Goal: Task Accomplishment & Management: Manage account settings

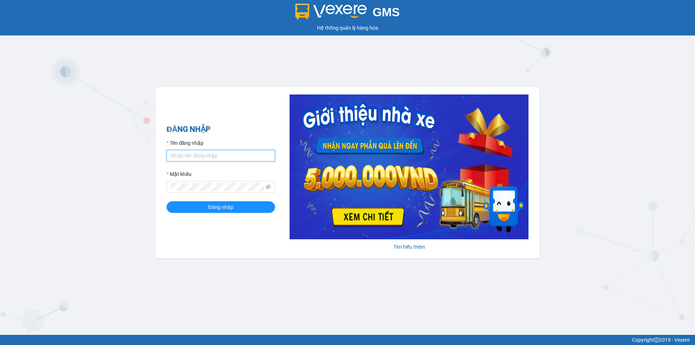
click at [197, 153] on input "Tên đăng nhập" at bounding box center [220, 156] width 109 height 12
type input "phatbt.minhtam"
click at [166, 201] on button "Đăng nhập" at bounding box center [220, 207] width 109 height 12
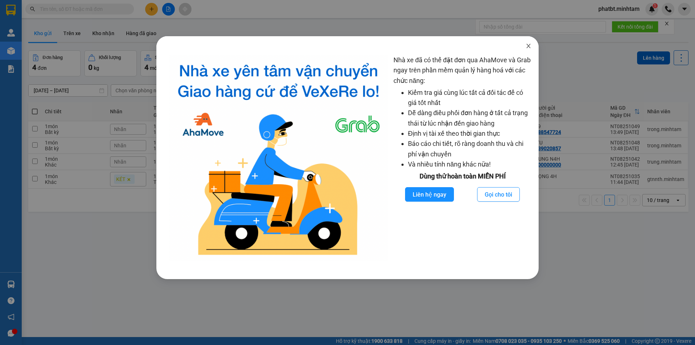
click at [532, 46] on span "Close" at bounding box center [528, 46] width 20 height 20
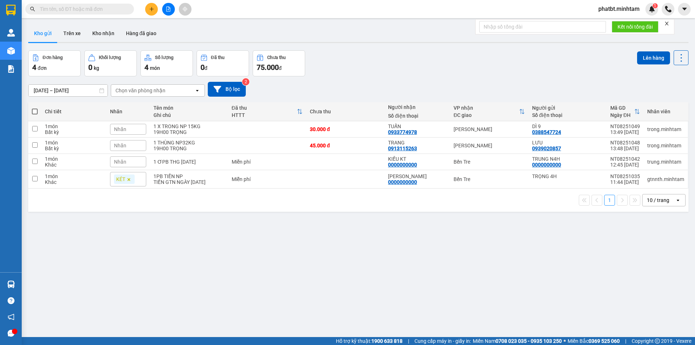
click at [650, 200] on div "10 / trang" at bounding box center [658, 200] width 22 height 7
click at [652, 285] on div "100 / trang" at bounding box center [658, 280] width 43 height 13
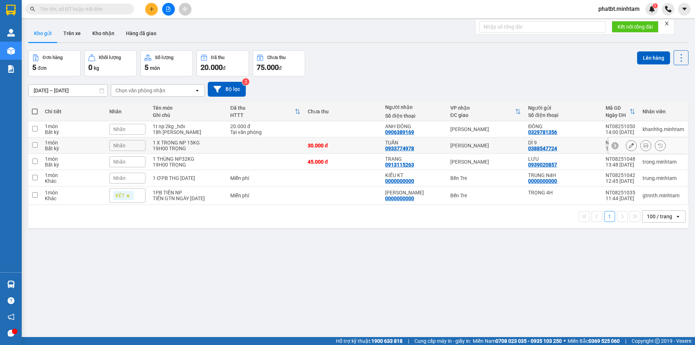
click at [169, 147] on div "19H00 TRỌNG" at bounding box center [188, 148] width 70 height 6
checkbox input "true"
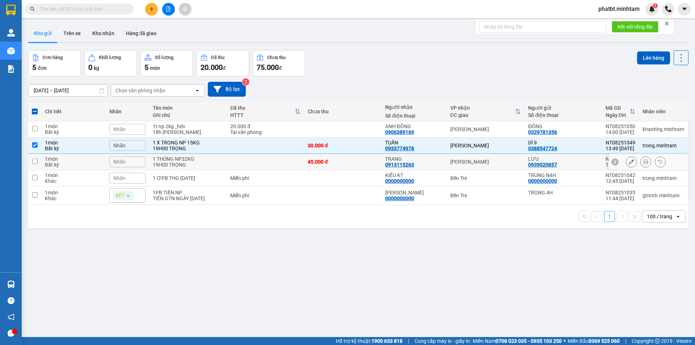
click at [186, 162] on div "19H00 TRỌNG" at bounding box center [188, 165] width 70 height 6
checkbox input "true"
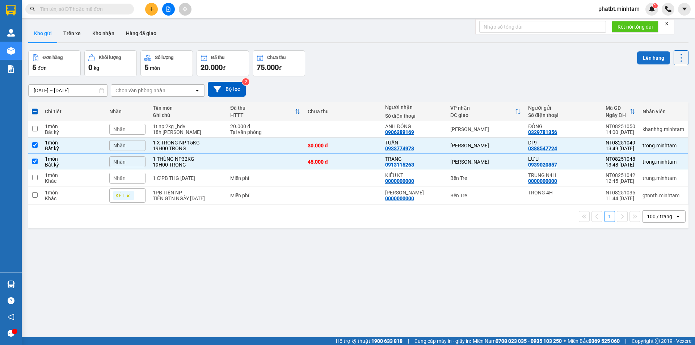
click at [645, 57] on button "Lên hàng" at bounding box center [653, 57] width 33 height 13
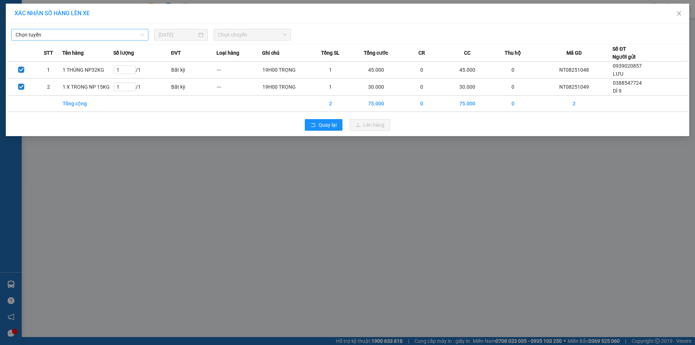
click at [89, 32] on span "Chọn tuyến" at bounding box center [80, 34] width 128 height 11
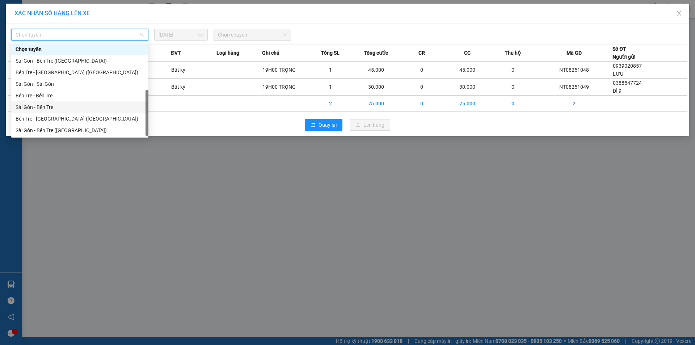
scroll to position [12, 0]
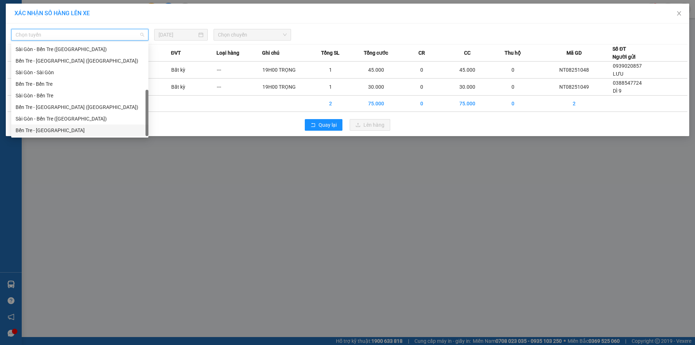
click at [67, 127] on div "Bến Tre - [GEOGRAPHIC_DATA]" at bounding box center [80, 130] width 128 height 8
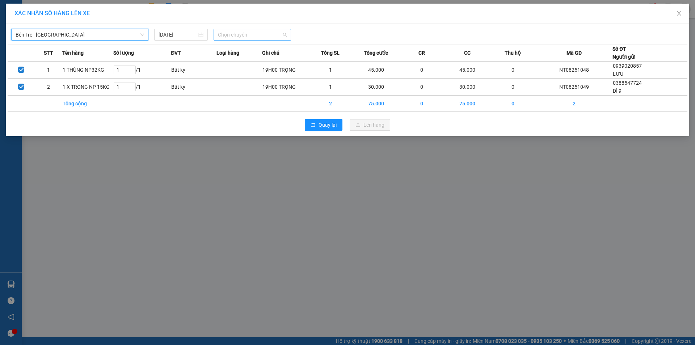
click at [253, 40] on span "Chọn chuyến" at bounding box center [252, 34] width 69 height 11
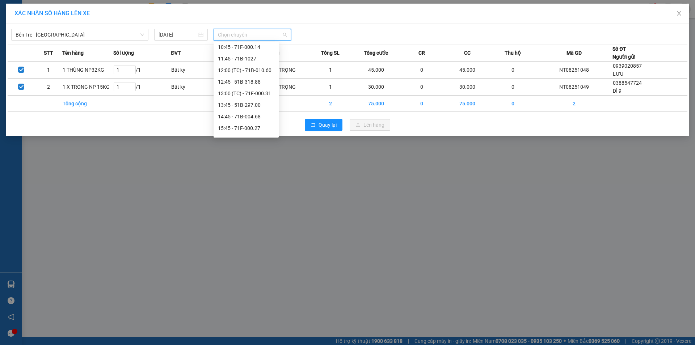
scroll to position [96, 0]
click at [266, 90] on div "13:00 (TC) - 71F-000.31" at bounding box center [246, 92] width 56 height 8
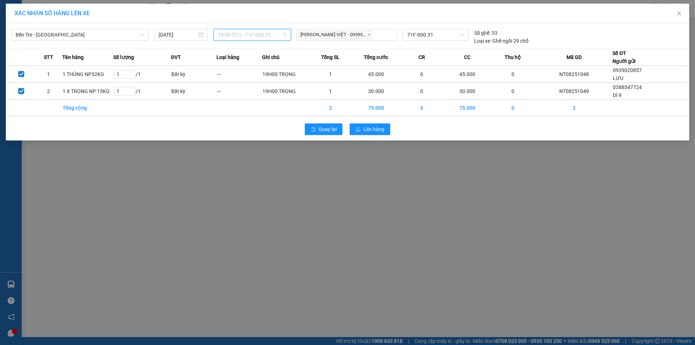
click at [241, 35] on span "13:00 (TC) - 71F-000.31" at bounding box center [252, 34] width 69 height 11
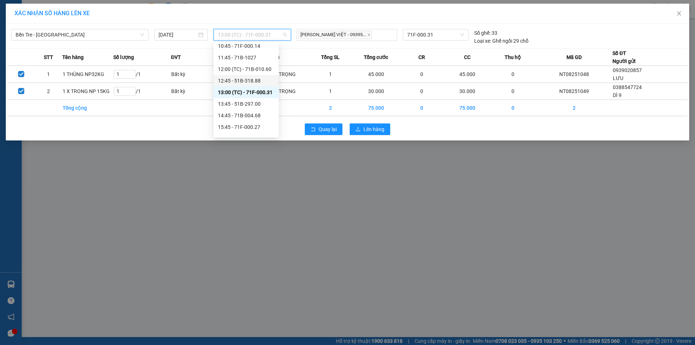
click at [243, 83] on div "12:45 - 51B-318.88" at bounding box center [246, 81] width 56 height 8
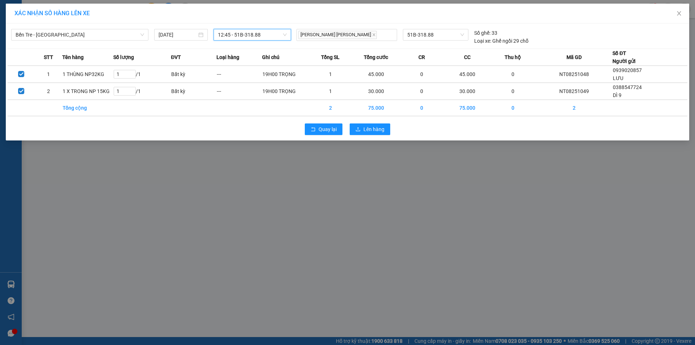
click at [251, 31] on span "12:45 - 51B-318.88" at bounding box center [252, 34] width 69 height 11
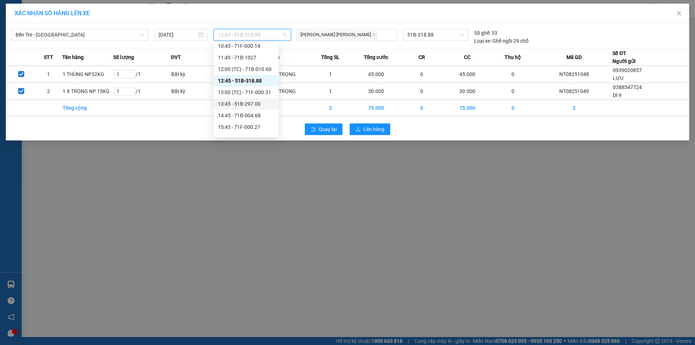
drag, startPoint x: 249, startPoint y: 104, endPoint x: 255, endPoint y: 105, distance: 6.3
click at [249, 103] on div "13:45 - 51B-297.00" at bounding box center [246, 104] width 56 height 8
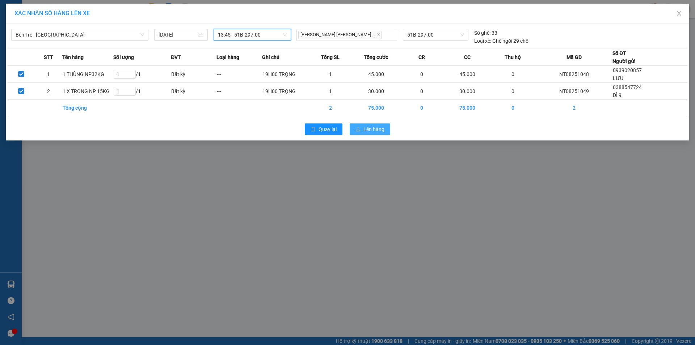
drag, startPoint x: 384, startPoint y: 131, endPoint x: 381, endPoint y: 128, distance: 3.8
click at [384, 130] on span "Lên hàng" at bounding box center [373, 129] width 21 height 8
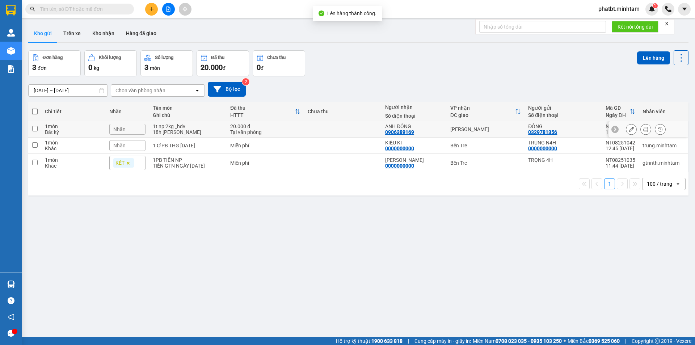
click at [185, 129] on div "1t np 2kg _hdv" at bounding box center [188, 126] width 70 height 6
checkbox input "true"
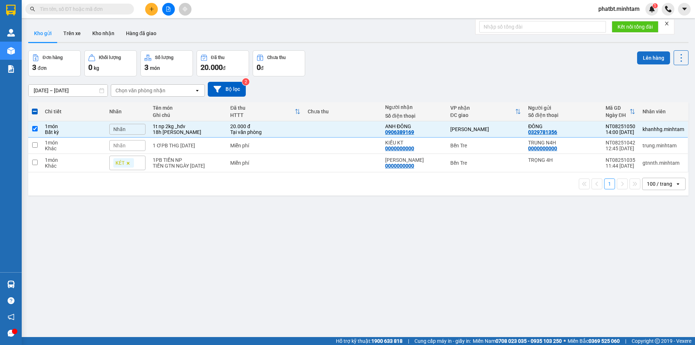
click at [651, 57] on button "Lên hàng" at bounding box center [653, 57] width 33 height 13
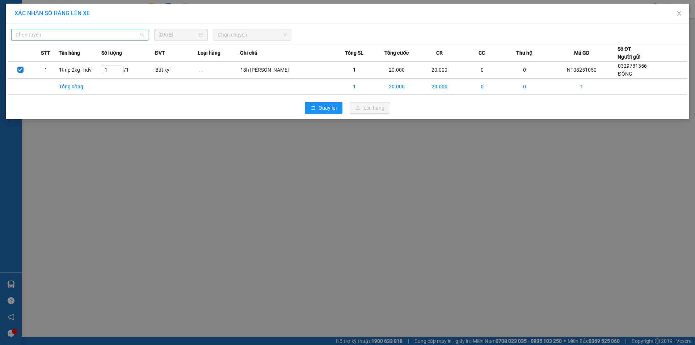
click at [106, 30] on span "Chọn tuyến" at bounding box center [80, 34] width 128 height 11
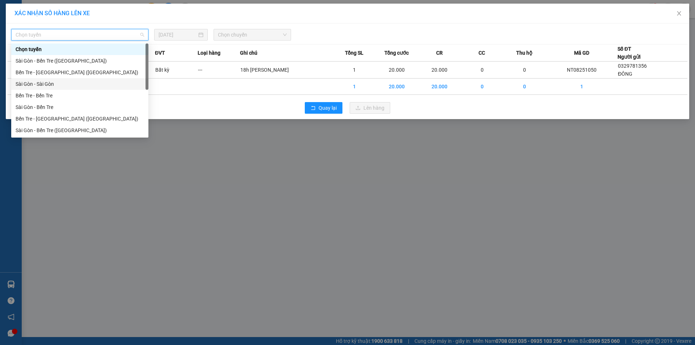
scroll to position [12, 0]
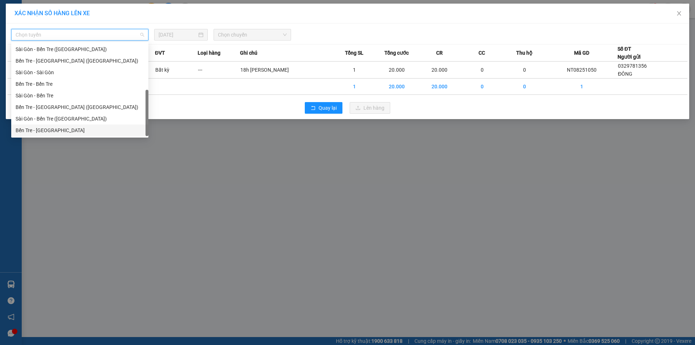
click at [65, 127] on div "Bến Tre - Sài Gòn" at bounding box center [80, 130] width 128 height 8
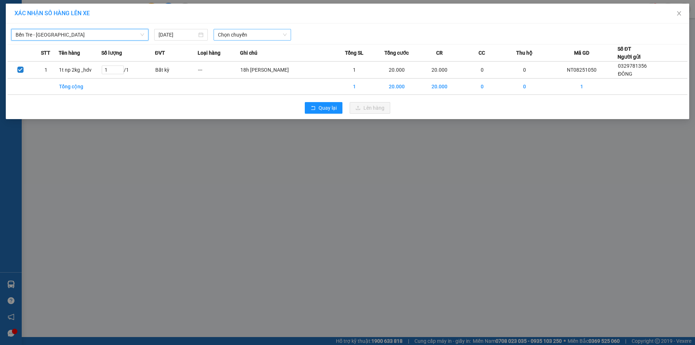
click at [232, 37] on span "Chọn chuyến" at bounding box center [252, 34] width 69 height 11
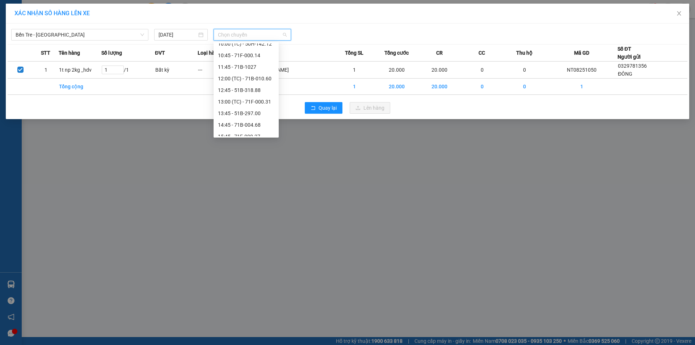
scroll to position [97, 0]
click at [258, 101] on div "13:45 - 51B-297.00" at bounding box center [246, 103] width 56 height 8
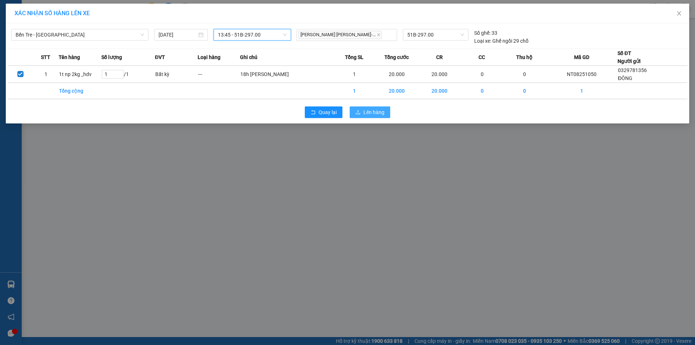
click at [364, 113] on span "Lên hàng" at bounding box center [373, 112] width 21 height 8
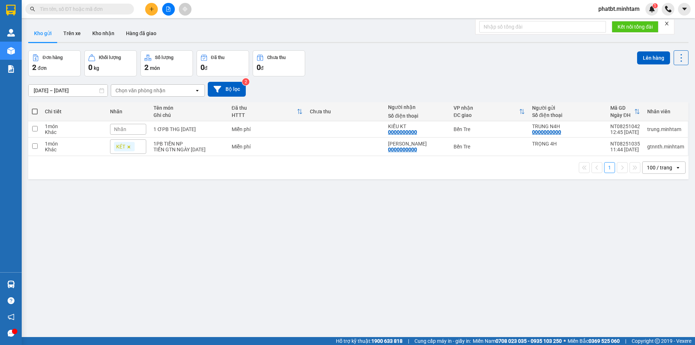
click at [167, 9] on icon "file-add" at bounding box center [168, 9] width 5 height 5
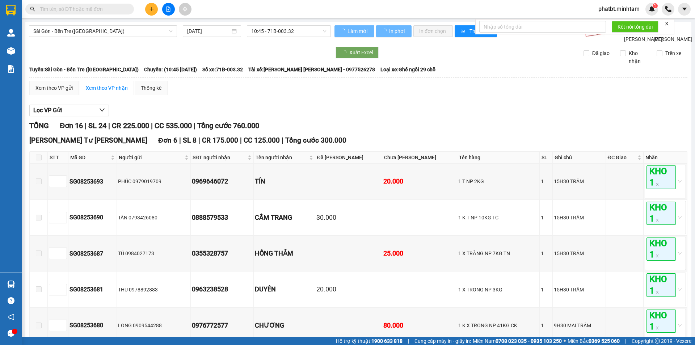
click at [114, 29] on span "Sài Gòn - Bến Tre (CN)" at bounding box center [102, 31] width 139 height 11
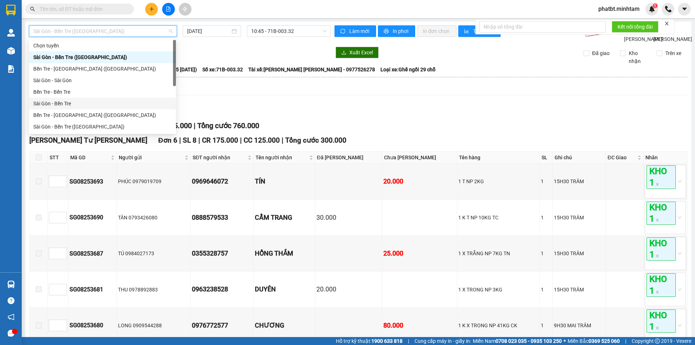
scroll to position [12, 0]
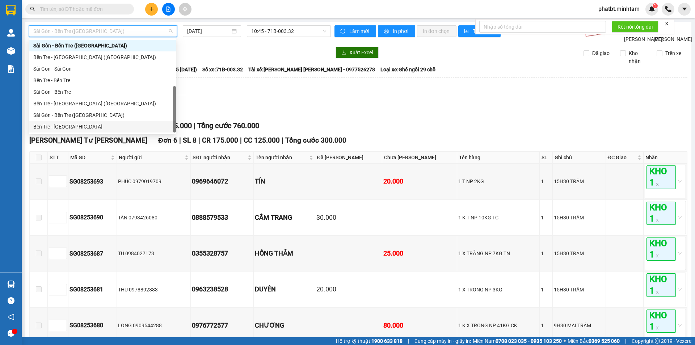
click at [89, 124] on div "Bến Tre - Sài Gòn" at bounding box center [102, 127] width 138 height 8
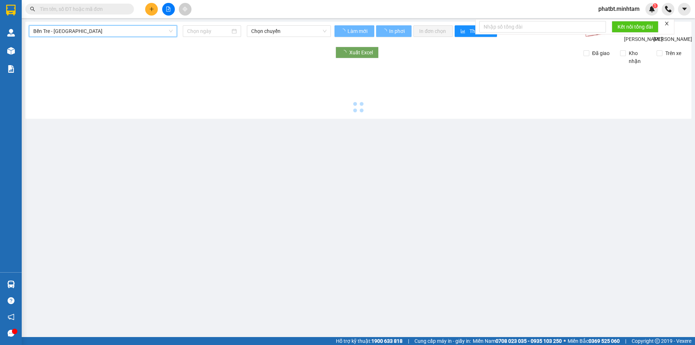
type input "15/08/2025"
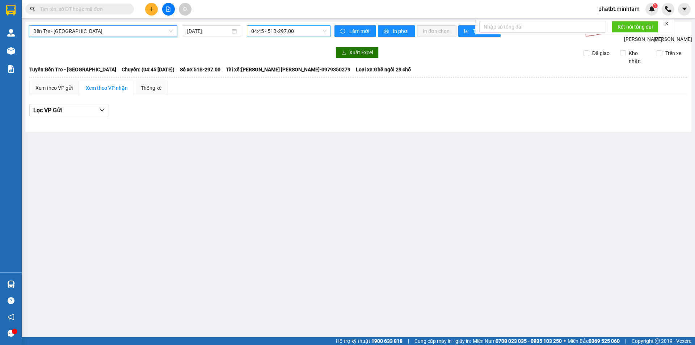
click at [266, 29] on span "04:45 - 51B-297.00" at bounding box center [288, 31] width 75 height 11
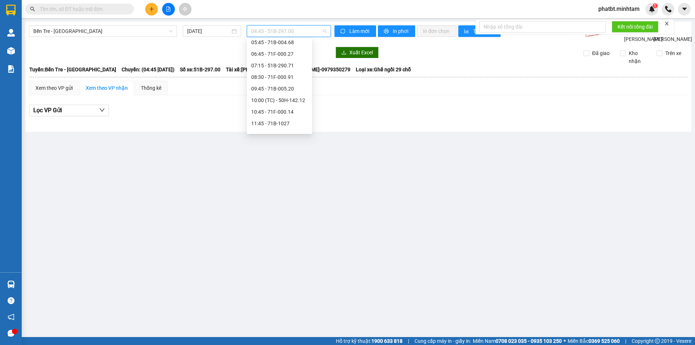
scroll to position [33, 0]
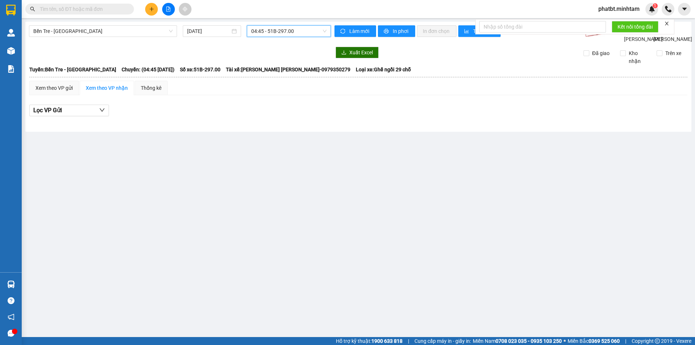
click at [269, 32] on span "04:45 - 51B-297.00" at bounding box center [288, 31] width 75 height 11
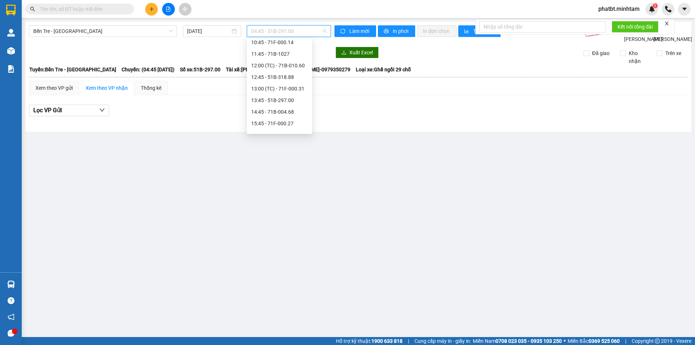
scroll to position [97, 0]
click at [295, 94] on div "13:45 - 51B-297.00" at bounding box center [279, 99] width 65 height 12
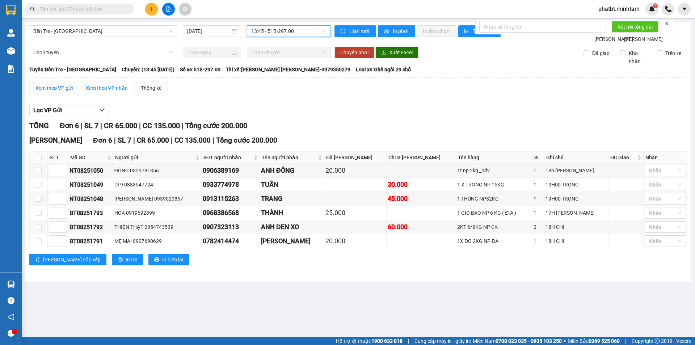
drag, startPoint x: 59, startPoint y: 100, endPoint x: 52, endPoint y: 101, distance: 6.7
click at [56, 95] on div "Xem theo VP gửi" at bounding box center [54, 88] width 50 height 14
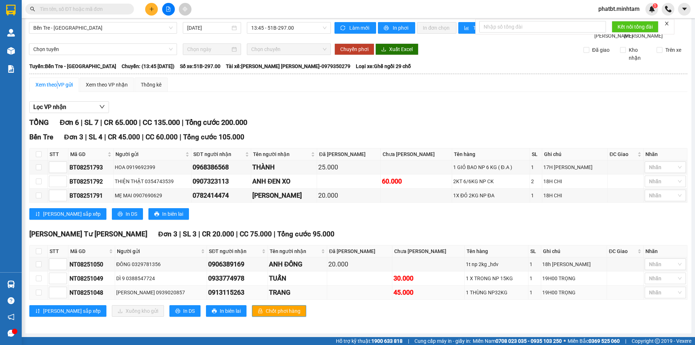
scroll to position [11, 0]
drag, startPoint x: 157, startPoint y: 308, endPoint x: 149, endPoint y: 306, distance: 8.4
click at [183, 308] on span "In DS" at bounding box center [189, 311] width 12 height 8
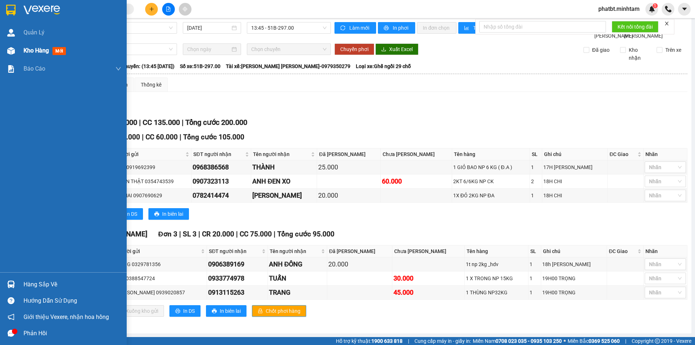
click at [24, 52] on span "Kho hàng" at bounding box center [36, 50] width 25 height 7
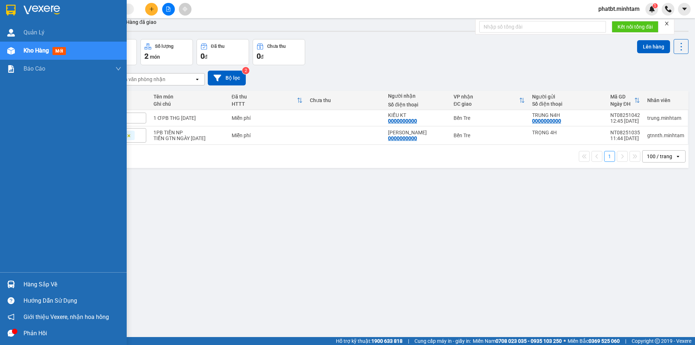
click at [39, 278] on div "Hàng sắp về" at bounding box center [63, 284] width 127 height 16
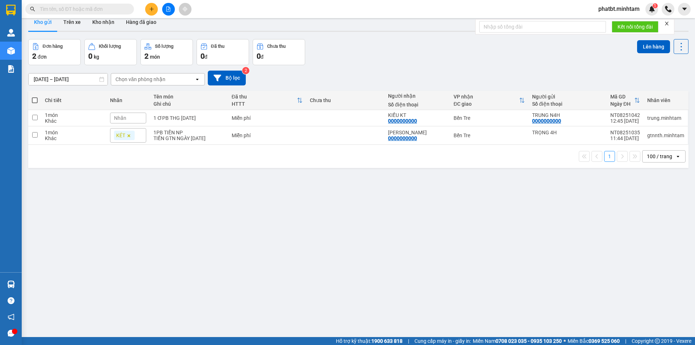
click at [374, 177] on section "Kết quả tìm kiếm ( 0 ) Bộ lọc No Data phatbt.minhtam 1 Quản Lý Kho hàng mới Báo…" at bounding box center [347, 172] width 695 height 345
click at [100, 21] on button "Kho nhận" at bounding box center [103, 21] width 34 height 17
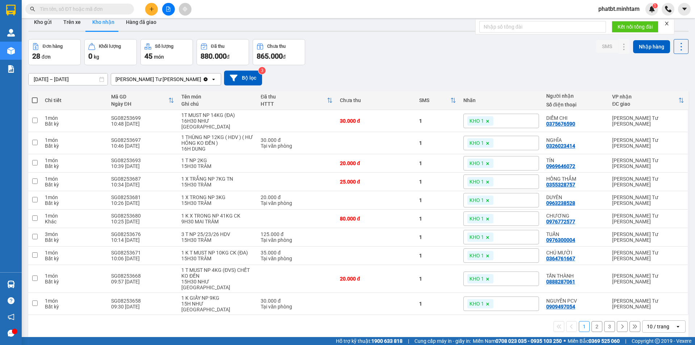
click at [664, 321] on div "10 / trang" at bounding box center [658, 327] width 33 height 12
click at [659, 298] on span "100 / trang" at bounding box center [655, 297] width 26 height 7
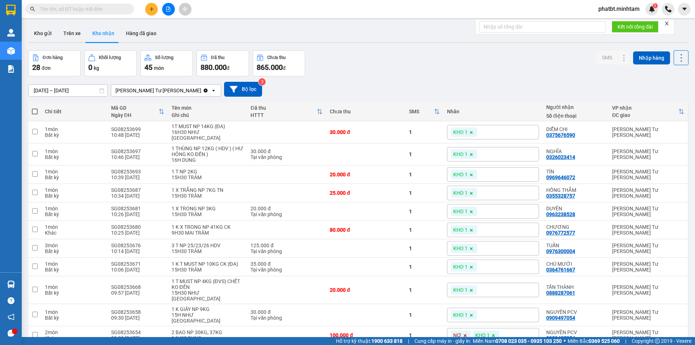
click at [111, 11] on input "text" at bounding box center [82, 9] width 85 height 8
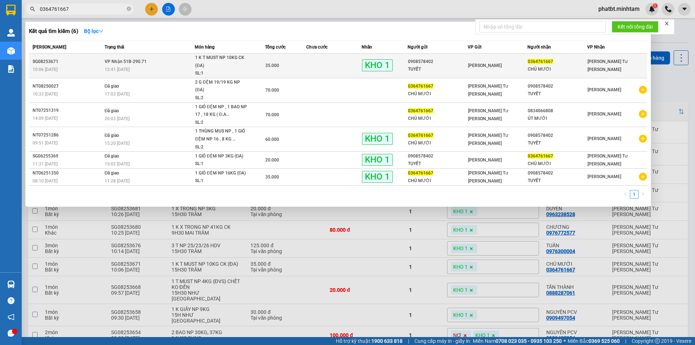
type input "0364761667"
click at [258, 65] on span "1 K T MUST NP 10KG CK (ĐA) SL: 1" at bounding box center [229, 66] width 69 height 24
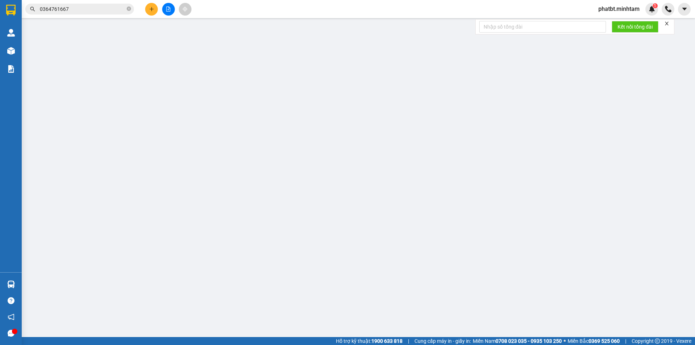
type input "0908578402"
type input "TUYẾT"
type input "0364761667"
type input "CHÚ MƯỜI"
type input "BM"
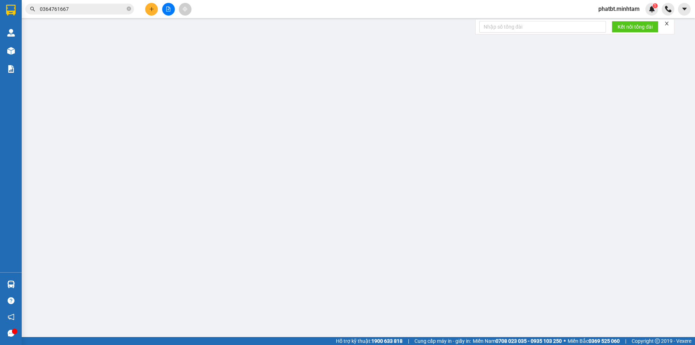
type input "35.000"
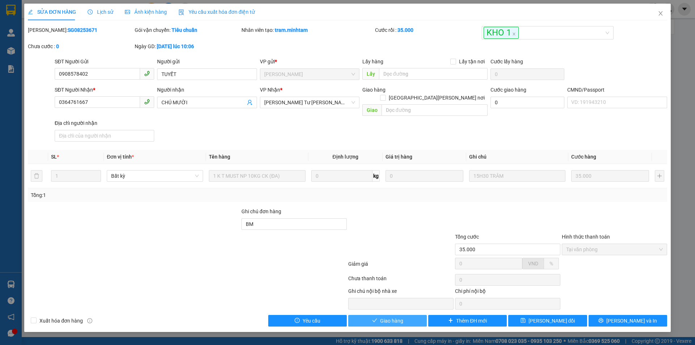
click at [390, 317] on span "Giao hàng" at bounding box center [391, 321] width 23 height 8
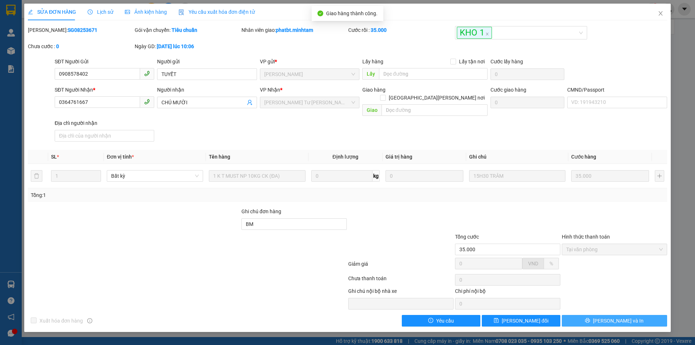
click at [612, 317] on span "Lưu và In" at bounding box center [618, 321] width 51 height 8
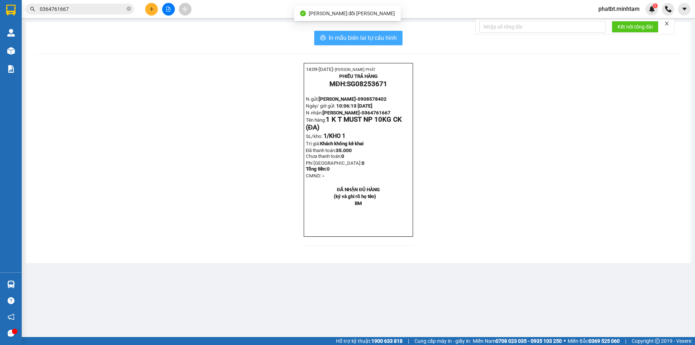
click at [381, 44] on button "In mẫu biên lai tự cấu hình" at bounding box center [358, 38] width 88 height 14
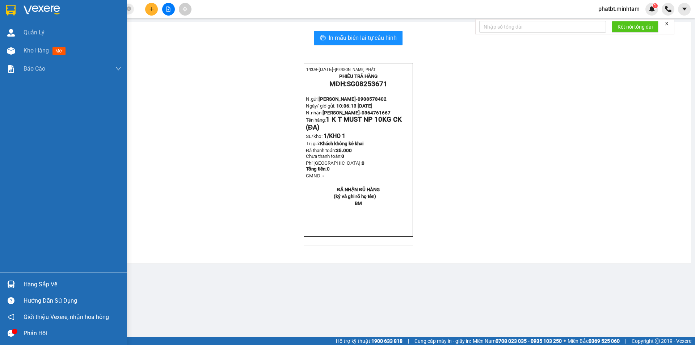
click at [41, 285] on div "Hàng sắp về" at bounding box center [73, 284] width 98 height 11
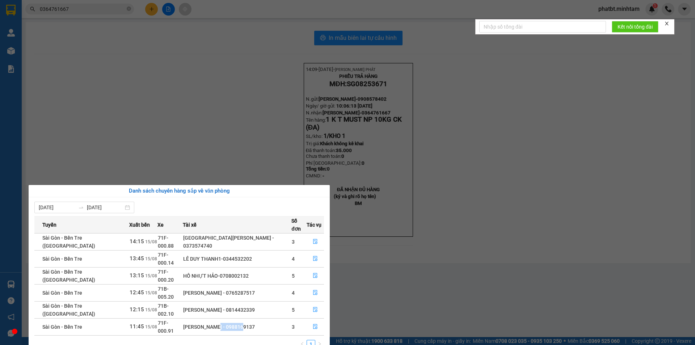
drag, startPoint x: 203, startPoint y: 299, endPoint x: 233, endPoint y: 294, distance: 29.6
click at [232, 323] on div "LÊ VĂN ĐỆ - 0988169137" at bounding box center [237, 327] width 108 height 8
copy div "0988169137"
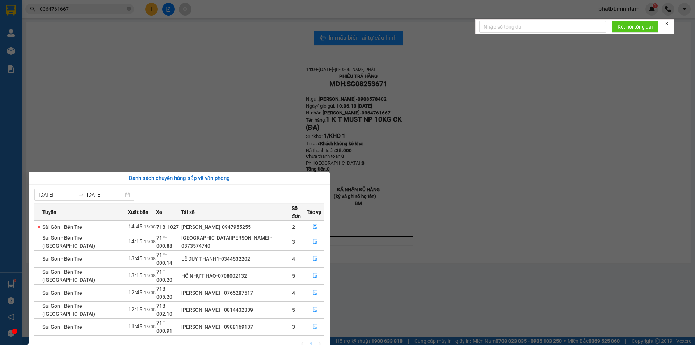
click at [313, 324] on icon "file-done" at bounding box center [315, 326] width 5 height 5
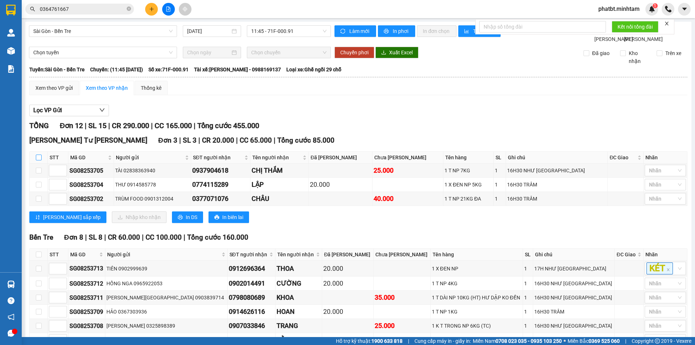
click at [39, 160] on input "checkbox" at bounding box center [39, 158] width 6 height 6
checkbox input "true"
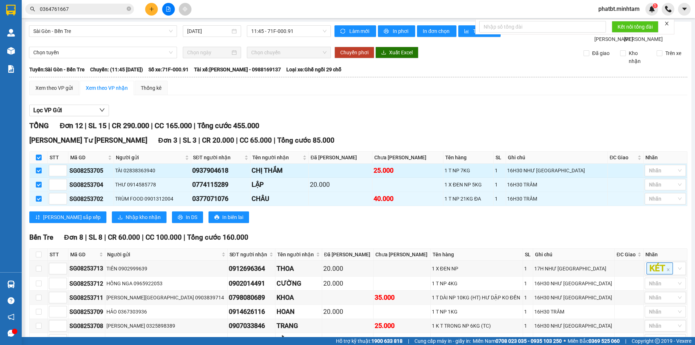
click at [669, 172] on td "Nhãn" at bounding box center [665, 171] width 44 height 14
click at [667, 175] on div at bounding box center [661, 170] width 30 height 9
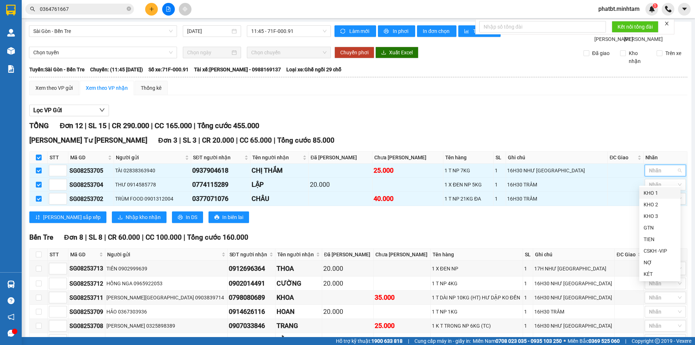
click at [660, 189] on div "KHO 1" at bounding box center [659, 193] width 33 height 8
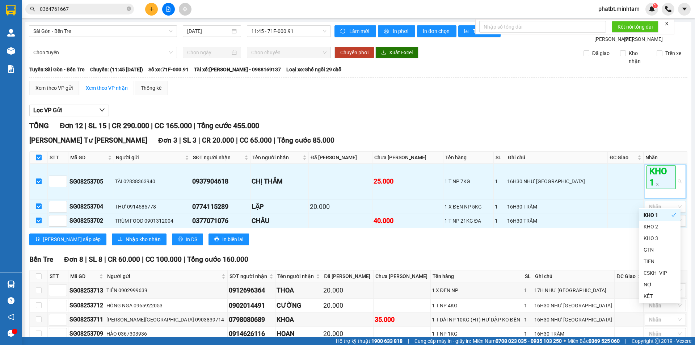
click at [610, 131] on div "TỔNG Đơn 12 | SL 15 | CR 290.000 | CC 165.000 | Tổng cước 455.000" at bounding box center [358, 125] width 658 height 11
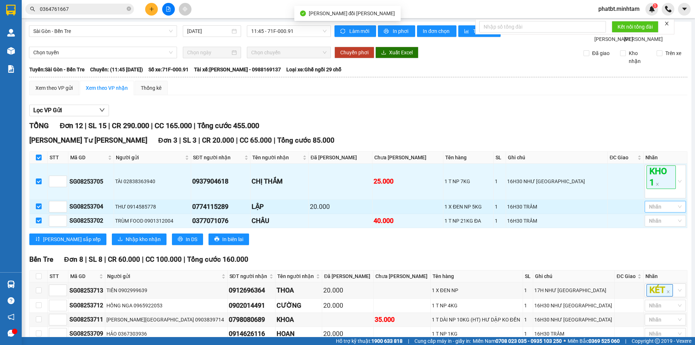
click at [649, 211] on div at bounding box center [661, 206] width 30 height 9
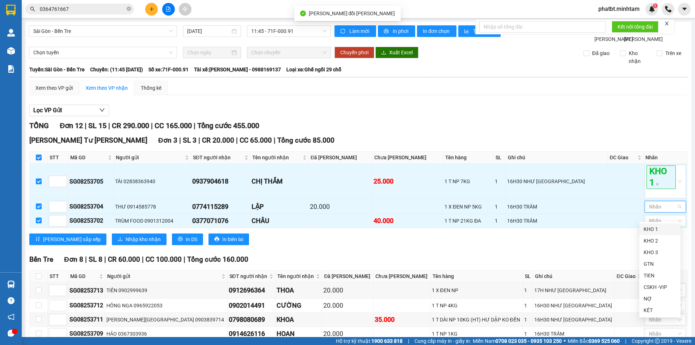
click at [648, 229] on div "KHO 1" at bounding box center [659, 229] width 33 height 8
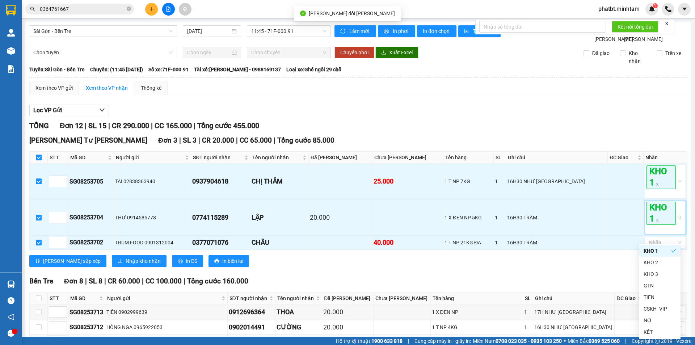
click at [527, 111] on div "Lọc VP Gửi TỔNG Đơn 12 | SL 15 | CR 290.000 | CC 165.000 | Tổng cước 455.000 N…" at bounding box center [358, 309] width 658 height 417
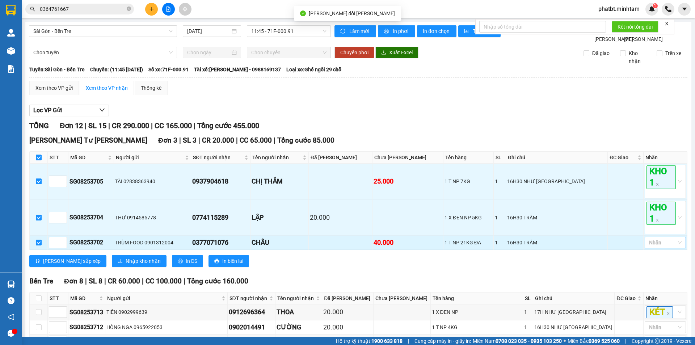
click at [654, 247] on div at bounding box center [661, 242] width 30 height 9
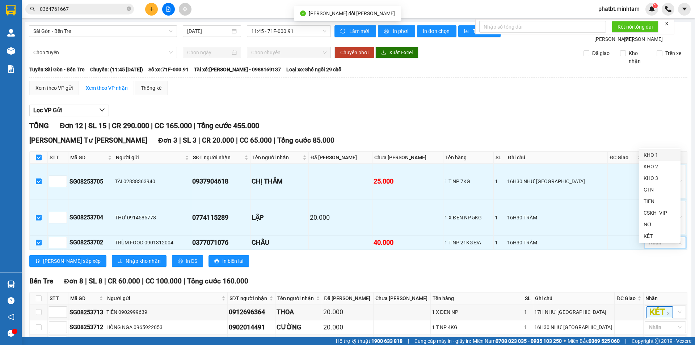
click at [646, 153] on div "KHO 1" at bounding box center [659, 155] width 33 height 8
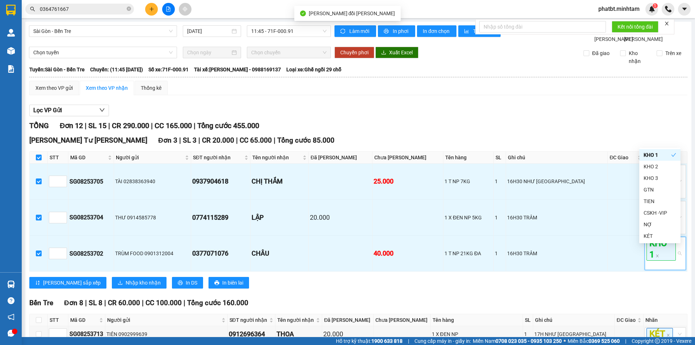
click at [439, 117] on div "Lọc VP Gửi" at bounding box center [358, 111] width 658 height 12
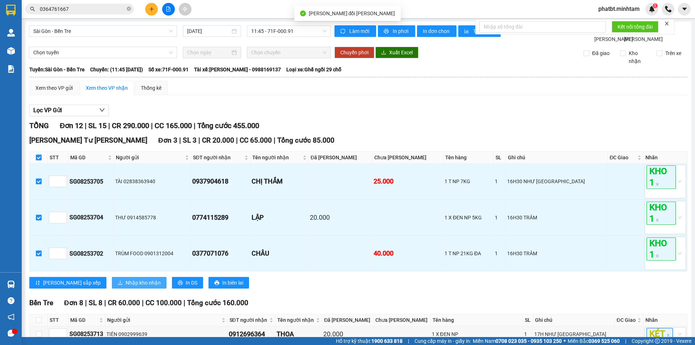
click at [126, 287] on span "Nhập kho nhận" at bounding box center [143, 283] width 35 height 8
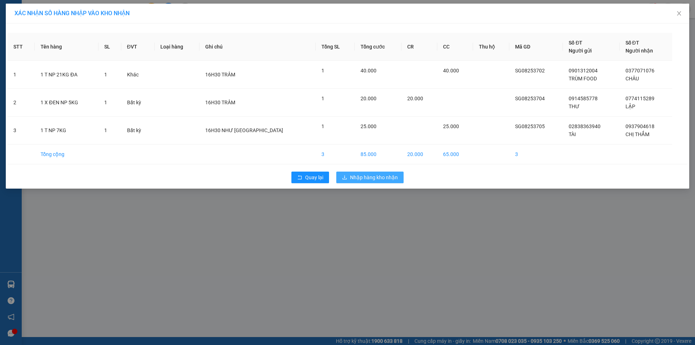
click at [364, 178] on span "Nhập hàng kho nhận" at bounding box center [374, 177] width 48 height 8
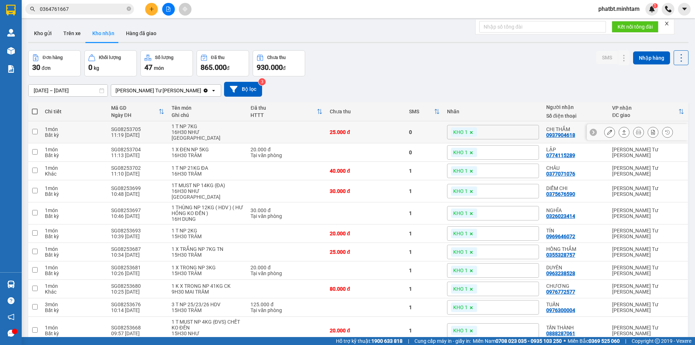
click at [607, 130] on icon at bounding box center [609, 132] width 5 height 5
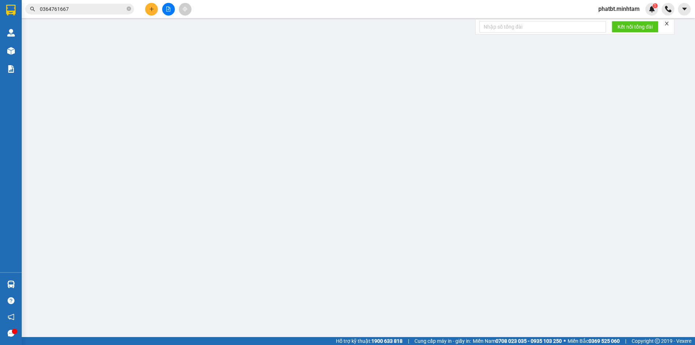
type input "02838363940"
type input "TÀI"
type input "0937904618"
type input "CHỊ THẮM"
type input "25.000"
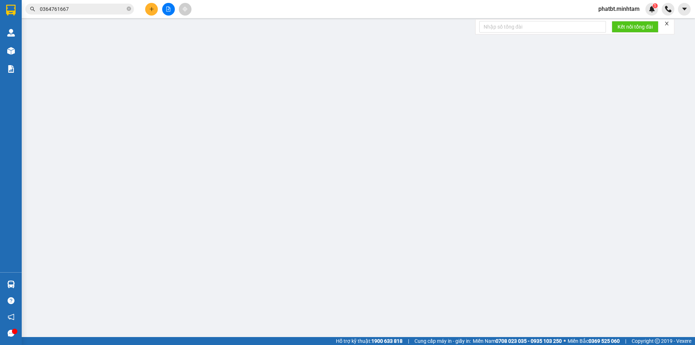
type input "25.000"
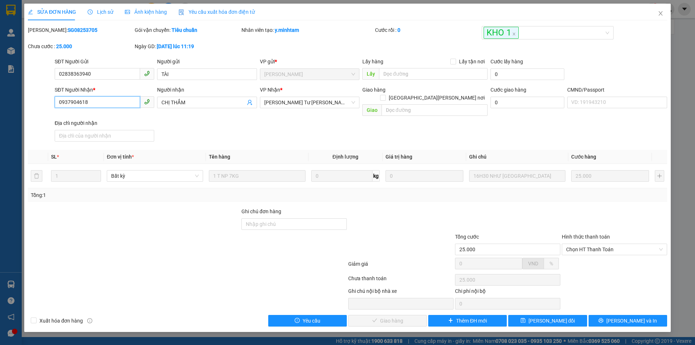
click at [118, 105] on input "0937904618" at bounding box center [97, 102] width 85 height 12
click at [274, 218] on input "Ghi chú đơn hàng" at bounding box center [293, 224] width 105 height 12
type input "KNM"
click at [536, 315] on button "[PERSON_NAME] đổi" at bounding box center [547, 321] width 79 height 12
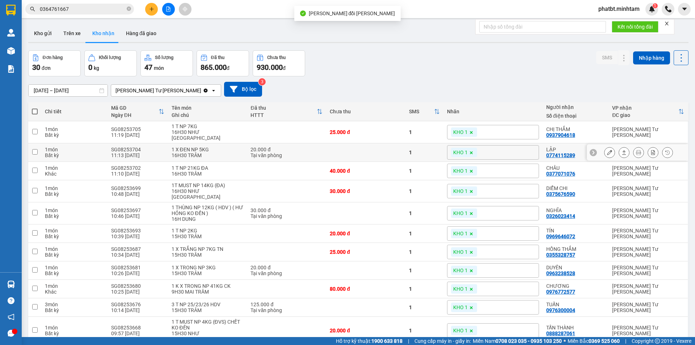
click at [607, 150] on icon at bounding box center [609, 152] width 5 height 5
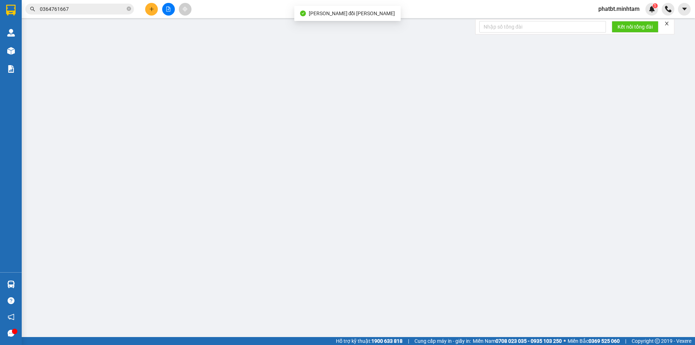
type input "0914585778"
type input "THƯ"
type input "0774115289"
type input "LẬP"
type input "Q ÁO"
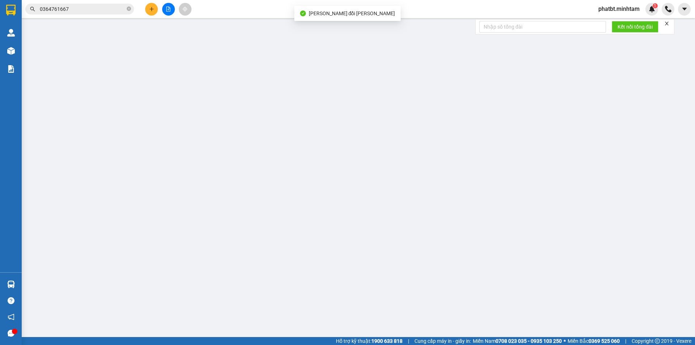
type input "20.000"
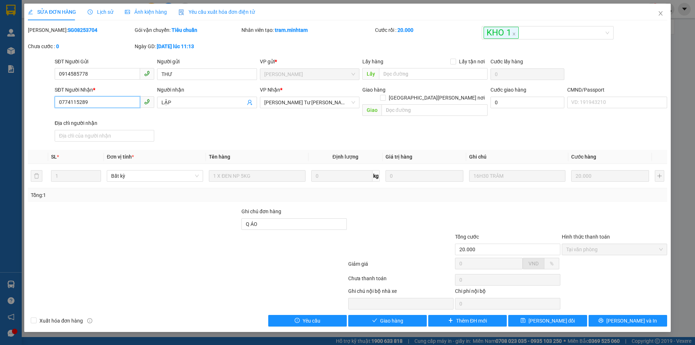
click at [112, 104] on input "0774115289" at bounding box center [97, 102] width 85 height 12
click at [658, 12] on icon "close" at bounding box center [661, 13] width 6 height 6
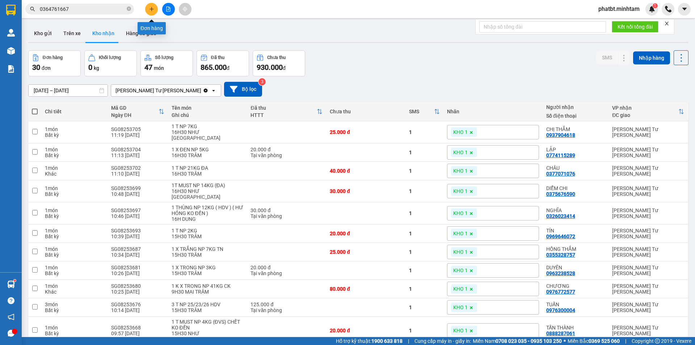
click at [150, 10] on icon "plus" at bounding box center [151, 9] width 5 height 5
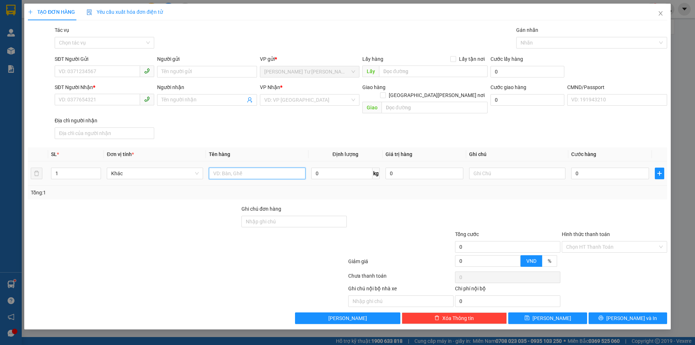
click at [229, 166] on div at bounding box center [257, 173] width 96 height 14
type input "1 K GIỎ BAO NP 23KG (TC)"
click at [97, 67] on input "SĐT Người Gửi" at bounding box center [97, 72] width 85 height 12
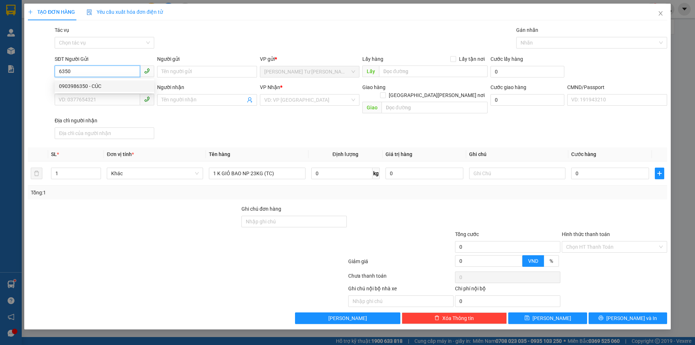
click at [97, 89] on div "0903986350 - CÚC" at bounding box center [104, 86] width 91 height 8
type input "0903986350"
type input "CÚC"
type input "0938581890"
type input "NGỌC"
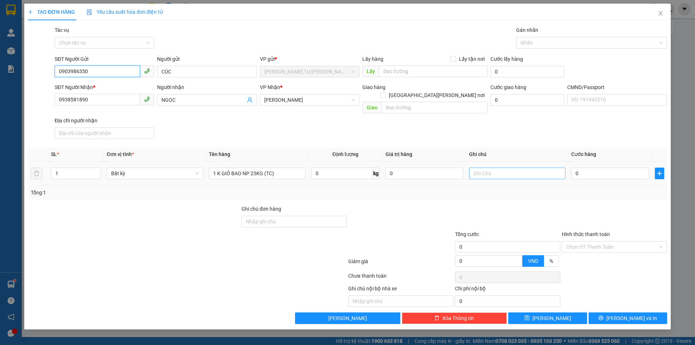
type input "0903986350"
click at [482, 168] on input "text" at bounding box center [517, 174] width 96 height 12
click at [478, 168] on input "17H PHÁT" at bounding box center [517, 174] width 96 height 12
type input "18H PHÁT"
click at [584, 168] on input "0" at bounding box center [610, 174] width 78 height 12
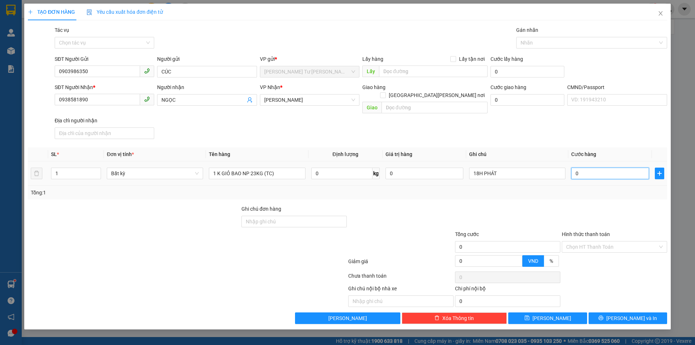
type input "4"
type input "40"
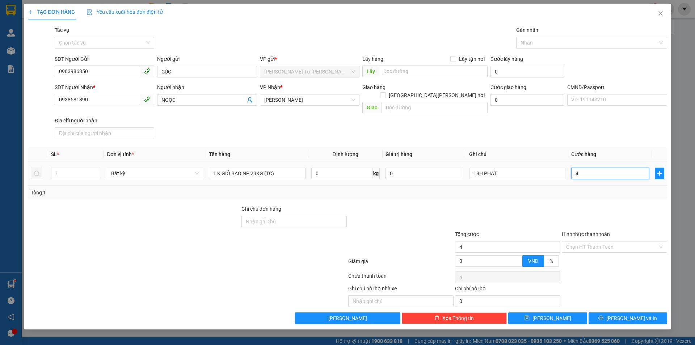
type input "40"
type input "40.000"
click at [542, 129] on div "SĐT Người Nhận * 0938581890 Người nhận NGỌC VP Nhận * Hồ Chí Minh Giao hàng Gia…" at bounding box center [360, 112] width 615 height 59
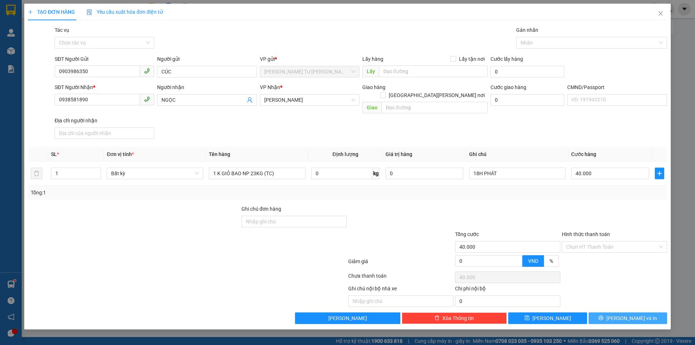
click at [603, 315] on icon "printer" at bounding box center [600, 317] width 5 height 5
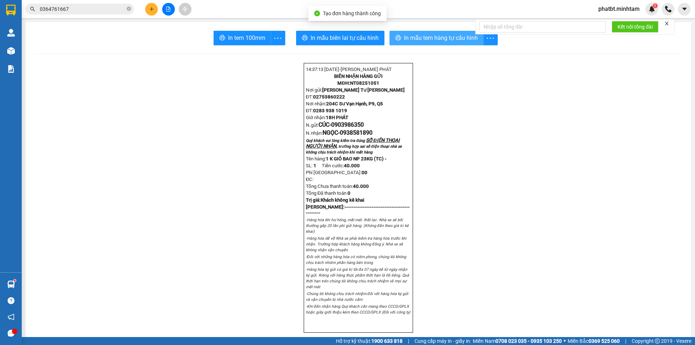
click at [418, 35] on span "In mẫu tem hàng tự cấu hình" at bounding box center [441, 37] width 74 height 9
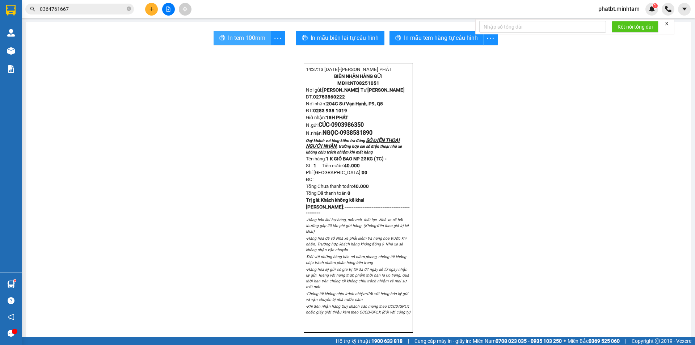
click at [228, 38] on span "In tem 100mm" at bounding box center [246, 37] width 37 height 9
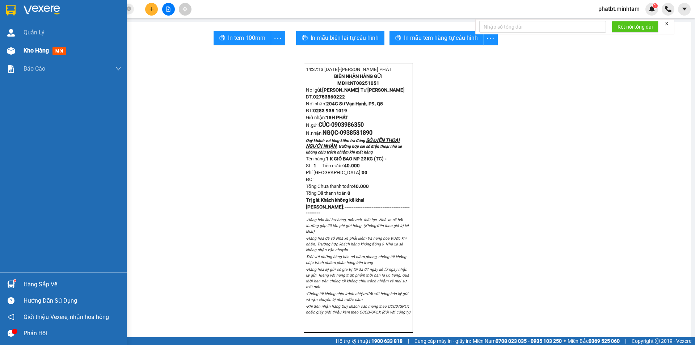
click at [30, 52] on span "Kho hàng" at bounding box center [36, 50] width 25 height 7
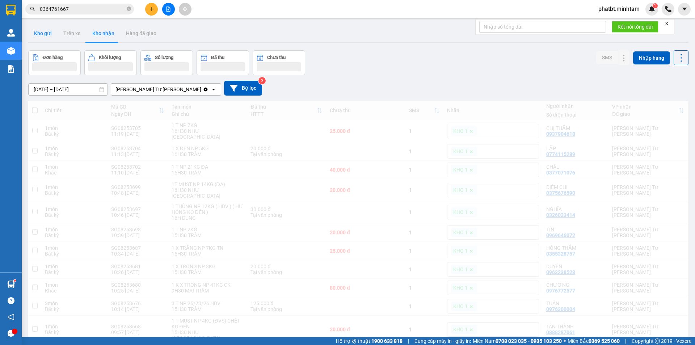
click at [45, 35] on button "Kho gửi" at bounding box center [42, 33] width 29 height 17
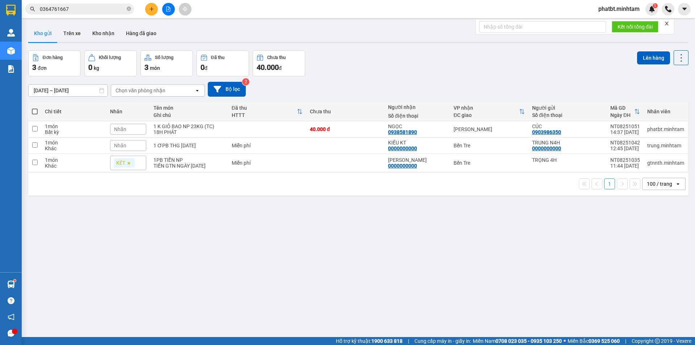
click at [36, 33] on button "Kho gửi" at bounding box center [42, 33] width 29 height 17
click at [198, 129] on div "1 K GIỎ BAO NP 23KG (TC)" at bounding box center [188, 126] width 71 height 6
checkbox input "true"
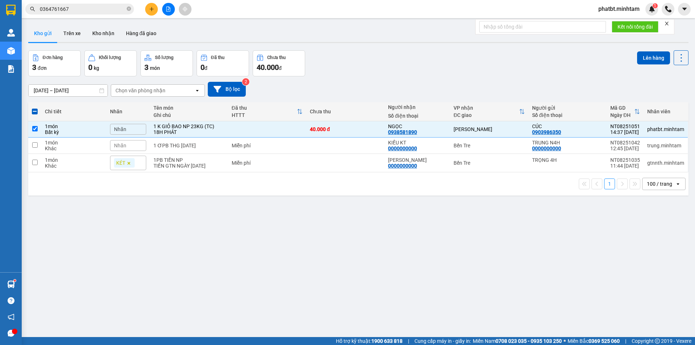
click at [646, 51] on div "Lên hàng" at bounding box center [662, 57] width 51 height 15
click at [638, 60] on button "Lên hàng" at bounding box center [653, 57] width 33 height 13
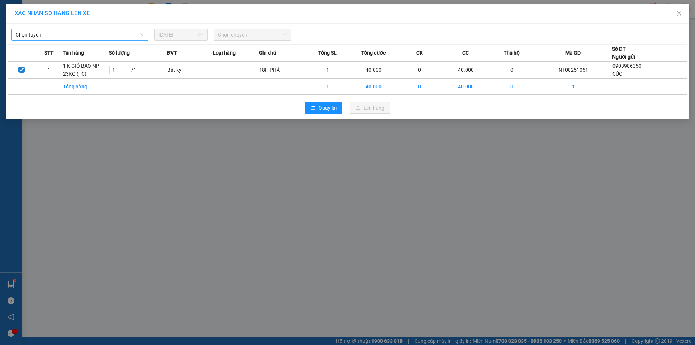
click at [112, 35] on span "Chọn tuyến" at bounding box center [80, 34] width 128 height 11
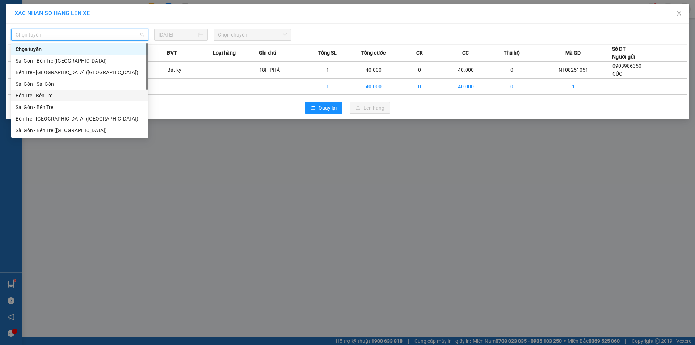
scroll to position [12, 0]
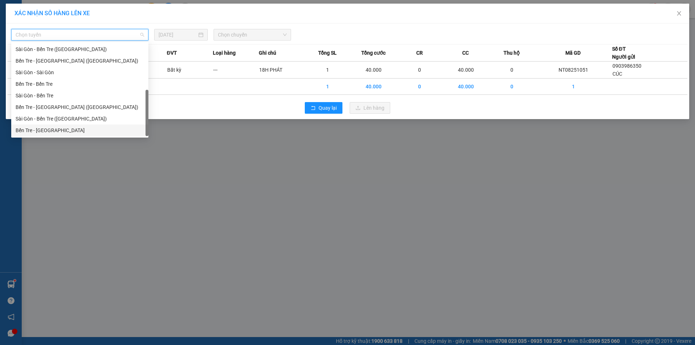
click at [60, 130] on div "Bến Tre - [GEOGRAPHIC_DATA]" at bounding box center [80, 130] width 128 height 8
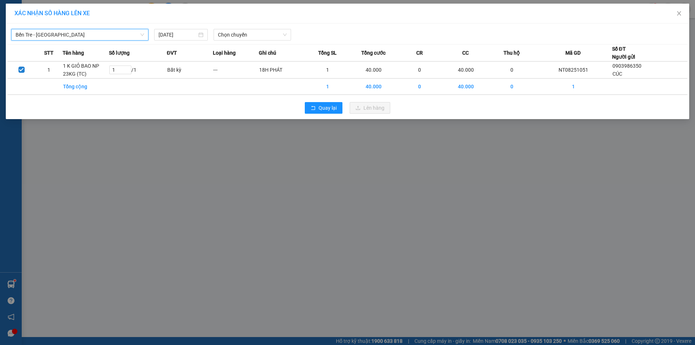
click at [98, 33] on span "Bến Tre - [GEOGRAPHIC_DATA]" at bounding box center [80, 34] width 128 height 11
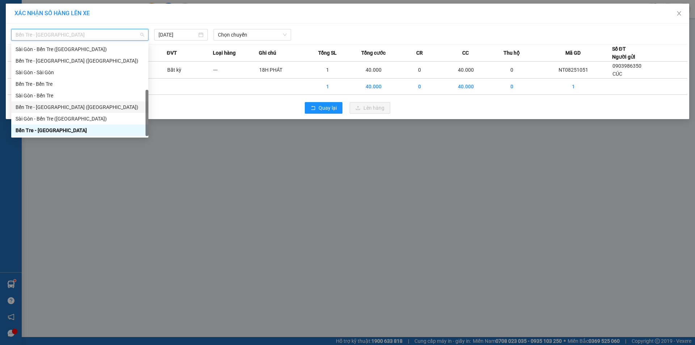
click at [63, 108] on div "Bến Tre - [GEOGRAPHIC_DATA] ([GEOGRAPHIC_DATA])" at bounding box center [80, 107] width 128 height 8
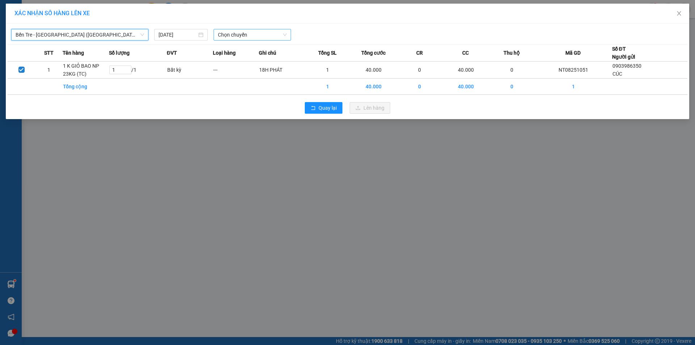
click at [231, 37] on span "Chọn chuyến" at bounding box center [252, 34] width 69 height 11
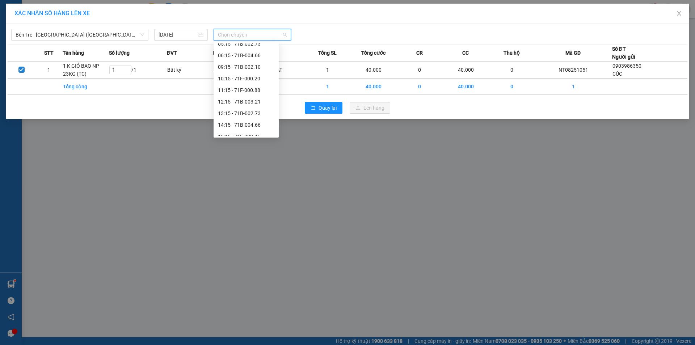
scroll to position [58, 0]
click at [256, 118] on div "14:15 - 71B-004.66" at bounding box center [246, 119] width 56 height 8
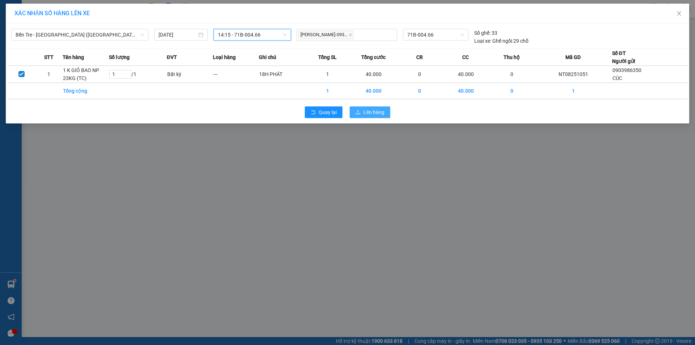
click at [364, 111] on span "Lên hàng" at bounding box center [373, 112] width 21 height 8
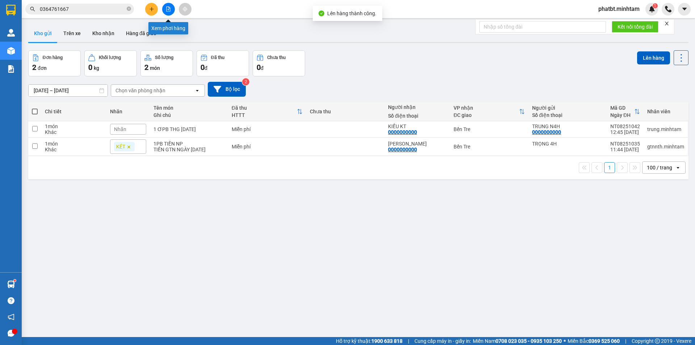
click at [168, 10] on icon "file-add" at bounding box center [168, 9] width 5 height 5
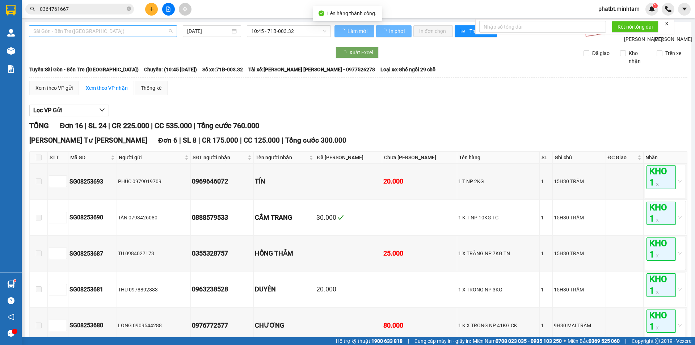
click at [96, 30] on span "Sài Gòn - Bến Tre ([GEOGRAPHIC_DATA])" at bounding box center [102, 31] width 139 height 11
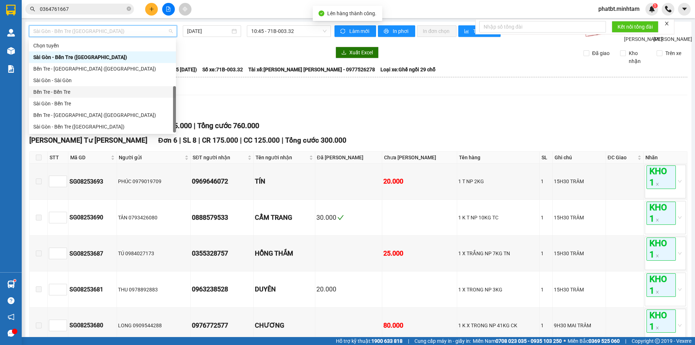
scroll to position [12, 0]
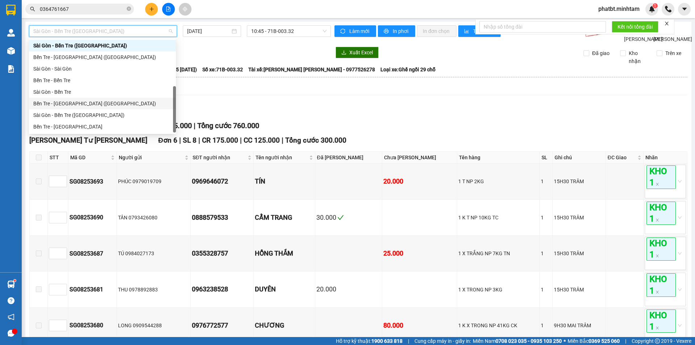
click at [79, 105] on div "Bến Tre - [GEOGRAPHIC_DATA] ([GEOGRAPHIC_DATA])" at bounding box center [102, 104] width 138 height 8
type input "[DATE]"
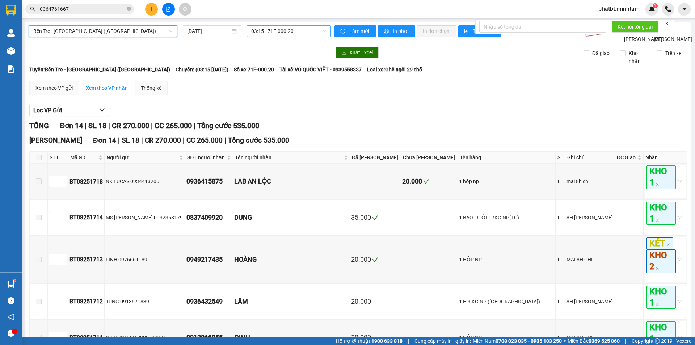
click at [284, 32] on span "03:15 - 71F-000.20" at bounding box center [288, 31] width 75 height 11
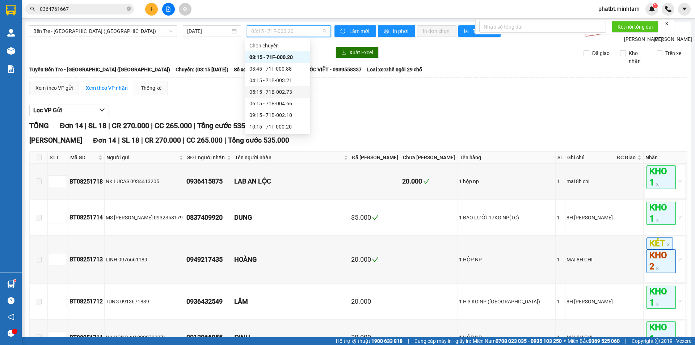
scroll to position [58, 0]
click at [291, 116] on div "14:15 - 71B-004.66" at bounding box center [277, 115] width 56 height 8
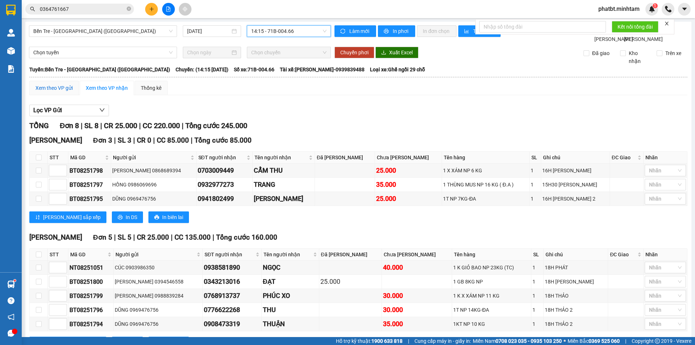
click at [56, 92] on div "Xem theo VP gửi" at bounding box center [53, 88] width 37 height 8
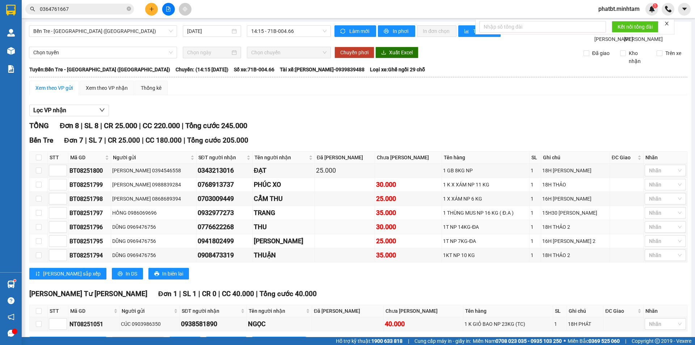
scroll to position [39, 0]
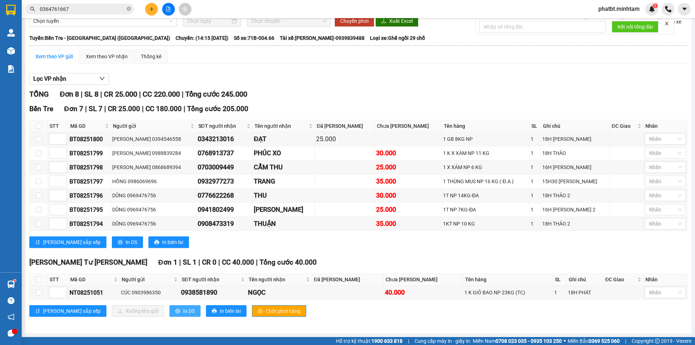
click at [183, 310] on span "In DS" at bounding box center [189, 311] width 12 height 8
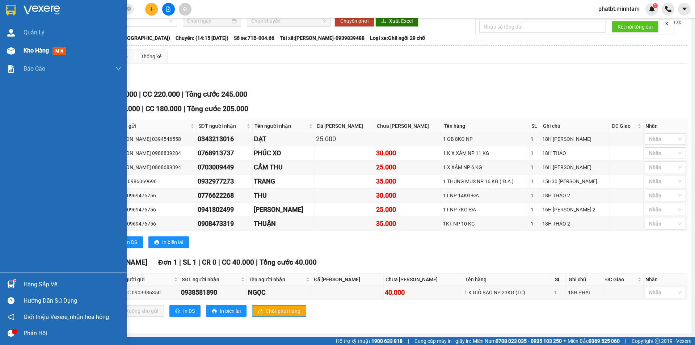
click at [16, 51] on div at bounding box center [11, 51] width 13 height 13
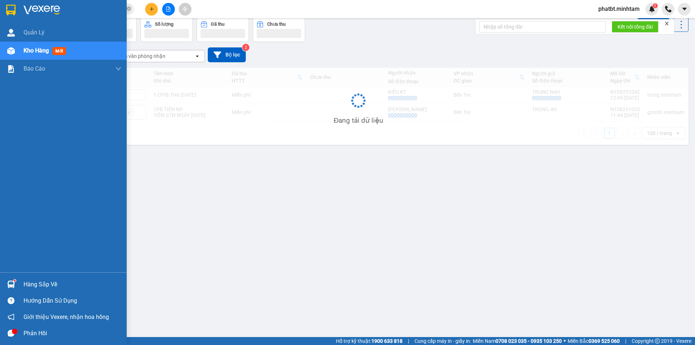
scroll to position [33, 0]
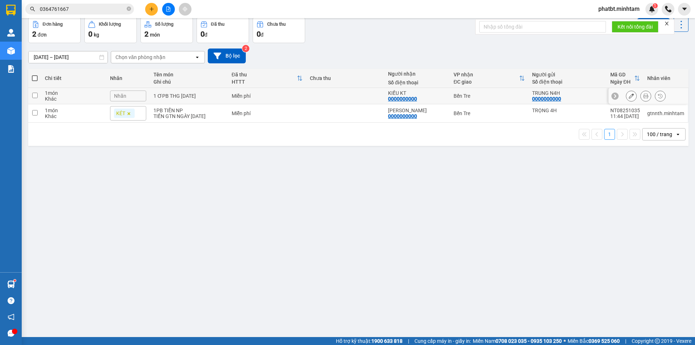
click at [140, 96] on div "Nhãn" at bounding box center [128, 95] width 36 height 11
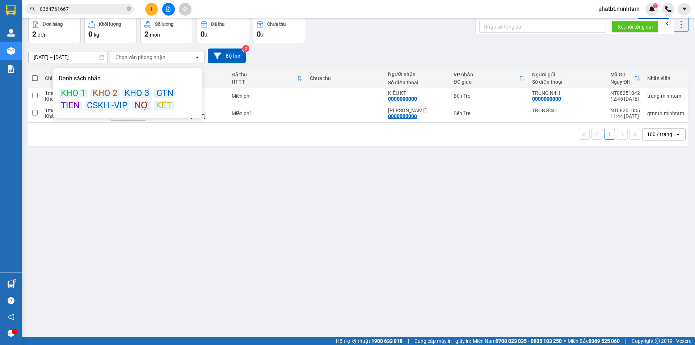
click at [160, 107] on div "KÉT" at bounding box center [164, 105] width 20 height 9
click at [375, 47] on div "13/08/2025 – 15/08/2025 Press the down arrow key to interact with the calendar …" at bounding box center [358, 56] width 660 height 26
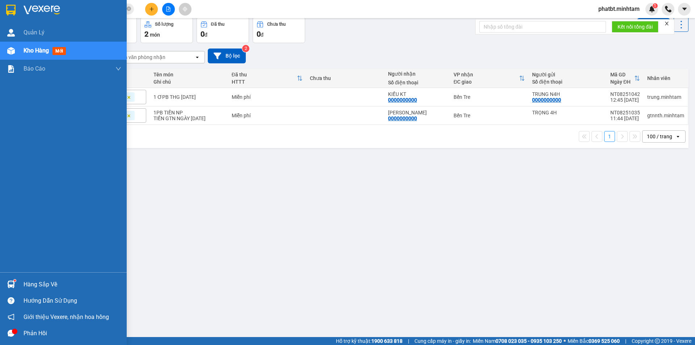
click at [42, 282] on div "Hàng sắp về" at bounding box center [73, 284] width 98 height 11
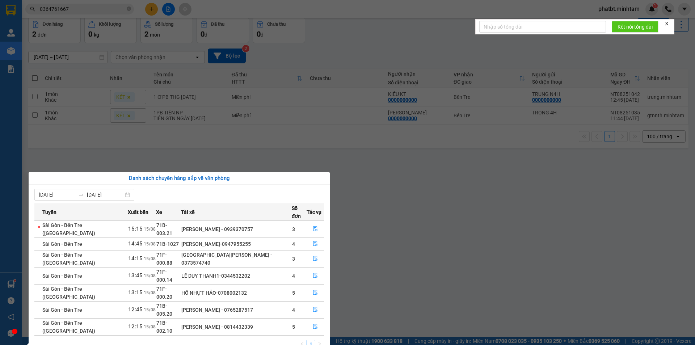
drag, startPoint x: 230, startPoint y: 298, endPoint x: 261, endPoint y: 303, distance: 31.1
click at [261, 318] on td "HỨA TRUNG PHƯƠNG - 0814432339" at bounding box center [236, 326] width 110 height 17
copy div "0814432339"
click at [372, 56] on section "Kết quả tìm kiếm ( 6 ) Bộ lọc Mã ĐH Trạng thái Món hàng Tổng cước Chưa cước Nhã…" at bounding box center [347, 172] width 695 height 345
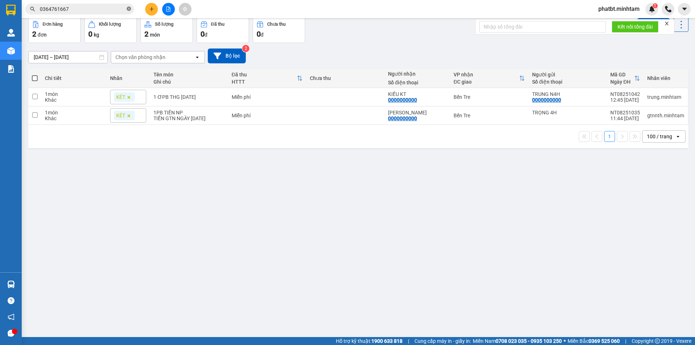
click at [130, 8] on icon "close-circle" at bounding box center [129, 9] width 4 height 4
click at [110, 11] on input "text" at bounding box center [82, 9] width 85 height 8
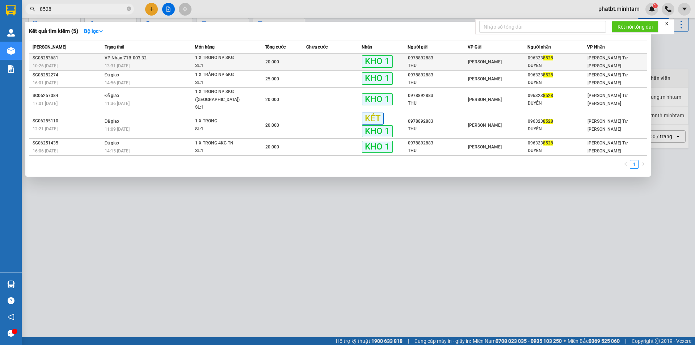
type input "8528"
click at [220, 64] on div "SL: 1" at bounding box center [222, 66] width 54 height 8
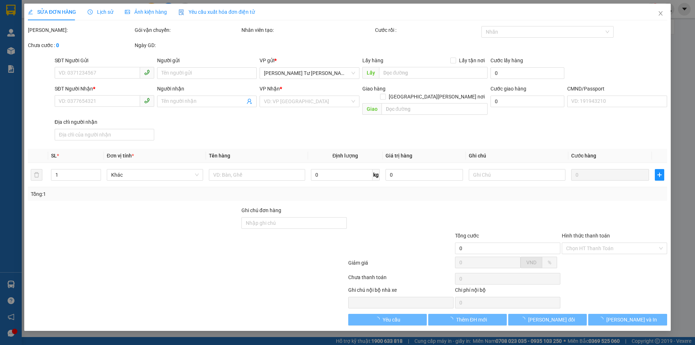
type input "0978892883"
type input "THU"
type input "0963238528"
type input "DUYÊN"
type input "KNM"
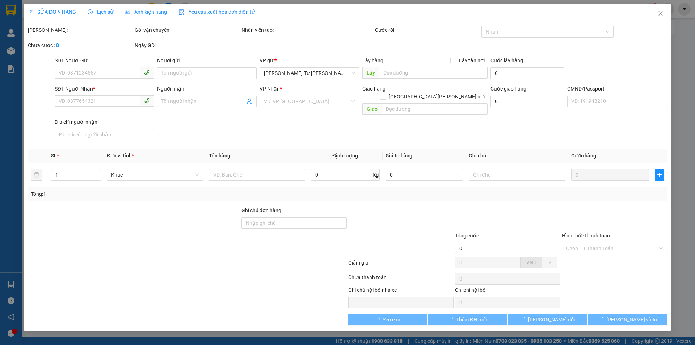
type input "20.000"
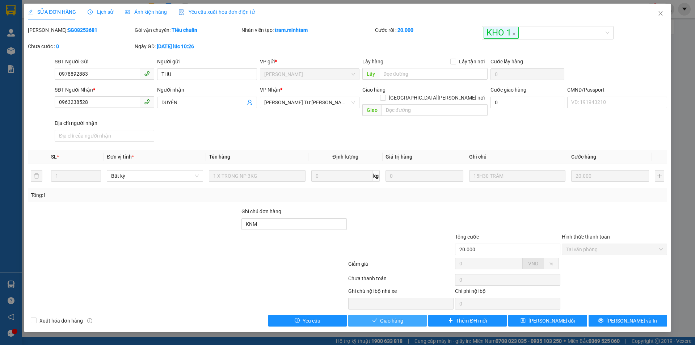
click at [409, 315] on button "Giao hàng" at bounding box center [387, 321] width 79 height 12
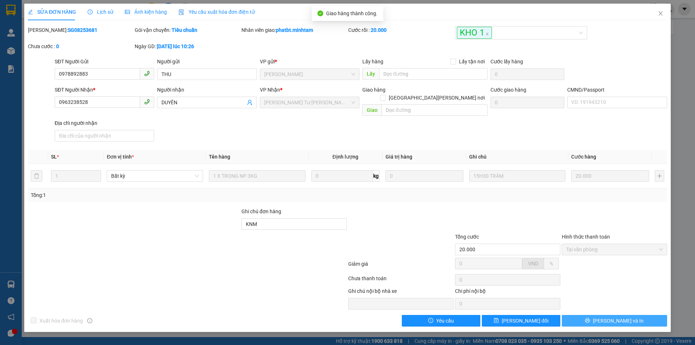
click at [599, 315] on button "[PERSON_NAME] và In" at bounding box center [614, 321] width 105 height 12
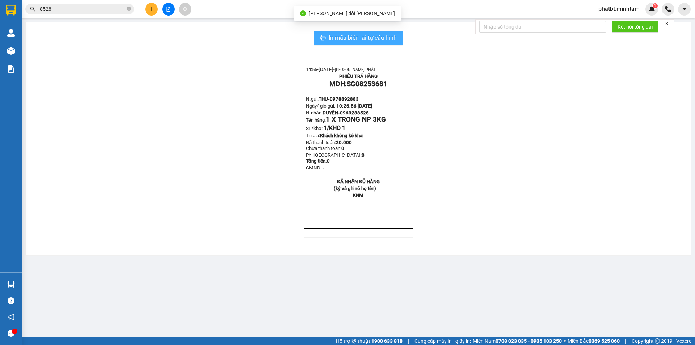
click at [392, 35] on span "In mẫu biên lai tự cấu hình" at bounding box center [363, 37] width 68 height 9
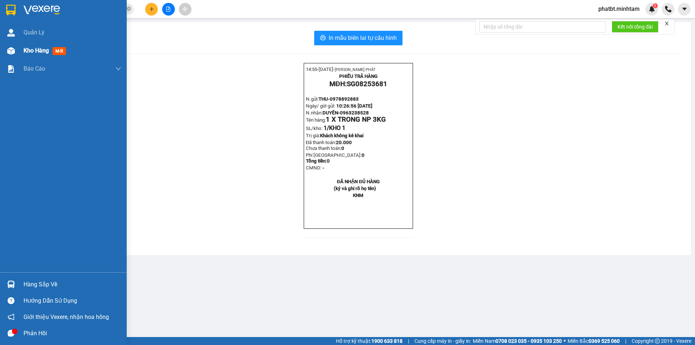
click at [15, 50] on div at bounding box center [11, 51] width 13 height 13
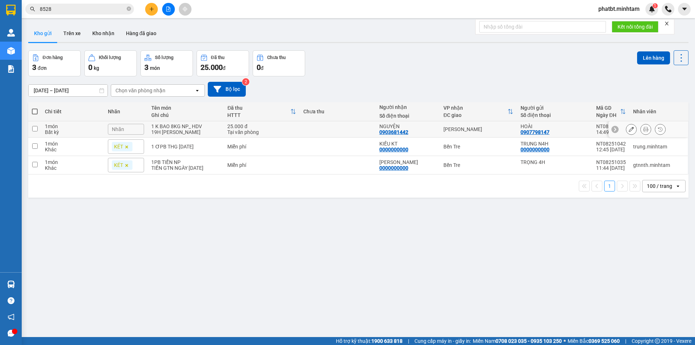
click at [210, 125] on div "1 K BAO 8KG NP_ HDV" at bounding box center [185, 126] width 69 height 6
checkbox input "true"
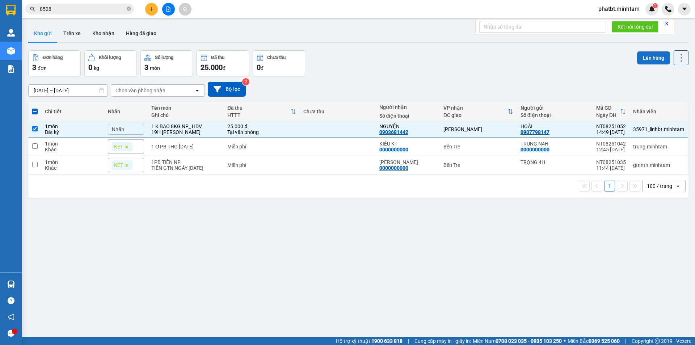
click at [642, 57] on button "Lên hàng" at bounding box center [653, 57] width 33 height 13
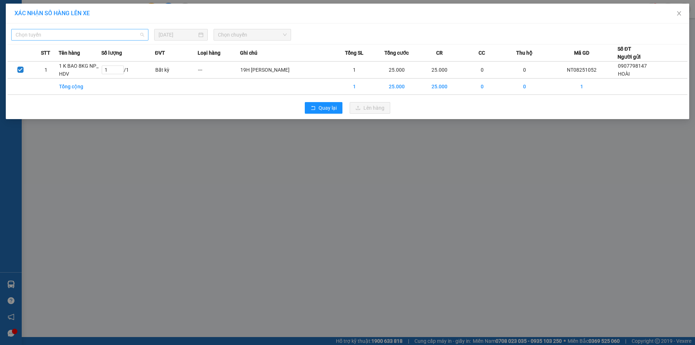
click at [115, 31] on span "Chọn tuyến" at bounding box center [80, 34] width 128 height 11
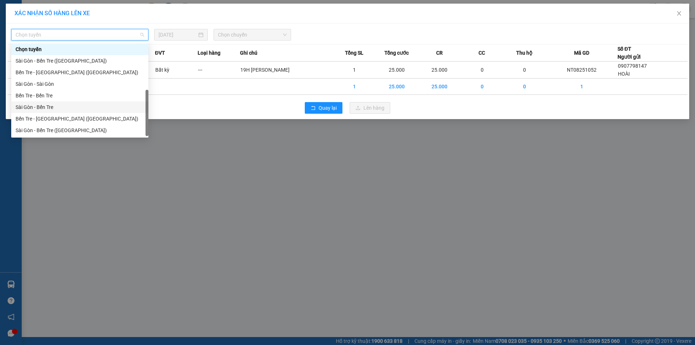
scroll to position [12, 0]
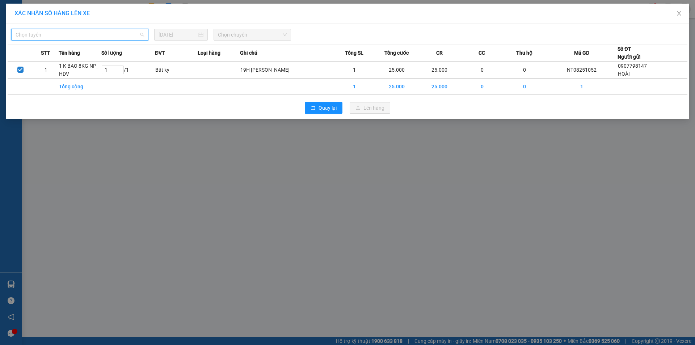
drag, startPoint x: 90, startPoint y: 34, endPoint x: 82, endPoint y: 94, distance: 59.9
click at [89, 36] on span "Chọn tuyến" at bounding box center [80, 34] width 128 height 11
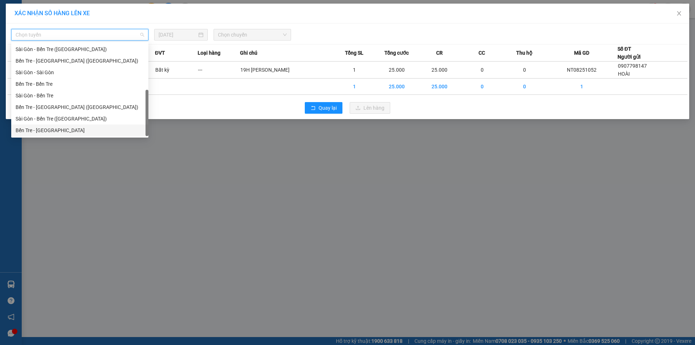
click at [66, 127] on div "Bến Tre - [GEOGRAPHIC_DATA]" at bounding box center [80, 130] width 128 height 8
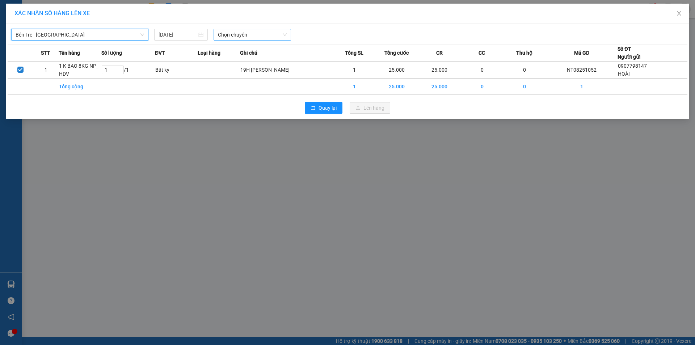
click at [248, 35] on span "Chọn chuyến" at bounding box center [252, 34] width 69 height 11
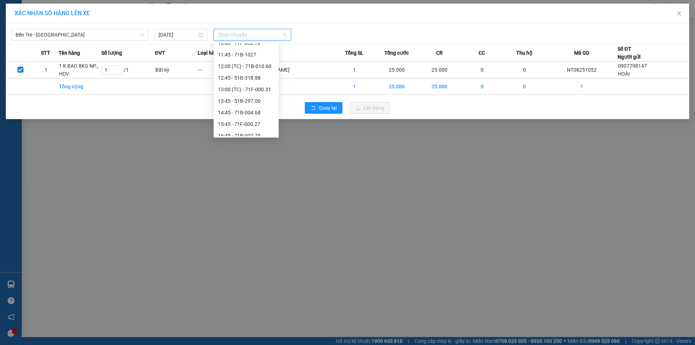
scroll to position [102, 0]
click at [263, 109] on div "14:45 - 71B-004.68" at bounding box center [246, 109] width 56 height 8
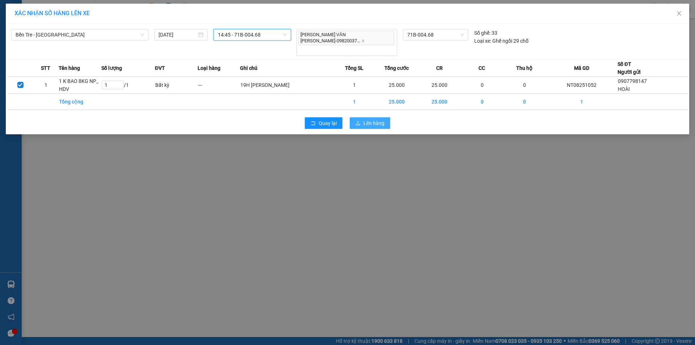
click at [371, 119] on span "Lên hàng" at bounding box center [373, 123] width 21 height 8
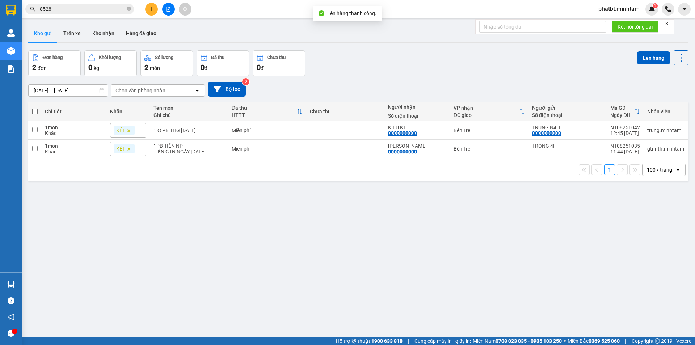
click at [168, 13] on button at bounding box center [168, 9] width 13 height 13
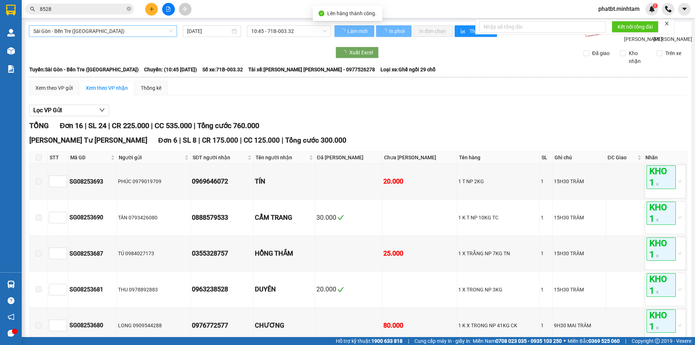
click at [96, 29] on span "Sài Gòn - Bến Tre ([GEOGRAPHIC_DATA])" at bounding box center [102, 31] width 139 height 11
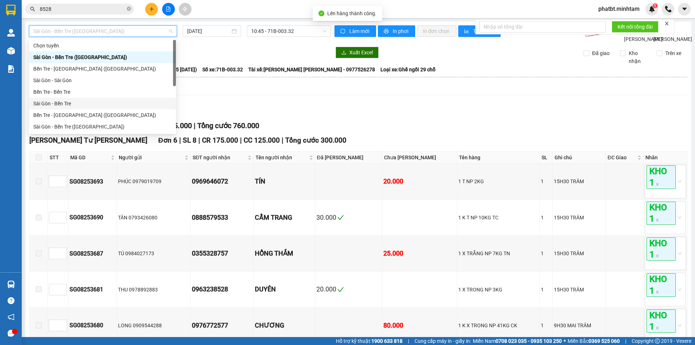
scroll to position [12, 0]
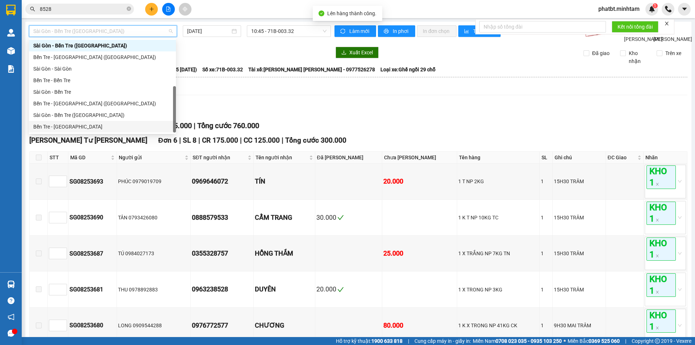
click at [77, 124] on div "Bến Tre - [GEOGRAPHIC_DATA]" at bounding box center [102, 127] width 138 height 8
type input "[DATE]"
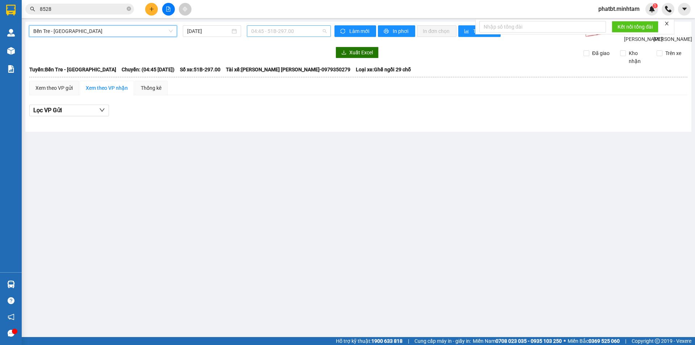
click at [272, 28] on span "04:45 - 51B-297.00" at bounding box center [288, 31] width 75 height 11
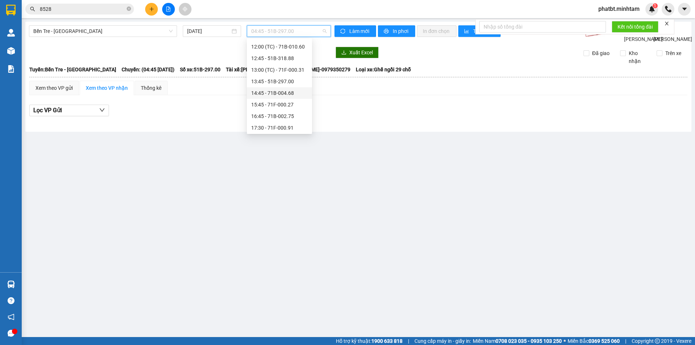
scroll to position [114, 0]
click at [293, 93] on div "14:45 - 71B-004.68" at bounding box center [279, 94] width 56 height 8
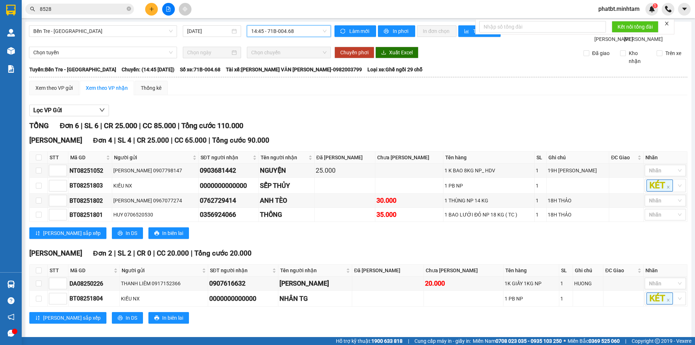
click at [58, 88] on td "Xem theo VP gửi Xem theo VP nhận Thống kê Lọc VP Gửi TỔNG Đơn 6 | SL 6 | CR 25…" at bounding box center [358, 206] width 659 height 253
click at [55, 92] on div "Xem theo VP gửi" at bounding box center [53, 88] width 37 height 8
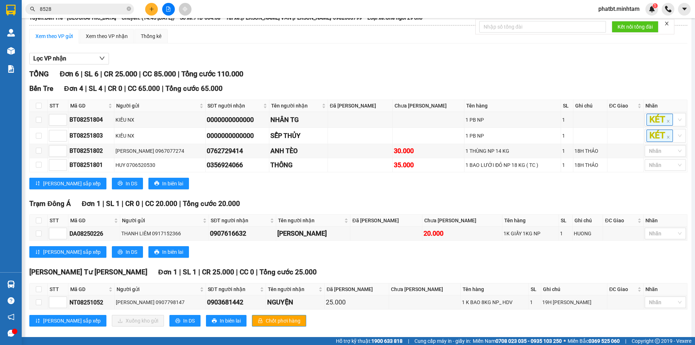
scroll to position [69, 0]
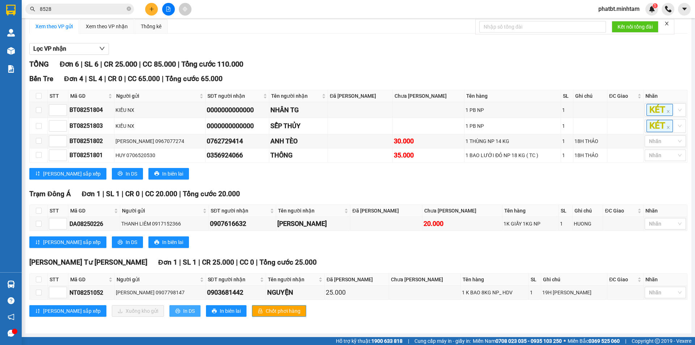
drag, startPoint x: 161, startPoint y: 314, endPoint x: 154, endPoint y: 313, distance: 7.2
click at [183, 313] on span "In DS" at bounding box center [189, 311] width 12 height 8
click at [128, 10] on icon "close-circle" at bounding box center [129, 9] width 4 height 4
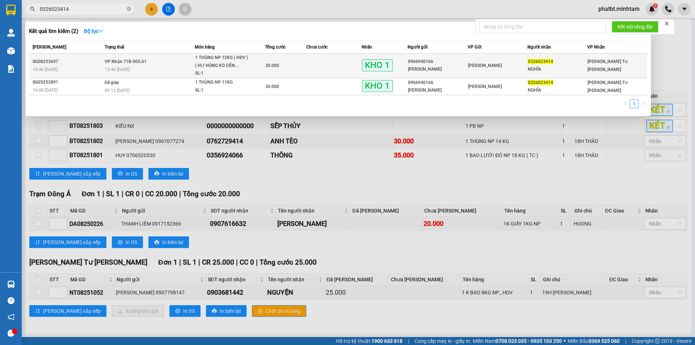
type input "0326023414"
click at [172, 59] on td "VP Nhận 71B-005.61 13:46 - 15/08" at bounding box center [149, 66] width 92 height 25
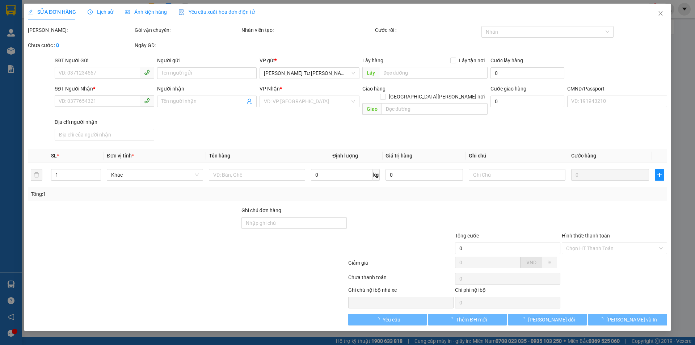
type input "0966940166"
type input "CHỊ QUỲNH"
type input "0326023414"
type input "NGHĨA"
type input "bm"
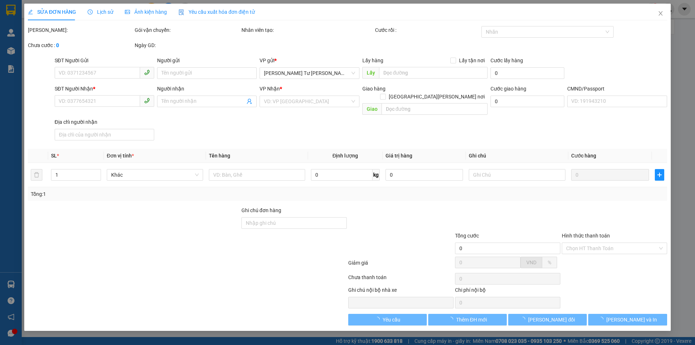
type input "30.000"
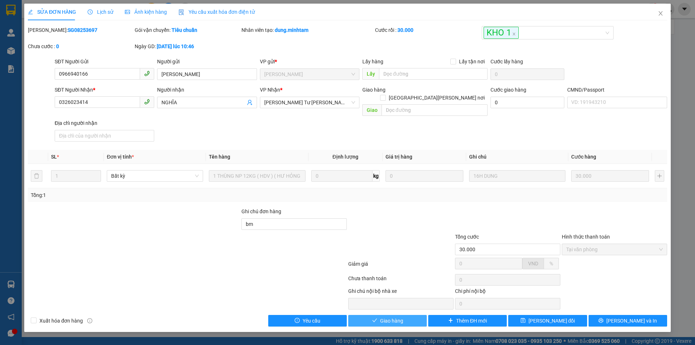
click at [401, 317] on span "Giao hàng" at bounding box center [391, 321] width 23 height 8
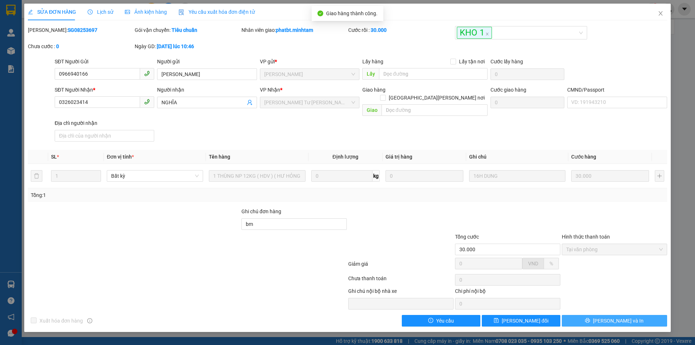
click at [612, 317] on span "[PERSON_NAME] và In" at bounding box center [618, 321] width 51 height 8
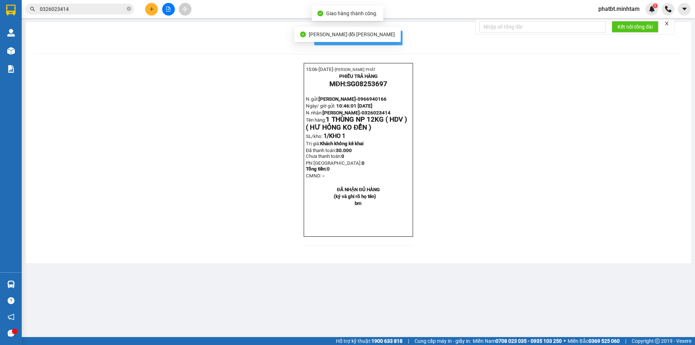
click at [396, 37] on span "In mẫu biên lai tự cấu hình" at bounding box center [363, 37] width 68 height 9
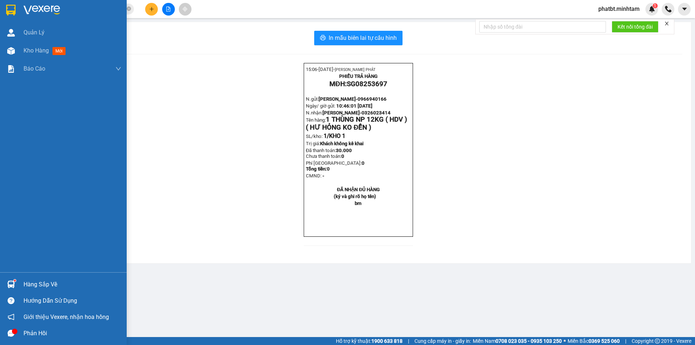
click at [50, 282] on div "Hàng sắp về" at bounding box center [73, 284] width 98 height 11
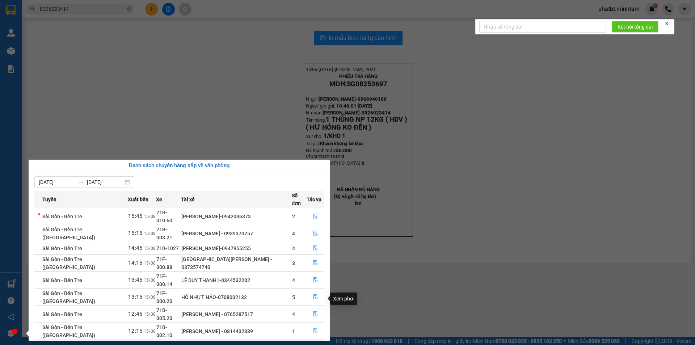
click at [313, 328] on icon "file-done" at bounding box center [315, 330] width 5 height 5
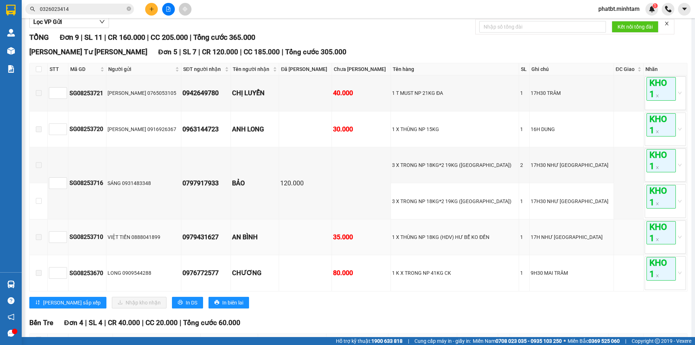
scroll to position [82, 0]
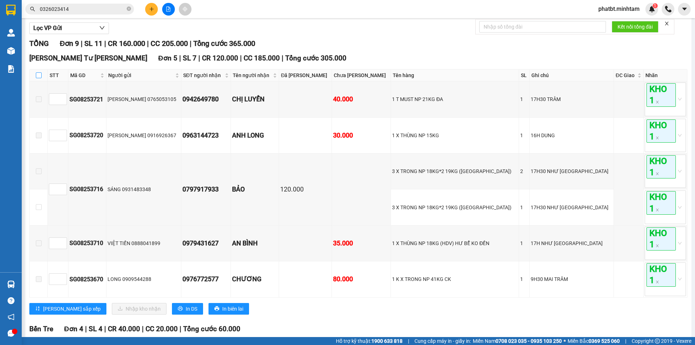
click at [39, 78] on input "checkbox" at bounding box center [39, 75] width 6 height 6
checkbox input "true"
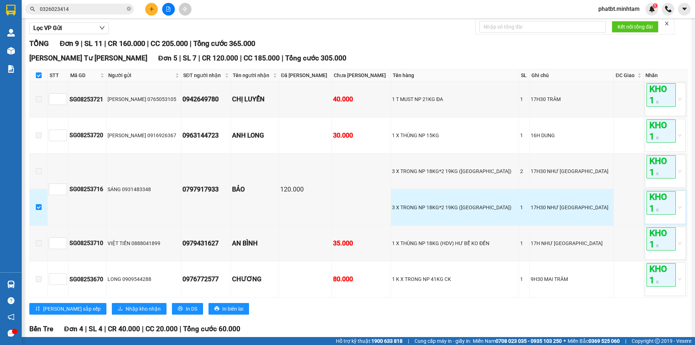
click at [39, 210] on input "checkbox" at bounding box center [39, 207] width 6 height 6
checkbox input "false"
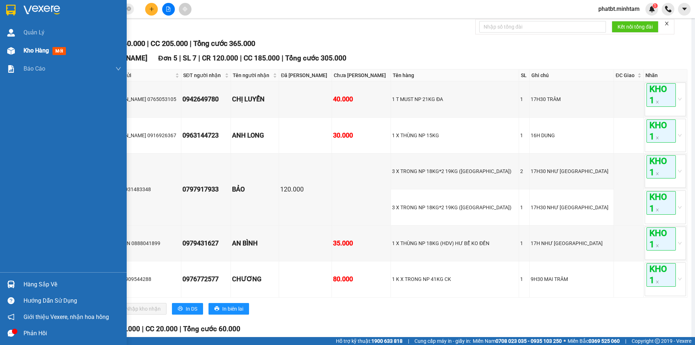
drag, startPoint x: 24, startPoint y: 47, endPoint x: 30, endPoint y: 44, distance: 6.2
click at [26, 47] on span "Kho hàng" at bounding box center [36, 50] width 25 height 7
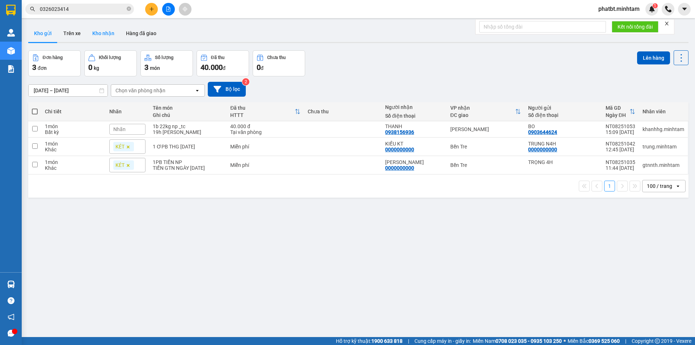
click at [102, 35] on button "Kho nhận" at bounding box center [103, 33] width 34 height 17
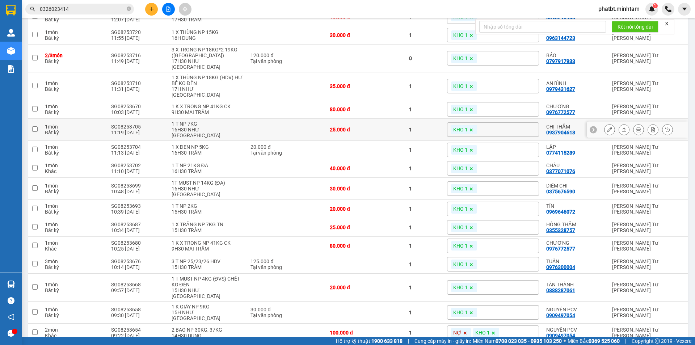
scroll to position [121, 0]
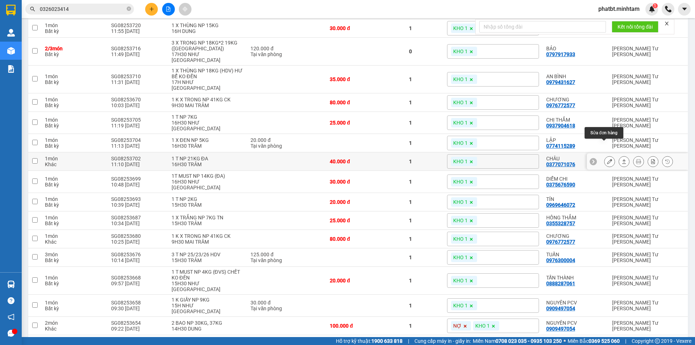
click at [607, 159] on icon at bounding box center [609, 161] width 5 height 5
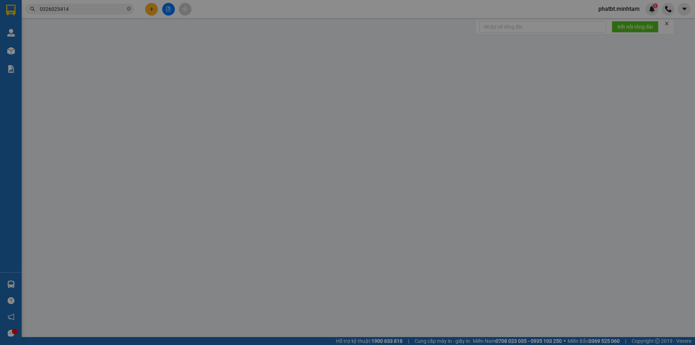
type input "0901312004"
type input "TRÙM FOOD"
type input "0377071076"
type input "CHÂU"
type input "40.000"
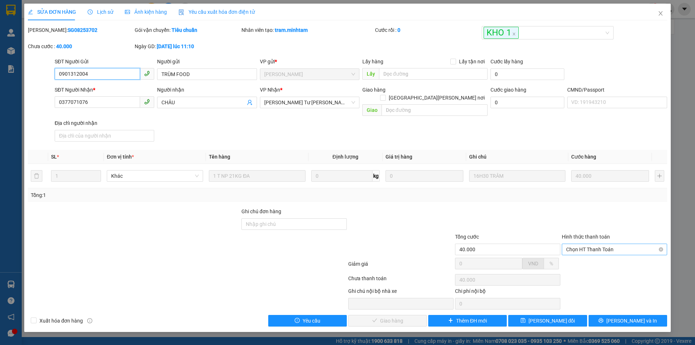
click at [604, 244] on span "Chọn HT Thanh Toán" at bounding box center [614, 249] width 97 height 11
drag, startPoint x: 592, startPoint y: 257, endPoint x: 549, endPoint y: 263, distance: 44.0
click at [590, 257] on div "Tại văn phòng" at bounding box center [614, 256] width 97 height 8
type input "0"
click at [402, 317] on span "[PERSON_NAME] và [PERSON_NAME] hàng" at bounding box center [411, 321] width 98 height 8
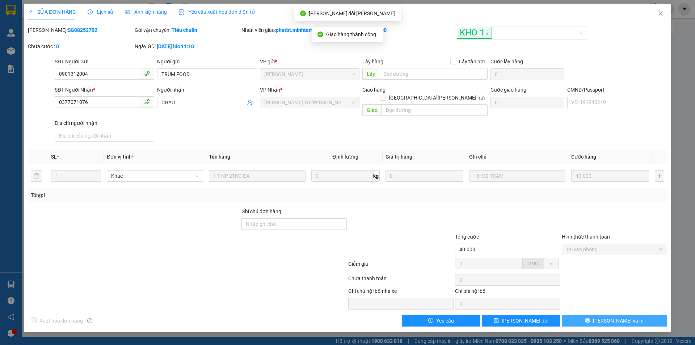
click at [607, 315] on button "[PERSON_NAME] và In" at bounding box center [614, 321] width 105 height 12
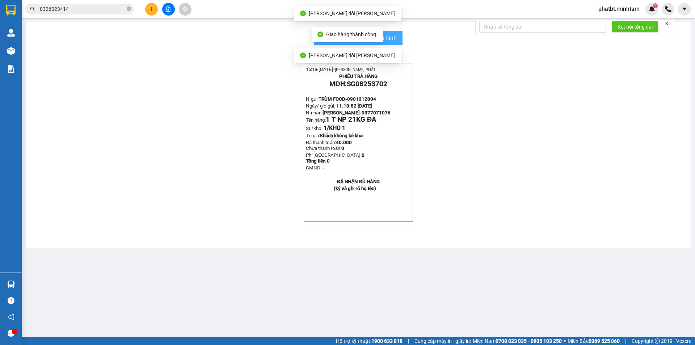
click at [396, 42] on span "In mẫu biên lai tự cấu hình" at bounding box center [363, 37] width 68 height 9
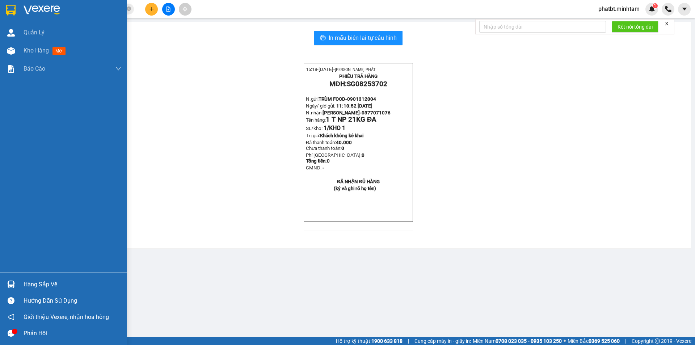
click at [37, 283] on div "Hàng sắp về" at bounding box center [73, 284] width 98 height 11
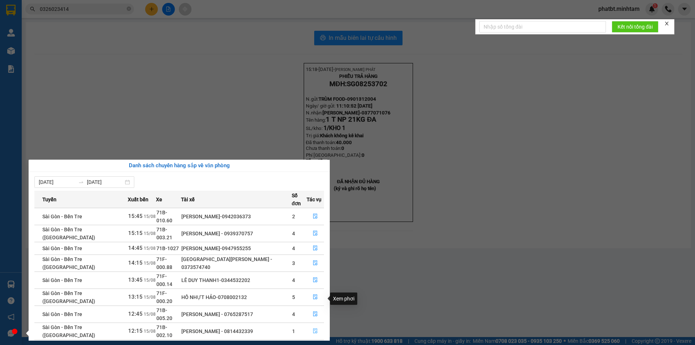
click at [313, 328] on icon "file-done" at bounding box center [315, 330] width 5 height 5
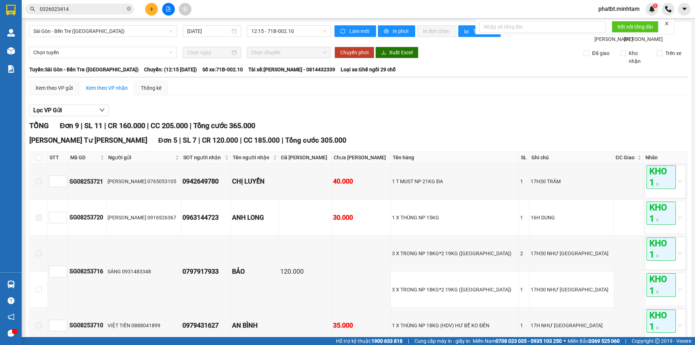
click at [311, 117] on div "Lọc VP Gửi" at bounding box center [358, 111] width 658 height 12
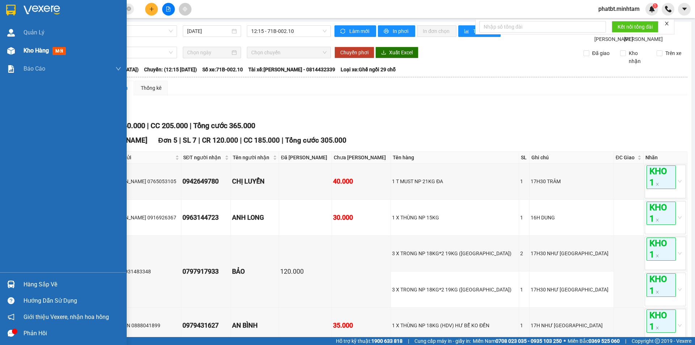
click at [26, 50] on span "Kho hàng" at bounding box center [36, 50] width 25 height 7
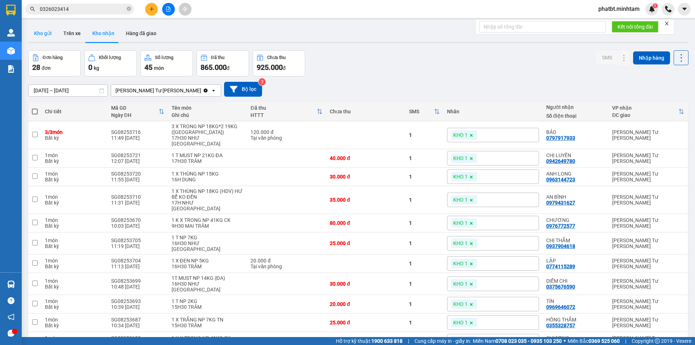
click at [45, 32] on button "Kho gửi" at bounding box center [42, 33] width 29 height 17
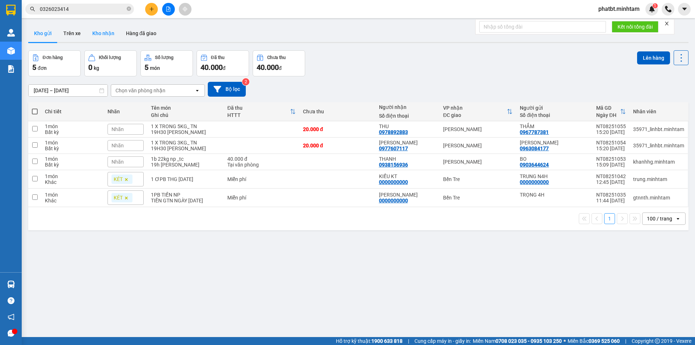
click at [102, 36] on button "Kho nhận" at bounding box center [103, 33] width 34 height 17
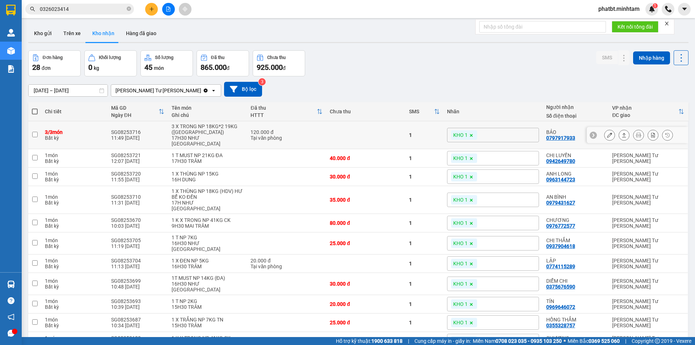
click at [607, 133] on icon at bounding box center [609, 134] width 5 height 5
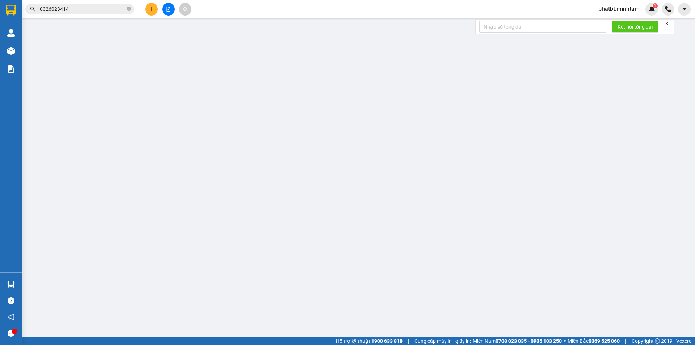
type input "0931483348"
type input "SÁNG"
type input "0797917933"
type input "BẢO"
type input "HCK / bm"
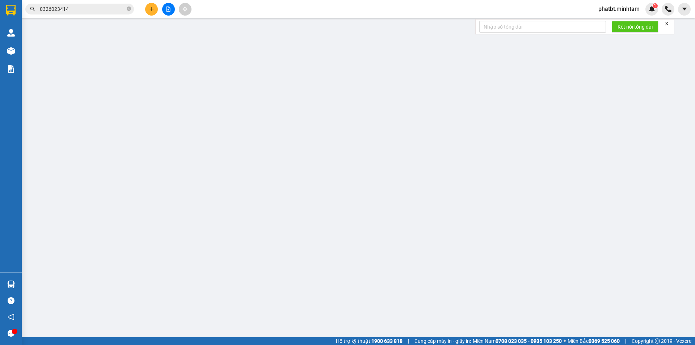
type input "120.000"
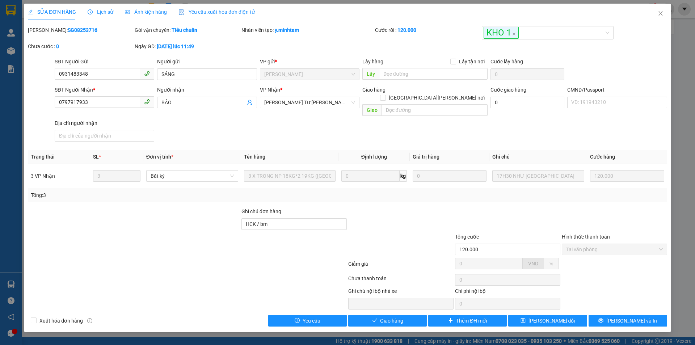
click at [109, 7] on div "Lịch sử" at bounding box center [101, 12] width 26 height 17
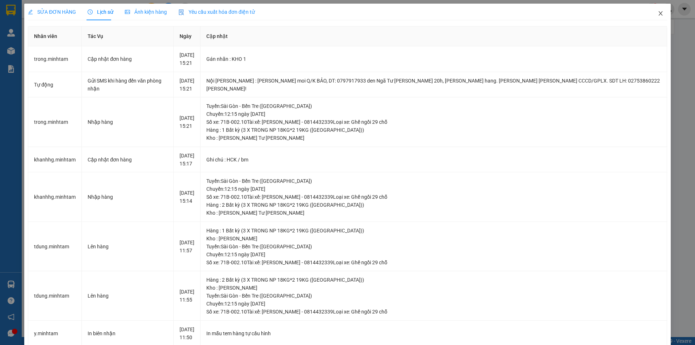
click at [654, 17] on span "Close" at bounding box center [660, 14] width 20 height 20
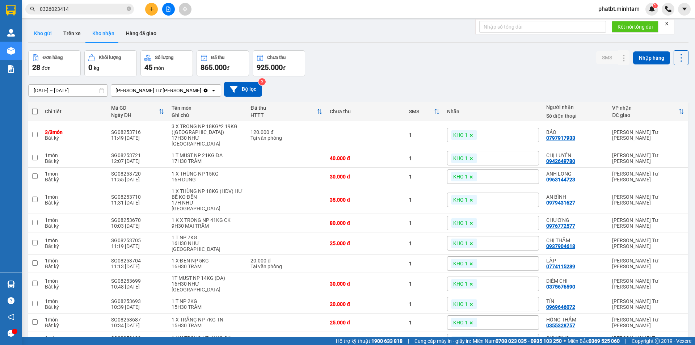
click at [37, 32] on button "Kho gửi" at bounding box center [42, 33] width 29 height 17
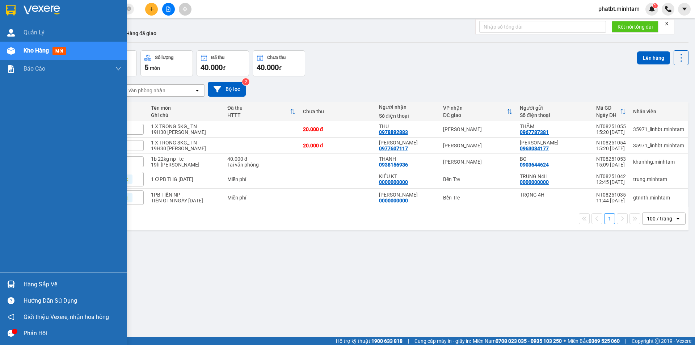
click at [41, 286] on div "Hàng sắp về" at bounding box center [73, 284] width 98 height 11
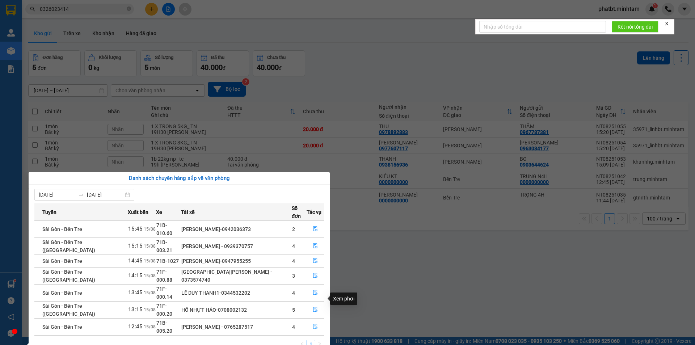
click at [314, 324] on icon "file-done" at bounding box center [315, 326] width 4 height 5
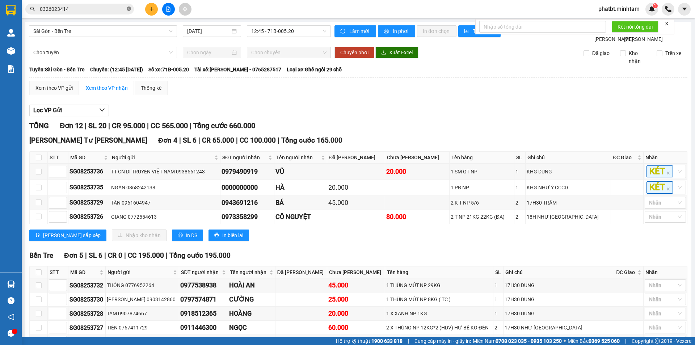
click at [130, 7] on icon "close-circle" at bounding box center [129, 9] width 4 height 4
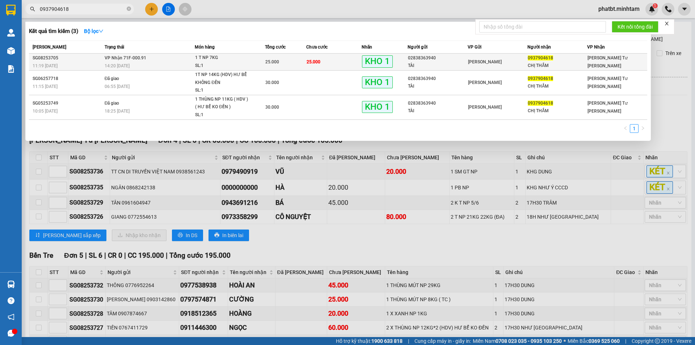
type input "0937904618"
click at [180, 63] on div "14:20 - 15/08" at bounding box center [150, 66] width 90 height 8
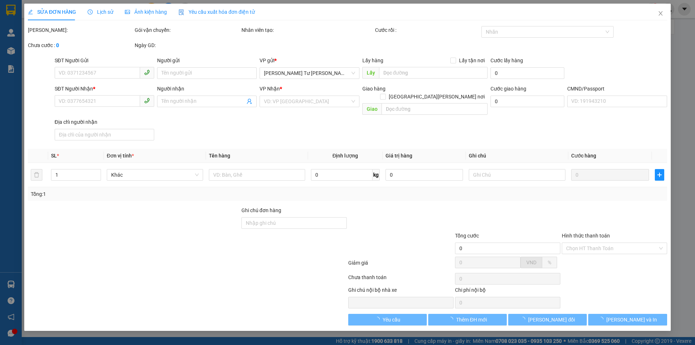
type input "02838363940"
type input "TÀI"
type input "0937904618"
type input "CHỊ THẮM"
type input "KNM"
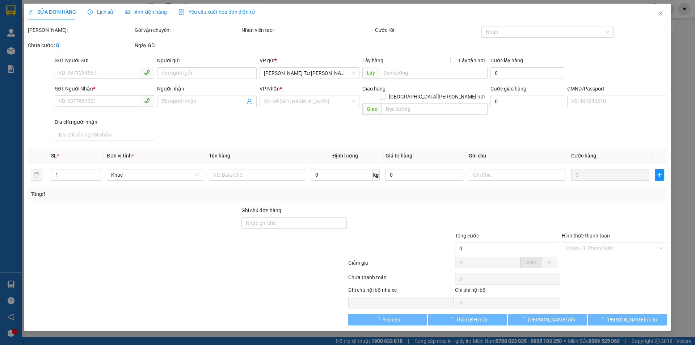
type input "25.000"
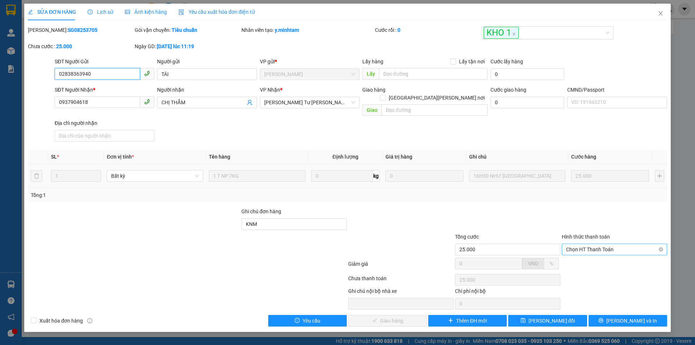
click at [587, 246] on span "Chọn HT Thanh Toán" at bounding box center [614, 249] width 97 height 11
click at [586, 259] on div "Tại văn phòng" at bounding box center [614, 256] width 97 height 8
type input "0"
click at [403, 317] on span "[PERSON_NAME] và [PERSON_NAME] hàng" at bounding box center [411, 321] width 98 height 8
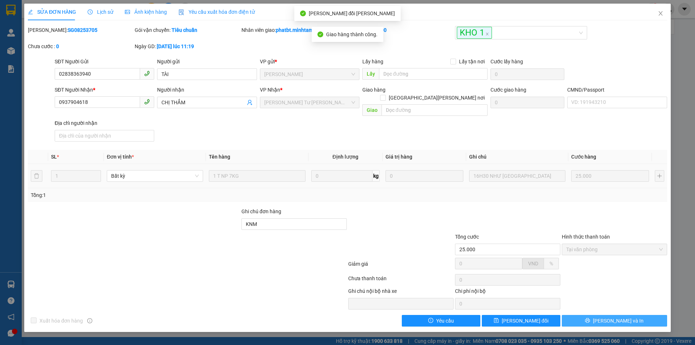
click at [620, 317] on span "[PERSON_NAME] và In" at bounding box center [618, 321] width 51 height 8
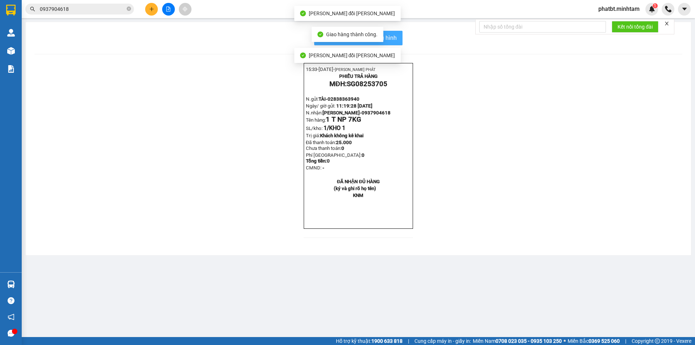
click at [401, 42] on button "In mẫu biên lai tự cấu hình" at bounding box center [358, 38] width 88 height 14
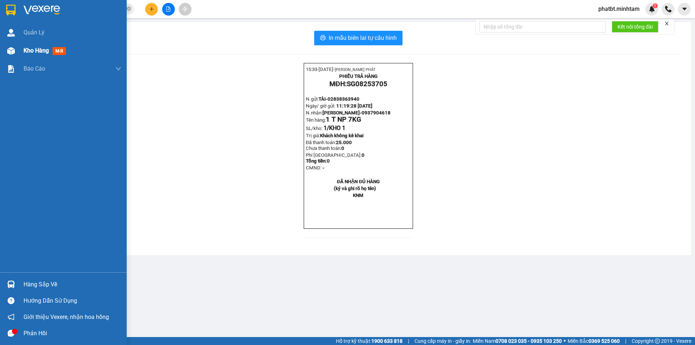
drag, startPoint x: 21, startPoint y: 46, endPoint x: 28, endPoint y: 31, distance: 16.0
click at [21, 46] on div "Kho hàng mới" at bounding box center [63, 51] width 127 height 18
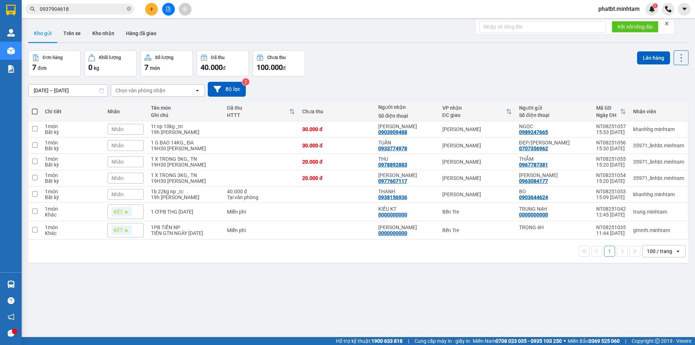
click at [37, 113] on span at bounding box center [35, 112] width 6 height 6
click at [35, 108] on input "checkbox" at bounding box center [35, 108] width 0 height 0
checkbox input "true"
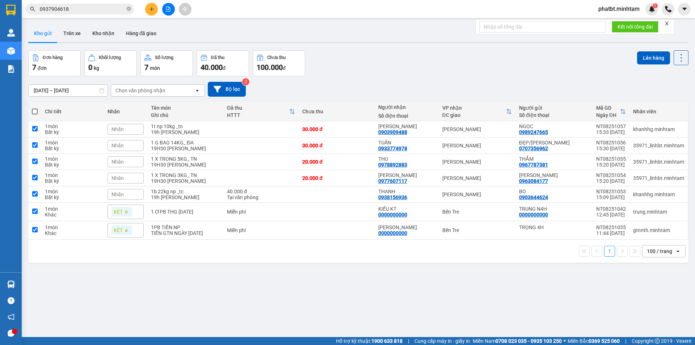
checkbox input "true"
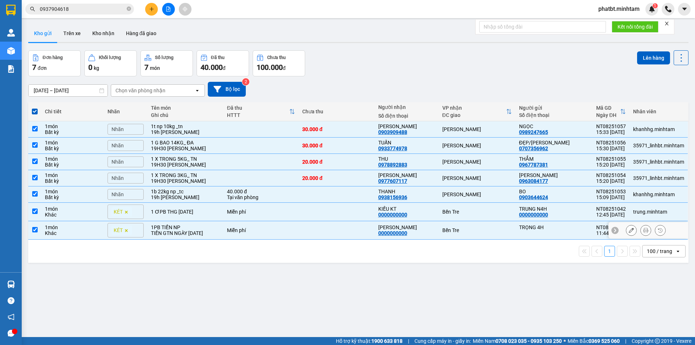
click at [171, 229] on div "1PB TIỀN NP" at bounding box center [185, 227] width 69 height 6
checkbox input "false"
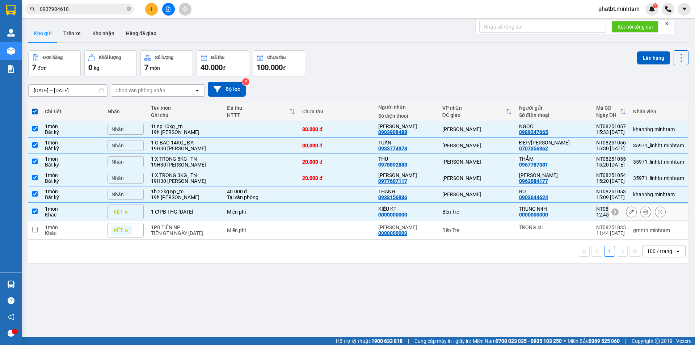
click at [176, 207] on td "1 ƠPB THG [DATE]" at bounding box center [185, 212] width 76 height 18
checkbox input "false"
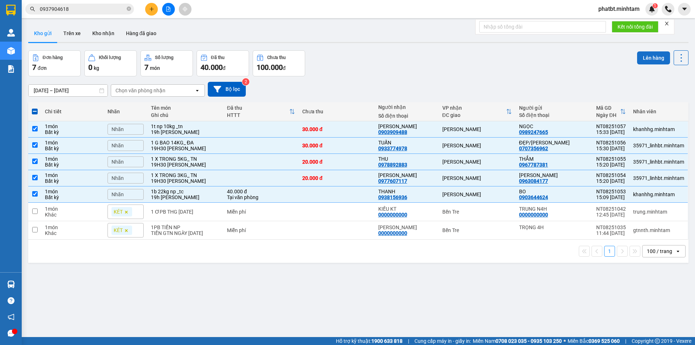
click at [651, 57] on button "Lên hàng" at bounding box center [653, 57] width 33 height 13
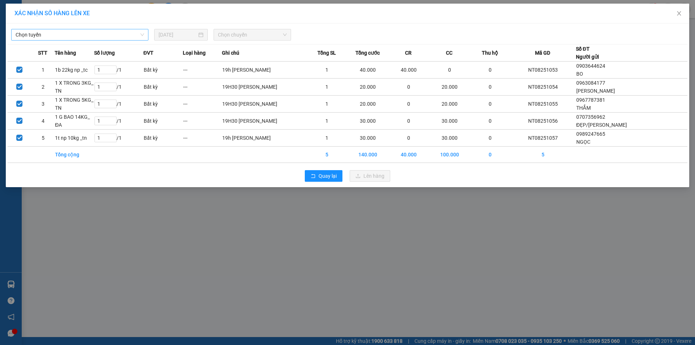
click at [114, 35] on span "Chọn tuyến" at bounding box center [80, 34] width 128 height 11
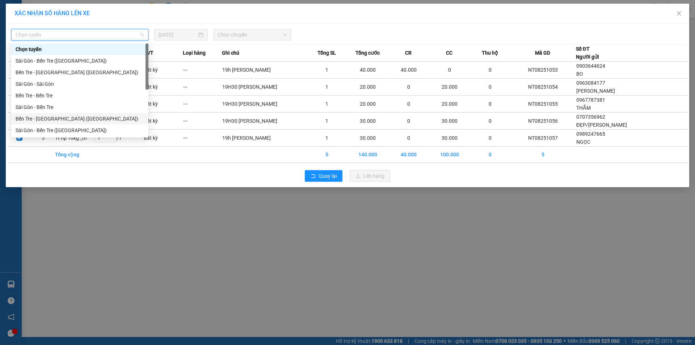
scroll to position [12, 0]
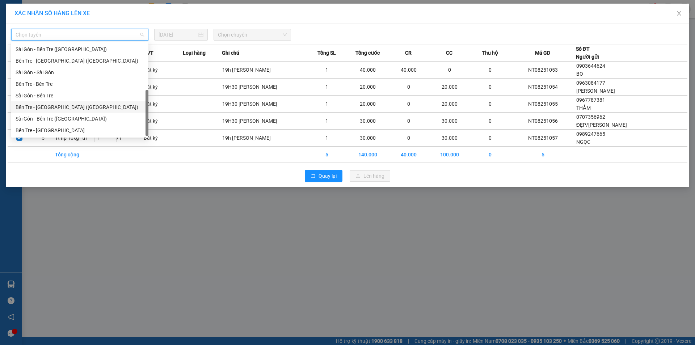
click at [63, 109] on div "Bến Tre - [GEOGRAPHIC_DATA] ([GEOGRAPHIC_DATA])" at bounding box center [80, 107] width 128 height 8
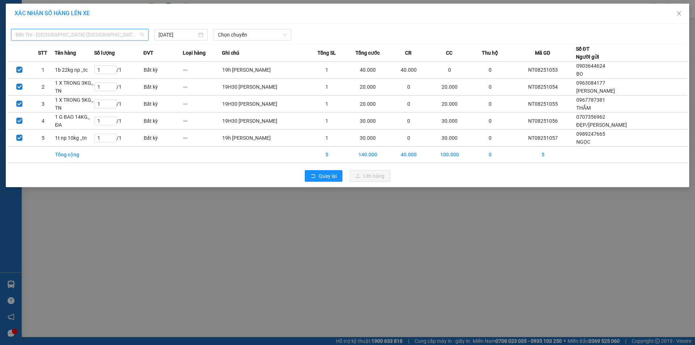
click at [102, 36] on span "Bến Tre - [GEOGRAPHIC_DATA] ([GEOGRAPHIC_DATA])" at bounding box center [80, 34] width 128 height 11
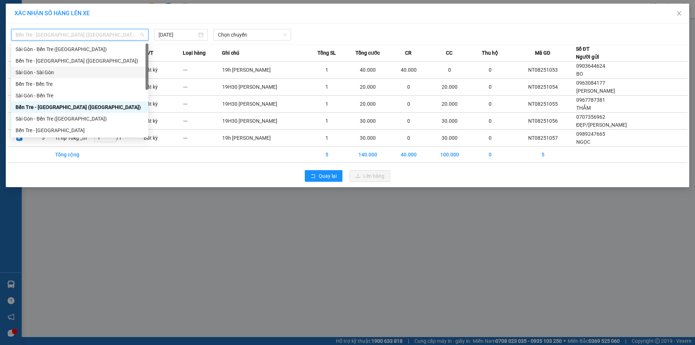
scroll to position [0, 0]
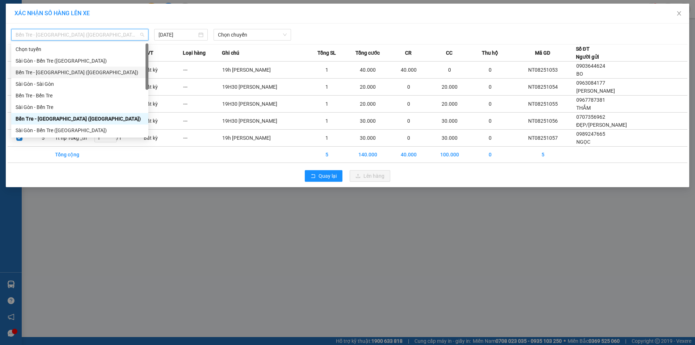
click at [67, 75] on div "Bến Tre - [GEOGRAPHIC_DATA] ([GEOGRAPHIC_DATA])" at bounding box center [80, 72] width 128 height 8
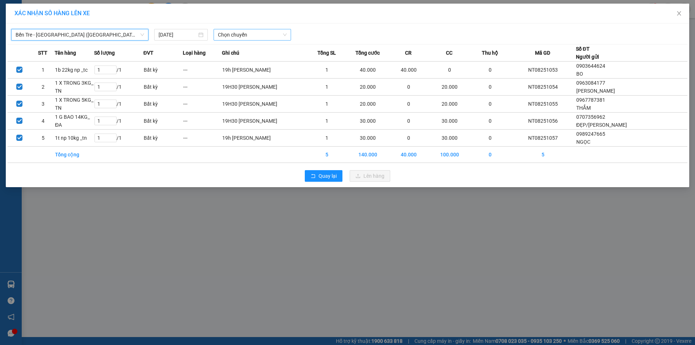
click at [226, 36] on span "Chọn chuyến" at bounding box center [252, 34] width 69 height 11
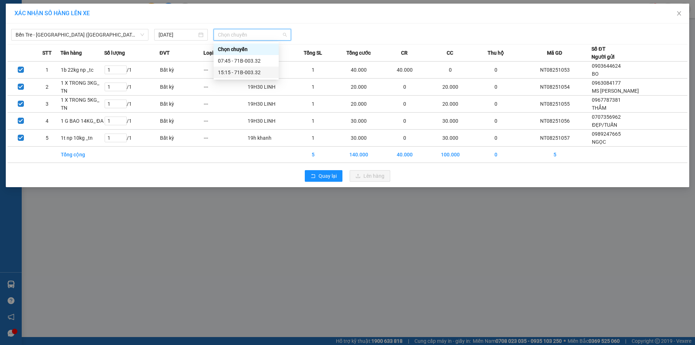
click at [258, 72] on div "15:15 - 71B-003.32" at bounding box center [246, 72] width 56 height 8
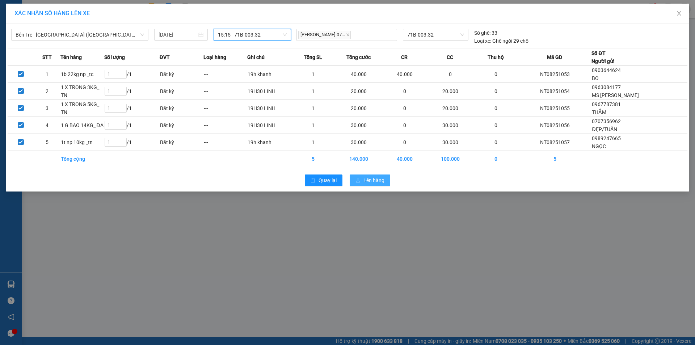
click at [379, 180] on span "Lên hàng" at bounding box center [373, 180] width 21 height 8
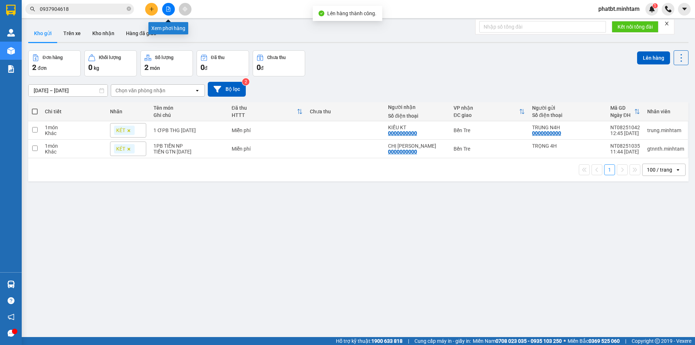
click at [169, 8] on icon "file-add" at bounding box center [168, 9] width 4 height 5
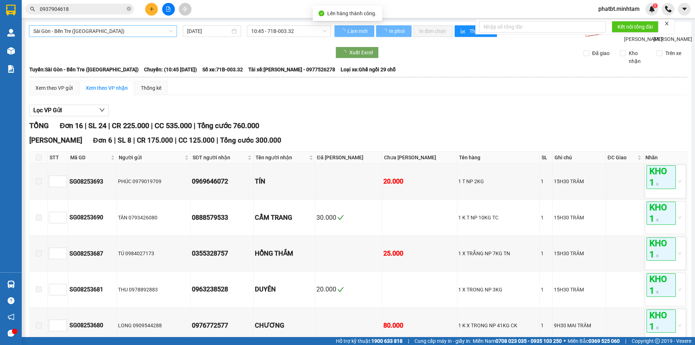
click at [77, 29] on span "Sài Gòn - Bến Tre (CN)" at bounding box center [102, 31] width 139 height 11
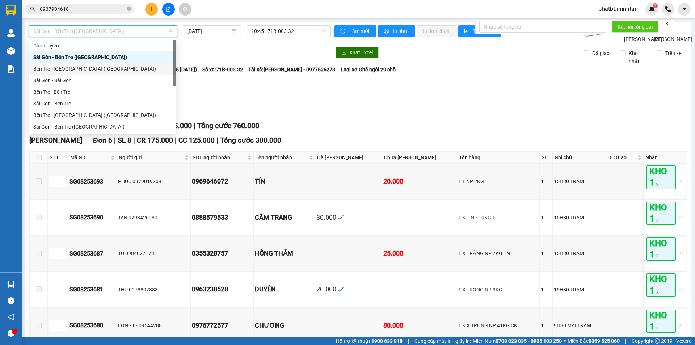
click at [81, 67] on div "Bến Tre - Sài Gòn (CN)" at bounding box center [102, 69] width 138 height 8
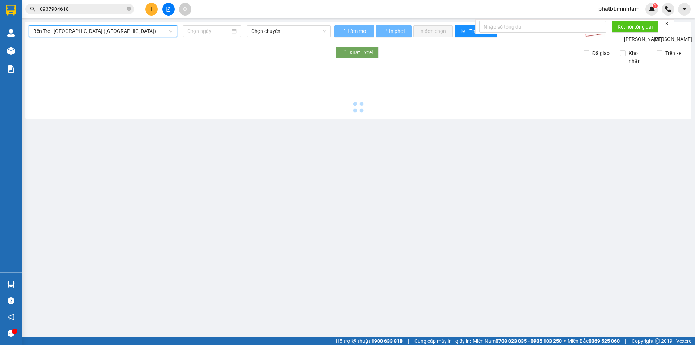
type input "15/08/2025"
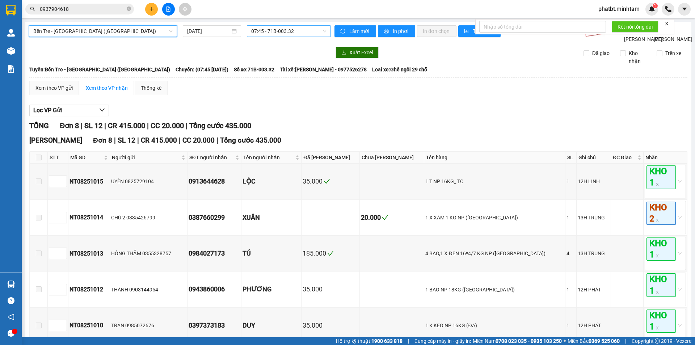
click at [267, 30] on span "07:45 - 71B-003.32" at bounding box center [288, 31] width 75 height 11
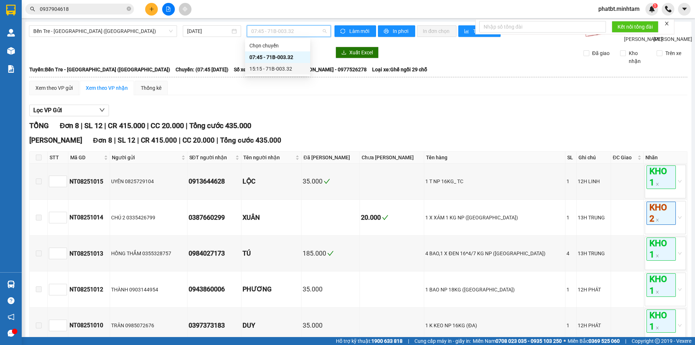
click at [285, 66] on div "15:15 - 71B-003.32" at bounding box center [277, 69] width 56 height 8
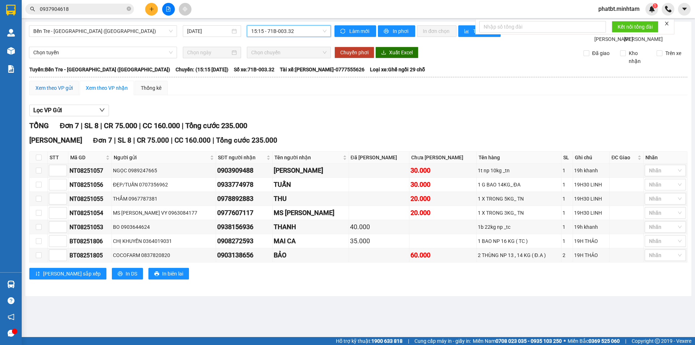
click at [47, 92] on div "Xem theo VP gửi" at bounding box center [53, 88] width 37 height 8
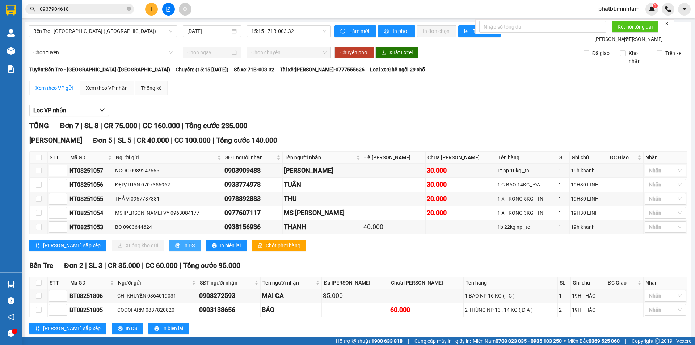
click at [183, 249] on span "In DS" at bounding box center [189, 245] width 12 height 8
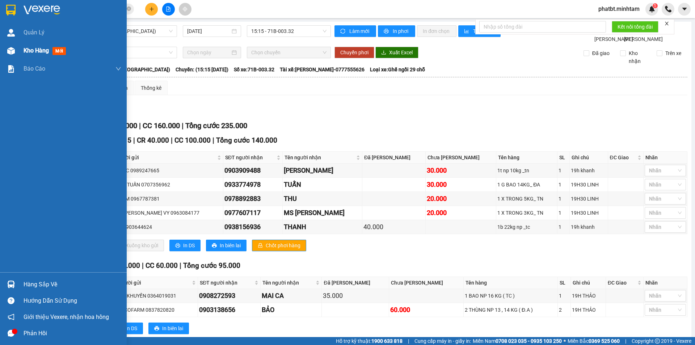
click at [19, 49] on div "Kho hàng mới" at bounding box center [63, 51] width 127 height 18
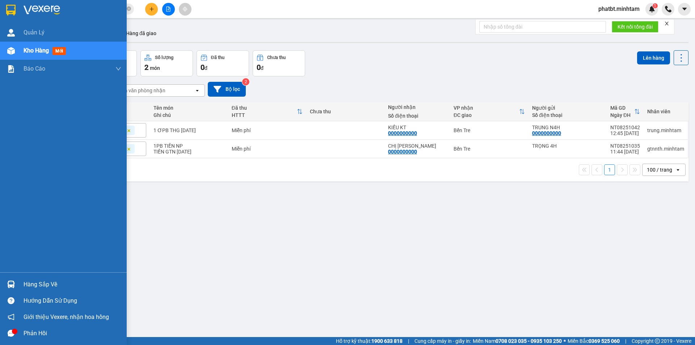
click at [33, 282] on div "Hàng sắp về" at bounding box center [73, 284] width 98 height 11
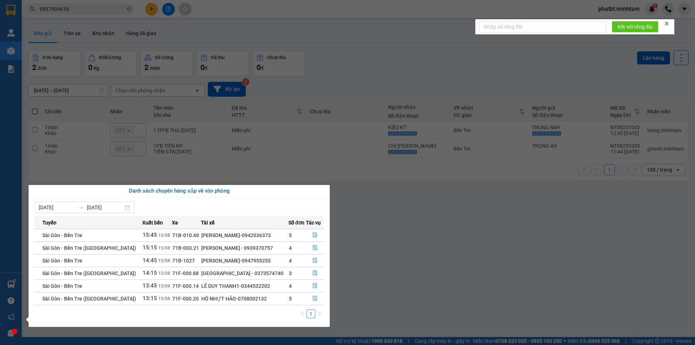
drag, startPoint x: 293, startPoint y: 275, endPoint x: 357, endPoint y: 291, distance: 65.6
click at [358, 290] on section "Kết quả tìm kiếm ( 3 ) Bộ lọc Mã ĐH Trạng thái Món hàng Tổng cước Chưa cước Nhã…" at bounding box center [347, 172] width 695 height 345
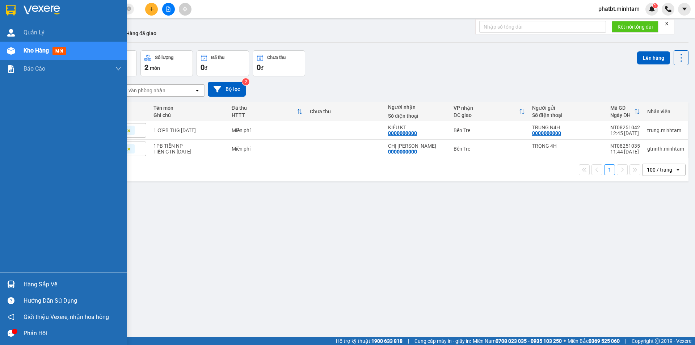
click at [31, 282] on div "Hàng sắp về" at bounding box center [73, 284] width 98 height 11
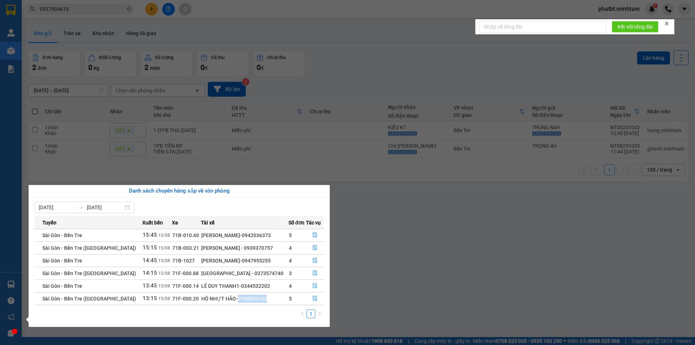
drag, startPoint x: 217, startPoint y: 298, endPoint x: 253, endPoint y: 301, distance: 36.0
click at [253, 301] on div "HỒ NHỰT HẢO-0708002132" at bounding box center [244, 299] width 87 height 8
copy div "0708002132"
click at [312, 298] on icon "file-done" at bounding box center [314, 298] width 5 height 5
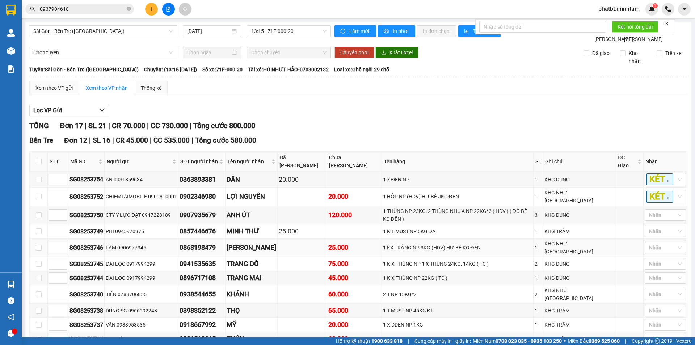
scroll to position [170, 0]
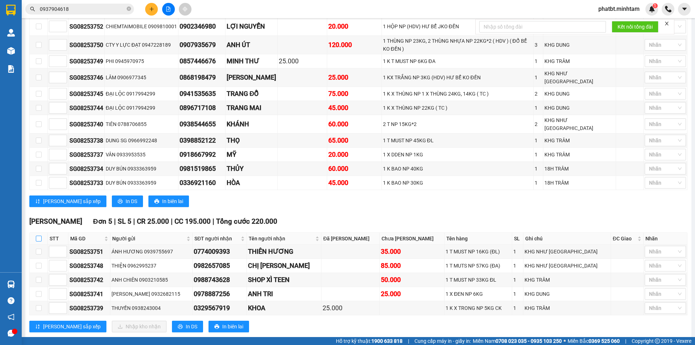
click at [38, 236] on input "checkbox" at bounding box center [39, 239] width 6 height 6
checkbox input "true"
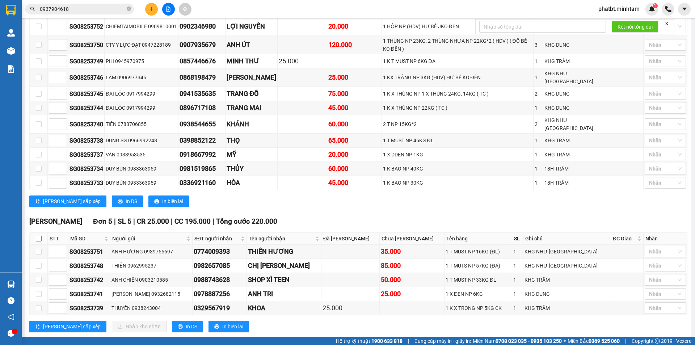
checkbox input "true"
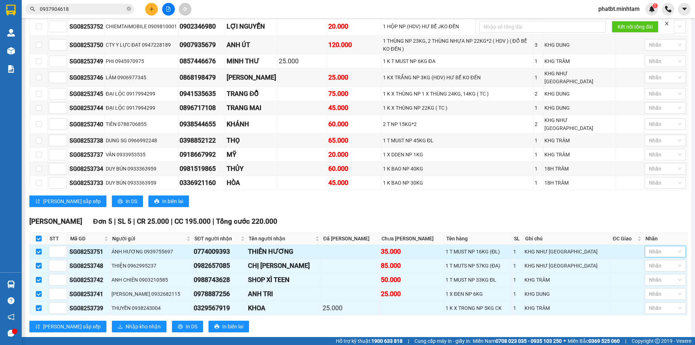
click at [650, 247] on div at bounding box center [661, 251] width 30 height 9
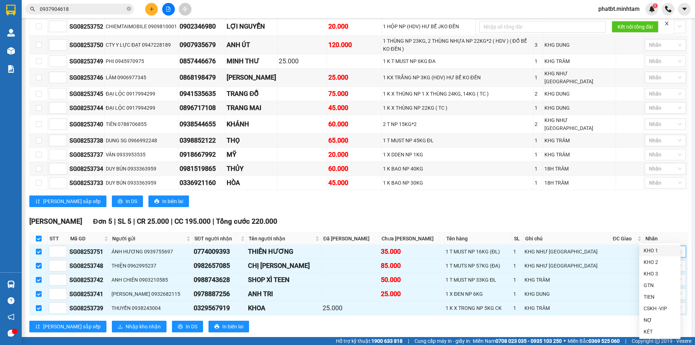
click at [654, 253] on div "KHO 1" at bounding box center [659, 250] width 33 height 8
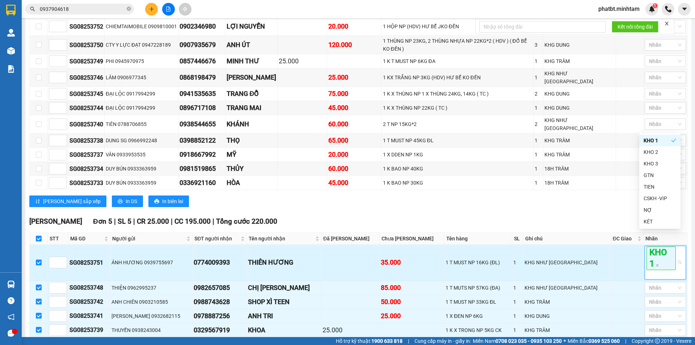
click at [593, 265] on td "KHG NHƯ [GEOGRAPHIC_DATA]" at bounding box center [566, 263] width 87 height 36
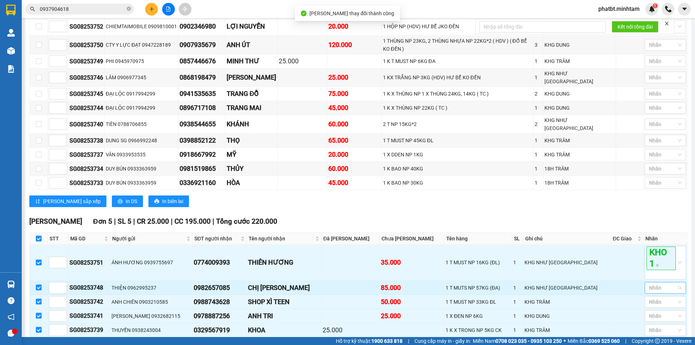
click at [647, 283] on div at bounding box center [661, 287] width 30 height 9
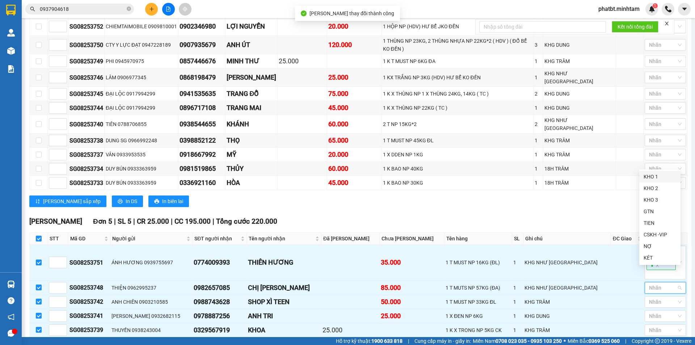
click at [643, 175] on div "KHO 1" at bounding box center [659, 177] width 41 height 12
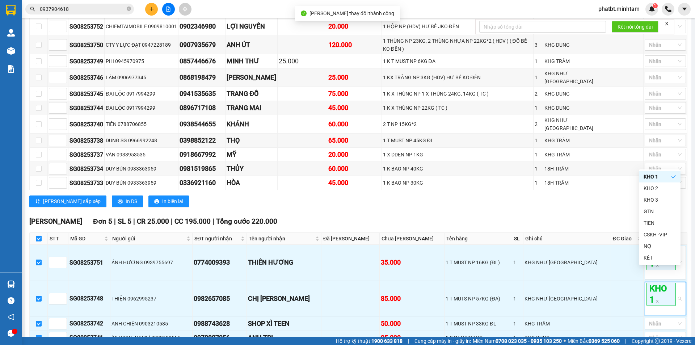
click at [600, 192] on div "Bến Tre Đơn 12 | SL 16 | CR 45.000 | CC 535.000 | Tổng cước 580.000 STT Mã GD …" at bounding box center [358, 89] width 658 height 248
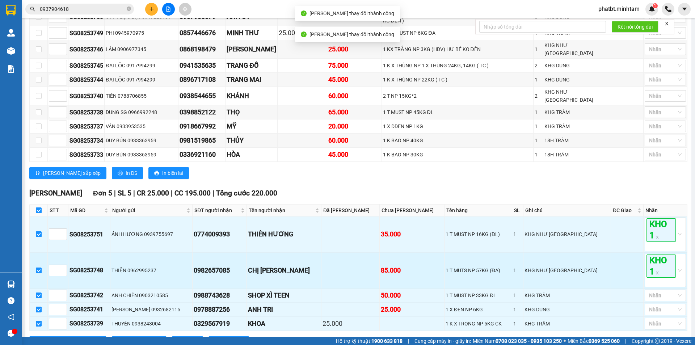
scroll to position [214, 0]
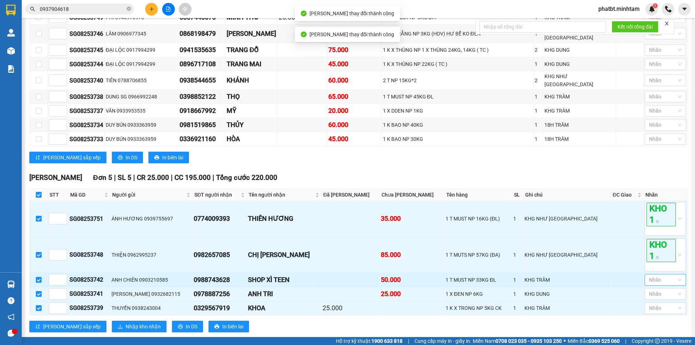
click at [651, 275] on div at bounding box center [661, 279] width 30 height 9
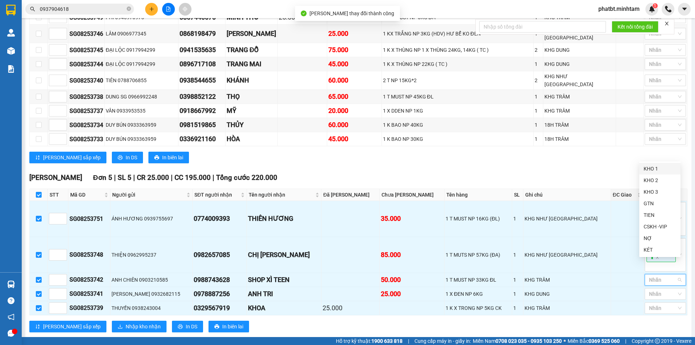
drag, startPoint x: 655, startPoint y: 168, endPoint x: 637, endPoint y: 179, distance: 21.6
click at [655, 171] on div "KHO 1" at bounding box center [659, 169] width 33 height 8
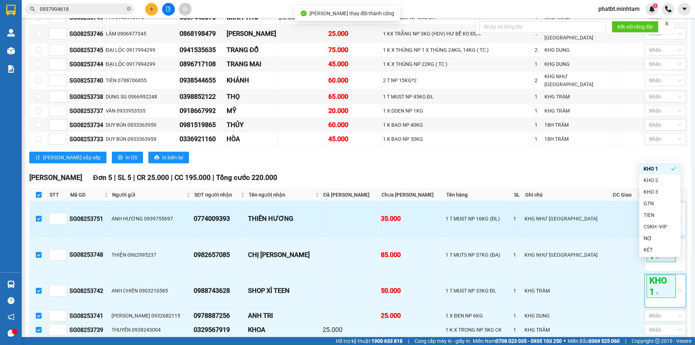
click at [611, 216] on td at bounding box center [627, 219] width 33 height 36
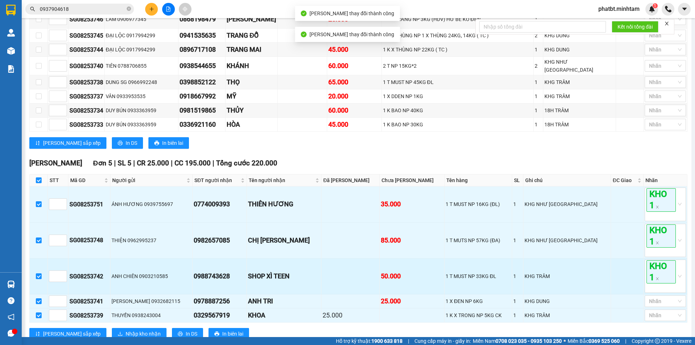
scroll to position [236, 0]
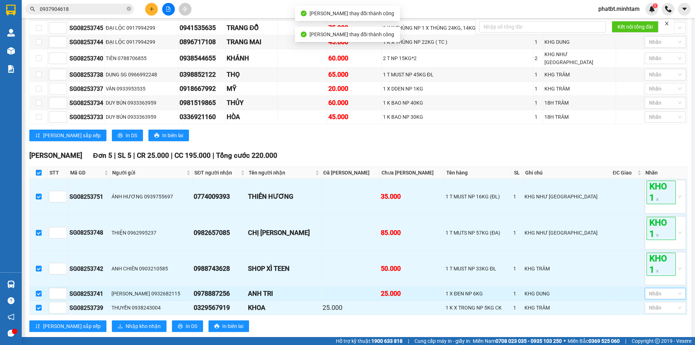
click at [654, 289] on div at bounding box center [661, 293] width 30 height 9
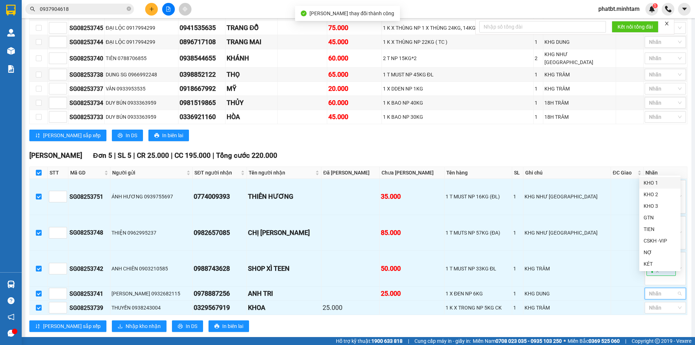
click at [649, 181] on div "KHO 1" at bounding box center [659, 183] width 33 height 8
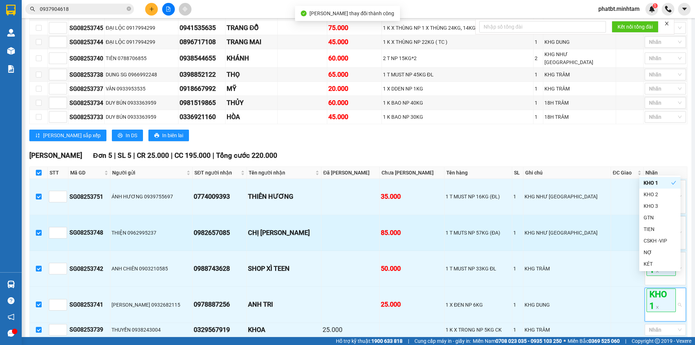
click at [579, 225] on td "KHG NHƯ [GEOGRAPHIC_DATA]" at bounding box center [566, 233] width 87 height 36
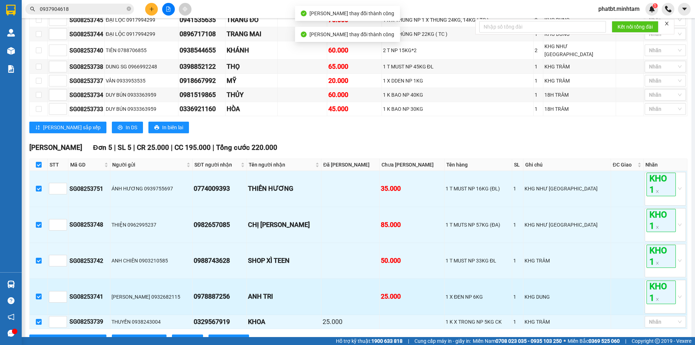
scroll to position [258, 0]
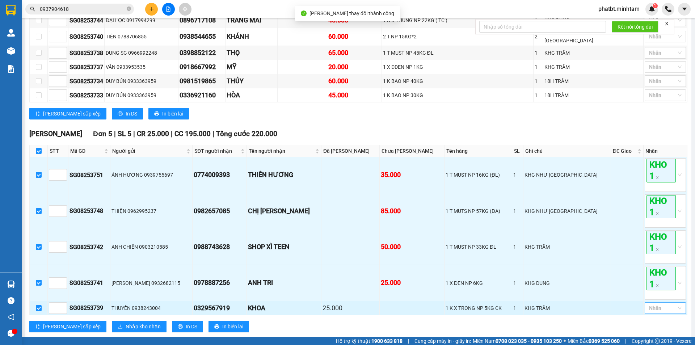
click at [655, 304] on div at bounding box center [661, 308] width 30 height 9
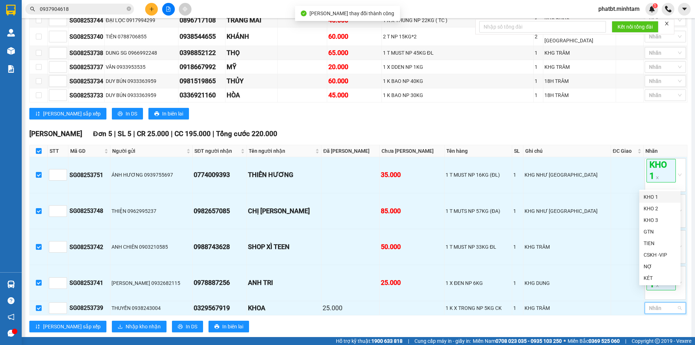
click at [647, 195] on div "KHO 1" at bounding box center [659, 197] width 33 height 8
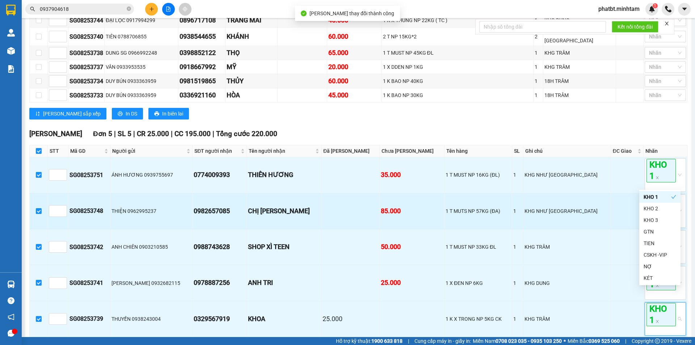
click at [143, 208] on td "THIỆN 0962995237" at bounding box center [151, 211] width 83 height 36
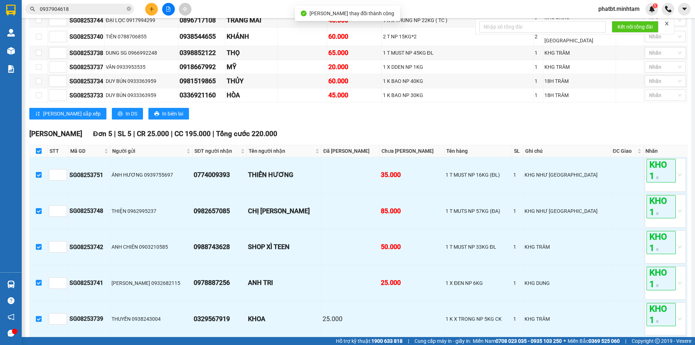
click at [126, 344] on span "Nhập kho nhận" at bounding box center [143, 348] width 35 height 8
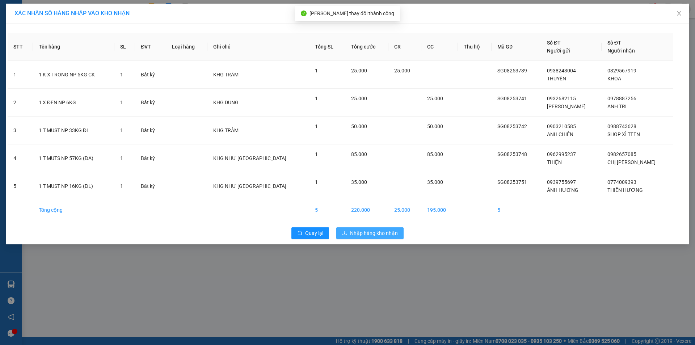
click at [360, 233] on span "Nhập hàng kho nhận" at bounding box center [374, 233] width 48 height 8
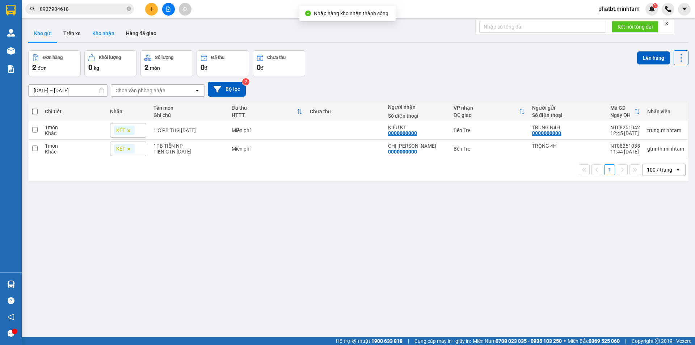
click at [107, 34] on button "Kho nhận" at bounding box center [103, 33] width 34 height 17
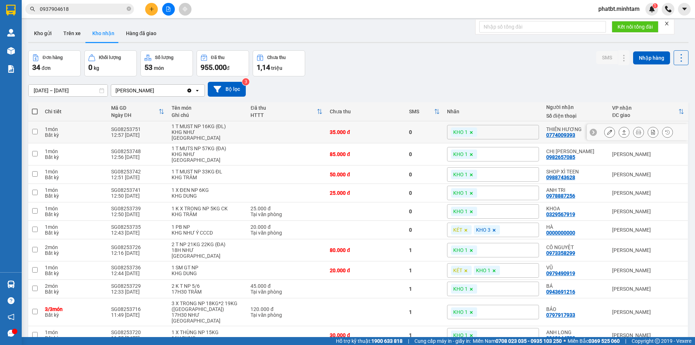
click at [607, 132] on icon at bounding box center [609, 132] width 5 height 5
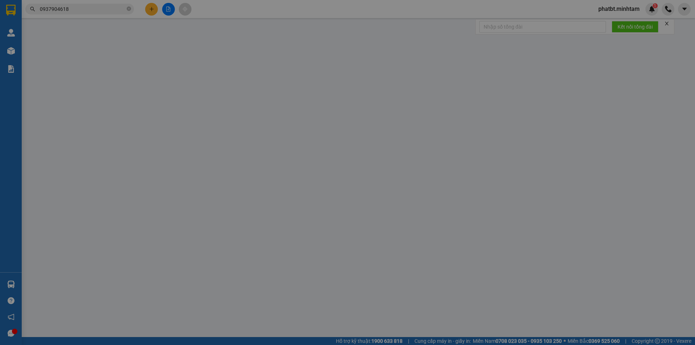
type input "0939755697"
type input "ÁNH HƯƠNG"
type input "0774009393"
type input "THIÊN HƯƠNG"
type input "35.000"
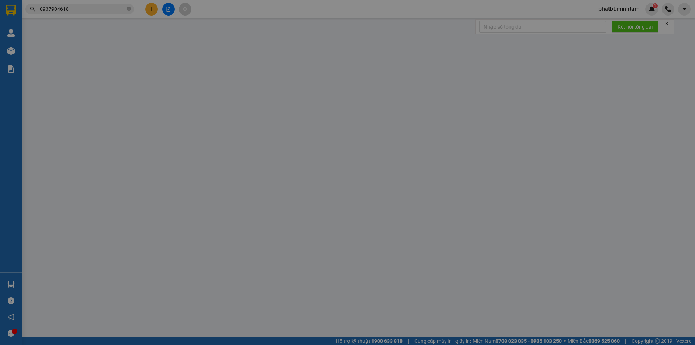
type input "35.000"
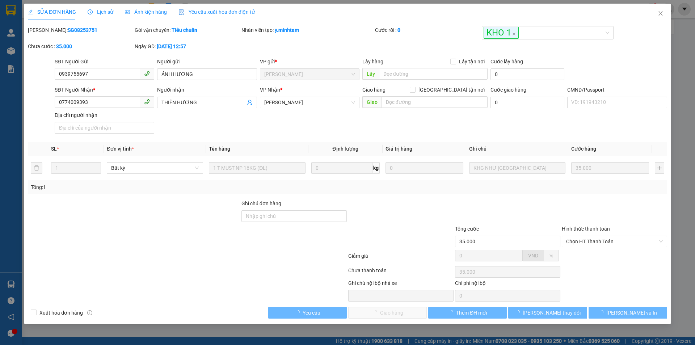
click at [105, 94] on div "SĐT Người Nhận *" at bounding box center [105, 90] width 100 height 8
click at [105, 96] on input "0774009393" at bounding box center [97, 102] width 85 height 12
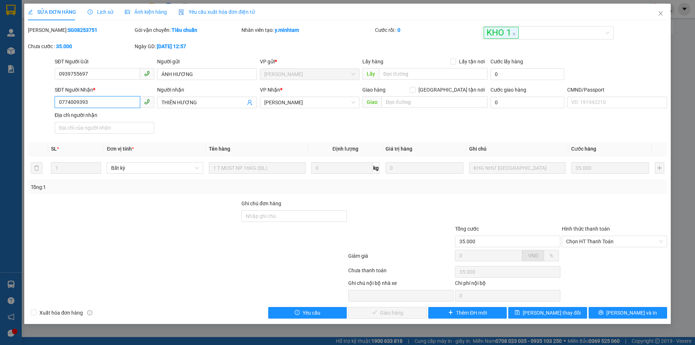
click at [105, 97] on input "0774009393" at bounding box center [97, 102] width 85 height 12
click at [583, 240] on span "Chọn HT Thanh Toán" at bounding box center [614, 241] width 97 height 11
click at [494, 199] on div at bounding box center [507, 211] width 107 height 25
click at [619, 312] on button "[PERSON_NAME] và In" at bounding box center [627, 313] width 79 height 12
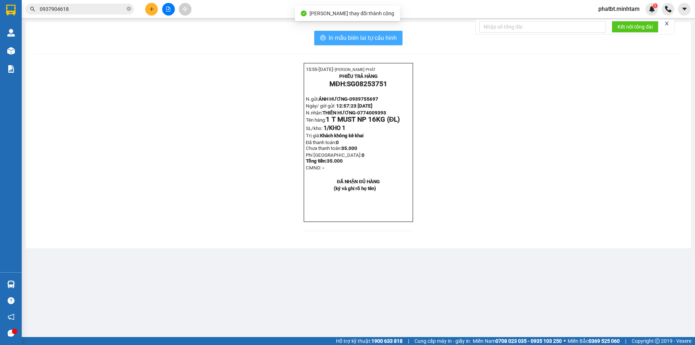
click at [356, 43] on button "In mẫu biên lai tự cấu hình" at bounding box center [358, 38] width 88 height 14
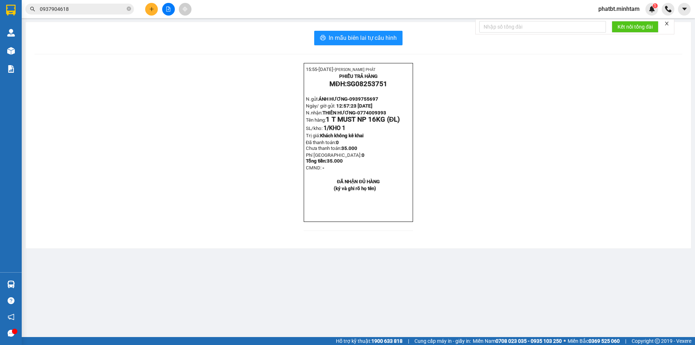
click at [116, 9] on input "0937904618" at bounding box center [82, 9] width 85 height 8
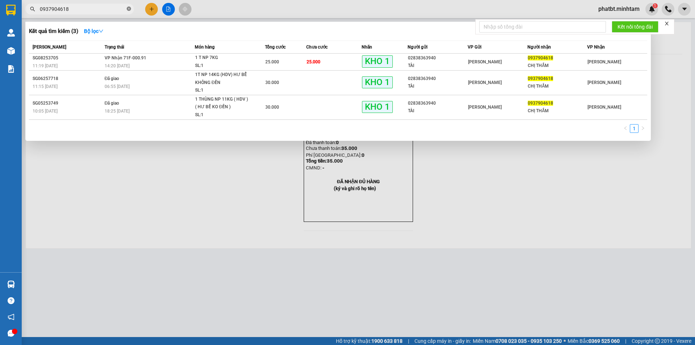
click at [128, 7] on icon "close-circle" at bounding box center [129, 9] width 4 height 4
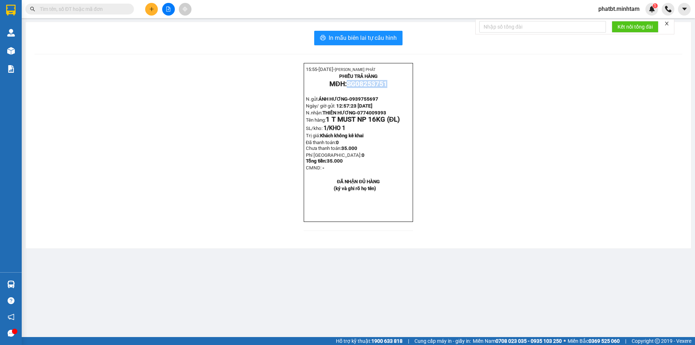
drag, startPoint x: 349, startPoint y: 85, endPoint x: 389, endPoint y: 86, distance: 39.8
click at [389, 86] on p "MĐH: SG08253751" at bounding box center [358, 84] width 105 height 8
copy span "SG08253751"
click at [116, 5] on input "text" at bounding box center [82, 9] width 85 height 8
paste input "SG08253751"
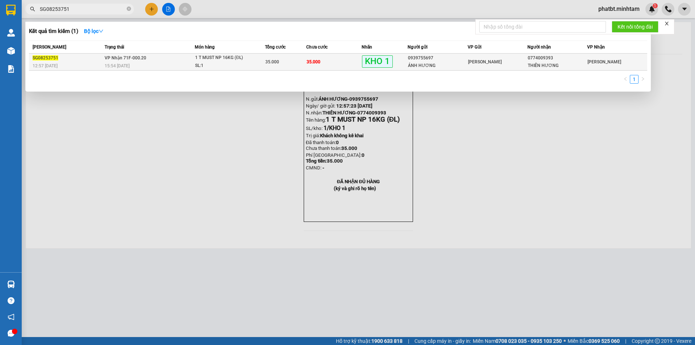
type input "SG08253751"
click at [182, 55] on td "VP Nhận 71F-000.20 15:54 - 15/08" at bounding box center [149, 62] width 92 height 17
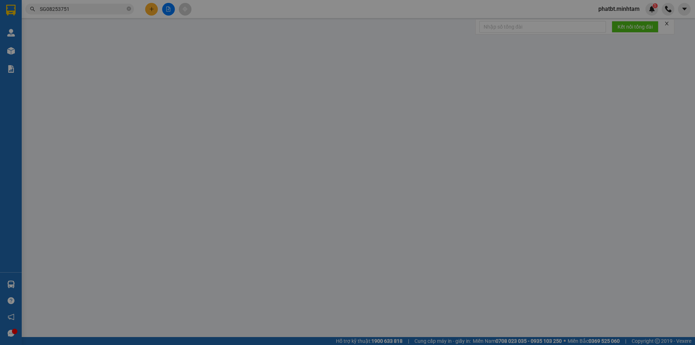
type input "0939755697"
type input "ÁNH HƯƠNG"
type input "0774009393"
type input "THIÊN HƯƠNG"
type input "35.000"
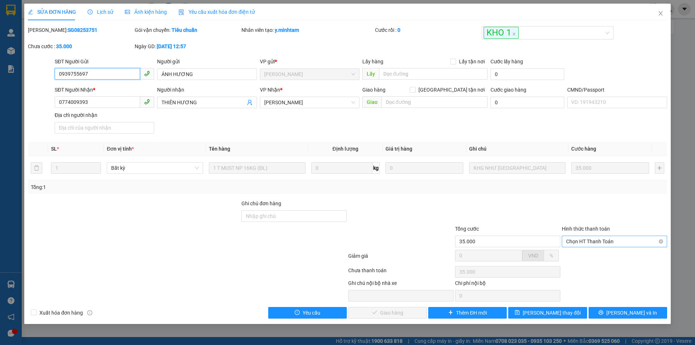
click at [595, 243] on span "Chọn HT Thanh Toán" at bounding box center [614, 241] width 97 height 11
drag, startPoint x: 583, startPoint y: 259, endPoint x: 577, endPoint y: 260, distance: 6.6
click at [583, 259] on div "Tại văn phòng" at bounding box center [614, 256] width 97 height 8
type input "0"
click at [398, 316] on span "[PERSON_NAME] và [PERSON_NAME] hàng" at bounding box center [396, 313] width 69 height 8
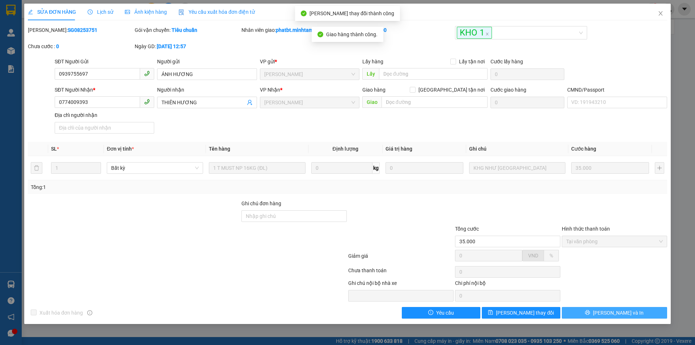
click at [586, 314] on button "[PERSON_NAME] và In" at bounding box center [614, 313] width 105 height 12
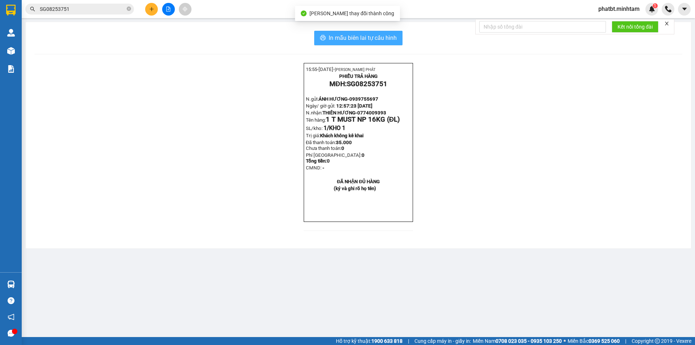
click at [389, 35] on span "In mẫu biên lai tự cấu hình" at bounding box center [363, 37] width 68 height 9
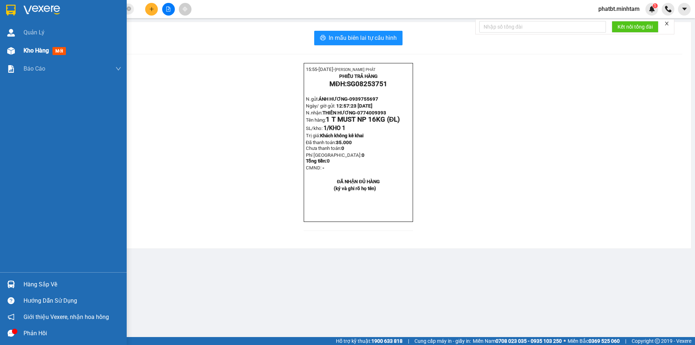
click at [48, 55] on div "Kho hàng mới" at bounding box center [73, 51] width 98 height 18
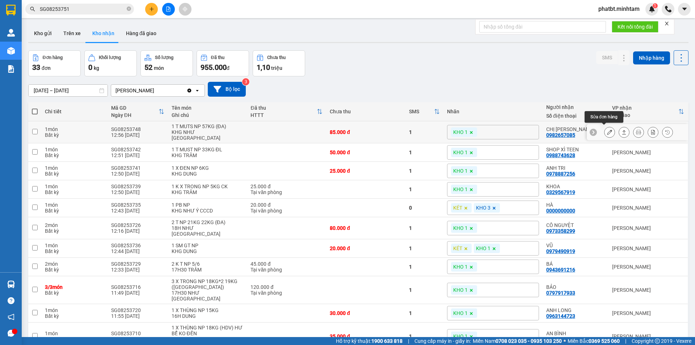
click at [607, 131] on icon at bounding box center [609, 132] width 5 height 5
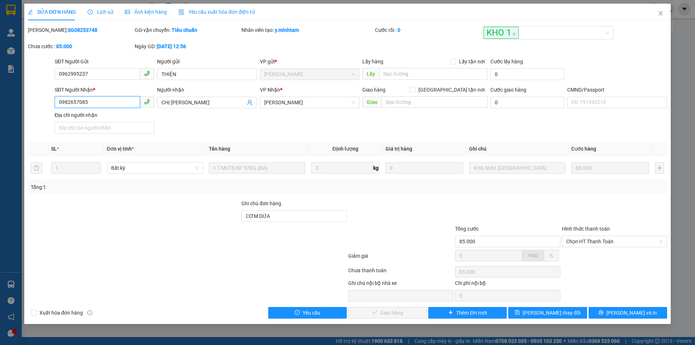
click at [113, 103] on input "0982657085" at bounding box center [97, 102] width 85 height 12
click at [112, 102] on input "0982657085" at bounding box center [97, 102] width 85 height 12
click at [286, 213] on input "CƠM DỪA" at bounding box center [293, 216] width 105 height 12
click at [567, 312] on button "[PERSON_NAME] đổi" at bounding box center [547, 313] width 79 height 12
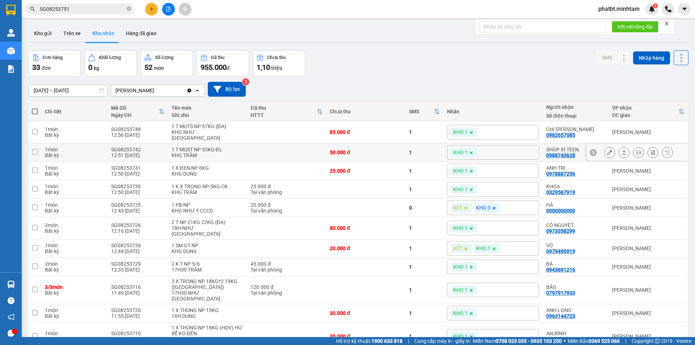
click at [607, 150] on icon at bounding box center [609, 152] width 5 height 5
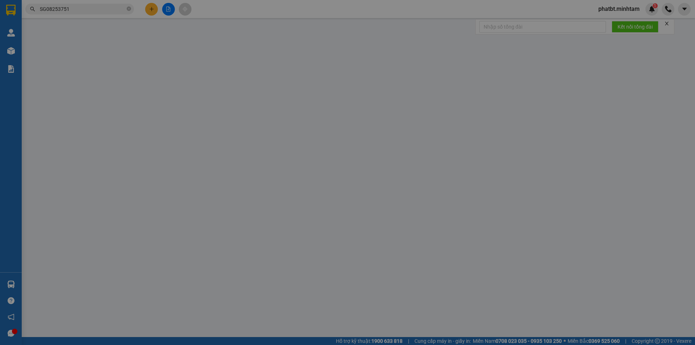
type input "0903210585"
type input "ANH CHIÊN"
type input "0988743628"
type input "SHOP XÌ TEEN"
type input "50.000"
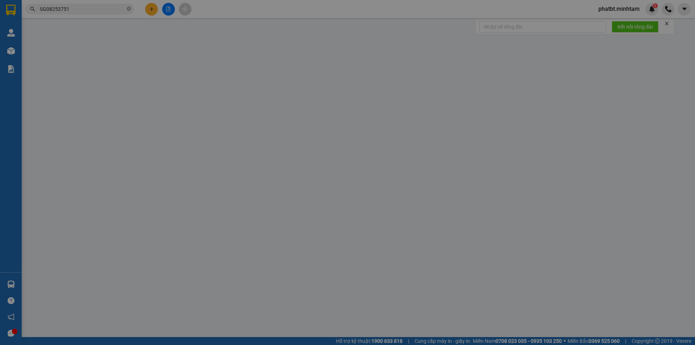
type input "50.000"
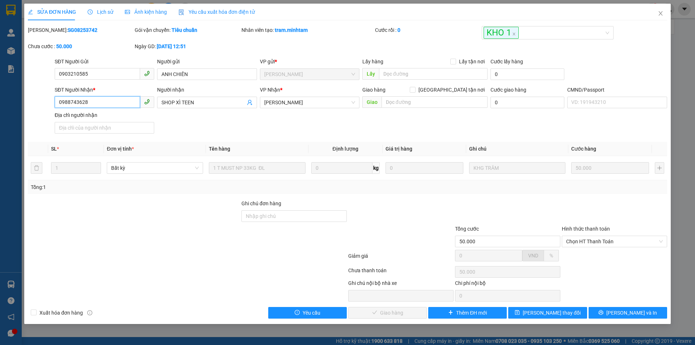
click at [127, 101] on input "0988743628" at bounding box center [97, 102] width 85 height 12
click at [265, 213] on input "Ghi chú đơn hàng" at bounding box center [293, 216] width 105 height 12
type input "ĐG"
click at [557, 311] on span "[PERSON_NAME] đổi" at bounding box center [552, 313] width 58 height 8
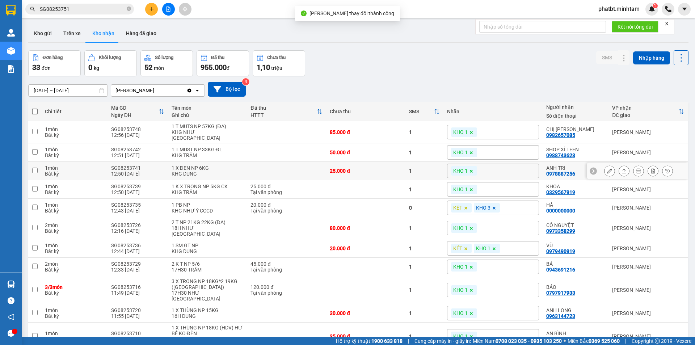
click at [607, 168] on icon at bounding box center [609, 170] width 5 height 5
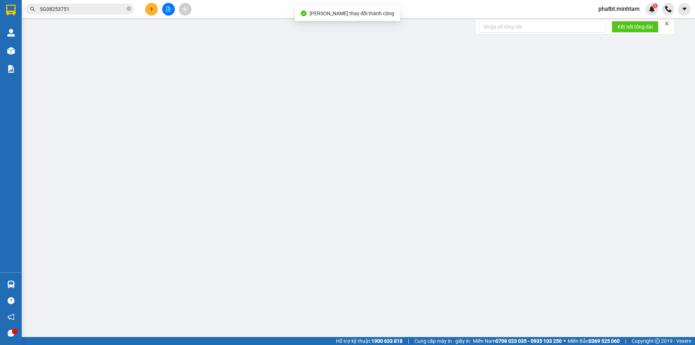
type input "0932682115"
type input "CHU THIỆN"
type input "0978887256"
type input "ANH TRI"
type input "25.000"
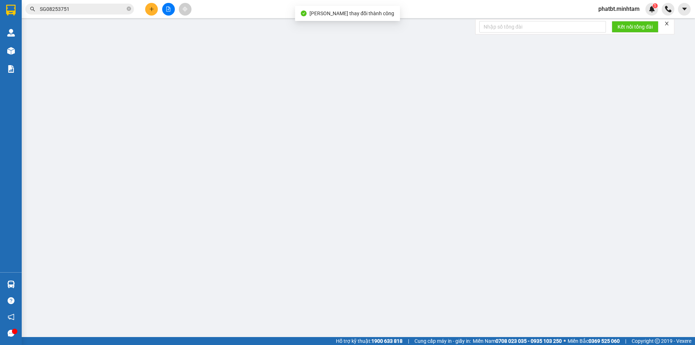
type input "25.000"
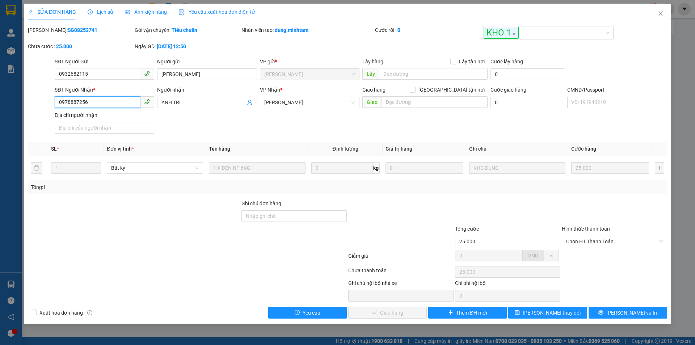
click at [112, 98] on input "0978887256" at bounding box center [97, 102] width 85 height 12
click at [293, 219] on input "Ghi chú đơn hàng" at bounding box center [293, 216] width 105 height 12
type input "KNM"
click at [565, 316] on span "[PERSON_NAME] đổi" at bounding box center [552, 313] width 58 height 8
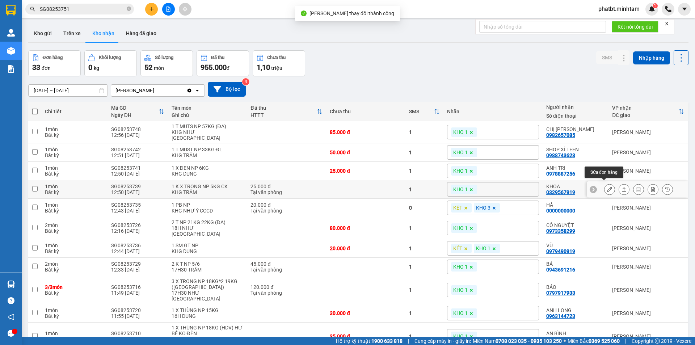
click at [604, 187] on button at bounding box center [609, 189] width 10 height 13
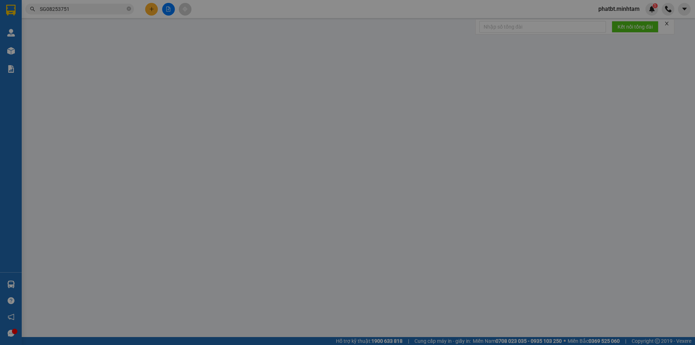
type input "0938243004"
type input "THUYỀN"
type input "0329567919"
type input "KHOA"
type input "25.000"
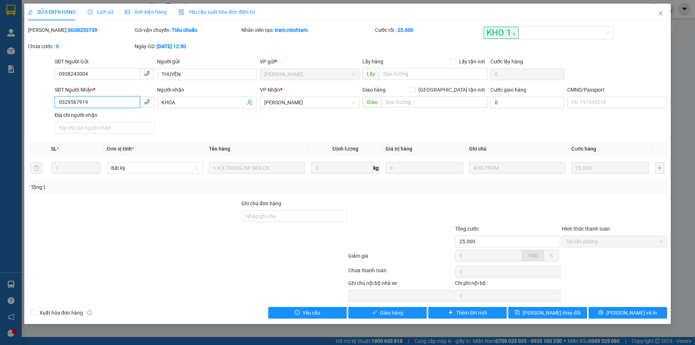
click at [110, 100] on input "0329567919" at bounding box center [97, 102] width 85 height 12
click at [272, 214] on input "Ghi chú đơn hàng" at bounding box center [293, 216] width 105 height 12
type input "ĐG"
click at [567, 310] on button "[PERSON_NAME] thay đổi" at bounding box center [547, 313] width 79 height 12
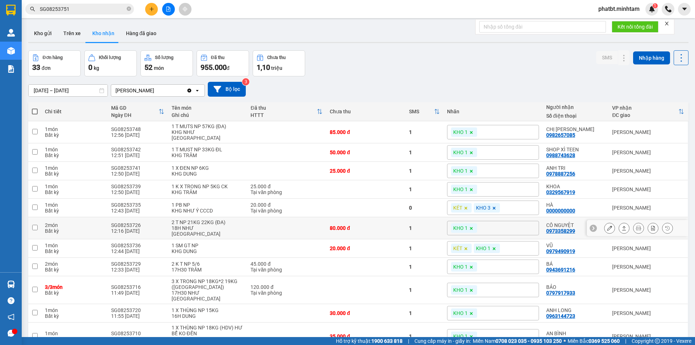
click at [604, 225] on button at bounding box center [609, 228] width 10 height 13
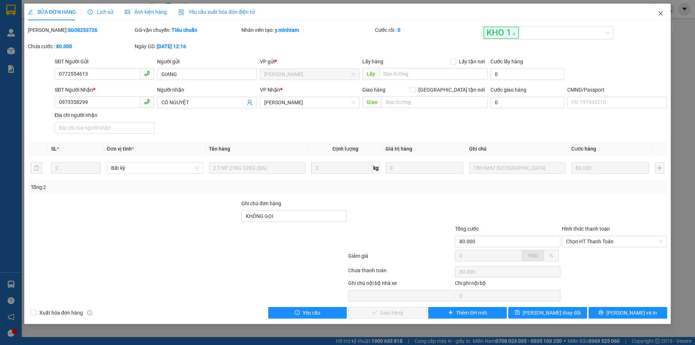
click at [663, 11] on icon "close" at bounding box center [661, 13] width 6 height 6
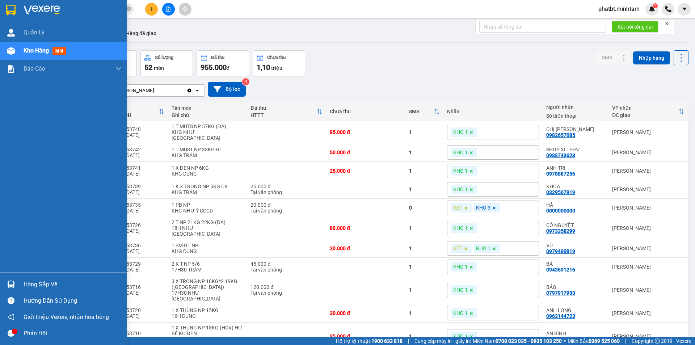
click at [40, 283] on div "Hàng sắp về" at bounding box center [73, 284] width 98 height 11
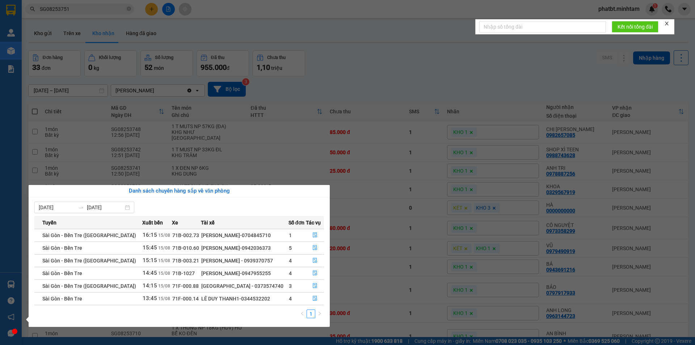
click at [370, 104] on section "Kết quả tìm kiếm ( 1 ) Bộ lọc Mã ĐH Trạng thái Món hàng Tổng cước Chưa cước Nhã…" at bounding box center [347, 172] width 695 height 345
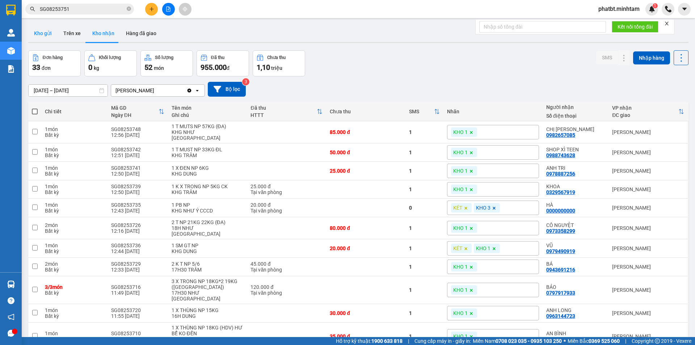
click at [47, 32] on button "Kho gửi" at bounding box center [42, 33] width 29 height 17
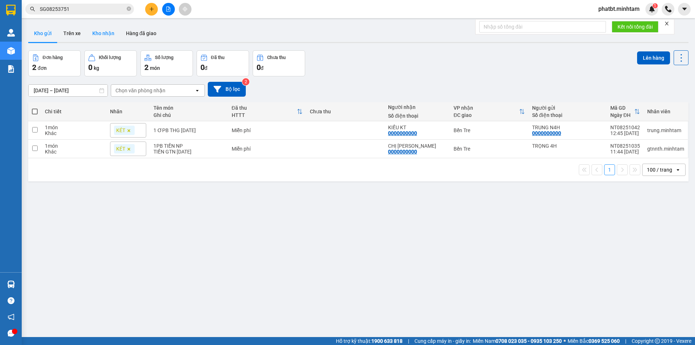
click at [105, 30] on button "Kho nhận" at bounding box center [103, 33] width 34 height 17
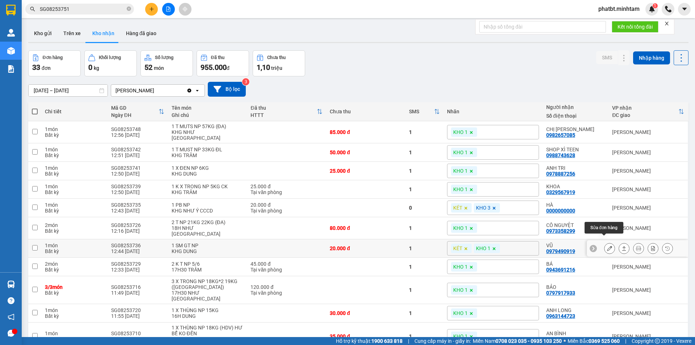
click at [607, 246] on icon at bounding box center [609, 248] width 5 height 5
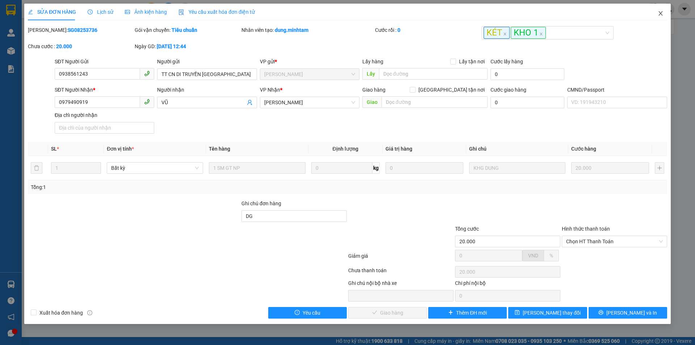
click at [666, 13] on span "Close" at bounding box center [660, 14] width 20 height 20
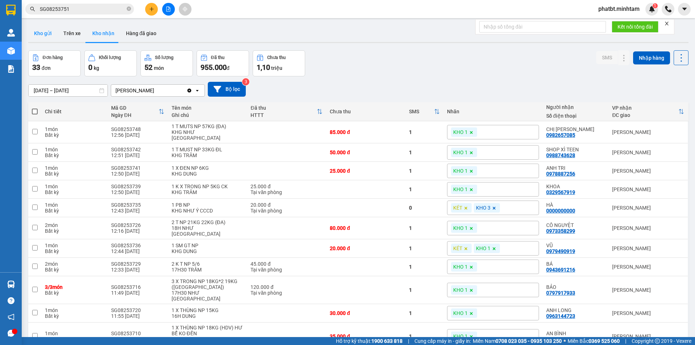
drag, startPoint x: 47, startPoint y: 35, endPoint x: 43, endPoint y: 32, distance: 4.4
click at [47, 34] on button "Kho gửi" at bounding box center [42, 33] width 29 height 17
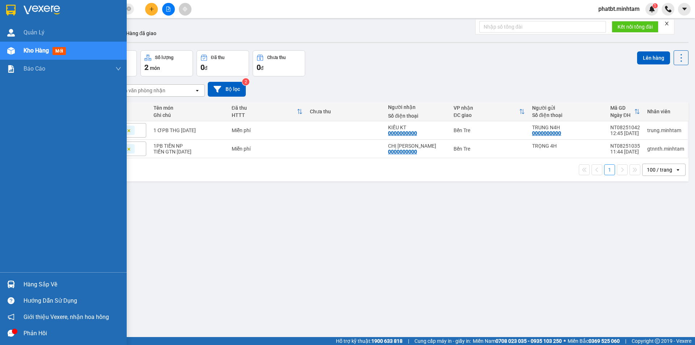
click at [47, 282] on div "Hàng sắp về" at bounding box center [73, 284] width 98 height 11
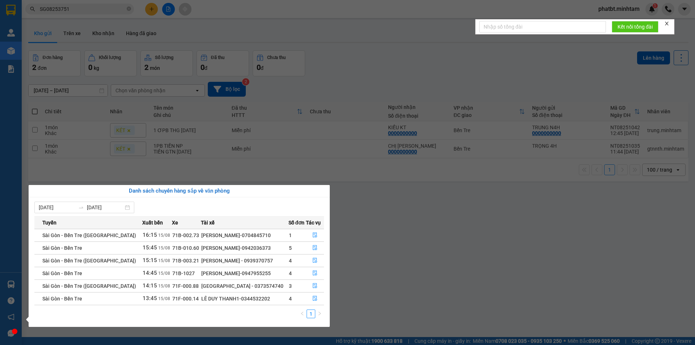
drag, startPoint x: 218, startPoint y: 298, endPoint x: 254, endPoint y: 299, distance: 35.5
click at [256, 299] on div "LÊ DUY THANH1-0344532202" at bounding box center [244, 299] width 87 height 8
click at [421, 225] on section "Kết quả tìm kiếm ( 1 ) Bộ lọc Mã ĐH Trạng thái Món hàng Tổng cước Chưa cước Nhã…" at bounding box center [347, 172] width 695 height 345
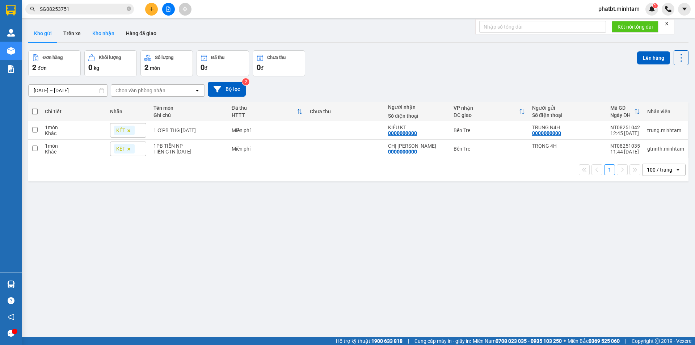
click at [105, 33] on button "Kho nhận" at bounding box center [103, 33] width 34 height 17
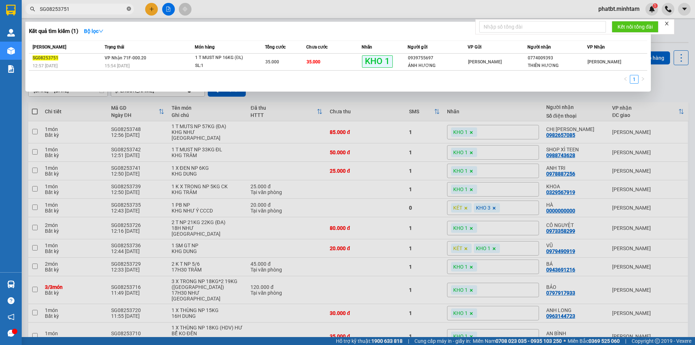
click at [129, 9] on icon "close-circle" at bounding box center [129, 9] width 4 height 4
type input "3751"
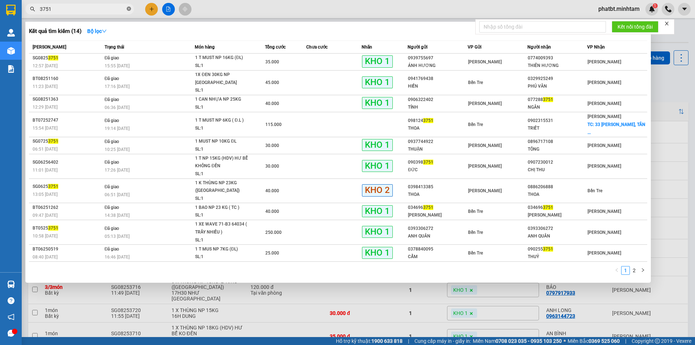
click at [129, 8] on icon "close-circle" at bounding box center [129, 9] width 4 height 4
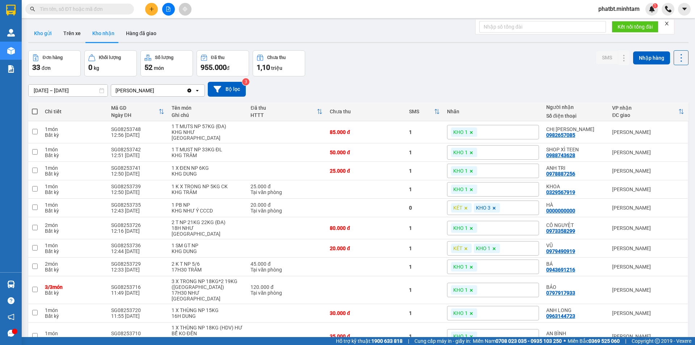
drag, startPoint x: 51, startPoint y: 33, endPoint x: 55, endPoint y: 32, distance: 3.8
click at [51, 33] on button "Kho gửi" at bounding box center [42, 33] width 29 height 17
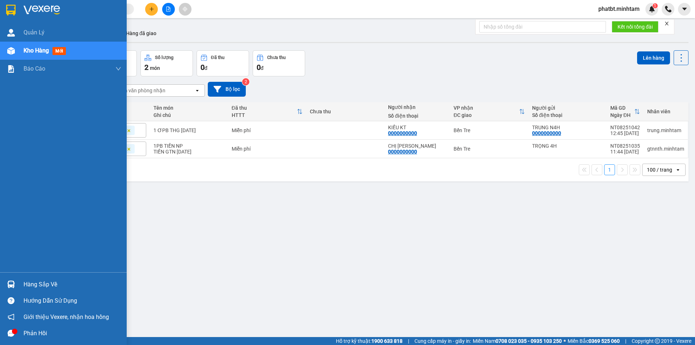
click at [24, 282] on div "Hàng sắp về" at bounding box center [73, 284] width 98 height 11
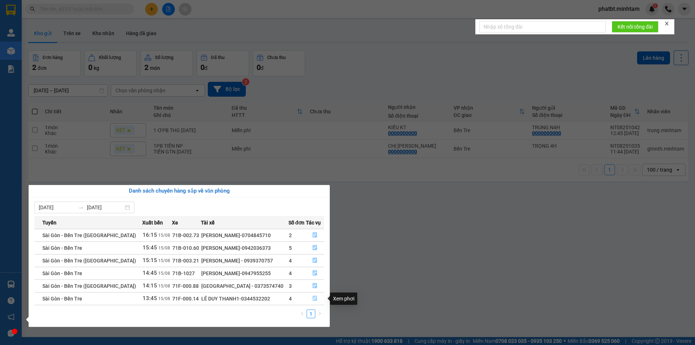
click at [309, 299] on button "button" at bounding box center [315, 299] width 18 height 12
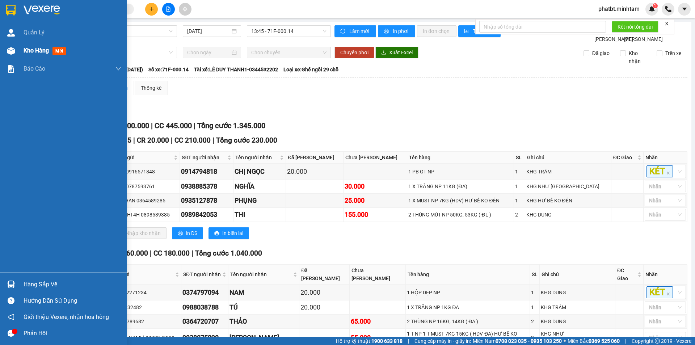
click at [18, 48] on div "Kho hàng mới" at bounding box center [63, 51] width 127 height 18
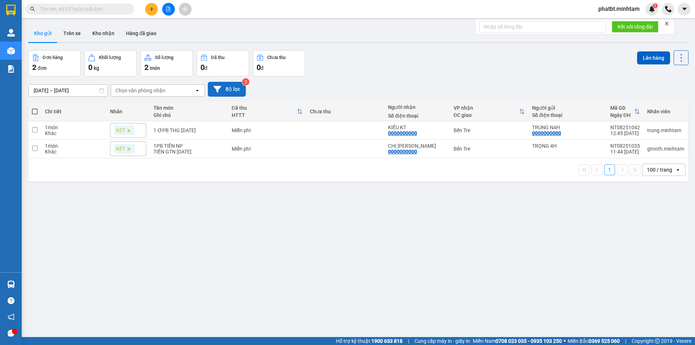
click at [239, 90] on button "Bộ lọc" at bounding box center [227, 89] width 38 height 15
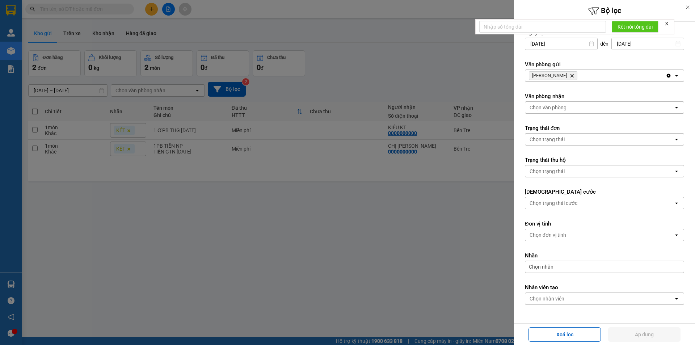
click at [397, 93] on div at bounding box center [347, 172] width 695 height 345
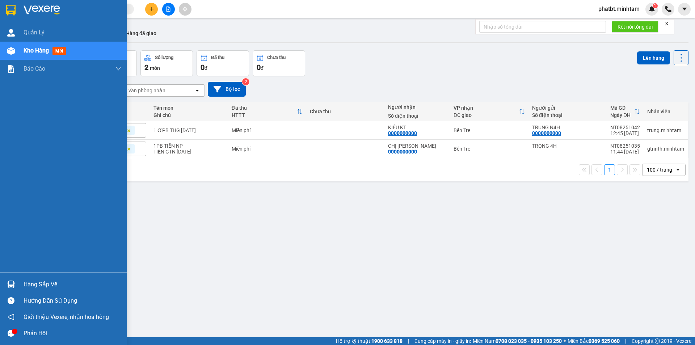
click at [28, 290] on div "Hàng sắp về" at bounding box center [73, 284] width 98 height 11
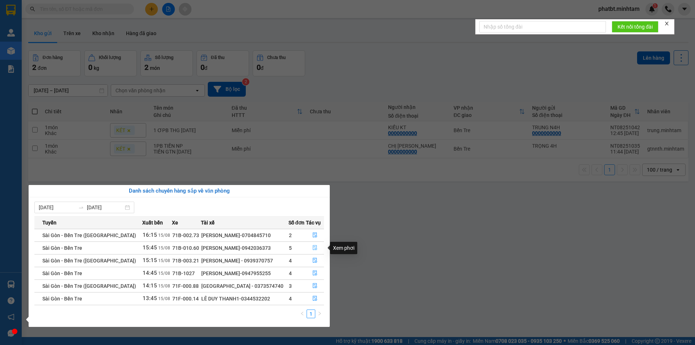
click at [314, 246] on icon "file-done" at bounding box center [314, 247] width 5 height 5
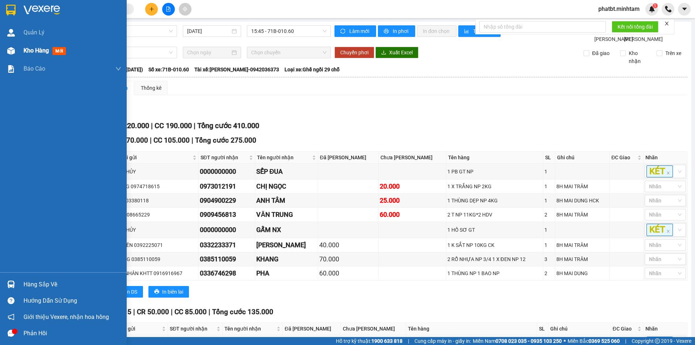
click at [34, 55] on div "Kho hàng mới" at bounding box center [46, 50] width 45 height 9
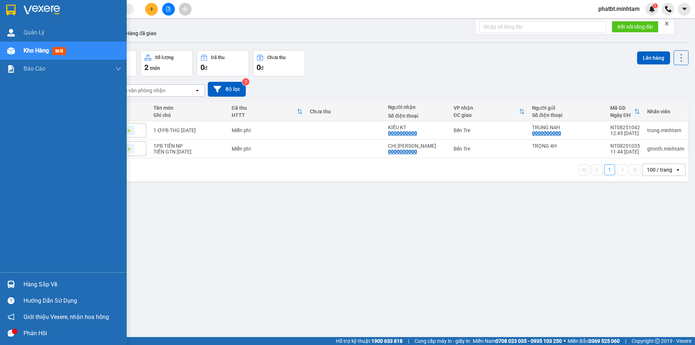
click at [34, 278] on div "Hàng sắp về" at bounding box center [63, 284] width 127 height 16
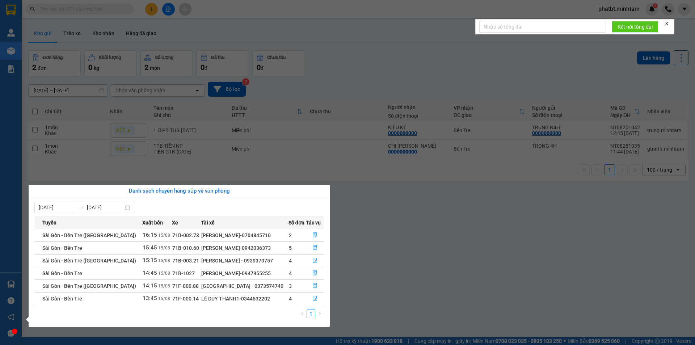
click at [355, 218] on section "Kết quả tìm kiếm ( 14 ) Bộ lọc Mã ĐH Trạng thái Món hàng Tổng cước Chưa cước Nh…" at bounding box center [347, 172] width 695 height 345
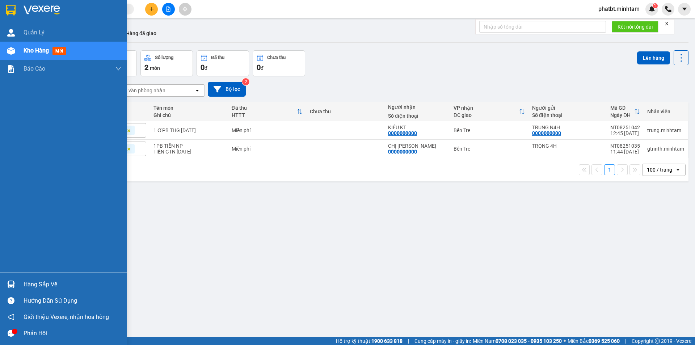
click at [40, 279] on div "Hàng sắp về" at bounding box center [73, 284] width 98 height 11
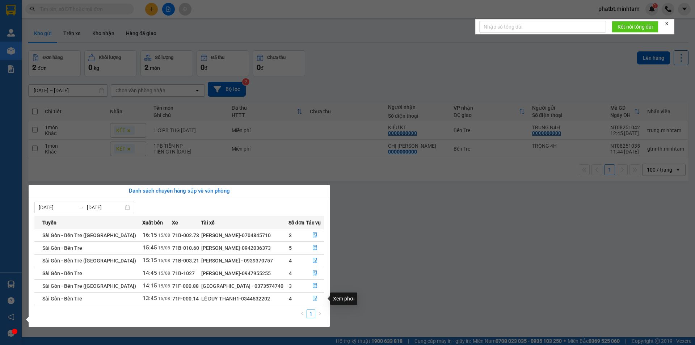
click at [316, 299] on button "button" at bounding box center [315, 299] width 18 height 12
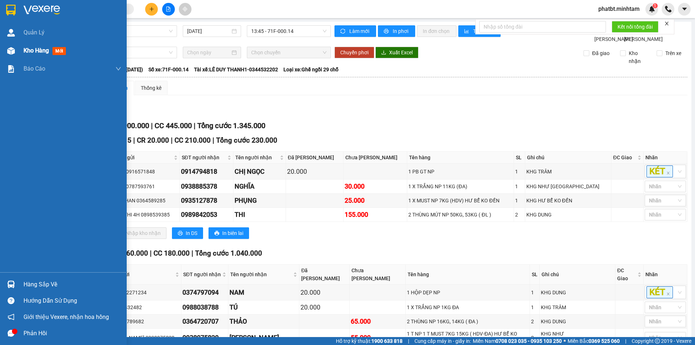
click at [25, 49] on span "Kho hàng" at bounding box center [36, 50] width 25 height 7
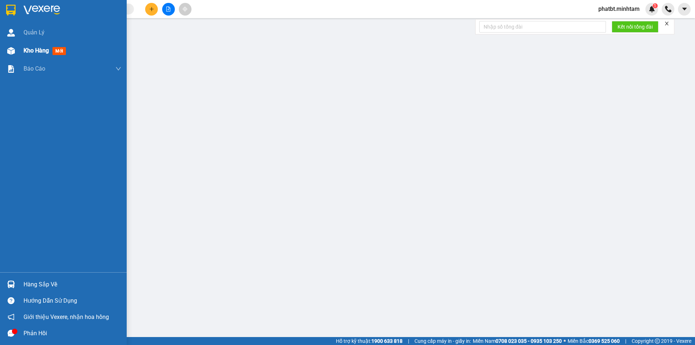
click at [26, 48] on span "Kho hàng" at bounding box center [36, 50] width 25 height 7
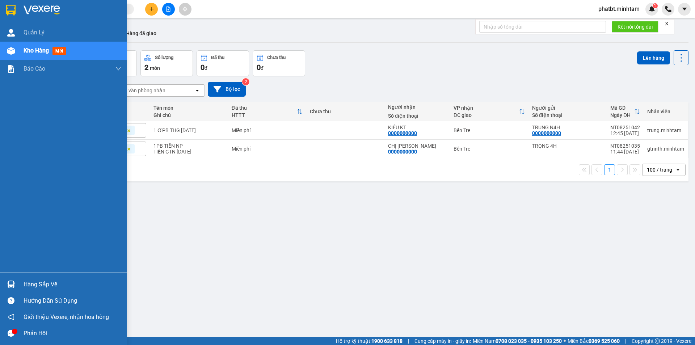
click at [33, 288] on div "Hàng sắp về" at bounding box center [73, 284] width 98 height 11
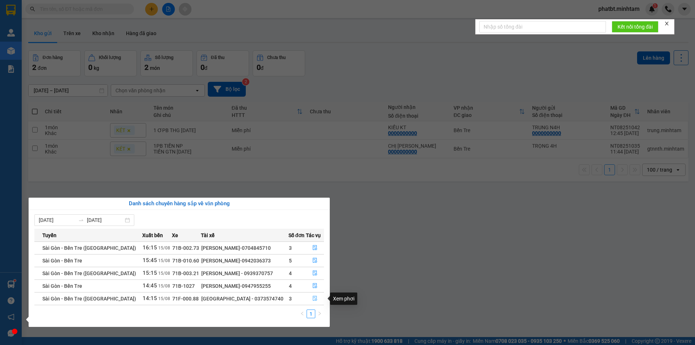
drag, startPoint x: 313, startPoint y: 300, endPoint x: 316, endPoint y: 297, distance: 3.9
click at [314, 300] on icon "file-done" at bounding box center [315, 298] width 4 height 5
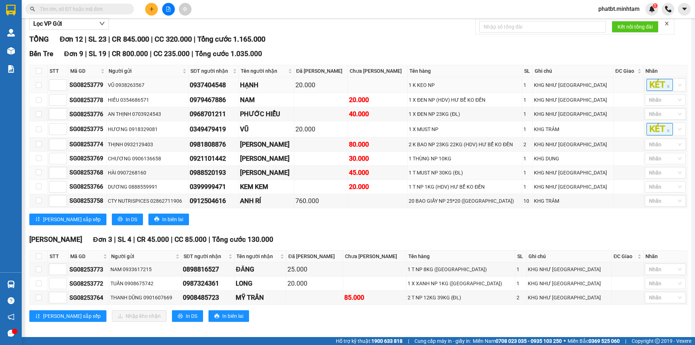
scroll to position [100, 0]
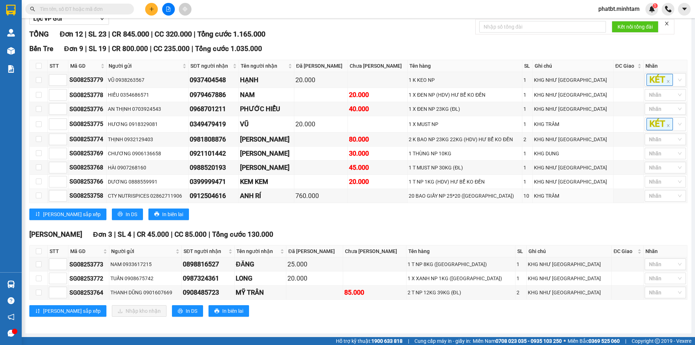
drag, startPoint x: 209, startPoint y: 199, endPoint x: 18, endPoint y: 50, distance: 242.0
click at [17, 50] on div at bounding box center [11, 51] width 13 height 13
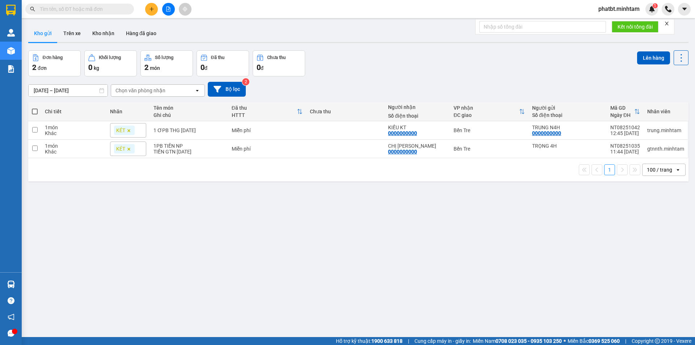
click at [93, 6] on input "text" at bounding box center [82, 9] width 85 height 8
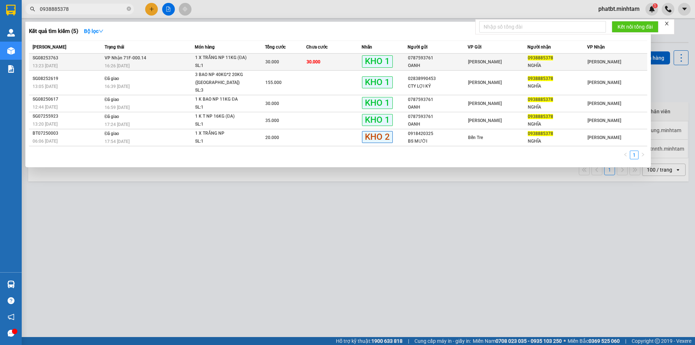
type input "0938885378"
click at [248, 60] on div "1 X TRẮNG NP 11KG (ĐA)" at bounding box center [222, 58] width 54 height 8
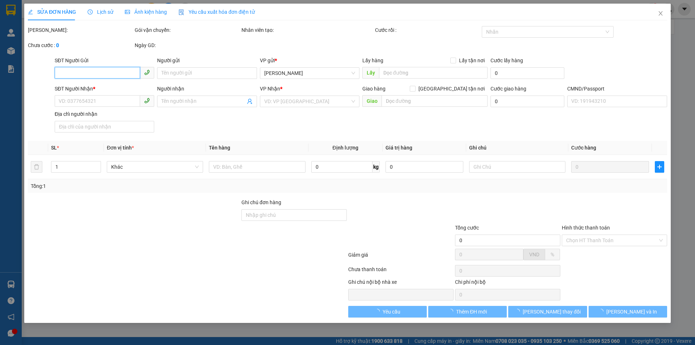
type input "0787593761"
type input "OANH"
type input "0938885378"
type input "NGHĨA"
type input "ĐG"
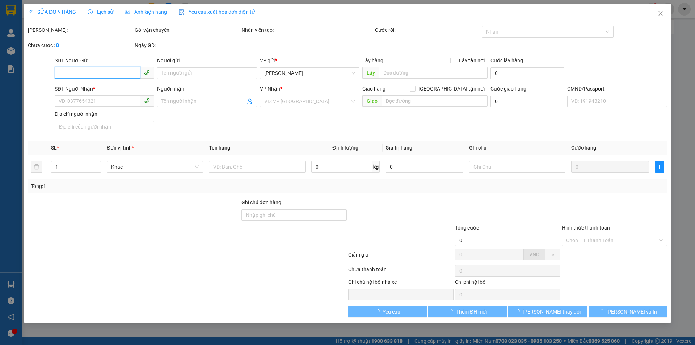
type input "30.000"
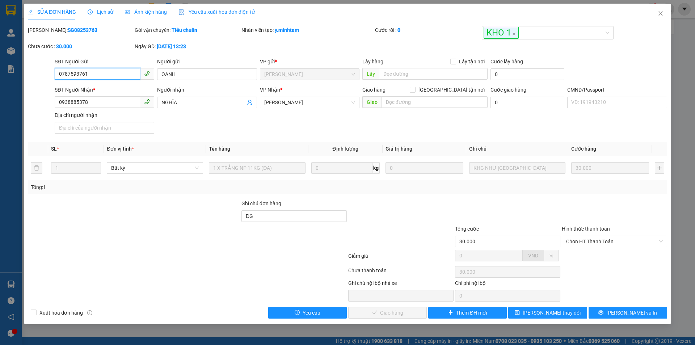
drag, startPoint x: 585, startPoint y: 241, endPoint x: 591, endPoint y: 248, distance: 8.8
click at [585, 241] on span "Chọn HT Thanh Toán" at bounding box center [614, 241] width 97 height 11
click at [585, 254] on div "Tại văn phòng" at bounding box center [614, 256] width 97 height 8
type input "0"
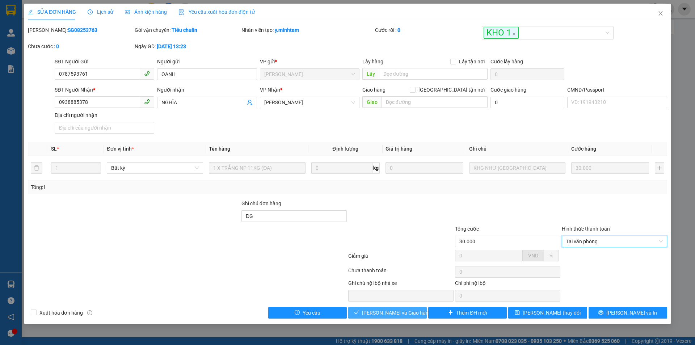
click at [397, 318] on button "[PERSON_NAME] và [PERSON_NAME] hàng" at bounding box center [387, 313] width 79 height 12
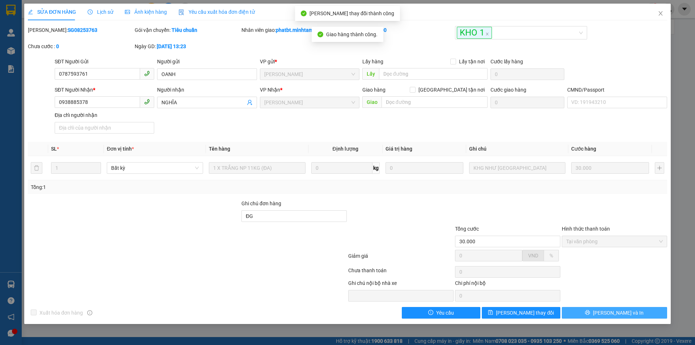
drag, startPoint x: 619, startPoint y: 314, endPoint x: 628, endPoint y: 314, distance: 9.8
click at [621, 314] on span "[PERSON_NAME] và In" at bounding box center [618, 313] width 51 height 8
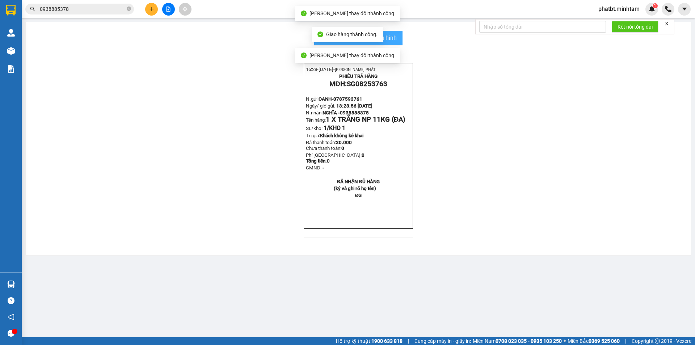
click at [391, 37] on span "In mẫu biên lai tự cấu hình" at bounding box center [363, 37] width 68 height 9
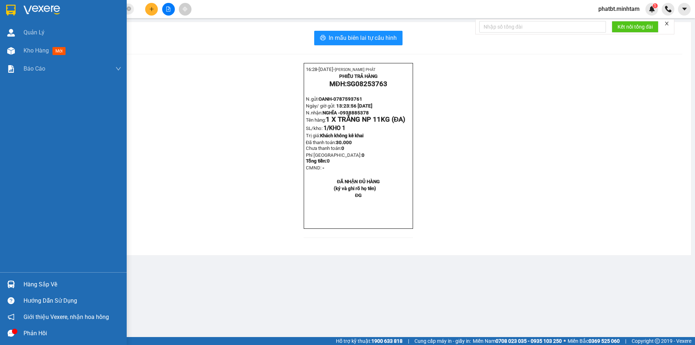
click at [52, 285] on div "Hàng sắp về" at bounding box center [73, 284] width 98 height 11
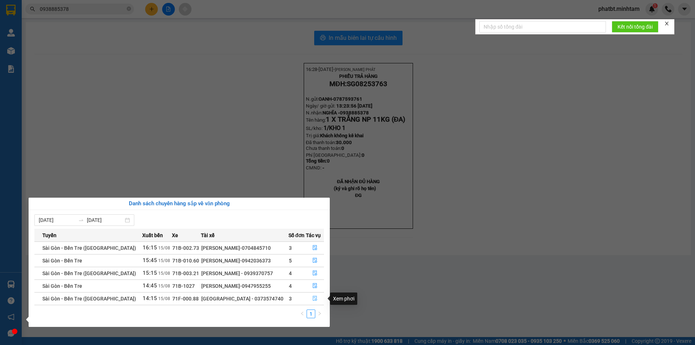
click at [315, 298] on icon "file-done" at bounding box center [314, 298] width 5 height 5
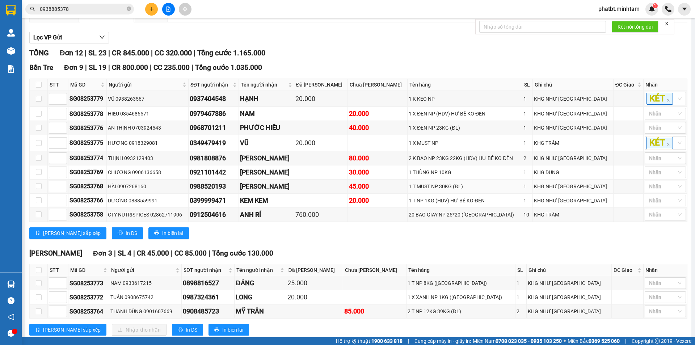
scroll to position [100, 0]
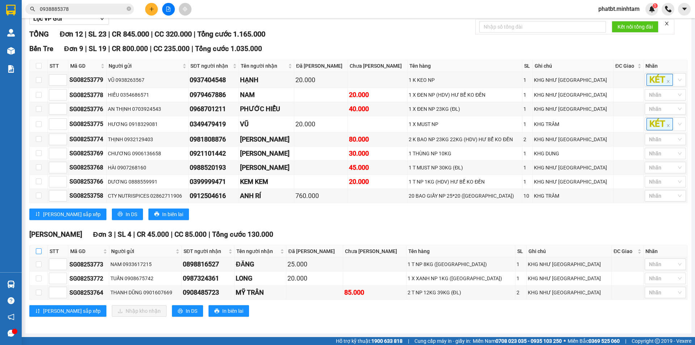
click at [40, 252] on input "checkbox" at bounding box center [39, 251] width 6 height 6
checkbox input "true"
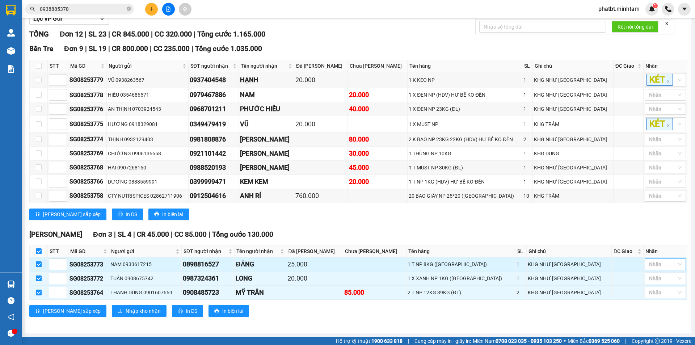
click at [654, 265] on div at bounding box center [661, 264] width 30 height 9
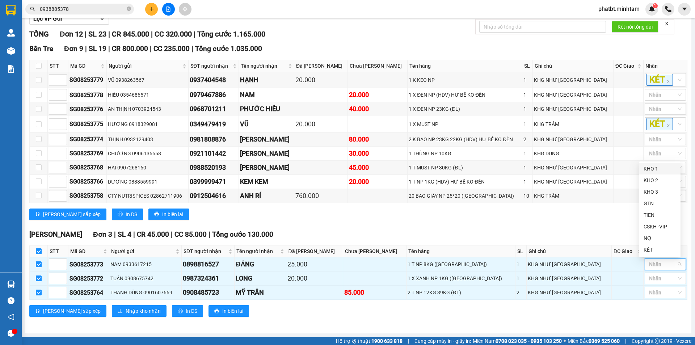
drag, startPoint x: 648, startPoint y: 168, endPoint x: 618, endPoint y: 211, distance: 52.5
click at [648, 168] on div "KHO 1" at bounding box center [659, 169] width 33 height 8
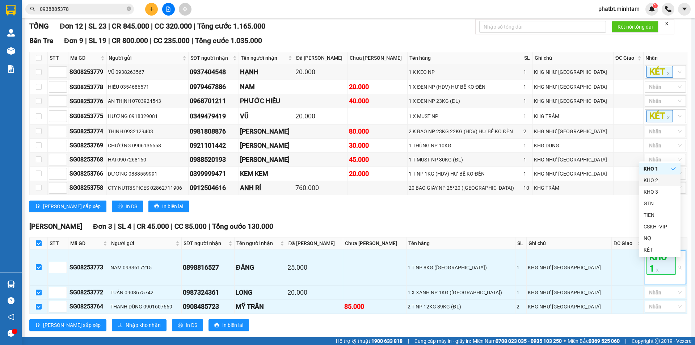
click at [588, 212] on div "Lưu sắp xếp In DS In biên lai" at bounding box center [358, 206] width 658 height 12
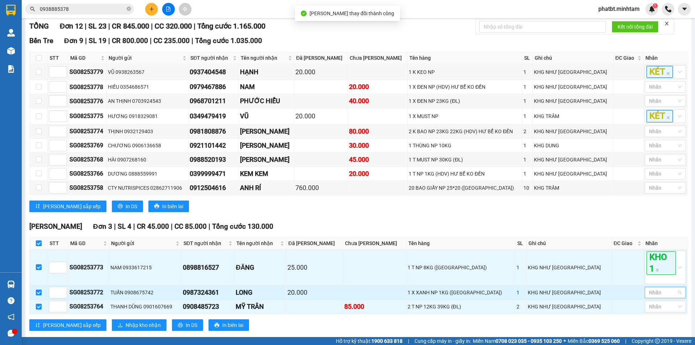
click at [661, 297] on div at bounding box center [661, 292] width 30 height 9
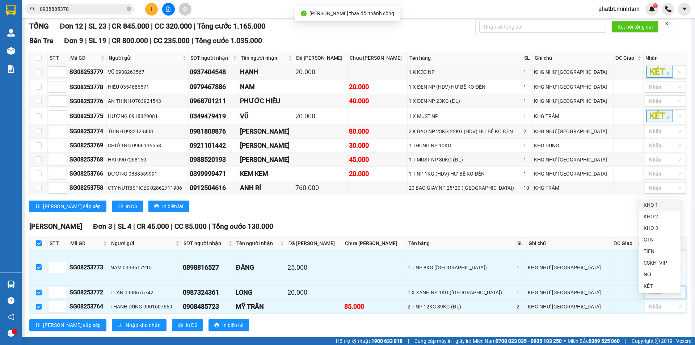
click at [643, 204] on div "KHO 1" at bounding box center [659, 205] width 33 height 8
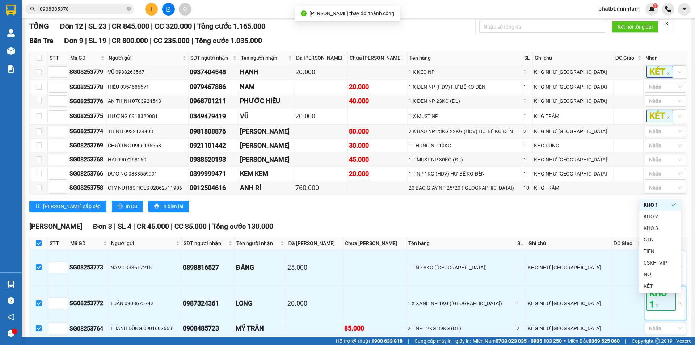
click at [597, 212] on div "Lưu sắp xếp In DS In biên lai" at bounding box center [358, 206] width 658 height 12
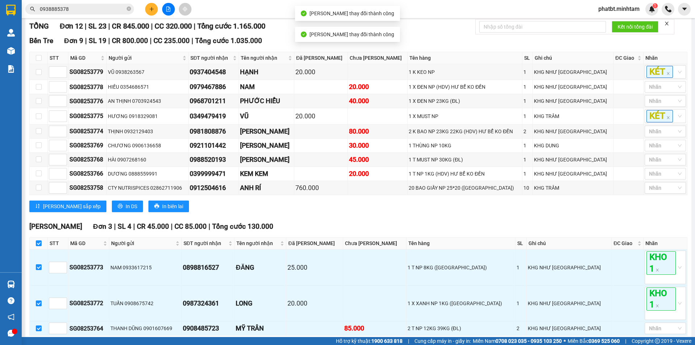
scroll to position [143, 0]
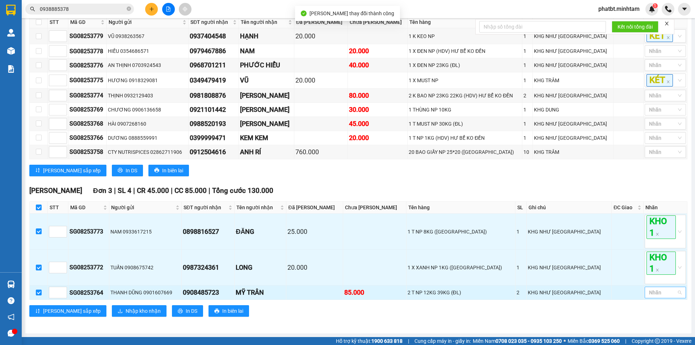
click at [659, 296] on div at bounding box center [661, 292] width 30 height 9
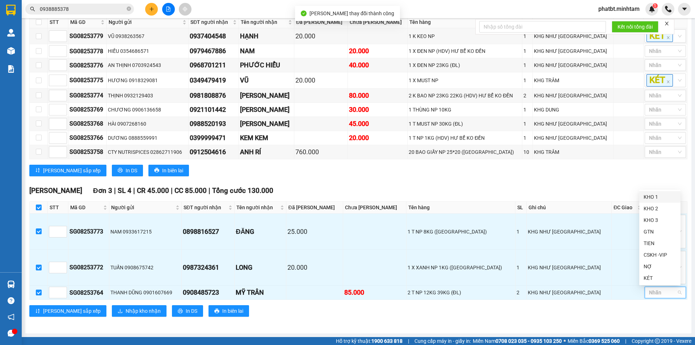
click at [648, 195] on div "KHO 1" at bounding box center [659, 197] width 33 height 8
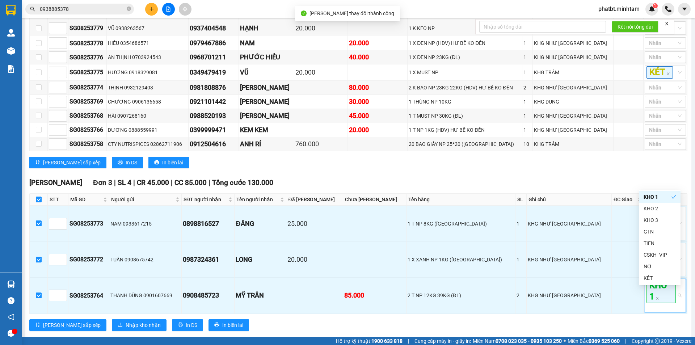
click at [318, 188] on div "Ngã Tư Huyện Đơn 3 | SL 4 | CR 45.000 | CC 85.000 | Tổng cước 130.000" at bounding box center [358, 182] width 658 height 11
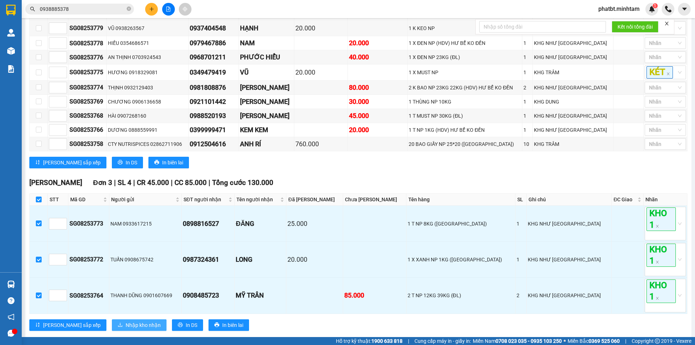
click at [126, 329] on span "Nhập kho nhận" at bounding box center [143, 325] width 35 height 8
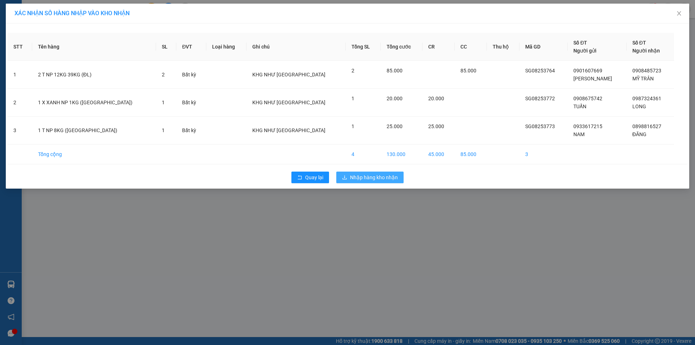
click at [360, 173] on span "Nhập hàng kho nhận" at bounding box center [374, 177] width 48 height 8
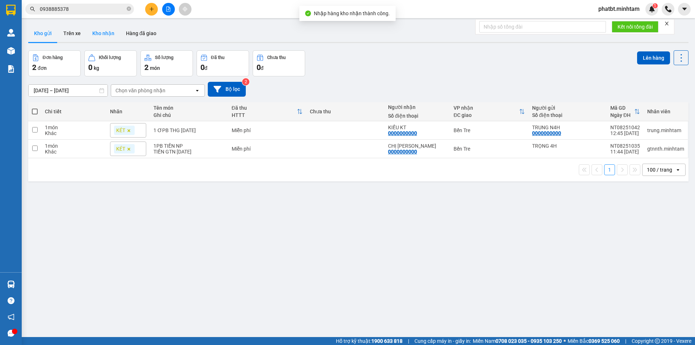
click at [106, 33] on button "Kho nhận" at bounding box center [103, 33] width 34 height 17
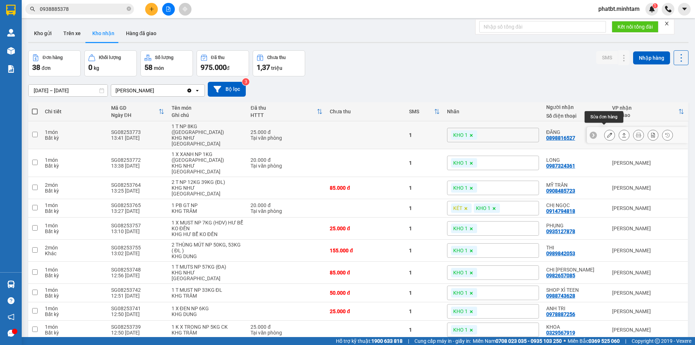
click at [604, 130] on button at bounding box center [609, 135] width 10 height 13
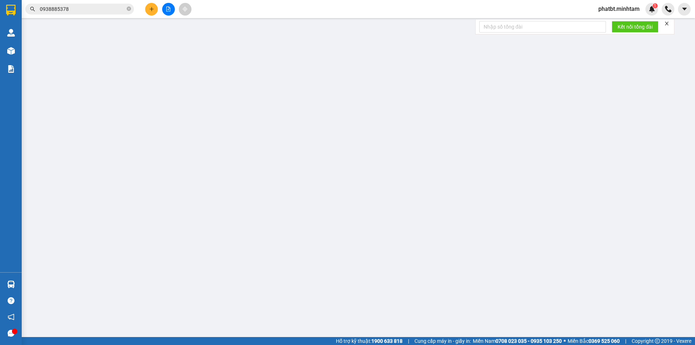
type input "0933617215"
type input "NAM"
type input "0898816527"
type input "ĐĂNG"
type input "25.000"
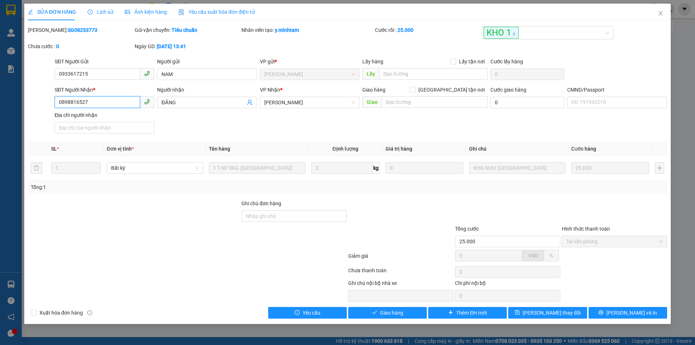
click at [118, 104] on input "0898816527" at bounding box center [97, 102] width 85 height 12
click at [254, 215] on input "Ghi chú đơn hàng" at bounding box center [293, 216] width 105 height 12
type input "ĐG"
click at [542, 313] on span "[PERSON_NAME] đổi" at bounding box center [552, 313] width 58 height 8
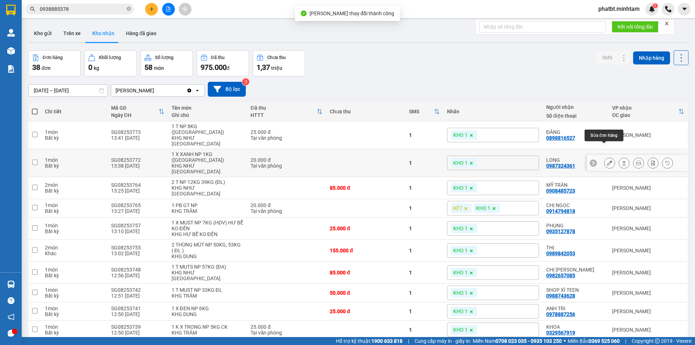
click at [607, 160] on icon at bounding box center [609, 162] width 5 height 5
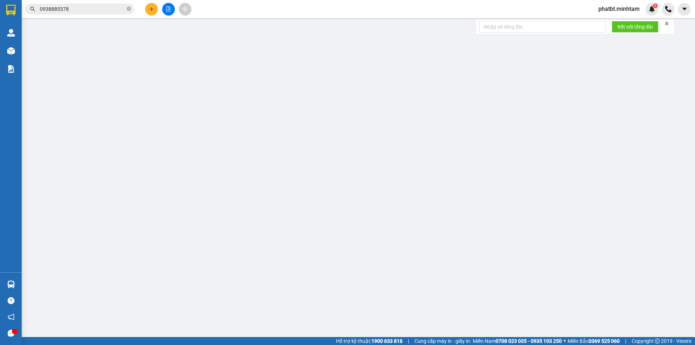
type input "0908675742"
type input "TUẤN"
type input "0987324361"
type input "LONG"
type input "20.000"
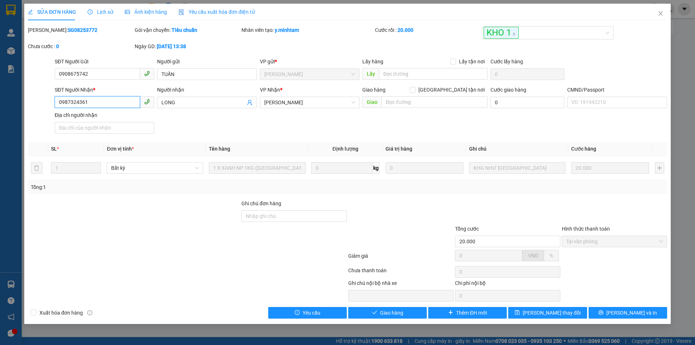
click at [108, 107] on input "0987324361" at bounding box center [97, 102] width 85 height 12
click at [108, 106] on input "0987324361" at bounding box center [97, 102] width 85 height 12
click at [278, 216] on input "Ghi chú đơn hàng" at bounding box center [293, 216] width 105 height 12
type input "ĐG"
click at [520, 311] on icon "save" at bounding box center [517, 312] width 5 height 5
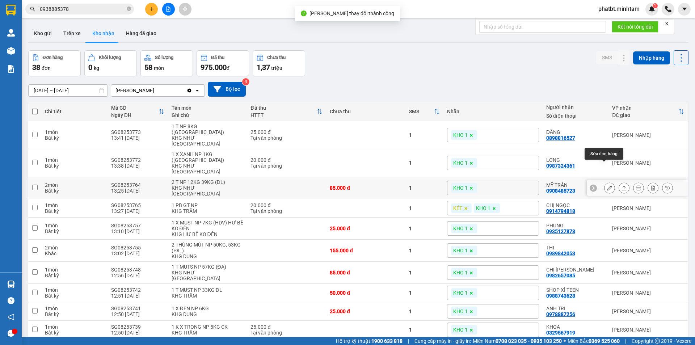
click at [607, 185] on icon at bounding box center [609, 187] width 5 height 5
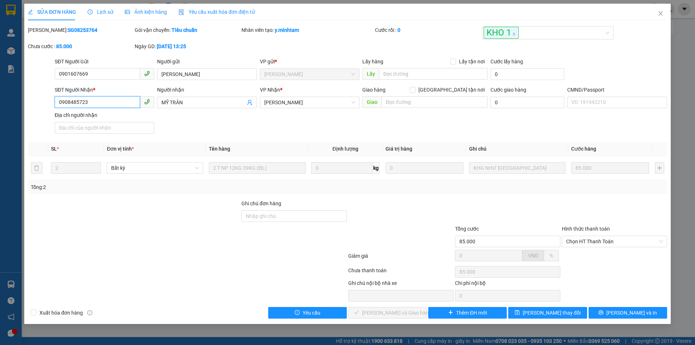
click at [127, 105] on input "0908485723" at bounding box center [97, 102] width 85 height 12
click at [660, 12] on icon "close" at bounding box center [661, 13] width 6 height 6
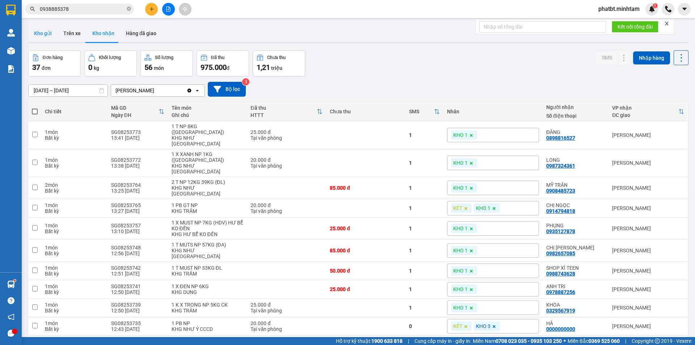
click at [47, 32] on button "Kho gửi" at bounding box center [42, 33] width 29 height 17
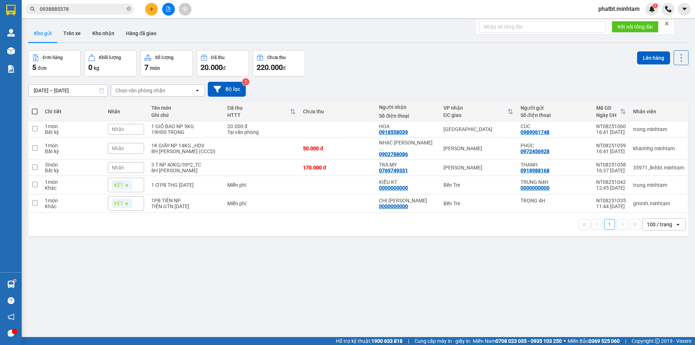
click at [35, 112] on span at bounding box center [35, 112] width 6 height 6
click at [35, 108] on input "checkbox" at bounding box center [35, 108] width 0 height 0
checkbox input "true"
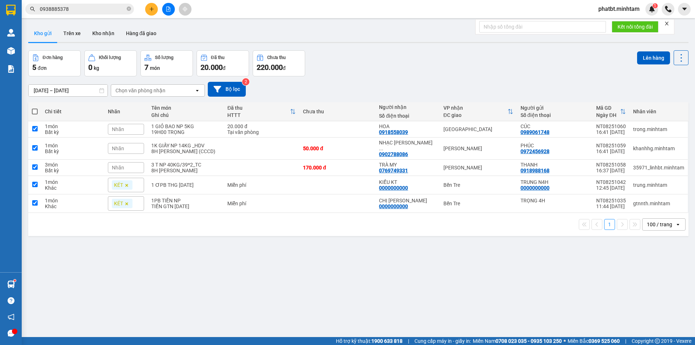
checkbox input "true"
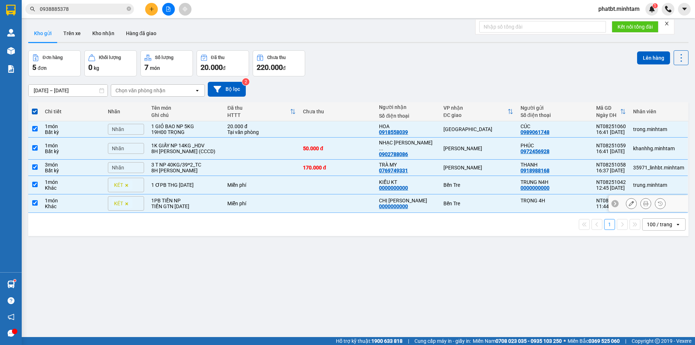
click at [185, 203] on div "TIỀN GTN [DATE]" at bounding box center [185, 206] width 69 height 6
checkbox input "false"
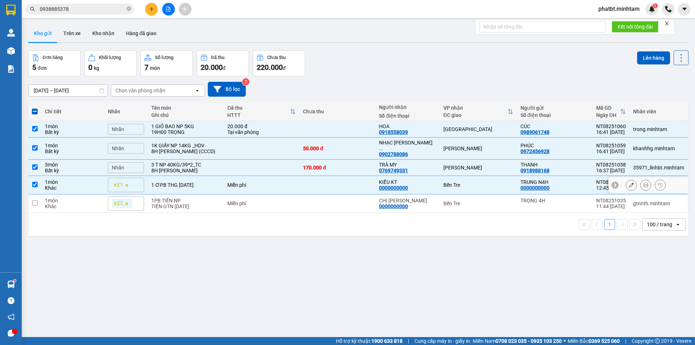
click at [187, 182] on div "1 ƠPB THG [DATE]" at bounding box center [185, 185] width 69 height 6
checkbox input "false"
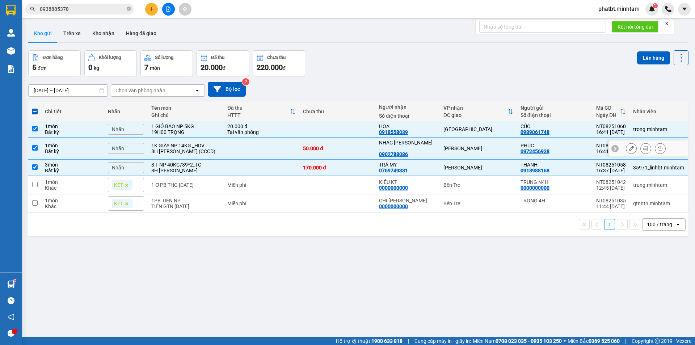
click at [212, 148] on div "8H [PERSON_NAME] (CCCD)" at bounding box center [185, 151] width 69 height 6
checkbox input "false"
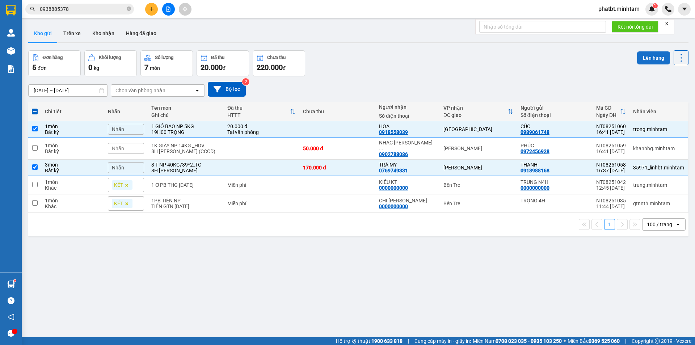
click at [643, 57] on button "Lên hàng" at bounding box center [653, 57] width 33 height 13
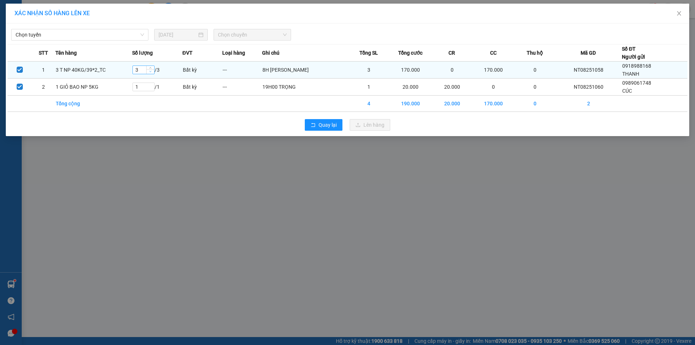
type input "2"
click at [152, 72] on icon "down" at bounding box center [150, 71] width 3 height 3
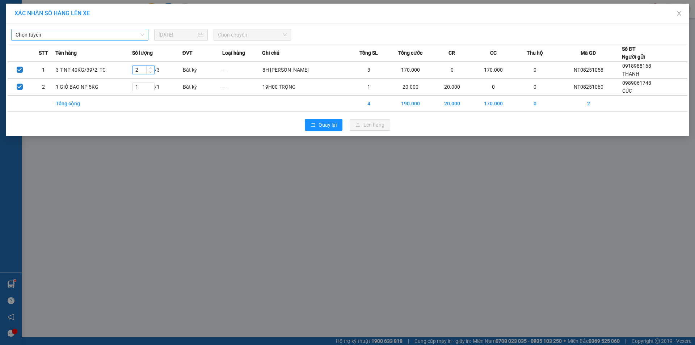
click at [108, 32] on span "Chọn tuyến" at bounding box center [80, 34] width 128 height 11
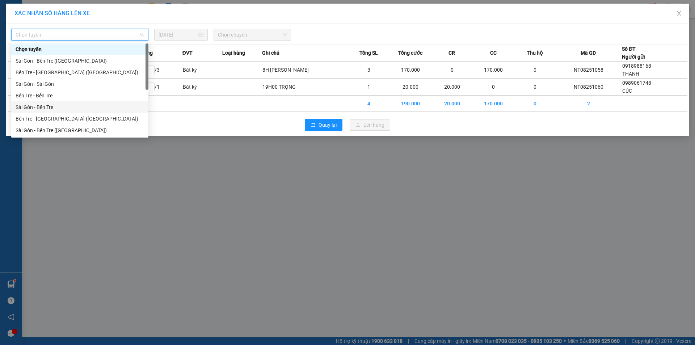
scroll to position [12, 0]
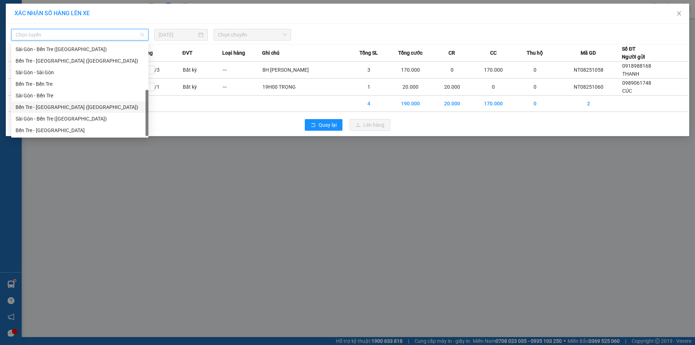
click at [65, 106] on div "Bến Tre - Sài Gòn (CT)" at bounding box center [80, 107] width 128 height 8
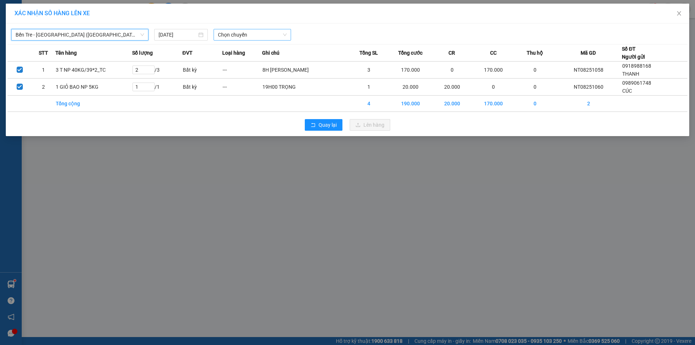
click at [250, 36] on span "Chọn chuyến" at bounding box center [252, 34] width 69 height 11
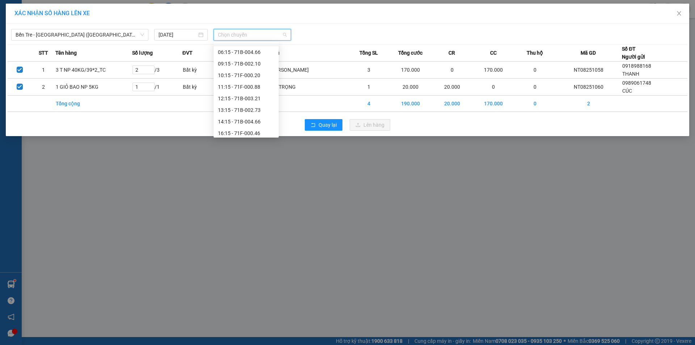
scroll to position [58, 0]
click at [259, 129] on div "16:15 - 71F-000.46" at bounding box center [246, 130] width 56 height 8
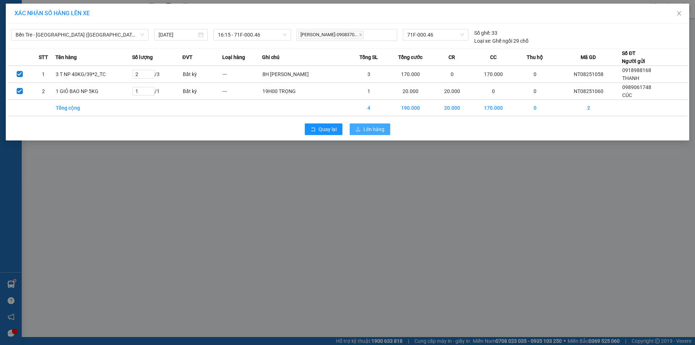
click at [371, 129] on span "Lên hàng" at bounding box center [373, 129] width 21 height 8
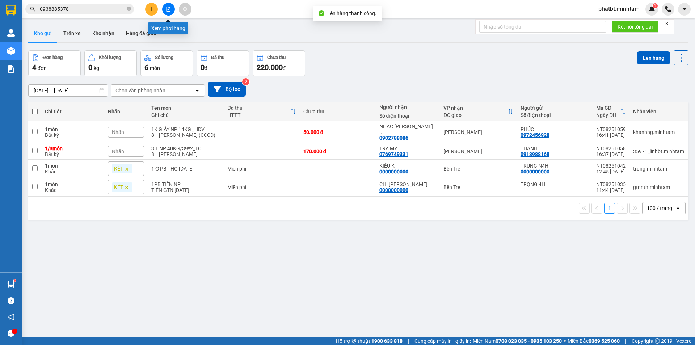
click at [170, 9] on icon "file-add" at bounding box center [168, 9] width 4 height 5
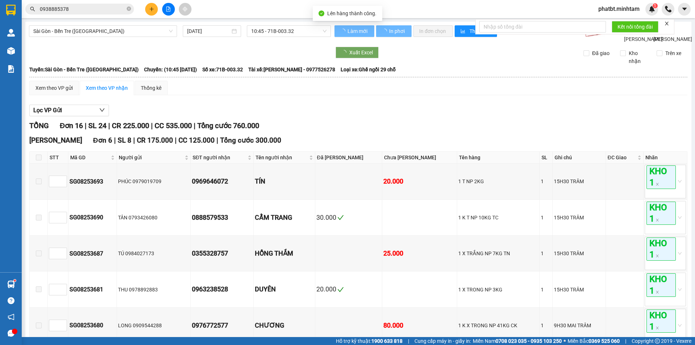
click at [104, 32] on span "Sài Gòn - Bến Tre (CN)" at bounding box center [102, 31] width 139 height 11
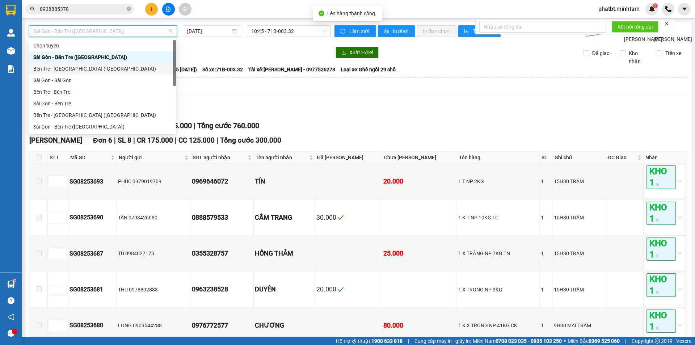
scroll to position [12, 0]
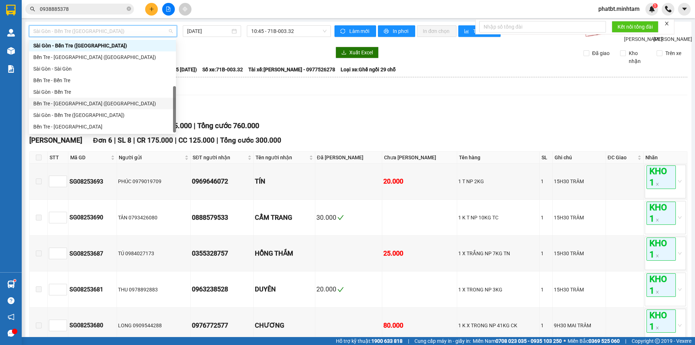
click at [82, 107] on div "Bến Tre - Sài Gòn (CT)" at bounding box center [102, 104] width 138 height 8
type input "[DATE]"
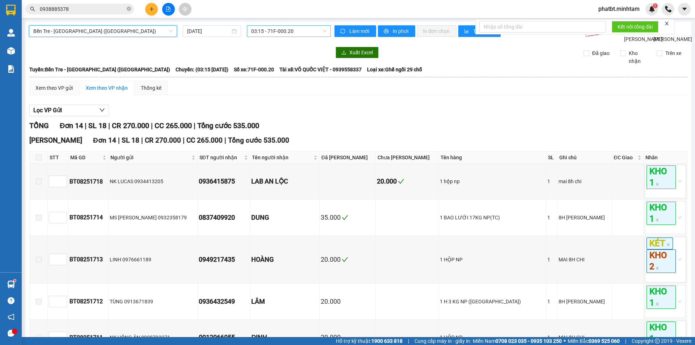
click at [263, 31] on span "03:15 - 71F-000.20" at bounding box center [288, 31] width 75 height 11
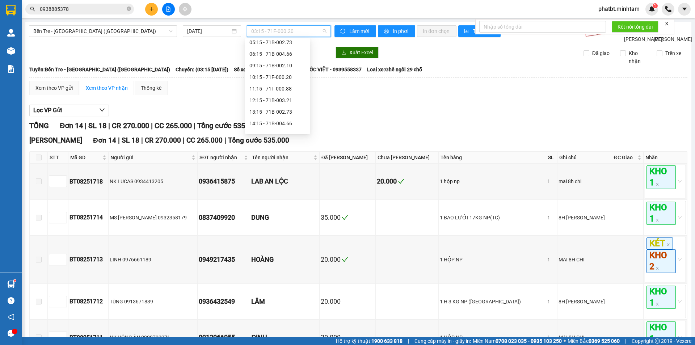
scroll to position [58, 0]
click at [276, 126] on div "16:15 - 71F-000.46" at bounding box center [277, 127] width 56 height 8
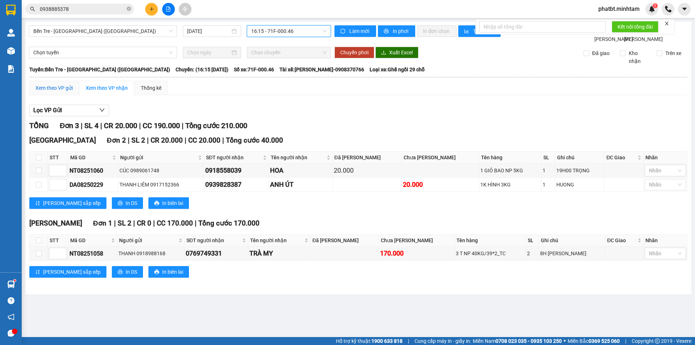
click at [48, 92] on div "Xem theo VP gửi" at bounding box center [53, 88] width 37 height 8
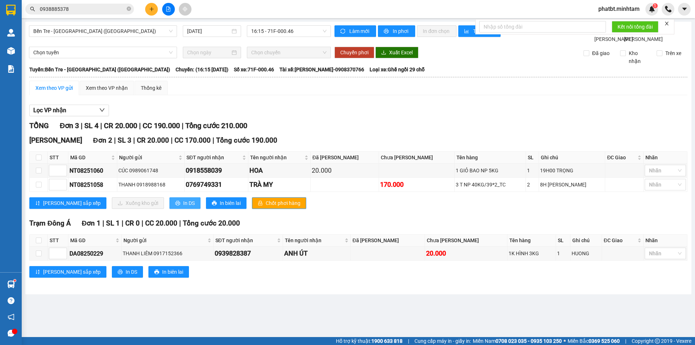
click at [183, 207] on span "In DS" at bounding box center [189, 203] width 12 height 8
click at [129, 8] on icon "close-circle" at bounding box center [129, 9] width 4 height 4
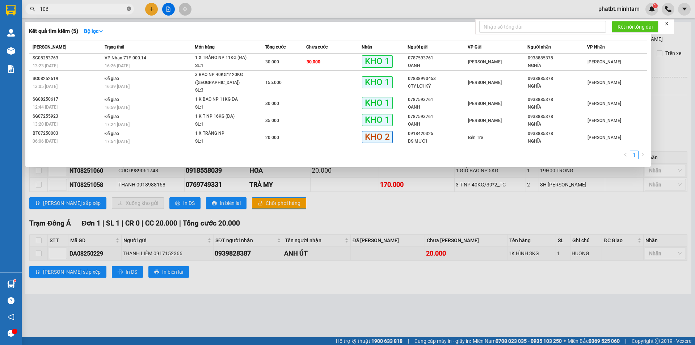
type input "1060"
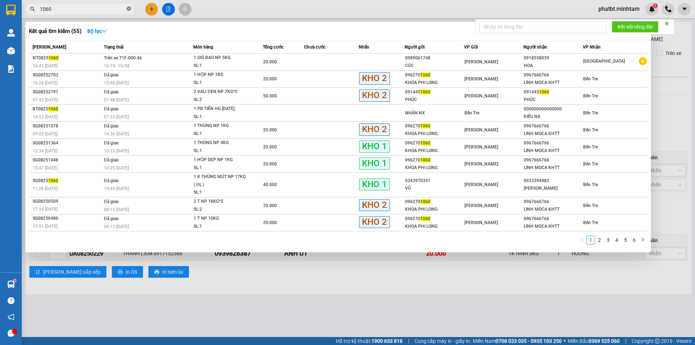
click at [129, 8] on icon "close-circle" at bounding box center [129, 9] width 4 height 4
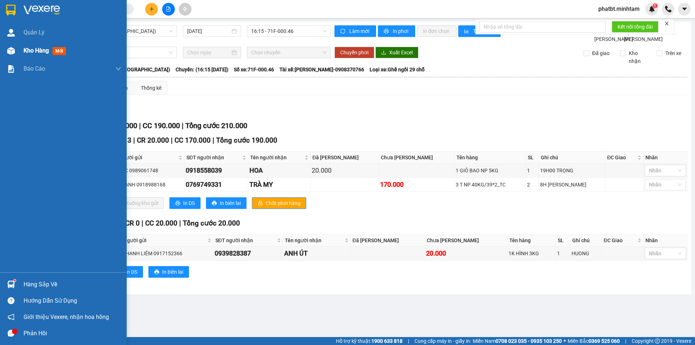
click at [20, 52] on div "Kho hàng mới" at bounding box center [63, 51] width 127 height 18
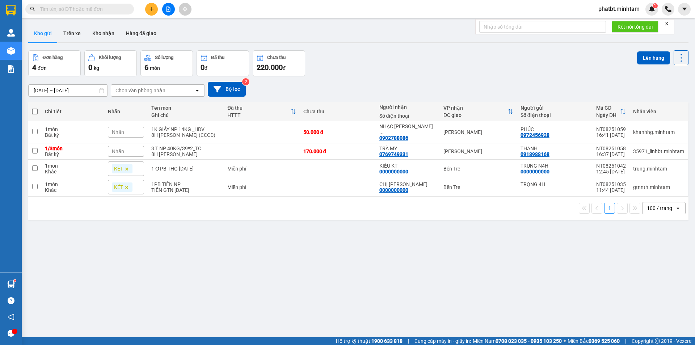
click at [123, 9] on input "text" at bounding box center [82, 9] width 85 height 8
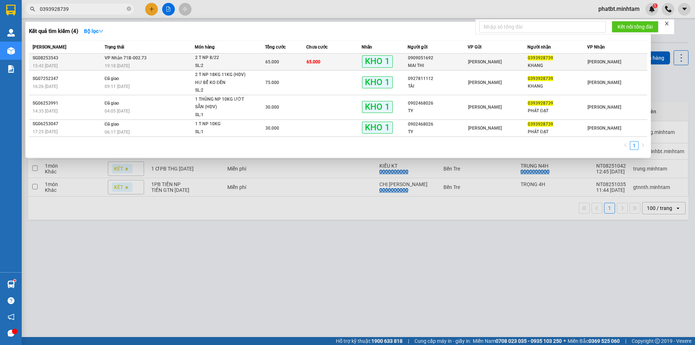
type input "0393928739"
click at [191, 66] on div "19:18 - 14/08" at bounding box center [150, 66] width 90 height 8
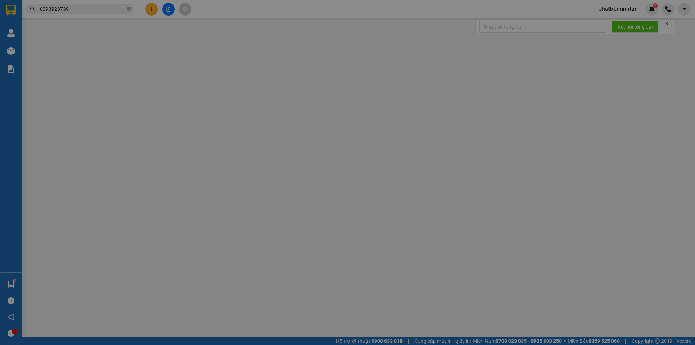
type input "0909051692"
type input "MAI THI"
type input "0393928739"
type input "KHANG"
type input "MÁY LẠNH BM"
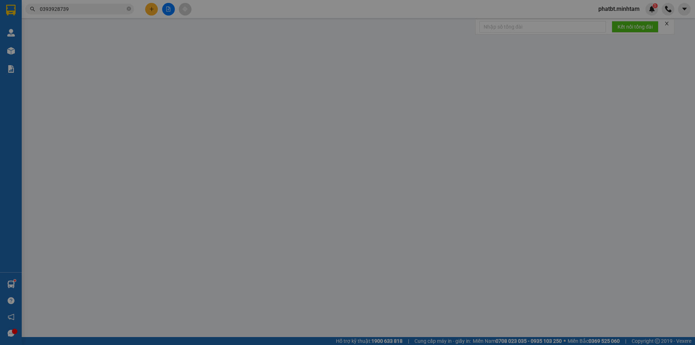
type input "65.000"
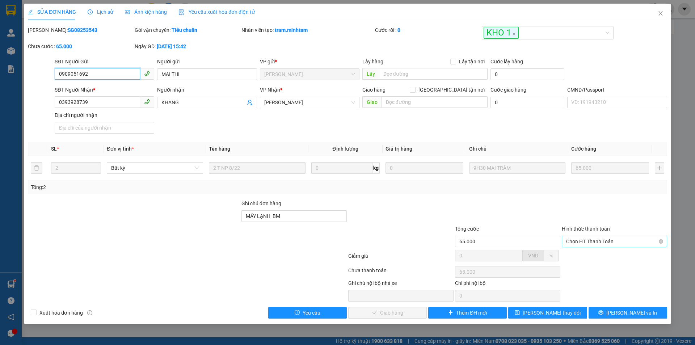
click at [579, 241] on span "Chọn HT Thanh Toán" at bounding box center [614, 241] width 97 height 11
click at [580, 255] on div "Tại văn phòng" at bounding box center [614, 256] width 97 height 8
type input "0"
click at [408, 314] on span "[PERSON_NAME] và Giao hàng" at bounding box center [396, 313] width 69 height 8
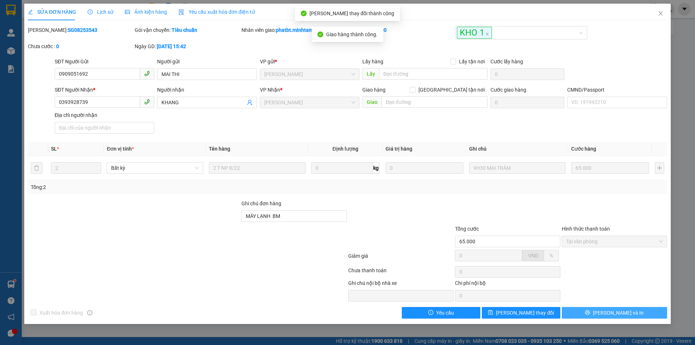
drag, startPoint x: 608, startPoint y: 311, endPoint x: 604, endPoint y: 313, distance: 4.4
click at [608, 312] on span "[PERSON_NAME] và In" at bounding box center [618, 313] width 51 height 8
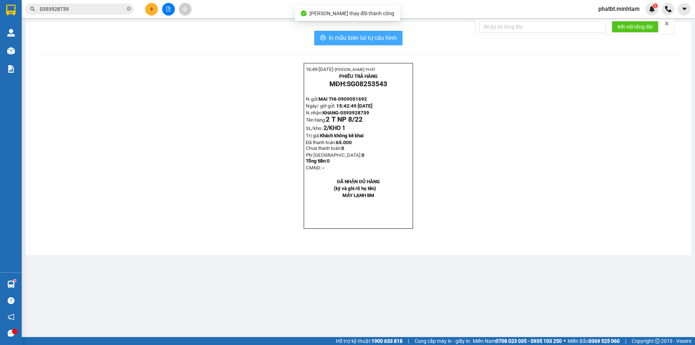
click at [387, 33] on button "In mẫu biên lai tự cấu hình" at bounding box center [358, 38] width 88 height 14
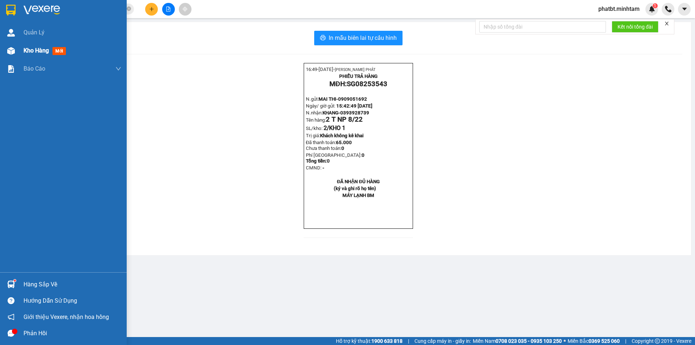
click at [38, 48] on span "Kho hàng" at bounding box center [36, 50] width 25 height 7
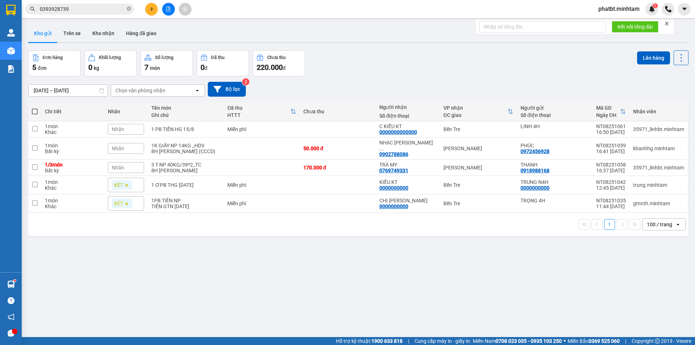
click at [132, 131] on div "Nhãn" at bounding box center [126, 129] width 36 height 11
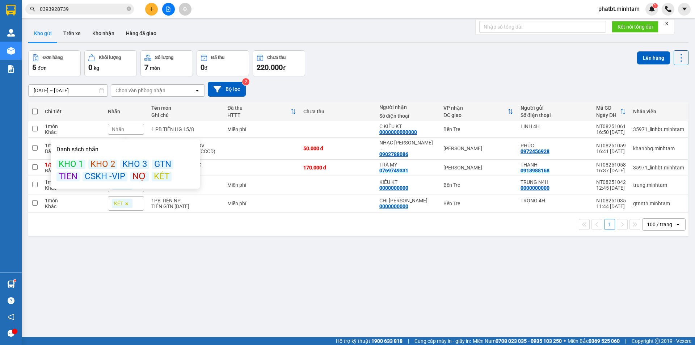
click at [161, 174] on div "KÉT" at bounding box center [162, 176] width 20 height 9
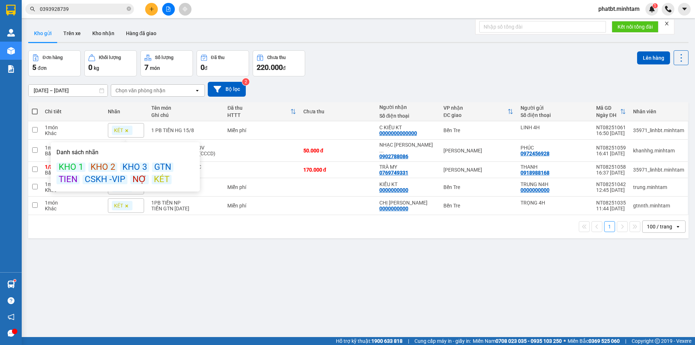
click at [367, 72] on div "Đơn hàng 5 đơn Khối lượng 0 kg Số lượng 7 món Đã thu 0 đ Chưa thu 220.000 đ Lên…" at bounding box center [358, 63] width 660 height 26
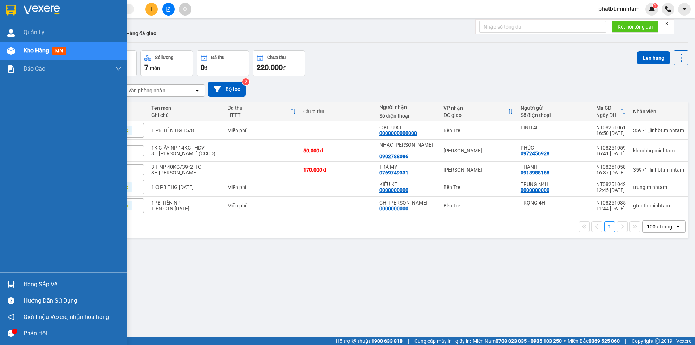
click at [38, 287] on div "Hàng sắp về" at bounding box center [73, 284] width 98 height 11
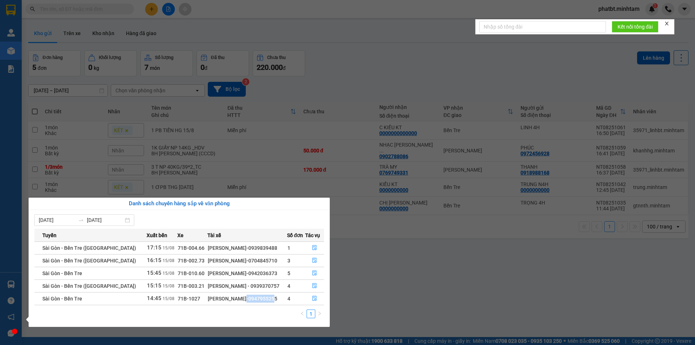
drag, startPoint x: 213, startPoint y: 299, endPoint x: 242, endPoint y: 300, distance: 28.6
click at [242, 300] on div "[PERSON_NAME]-0947955255" at bounding box center [247, 299] width 79 height 8
copy div "0947955255"
click at [313, 296] on icon "file-done" at bounding box center [314, 298] width 4 height 5
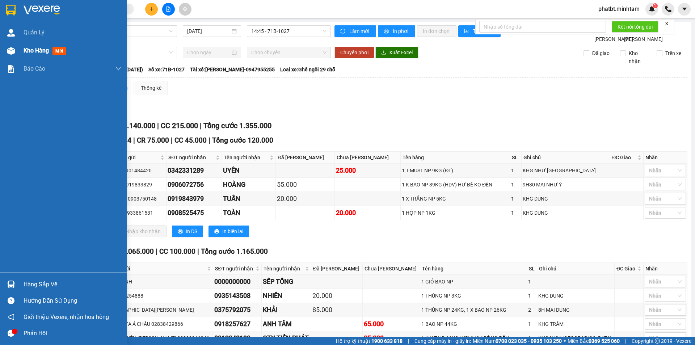
click at [17, 51] on div at bounding box center [11, 51] width 13 height 13
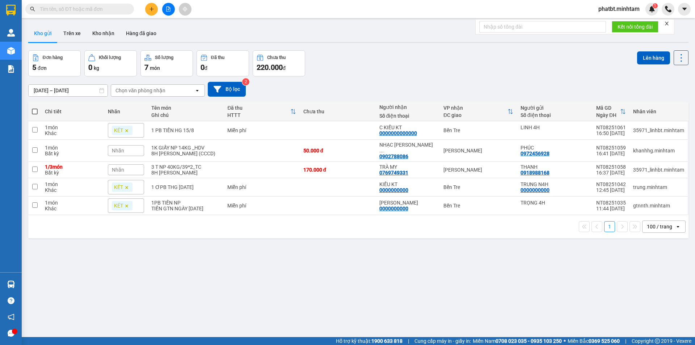
click at [126, 6] on span at bounding box center [79, 9] width 109 height 11
click at [117, 10] on input "text" at bounding box center [82, 9] width 85 height 8
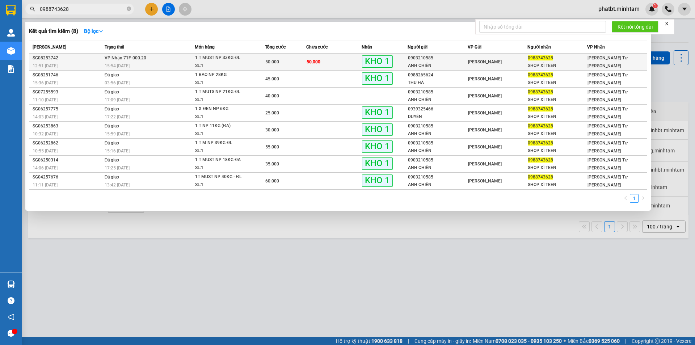
type input "0988743628"
click at [251, 60] on span "1 T MUST NP 33KG ĐL SL: 1" at bounding box center [229, 62] width 69 height 16
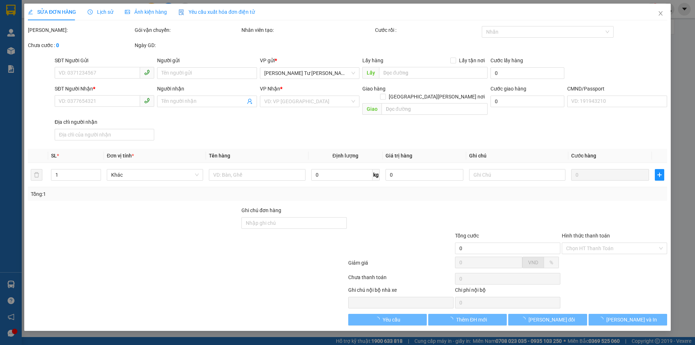
type input "0903210585"
type input "ANH CHIÊN"
type input "0988743628"
type input "SHOP XÌ TEEN"
type input "ĐG"
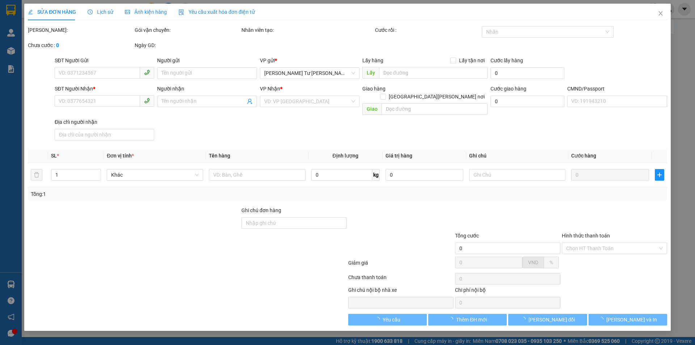
type input "50.000"
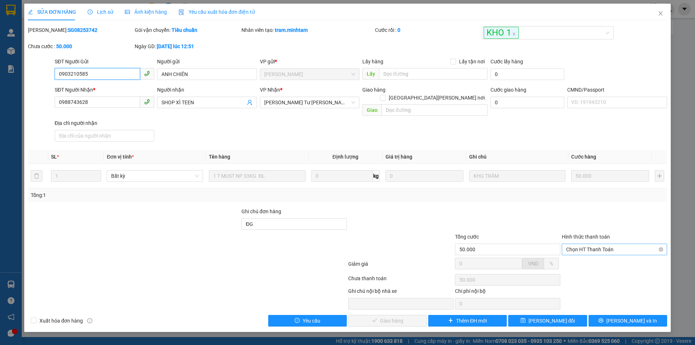
click at [590, 244] on span "Chọn HT Thanh Toán" at bounding box center [614, 249] width 97 height 11
drag, startPoint x: 588, startPoint y: 248, endPoint x: 565, endPoint y: 265, distance: 28.7
click at [584, 254] on div "Tại văn phòng" at bounding box center [614, 256] width 97 height 8
type input "0"
click at [408, 317] on span "[PERSON_NAME] và [PERSON_NAME] hàng" at bounding box center [411, 321] width 98 height 8
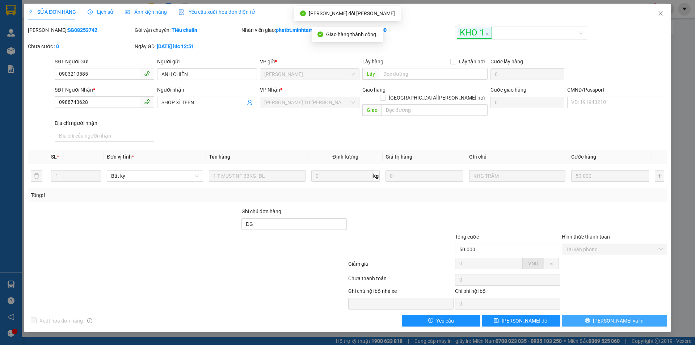
click at [590, 318] on icon "printer" at bounding box center [587, 320] width 5 height 5
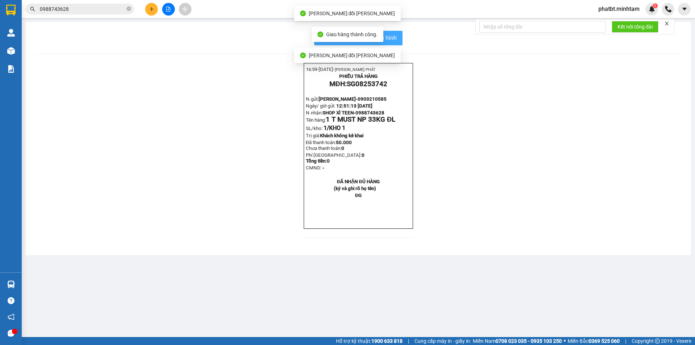
click at [391, 34] on span "In mẫu biên lai tự cấu hình" at bounding box center [363, 37] width 68 height 9
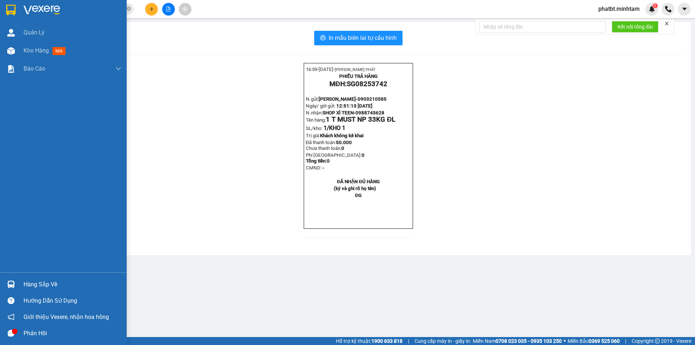
click at [29, 277] on div "Hàng sắp về" at bounding box center [63, 284] width 127 height 16
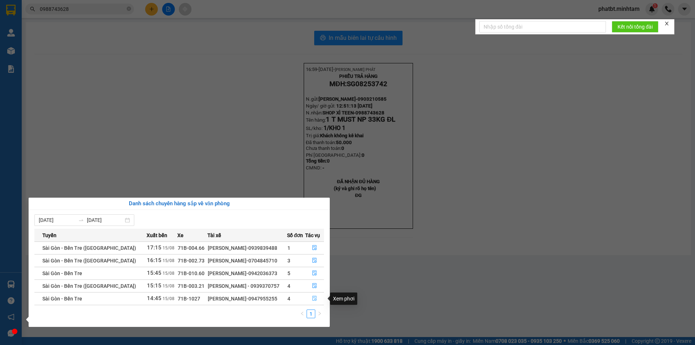
click at [314, 297] on icon "file-done" at bounding box center [314, 298] width 4 height 5
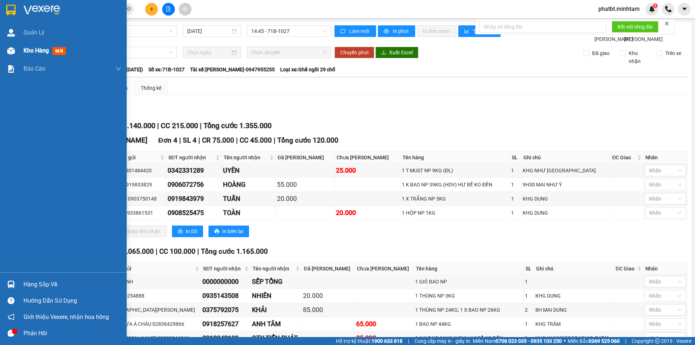
click at [33, 52] on span "Kho hàng" at bounding box center [36, 50] width 25 height 7
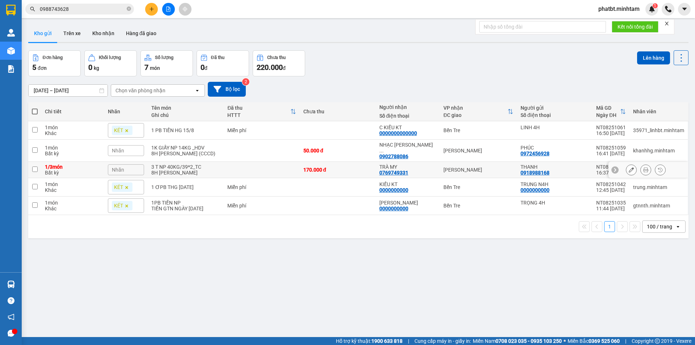
click at [175, 170] on div "8H [PERSON_NAME]" at bounding box center [185, 173] width 69 height 6
checkbox input "true"
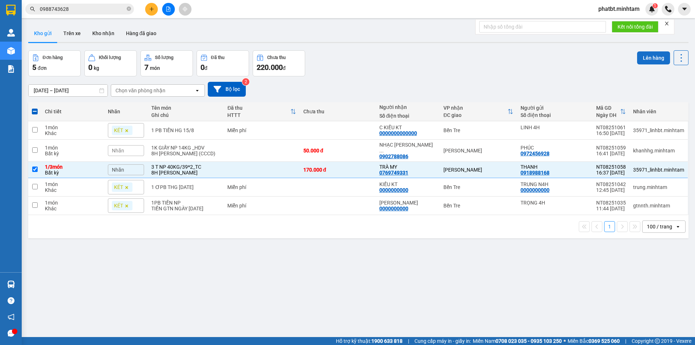
click at [642, 52] on button "Lên hàng" at bounding box center [653, 57] width 33 height 13
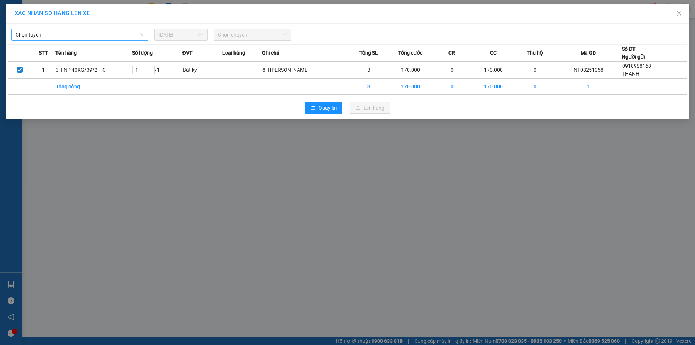
click at [47, 36] on span "Chọn tuyến" at bounding box center [80, 34] width 128 height 11
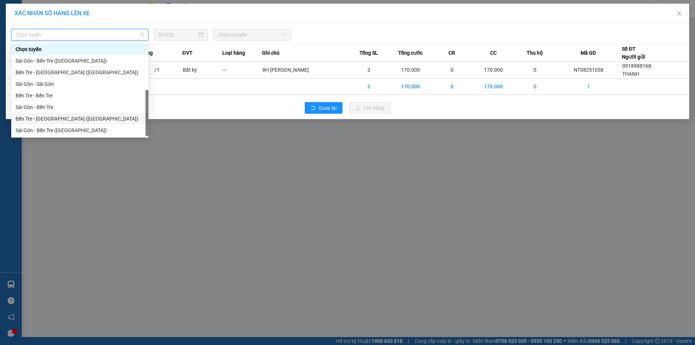
scroll to position [12, 0]
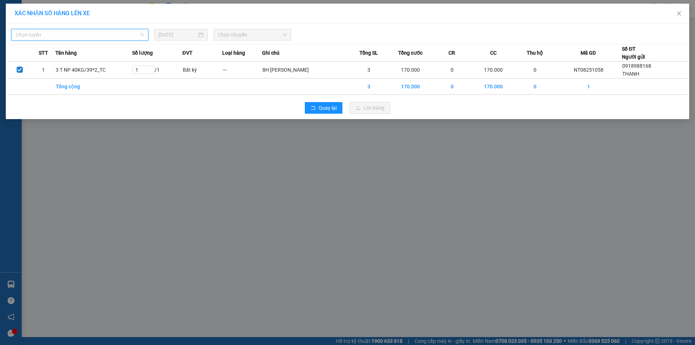
click at [59, 35] on span "Chọn tuyến" at bounding box center [80, 34] width 128 height 11
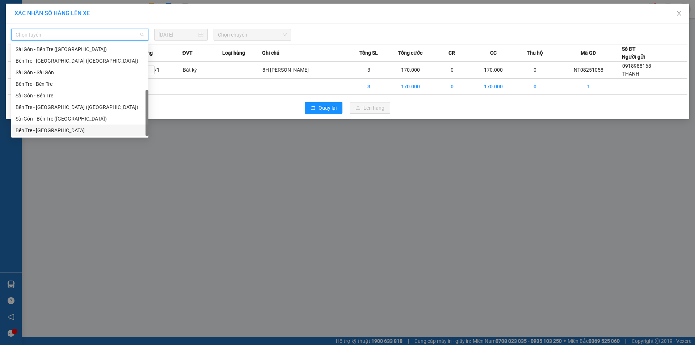
click at [56, 127] on div "Bến Tre - [GEOGRAPHIC_DATA]" at bounding box center [80, 130] width 128 height 8
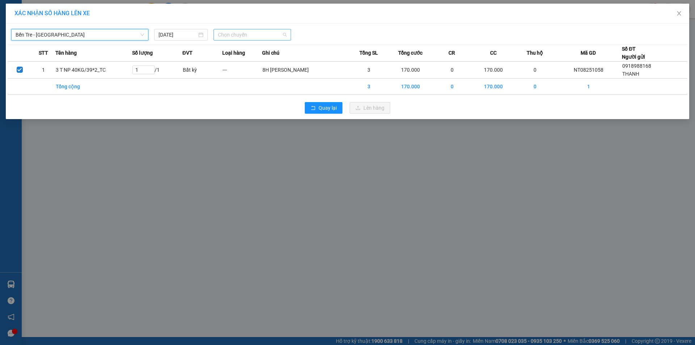
click at [238, 35] on span "Chọn chuyến" at bounding box center [252, 34] width 69 height 11
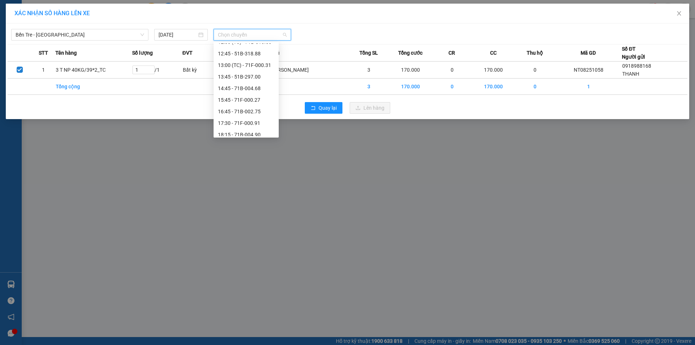
scroll to position [135, 0]
click at [259, 99] on div "16:45 - 71B-002.75" at bounding box center [246, 100] width 56 height 8
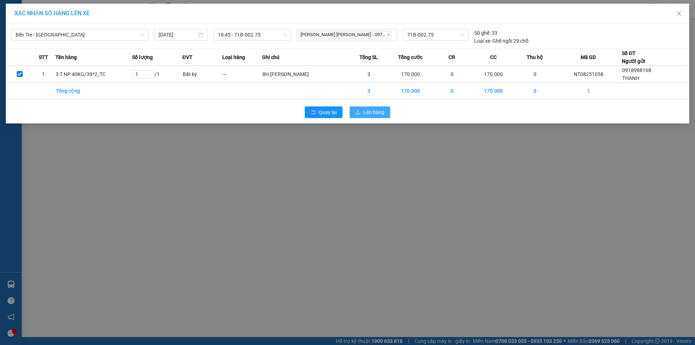
click at [370, 115] on span "Lên hàng" at bounding box center [373, 112] width 21 height 8
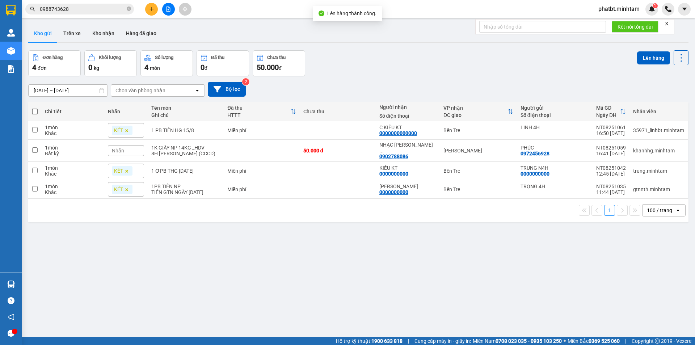
click at [163, 12] on button at bounding box center [168, 9] width 13 height 13
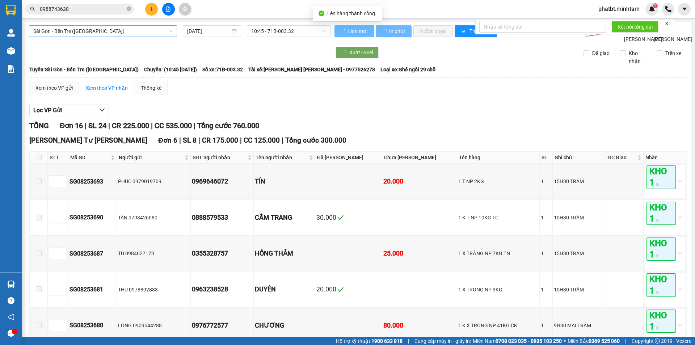
click at [101, 30] on span "Sài Gòn - Bến Tre ([GEOGRAPHIC_DATA])" at bounding box center [102, 31] width 139 height 11
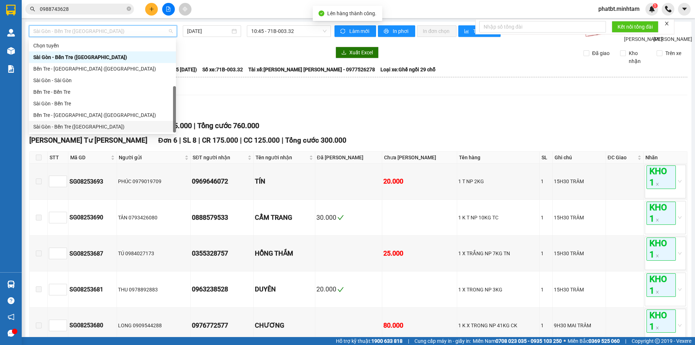
scroll to position [12, 0]
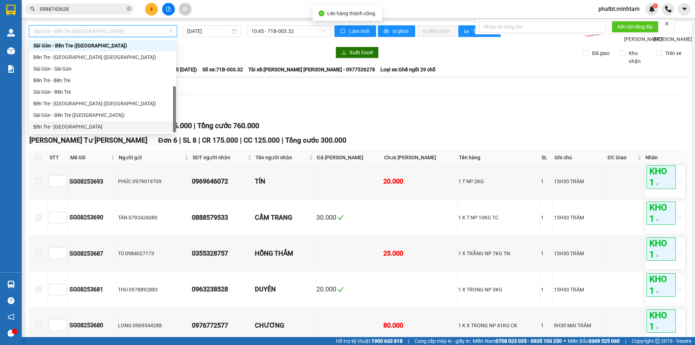
click at [77, 129] on div "Bến Tre - [GEOGRAPHIC_DATA]" at bounding box center [102, 127] width 138 height 8
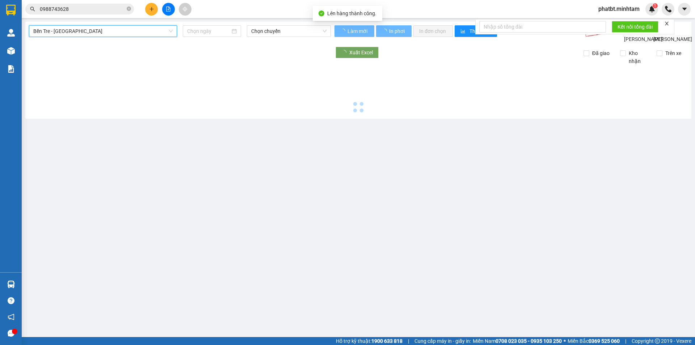
type input "[DATE]"
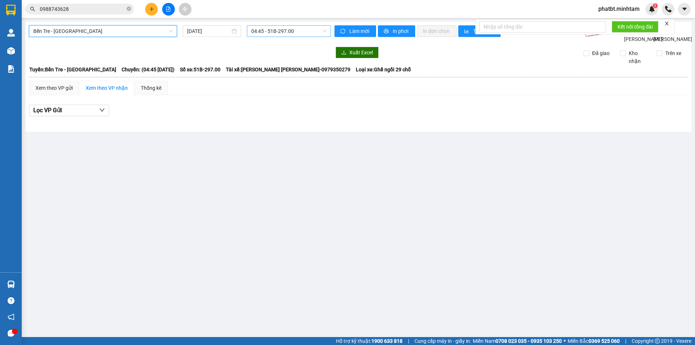
click at [259, 30] on span "04:45 - 51B-297.00" at bounding box center [288, 31] width 75 height 11
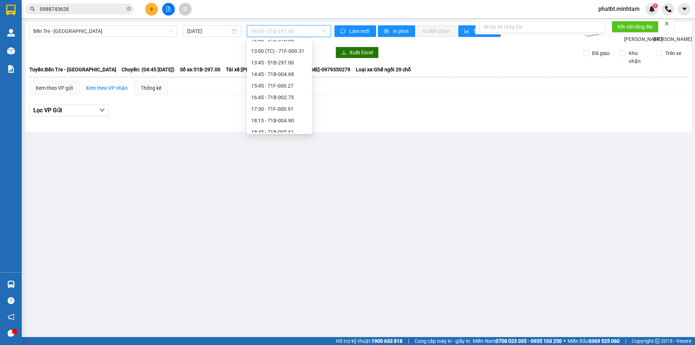
scroll to position [139, 0]
click at [291, 94] on div "16:45 - 71B-002.75" at bounding box center [279, 92] width 56 height 8
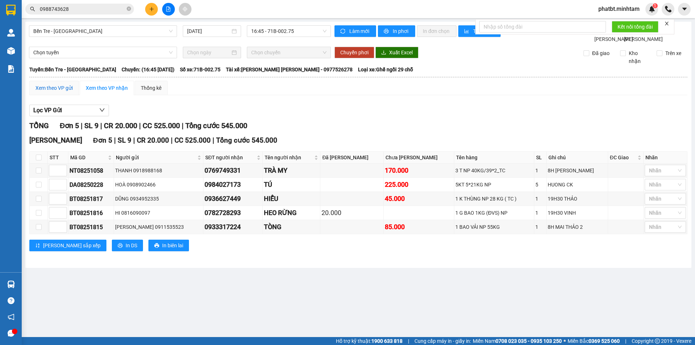
click at [56, 92] on div "Xem theo VP gửi" at bounding box center [53, 88] width 37 height 8
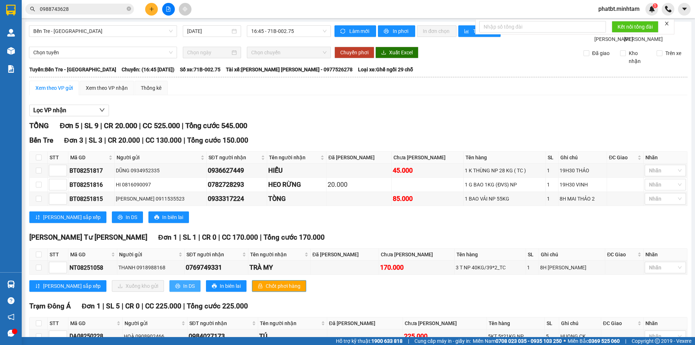
click at [169, 292] on button "In DS" at bounding box center [184, 286] width 31 height 12
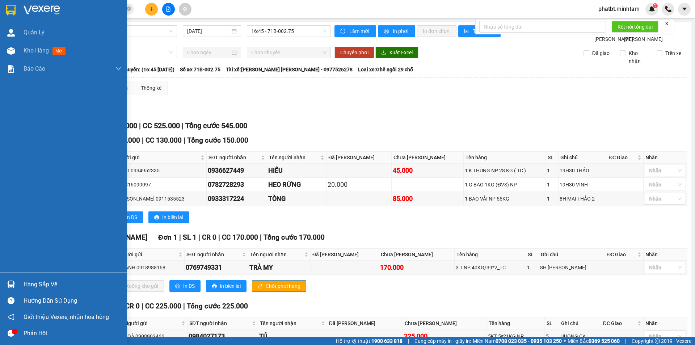
click at [37, 278] on div "Hàng sắp về" at bounding box center [63, 284] width 127 height 16
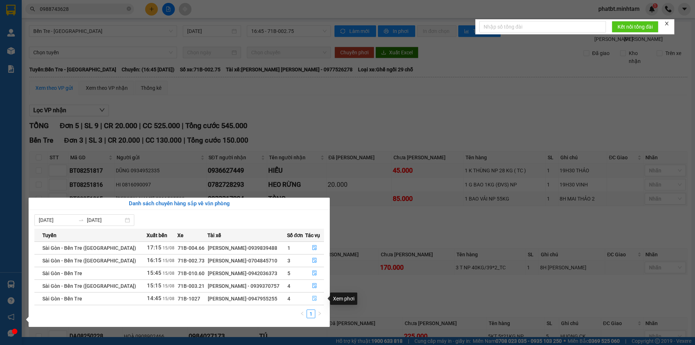
click at [313, 295] on button "button" at bounding box center [314, 299] width 18 height 12
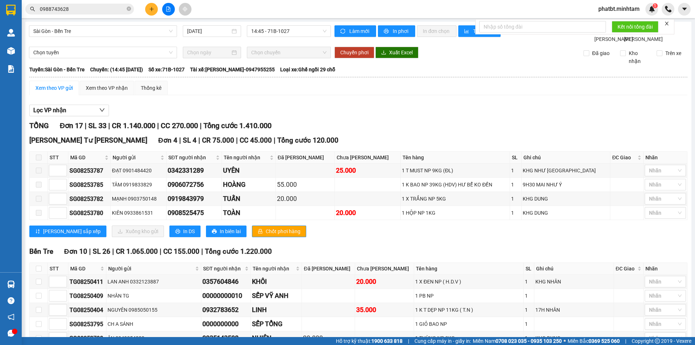
click at [40, 160] on span at bounding box center [39, 158] width 6 height 6
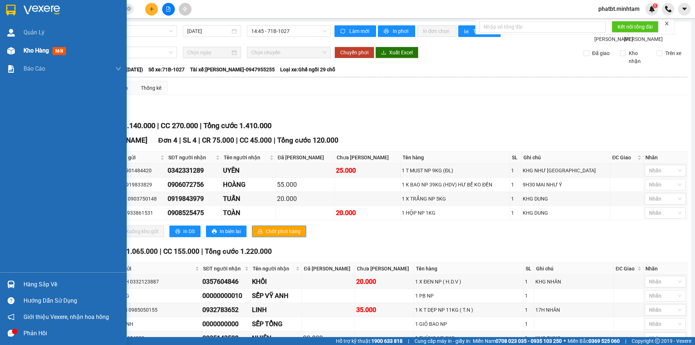
click at [22, 52] on div "Kho hàng mới" at bounding box center [63, 51] width 127 height 18
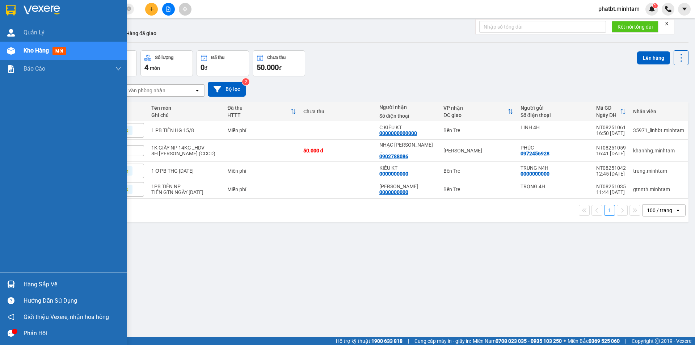
click at [35, 285] on div "Hàng sắp về" at bounding box center [73, 284] width 98 height 11
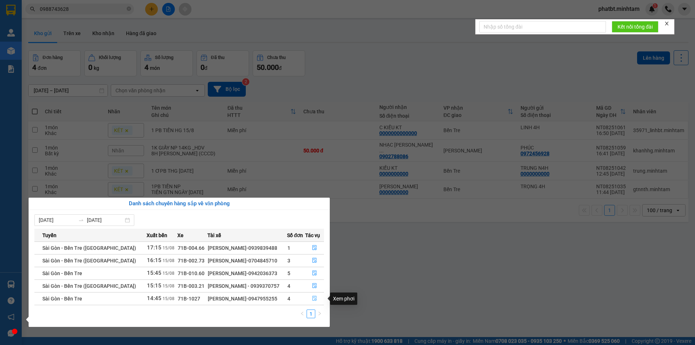
click at [314, 298] on icon "file-done" at bounding box center [314, 298] width 4 height 5
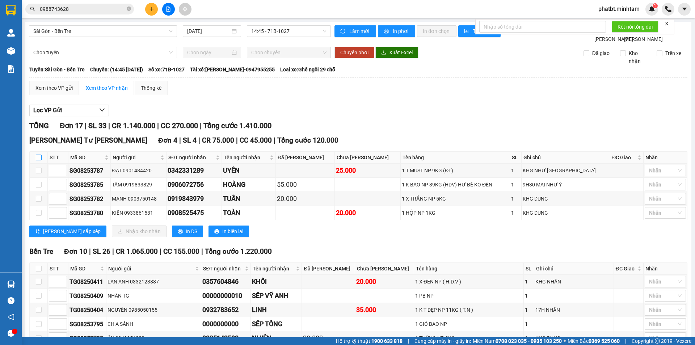
click at [38, 160] on input "checkbox" at bounding box center [39, 158] width 6 height 6
checkbox input "true"
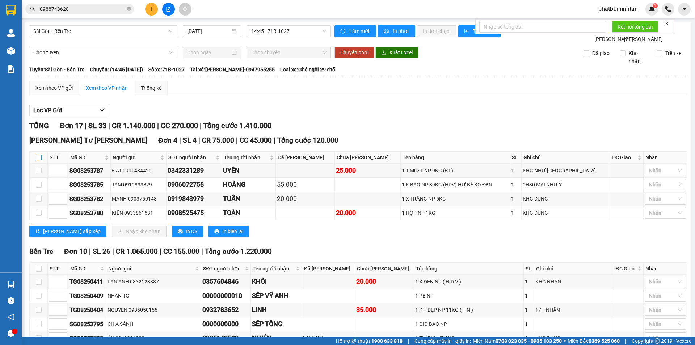
checkbox input "true"
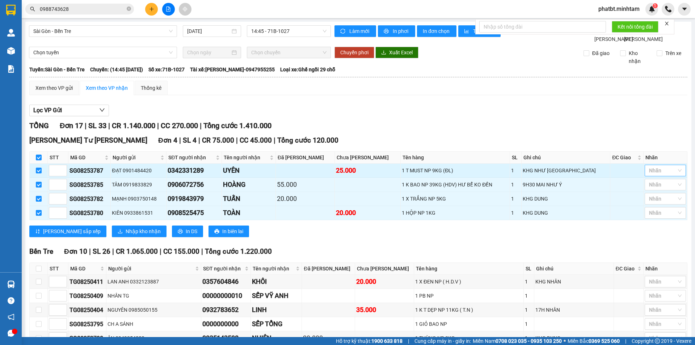
click at [653, 175] on div at bounding box center [661, 170] width 30 height 9
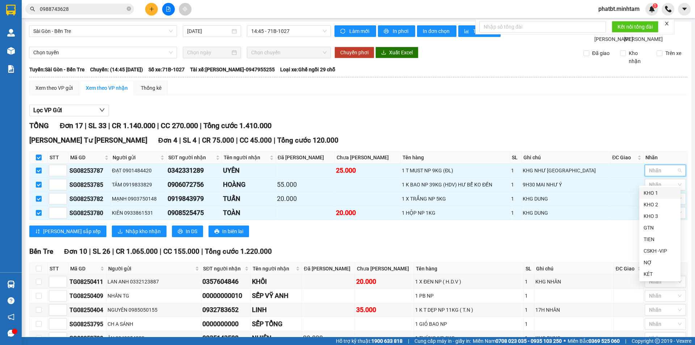
click at [655, 195] on div "KHO 1" at bounding box center [659, 193] width 33 height 8
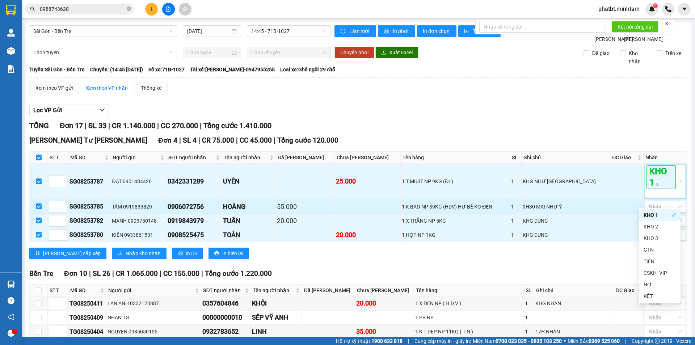
click at [598, 211] on div "9H30 MAI NHƯ Ý" at bounding box center [566, 207] width 86 height 8
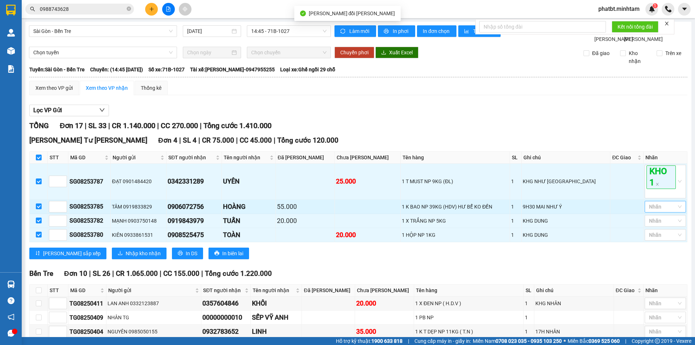
click at [650, 211] on div at bounding box center [661, 206] width 30 height 9
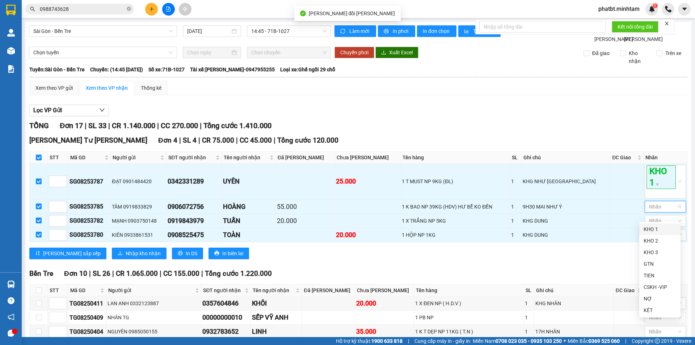
click at [651, 233] on div "KHO 1" at bounding box center [659, 229] width 33 height 8
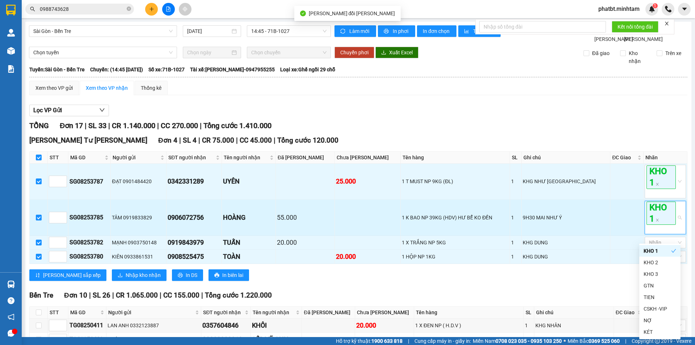
click at [610, 236] on td at bounding box center [626, 218] width 33 height 36
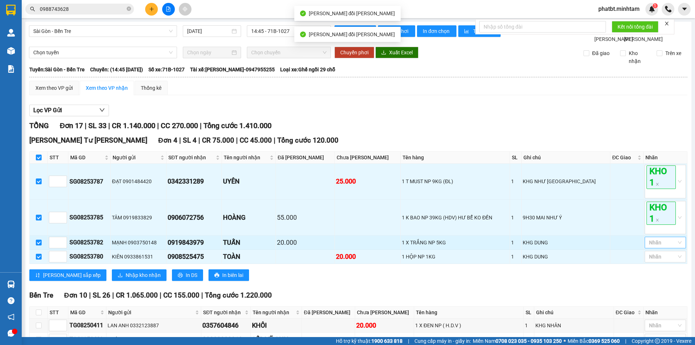
click at [656, 247] on div at bounding box center [661, 242] width 30 height 9
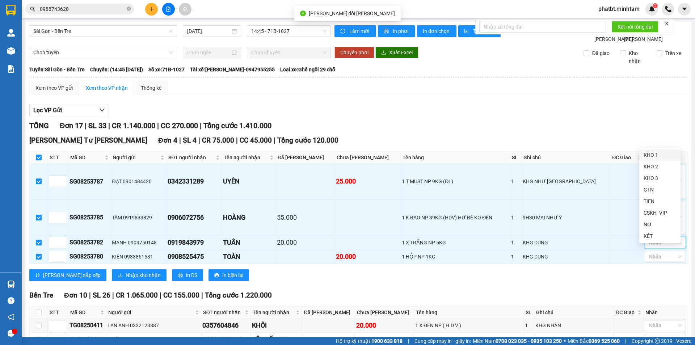
click at [652, 158] on div "KHO 1" at bounding box center [659, 155] width 33 height 8
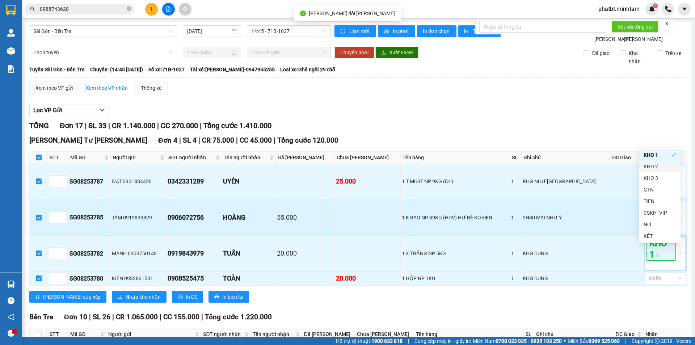
click at [582, 236] on td "9H30 MAI NHƯ Ý" at bounding box center [566, 218] width 89 height 36
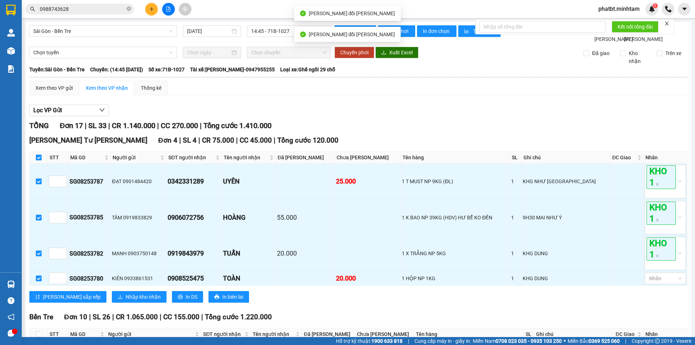
scroll to position [121, 0]
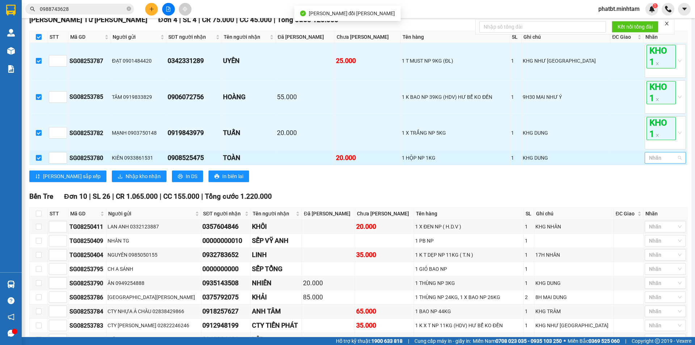
click at [657, 162] on div at bounding box center [661, 157] width 30 height 9
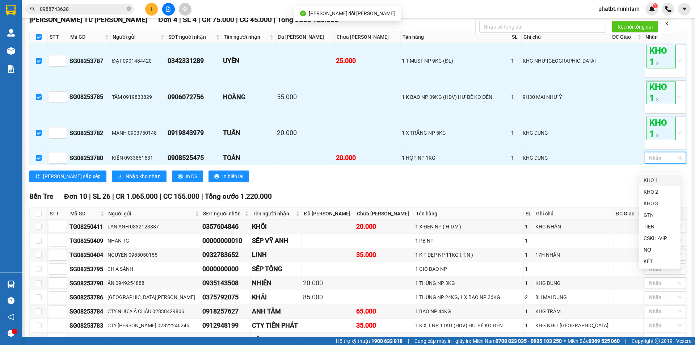
click at [653, 180] on div "KHO 1" at bounding box center [659, 180] width 33 height 8
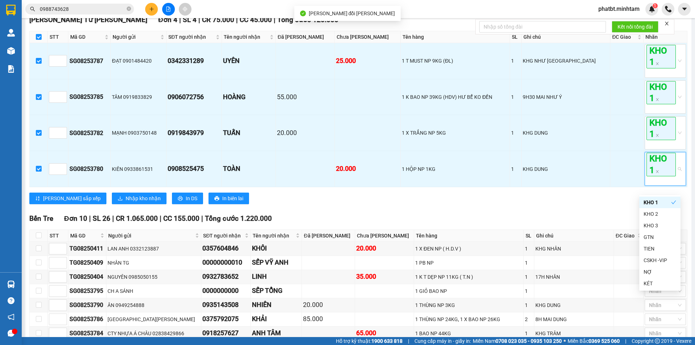
click at [541, 204] on div "Lưu sắp xếp Nhập kho nhận In DS In biên lai" at bounding box center [358, 199] width 658 height 12
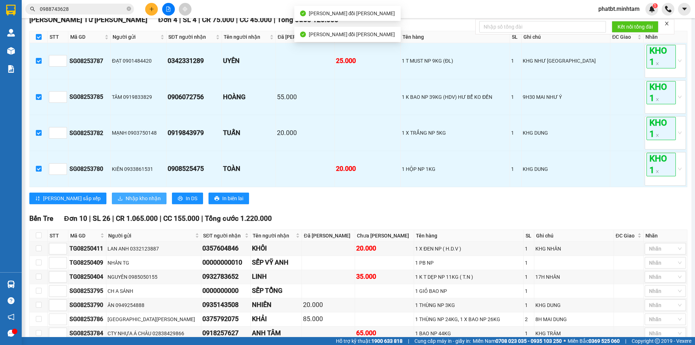
click at [126, 202] on span "Nhập kho nhận" at bounding box center [143, 198] width 35 height 8
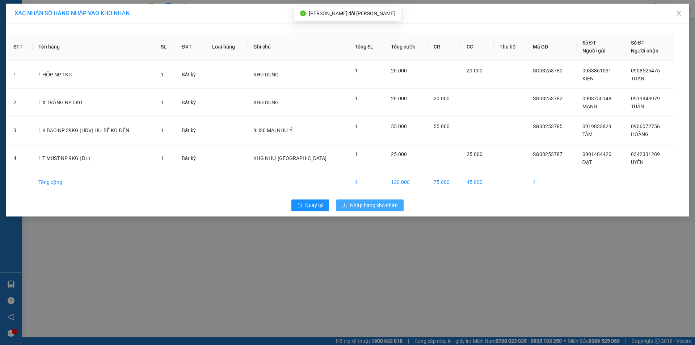
click at [381, 204] on span "Nhập hàng kho nhận" at bounding box center [374, 205] width 48 height 8
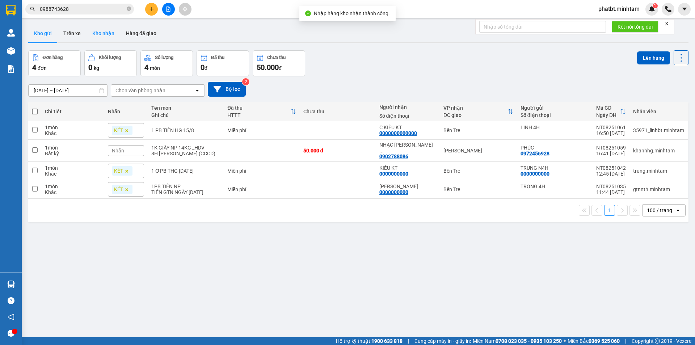
click at [96, 31] on button "Kho nhận" at bounding box center [103, 33] width 34 height 17
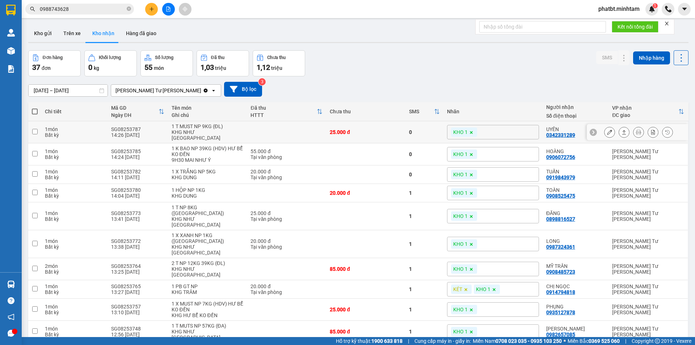
click at [607, 132] on icon at bounding box center [609, 132] width 5 height 5
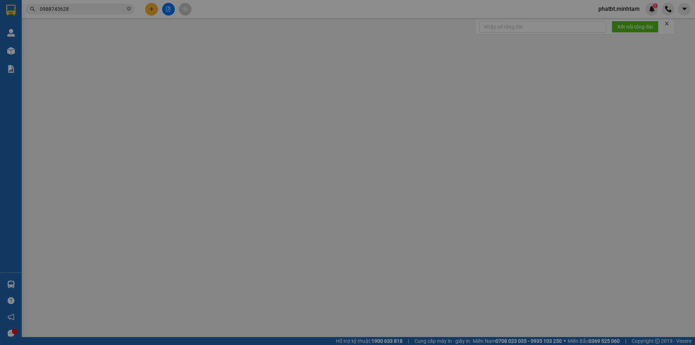
type input "0901484420"
type input "ĐẠT"
type input "0342331289"
type input "UYÊN"
type input "25.000"
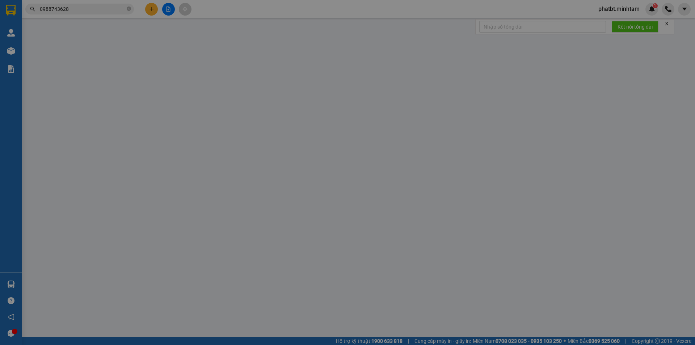
type input "25.000"
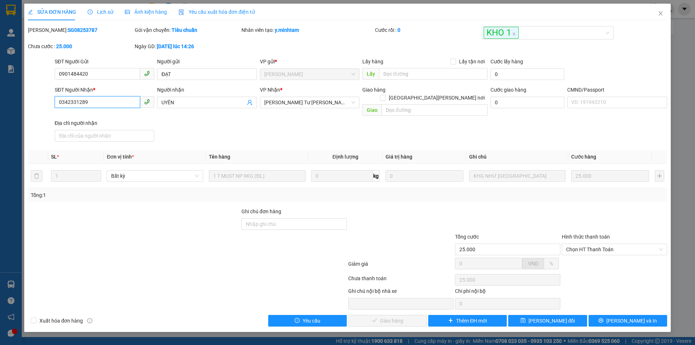
click at [106, 102] on input "0342331289" at bounding box center [97, 102] width 85 height 12
click at [282, 218] on input "Ghi chú đơn hàng" at bounding box center [293, 224] width 105 height 12
type input "ĐG"
click at [546, 317] on span "[PERSON_NAME] thay đổi" at bounding box center [551, 321] width 47 height 8
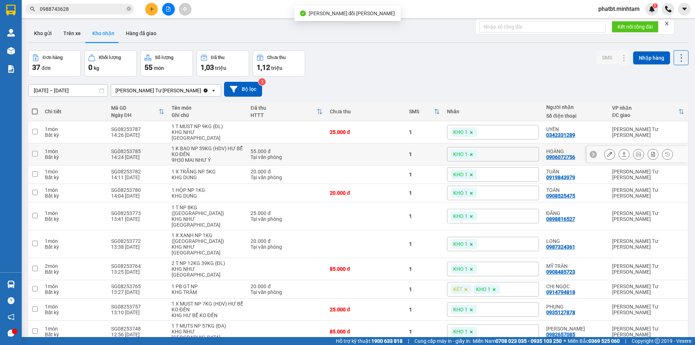
click at [607, 152] on icon at bounding box center [609, 154] width 5 height 5
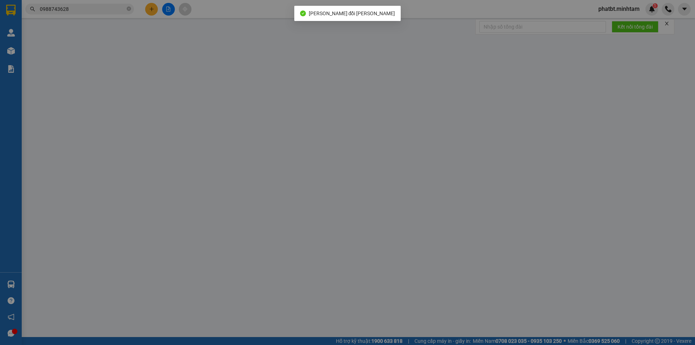
type input "0919833829"
type input "TÂM"
type input "0906072756"
type input "HOÀNG"
type input "55.000"
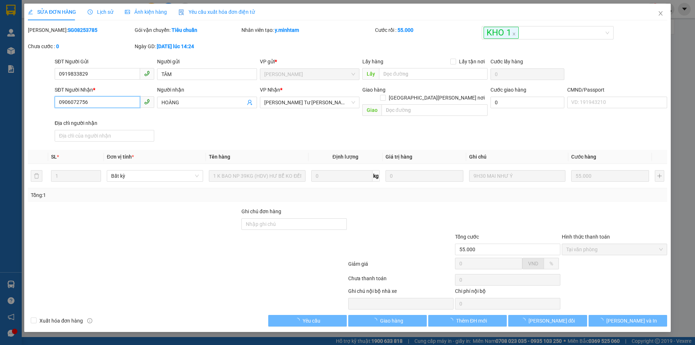
click at [115, 98] on input "0906072756" at bounding box center [97, 102] width 85 height 12
click at [114, 98] on input "0906072756" at bounding box center [97, 102] width 85 height 12
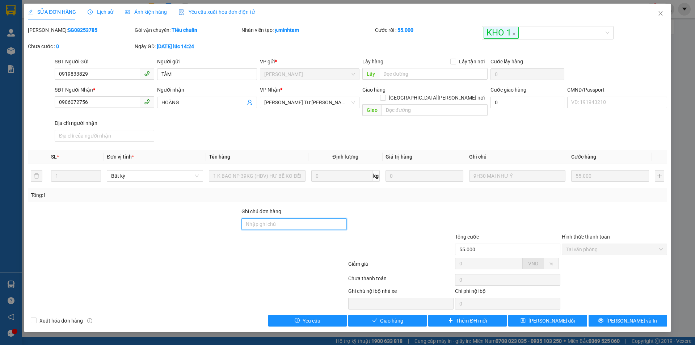
click at [257, 218] on input "Ghi chú đơn hàng" at bounding box center [293, 224] width 105 height 12
type input "KNM"
click at [527, 315] on button "[PERSON_NAME] thay đổi" at bounding box center [547, 321] width 79 height 12
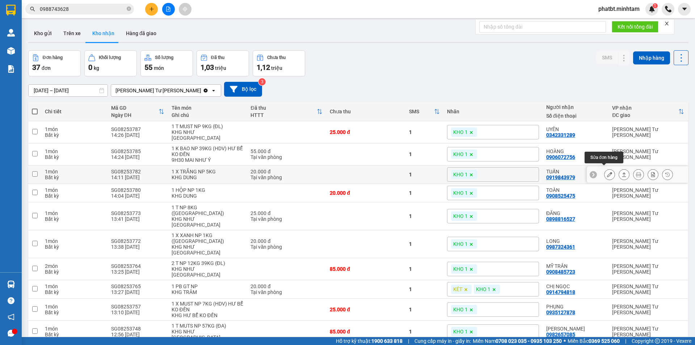
click at [607, 172] on icon at bounding box center [609, 174] width 5 height 5
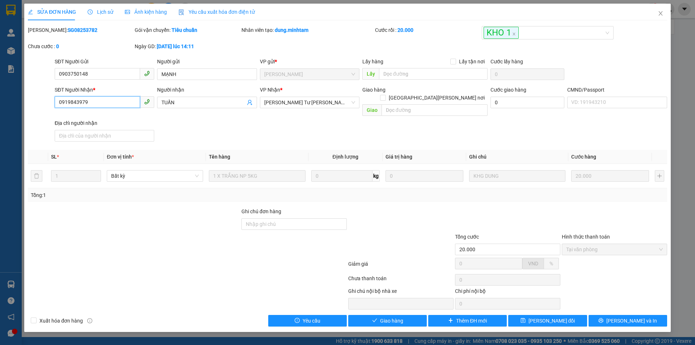
click at [120, 104] on input "0919843979" at bounding box center [97, 102] width 85 height 12
click at [280, 218] on input "Ghi chú đơn hàng" at bounding box center [293, 224] width 105 height 12
type input "ĐG"
click at [545, 317] on span "Lưu thay đổi" at bounding box center [551, 321] width 47 height 8
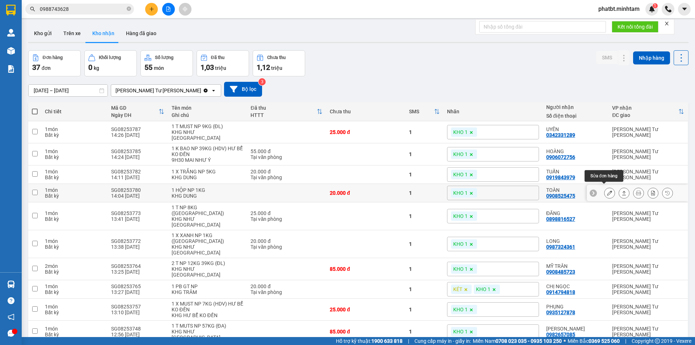
click at [607, 190] on icon at bounding box center [609, 192] width 5 height 5
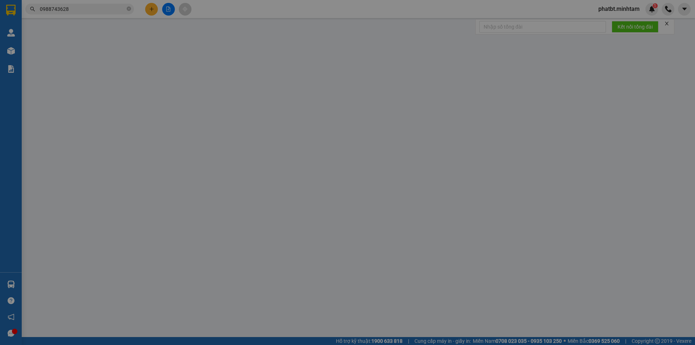
type input "0933861531"
type input "KIÊN"
type input "0908525475"
type input "TOÀN"
type input "20.000"
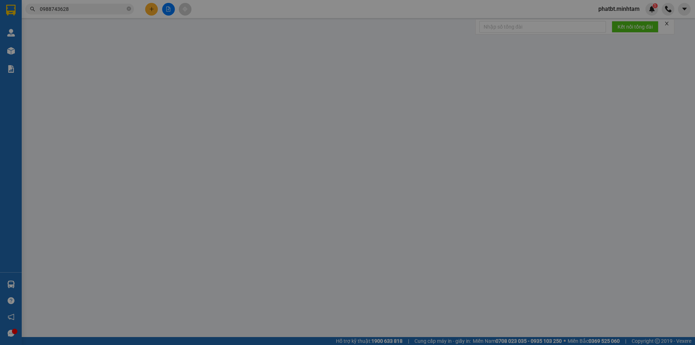
type input "20.000"
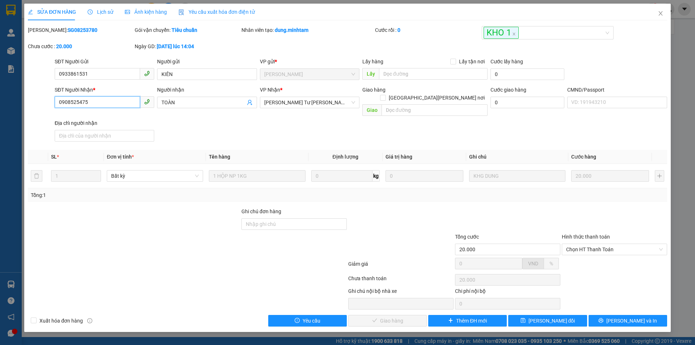
click at [115, 102] on input "0908525475" at bounding box center [97, 102] width 85 height 12
click at [603, 318] on icon "printer" at bounding box center [600, 320] width 5 height 5
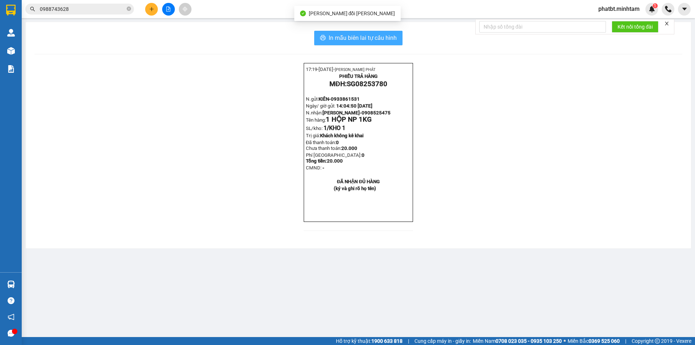
click at [335, 37] on span "In mẫu biên lai tự cấu hình" at bounding box center [363, 37] width 68 height 9
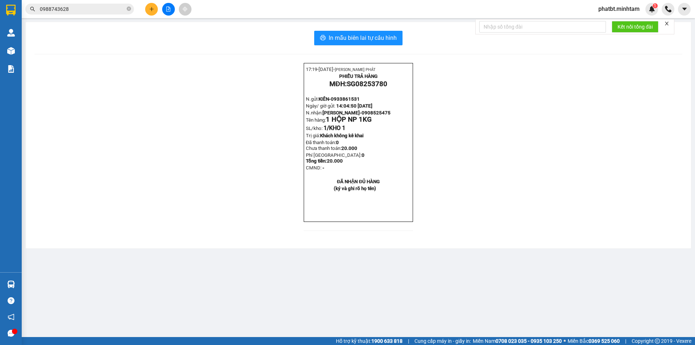
click at [95, 10] on input "0988743628" at bounding box center [82, 9] width 85 height 8
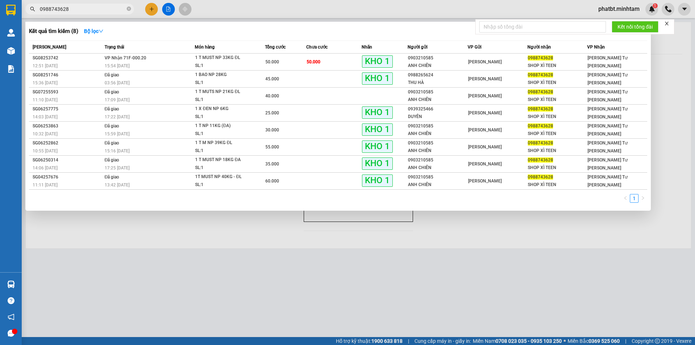
drag, startPoint x: 124, startPoint y: 229, endPoint x: 125, endPoint y: 183, distance: 46.0
click at [123, 224] on div at bounding box center [347, 172] width 695 height 345
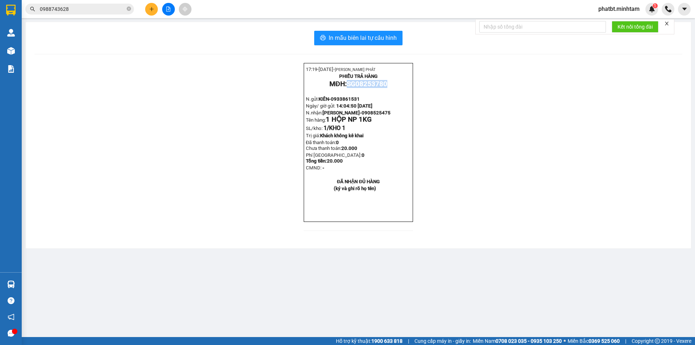
drag, startPoint x: 349, startPoint y: 87, endPoint x: 415, endPoint y: 88, distance: 67.0
click at [415, 88] on div "17:19- 15-08-2025- NGUYỄN THỊNH PHÁT PHIẾU TRẢ HÀNG MĐH: SG08253780 N.gửi: KIÊN…" at bounding box center [358, 151] width 648 height 177
copy span "SG08253780"
click at [129, 7] on icon "close-circle" at bounding box center [129, 9] width 4 height 4
paste input "SG08253780"
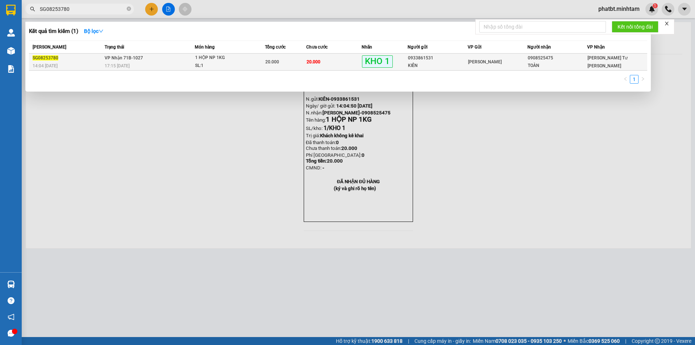
type input "SG08253780"
click at [198, 60] on div "1 HỘP NP 1KG" at bounding box center [222, 58] width 54 height 8
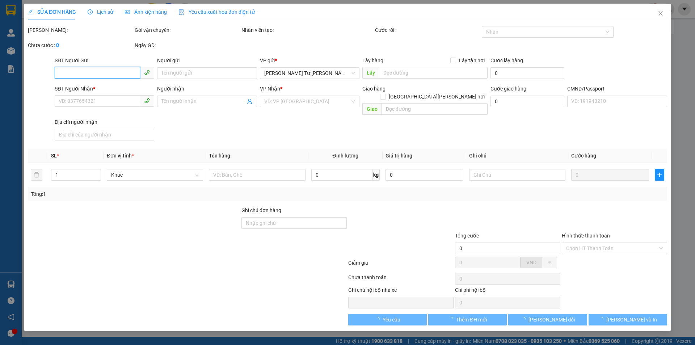
type input "0933861531"
type input "KIÊN"
type input "0908525475"
type input "TOÀN"
type input "20.000"
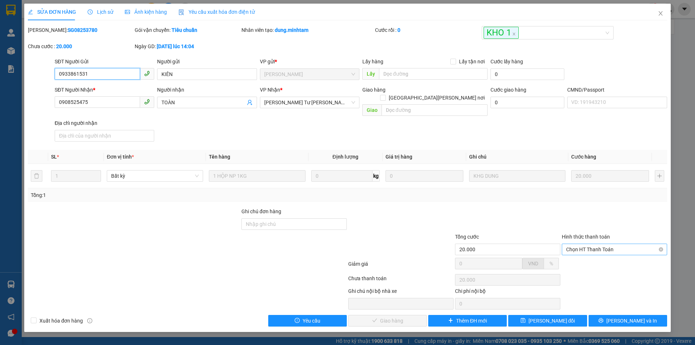
click at [584, 244] on span "Chọn HT Thanh Toán" at bounding box center [614, 249] width 97 height 11
click at [579, 254] on div "Tại văn phòng" at bounding box center [614, 256] width 97 height 8
type input "0"
click at [371, 315] on button "Lưu và Giao hàng" at bounding box center [387, 321] width 79 height 12
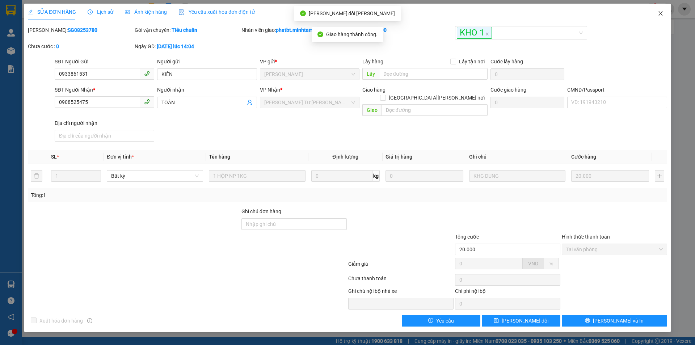
click at [658, 13] on icon "close" at bounding box center [661, 13] width 6 height 6
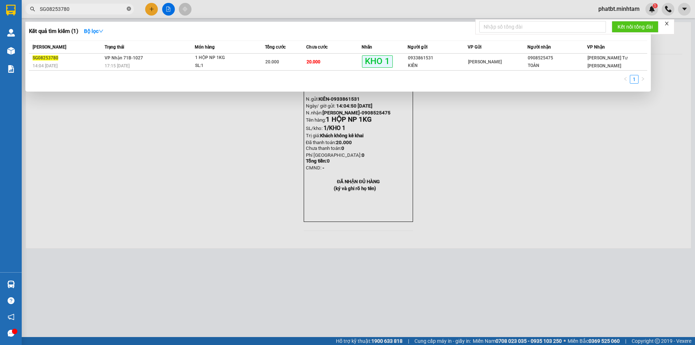
click at [127, 10] on icon "close-circle" at bounding box center [129, 9] width 4 height 4
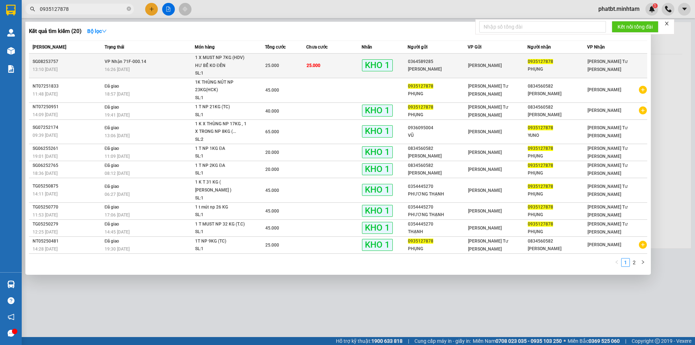
type input "0935127878"
click at [194, 68] on div "16:26 - 15/08" at bounding box center [150, 70] width 90 height 8
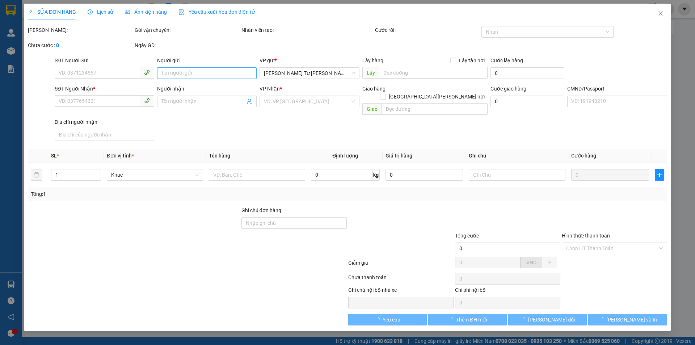
type input "0364589285"
type input "LAN PHAN"
type input "0935127878"
type input "PHỤNG"
type input "DG"
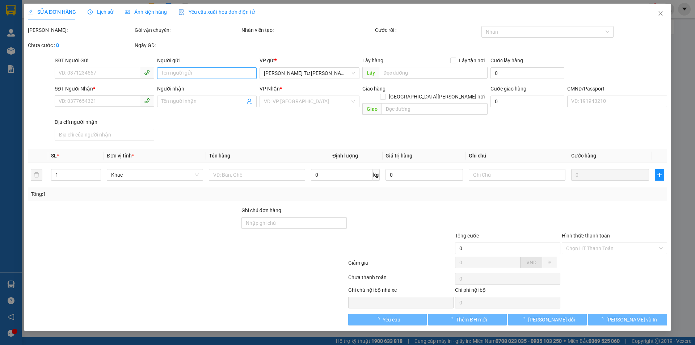
type input "25.000"
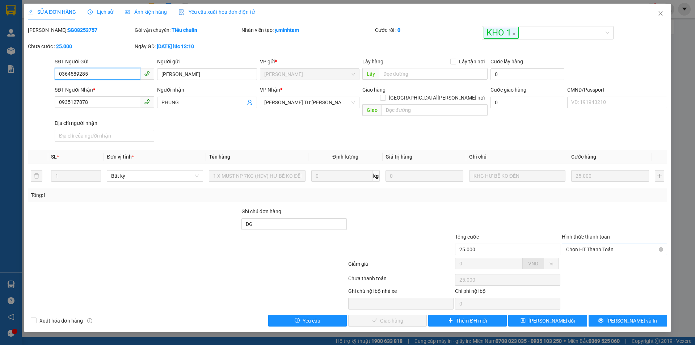
click at [600, 244] on span "Chọn HT Thanh Toán" at bounding box center [614, 249] width 97 height 11
click at [586, 252] on div "Tại văn phòng" at bounding box center [614, 256] width 97 height 8
type input "0"
click at [420, 315] on button "Lưu và Giao hàng" at bounding box center [387, 321] width 79 height 12
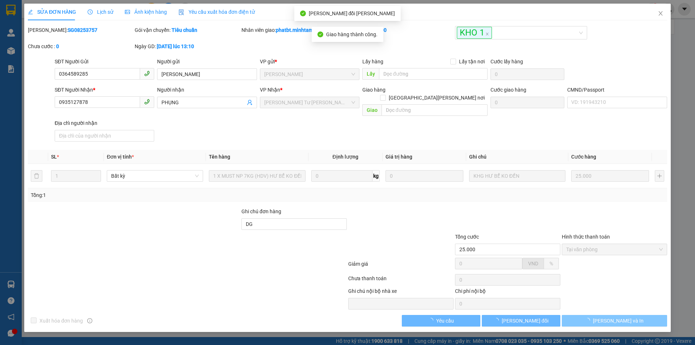
click at [616, 317] on span "Lưu và In" at bounding box center [618, 321] width 51 height 8
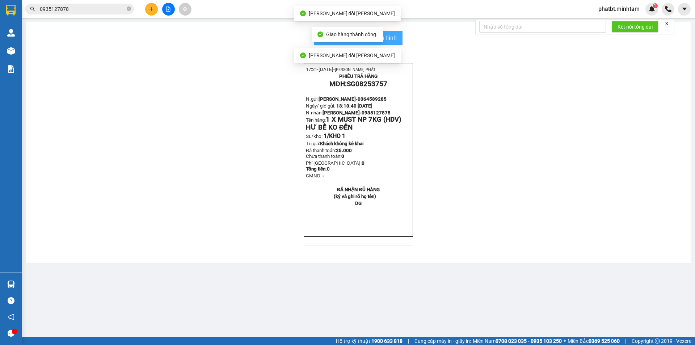
click at [392, 33] on span "In mẫu biên lai tự cấu hình" at bounding box center [363, 37] width 68 height 9
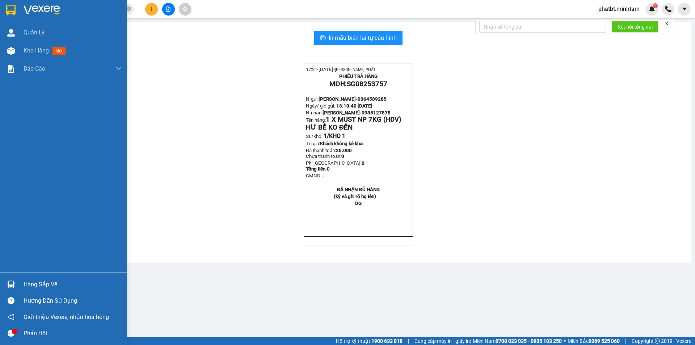
click at [45, 282] on div "Hàng sắp về" at bounding box center [73, 284] width 98 height 11
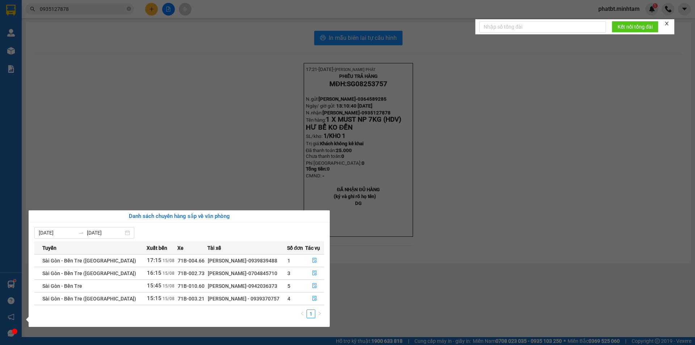
drag, startPoint x: 226, startPoint y: 300, endPoint x: 254, endPoint y: 303, distance: 28.0
click at [254, 303] on td "NGUYỄN VĂN HIẾU - 0939370757" at bounding box center [246, 298] width 79 height 13
copy div "0939370757"
click at [98, 69] on section "Kết quả tìm kiếm ( 20 ) Bộ lọc Mã ĐH Trạng thái Món hàng Tổng cước Chưa cước Nh…" at bounding box center [347, 172] width 695 height 345
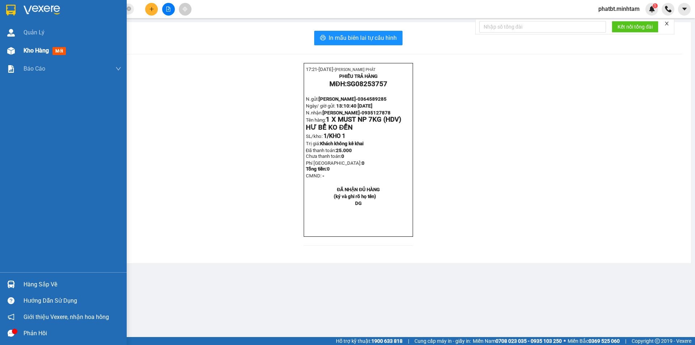
click at [17, 50] on div at bounding box center [11, 51] width 13 height 13
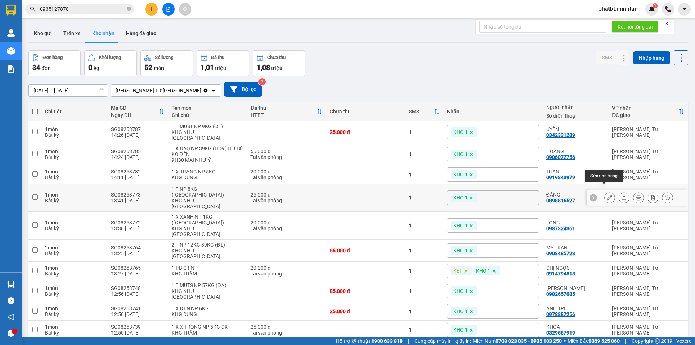
click at [607, 195] on icon at bounding box center [609, 197] width 5 height 5
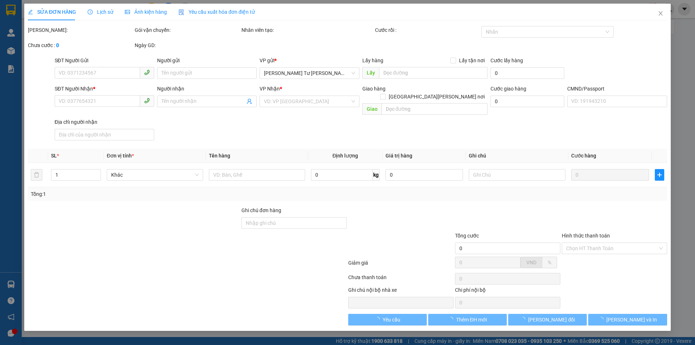
type input "0933617215"
type input "NAM"
type input "0898816527"
type input "ĐĂNG"
type input "ĐG"
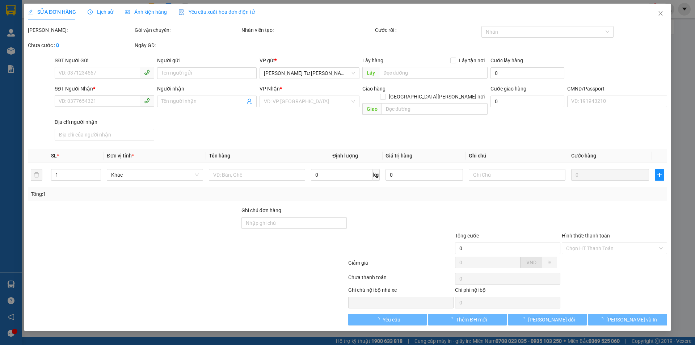
type input "25.000"
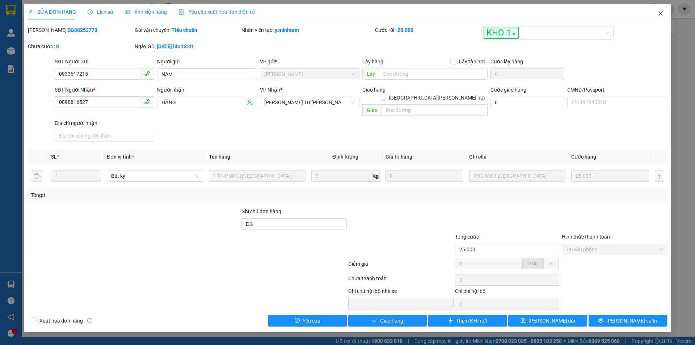
click at [659, 13] on icon "close" at bounding box center [661, 13] width 6 height 6
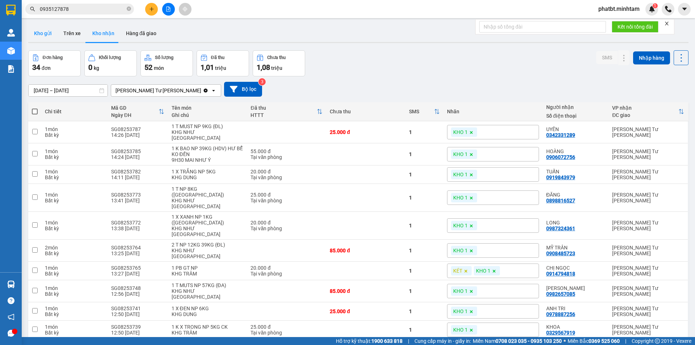
click at [45, 31] on button "Kho gửi" at bounding box center [42, 33] width 29 height 17
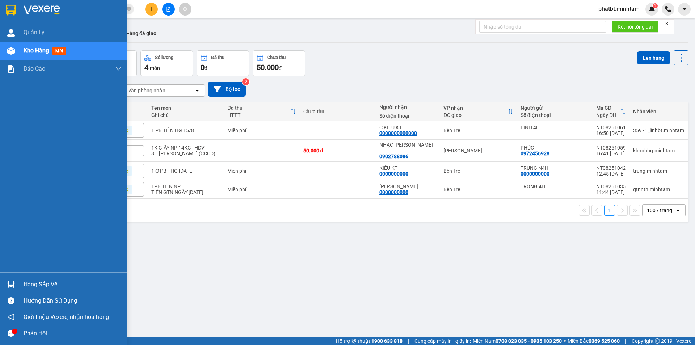
click at [29, 282] on div "Hàng sắp về" at bounding box center [73, 284] width 98 height 11
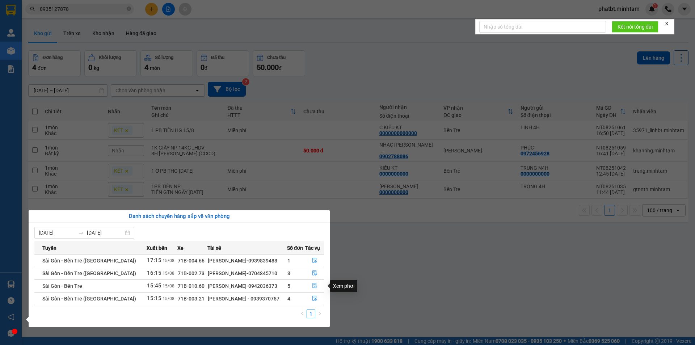
click at [313, 287] on icon "file-done" at bounding box center [314, 285] width 5 height 5
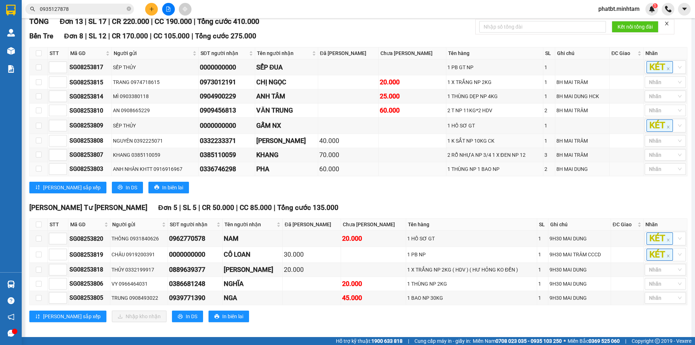
scroll to position [118, 0]
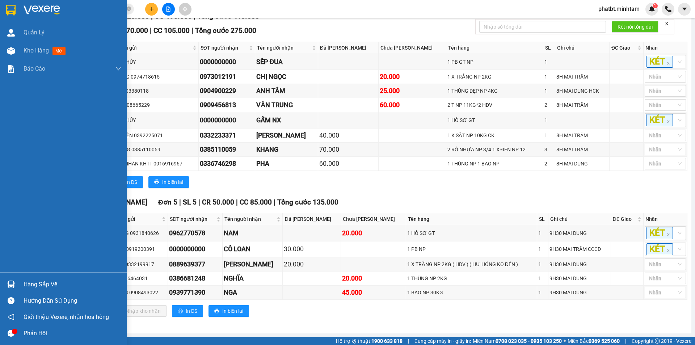
click at [38, 288] on div "Hàng sắp về" at bounding box center [73, 284] width 98 height 11
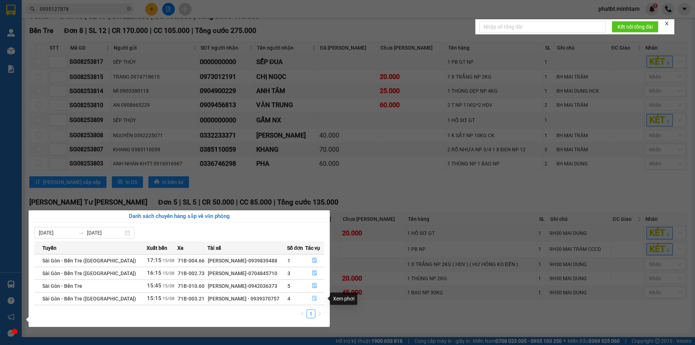
click at [312, 296] on icon "file-done" at bounding box center [314, 298] width 5 height 5
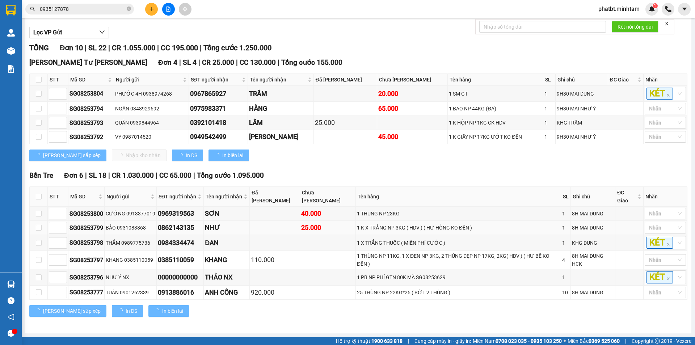
scroll to position [73, 0]
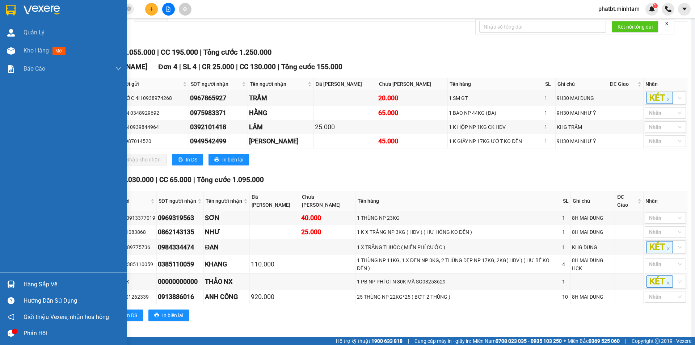
click at [41, 285] on div "Hàng sắp về" at bounding box center [73, 284] width 98 height 11
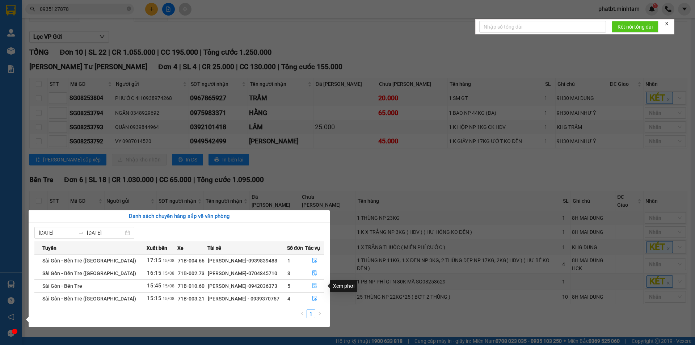
click at [312, 286] on icon "file-done" at bounding box center [314, 285] width 5 height 5
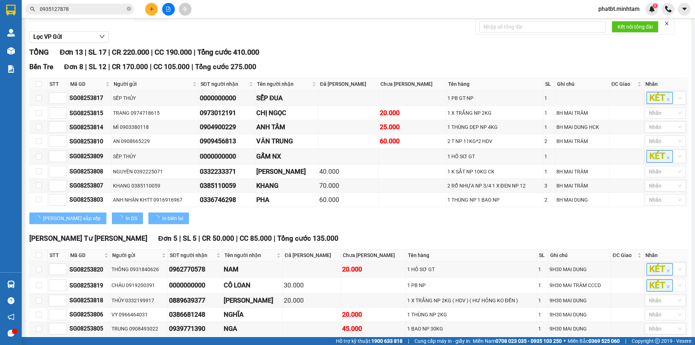
scroll to position [118, 0]
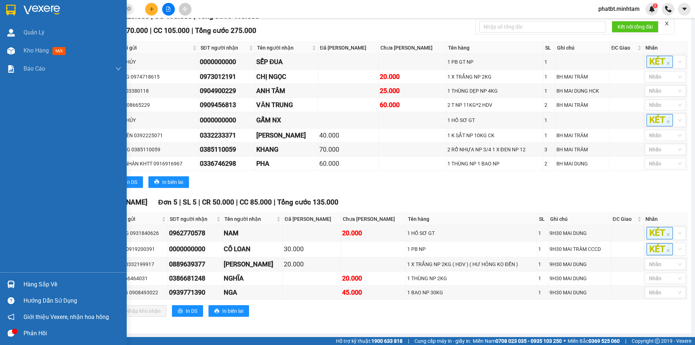
click at [35, 286] on div "Hàng sắp về" at bounding box center [73, 284] width 98 height 11
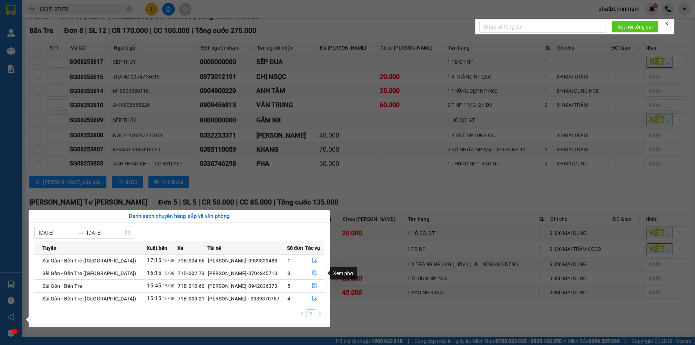
click at [312, 274] on icon "file-done" at bounding box center [314, 273] width 4 height 5
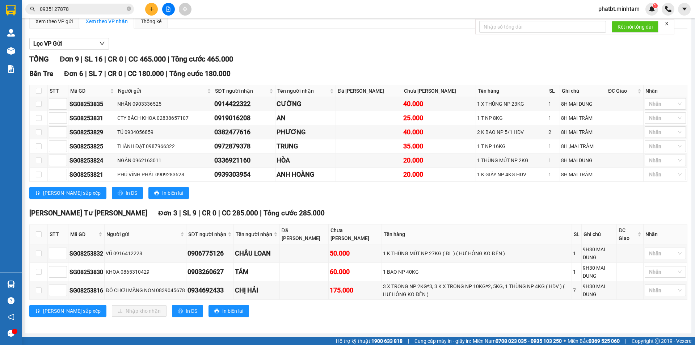
scroll to position [75, 0]
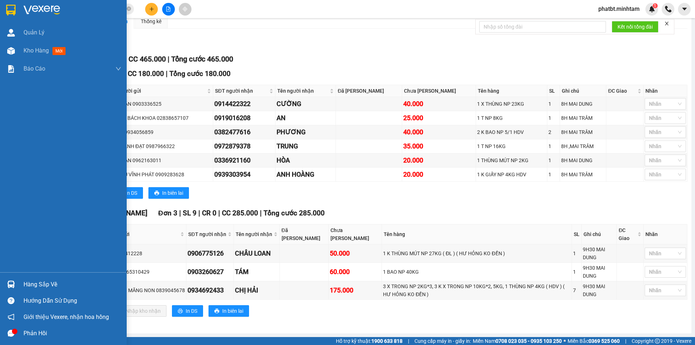
click at [35, 282] on div "Hàng sắp về" at bounding box center [73, 284] width 98 height 11
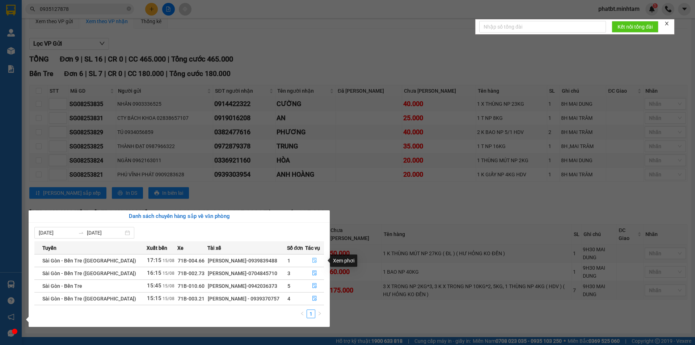
click at [313, 261] on icon "file-done" at bounding box center [314, 260] width 5 height 5
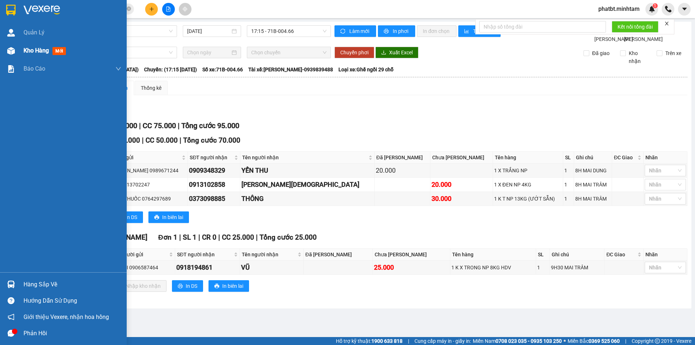
click at [26, 48] on span "Kho hàng" at bounding box center [36, 50] width 25 height 7
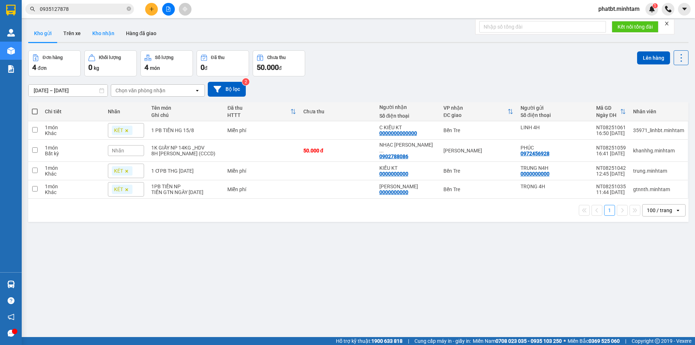
click at [102, 30] on button "Kho nhận" at bounding box center [103, 33] width 34 height 17
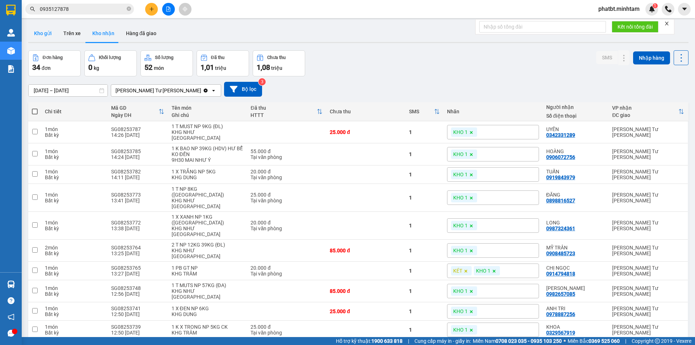
click at [48, 37] on button "Kho gửi" at bounding box center [42, 33] width 29 height 17
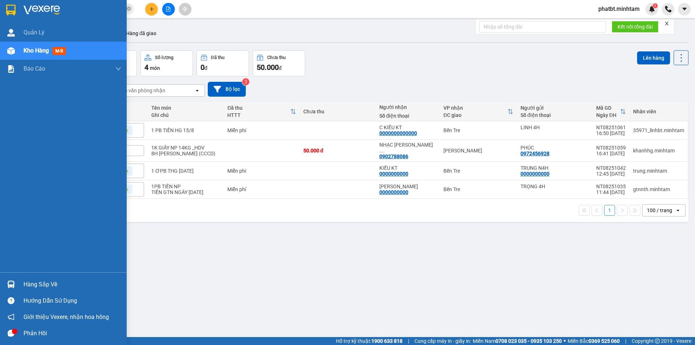
click at [39, 284] on div "Hàng sắp về" at bounding box center [73, 284] width 98 height 11
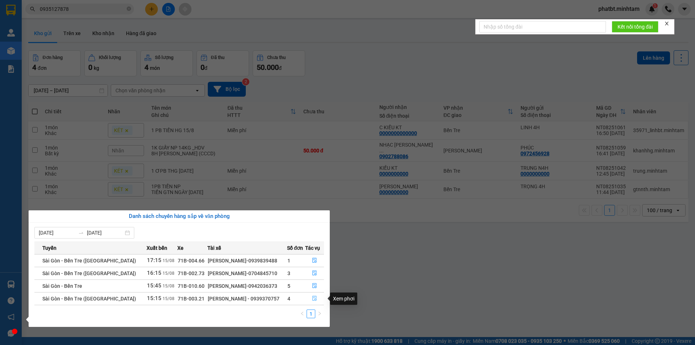
click at [313, 297] on icon "file-done" at bounding box center [314, 298] width 5 height 5
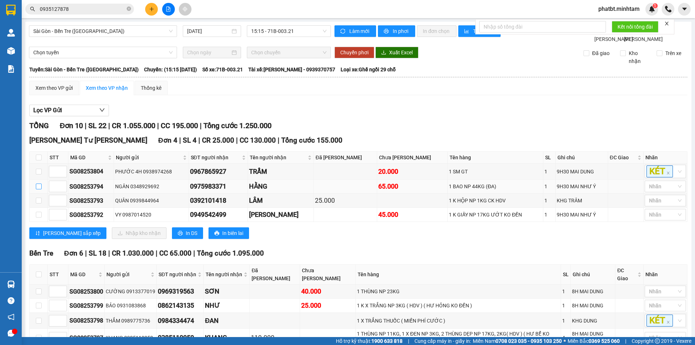
click at [38, 189] on input "checkbox" at bounding box center [39, 186] width 6 height 6
checkbox input "true"
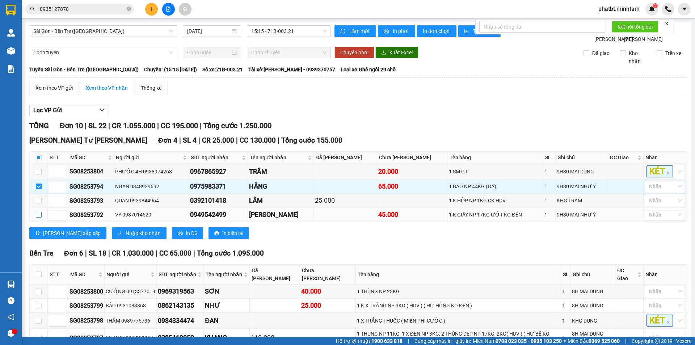
click at [40, 218] on input "checkbox" at bounding box center [39, 215] width 6 height 6
checkbox input "true"
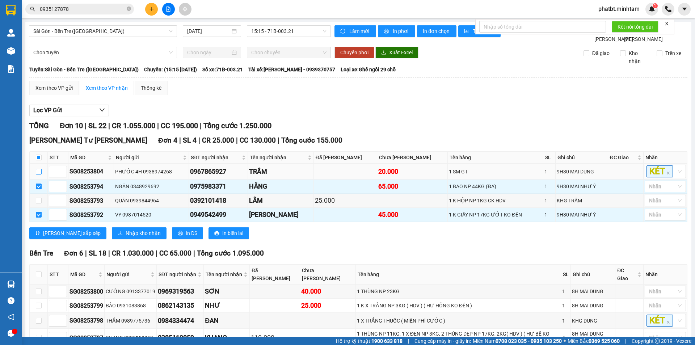
click at [36, 174] on input "checkbox" at bounding box center [39, 172] width 6 height 6
checkbox input "true"
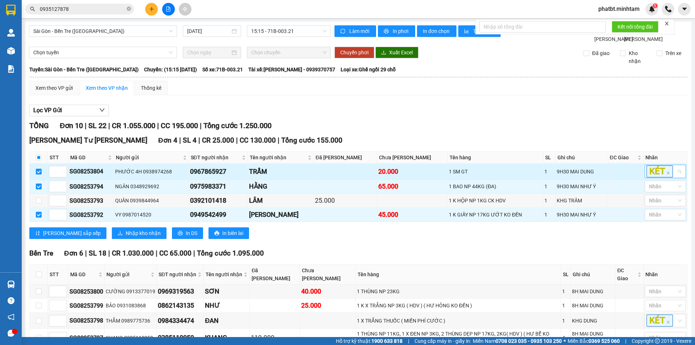
click at [674, 178] on div "KÉT" at bounding box center [665, 171] width 41 height 13
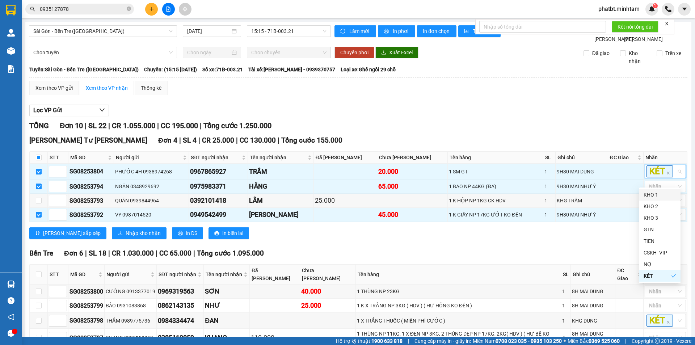
click at [655, 197] on div "KHO 1" at bounding box center [659, 195] width 33 height 8
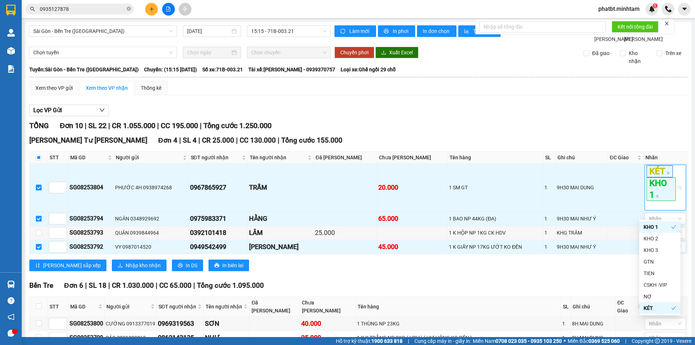
click at [569, 131] on div "TỔNG Đơn 10 | SL 22 | CR 1.055.000 | CC 195.000 | Tổng cước 1.250.000" at bounding box center [358, 125] width 658 height 11
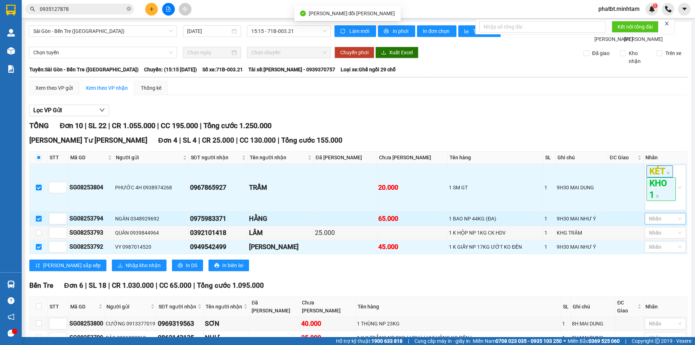
click at [651, 223] on div at bounding box center [661, 218] width 30 height 9
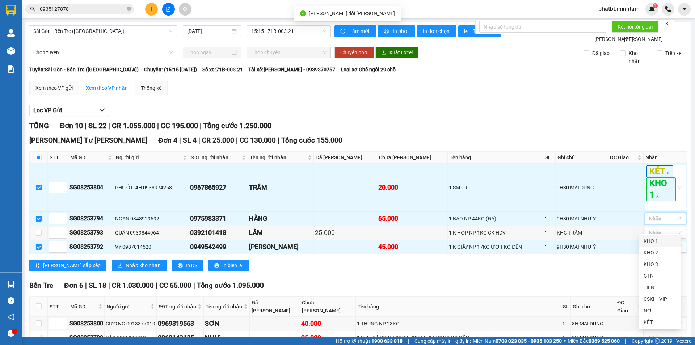
click at [647, 240] on div "KHO 1" at bounding box center [659, 241] width 33 height 8
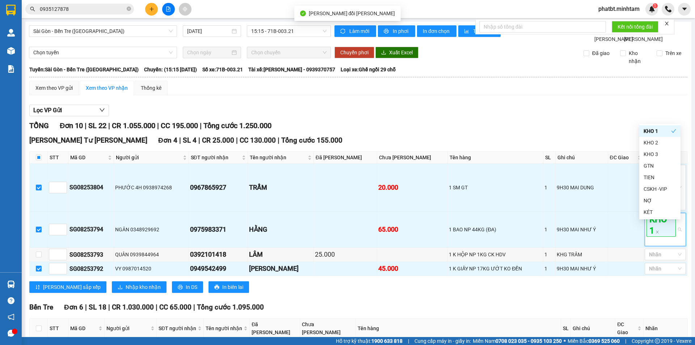
click at [570, 127] on div "Lọc VP Gửi TỔNG Đơn 10 | SL 22 | CR 1.055.000 | CC 195.000 | Tổng cước 1.250.0…" at bounding box center [358, 279] width 658 height 356
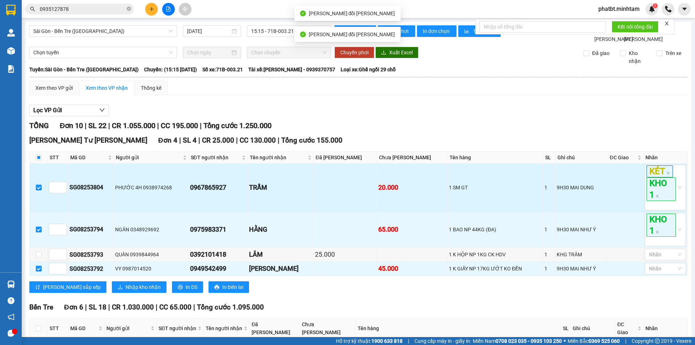
scroll to position [121, 0]
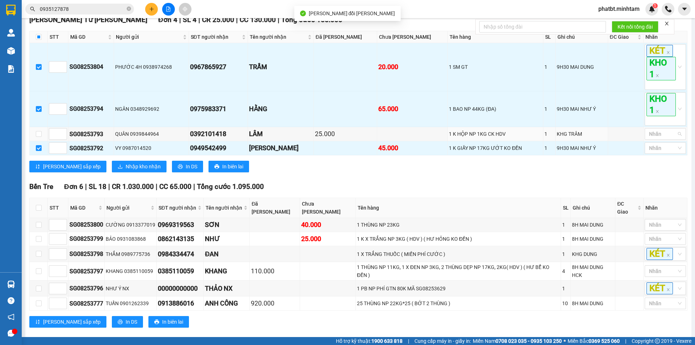
drag, startPoint x: 655, startPoint y: 143, endPoint x: 658, endPoint y: 159, distance: 16.1
click at [656, 138] on div at bounding box center [661, 134] width 30 height 9
drag, startPoint x: 654, startPoint y: 159, endPoint x: 530, endPoint y: 212, distance: 135.5
click at [654, 159] on div "KHO 1" at bounding box center [659, 156] width 33 height 8
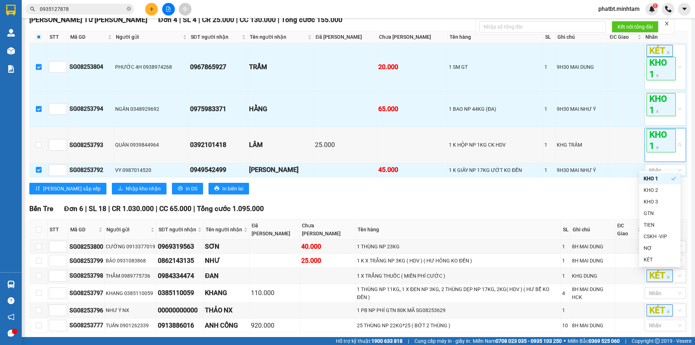
click at [479, 225] on div "Bến Tre Đơn 6 | SL 18 | CR 1.030.000 | CC 65.000 | Tổng cước 1.095.000 STT Mã …" at bounding box center [358, 279] width 658 height 152
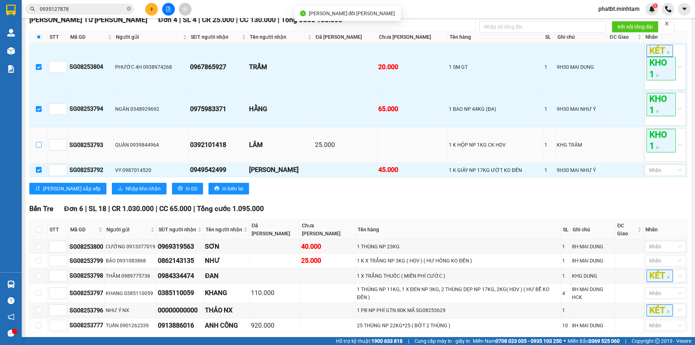
click at [38, 148] on input "checkbox" at bounding box center [39, 145] width 6 height 6
checkbox input "true"
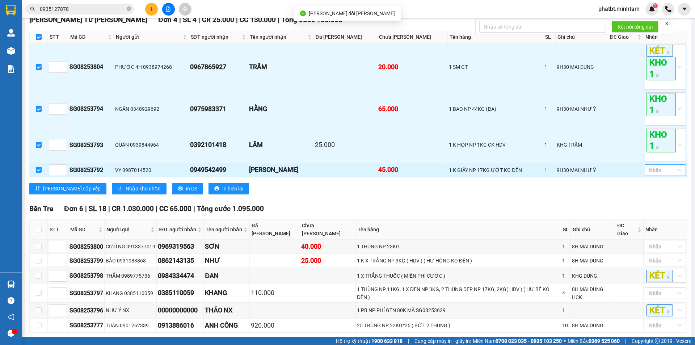
click at [651, 174] on div at bounding box center [661, 170] width 30 height 9
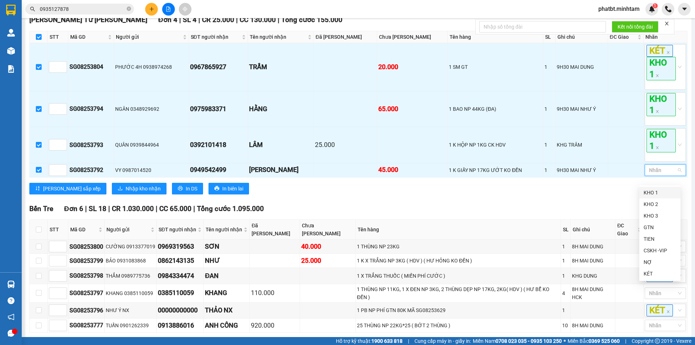
click at [652, 195] on div "KHO 1" at bounding box center [659, 193] width 33 height 8
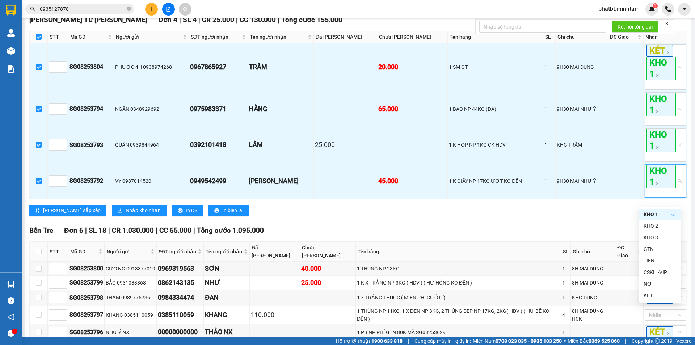
click at [411, 236] on div "Bến Tre Đơn 6 | SL 18 | CR 1.030.000 | CC 65.000 | Tổng cước 1.095.000" at bounding box center [358, 230] width 658 height 11
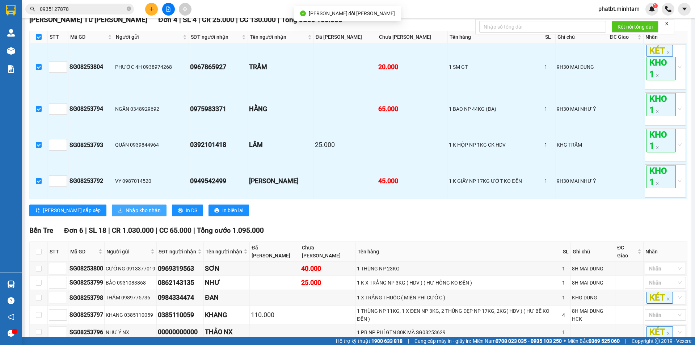
click at [126, 214] on span "Nhập kho nhận" at bounding box center [143, 210] width 35 height 8
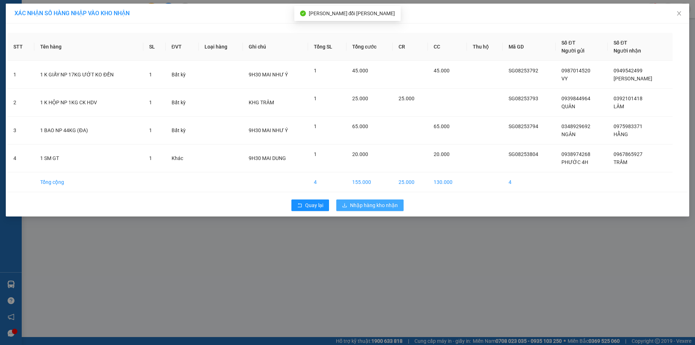
click at [365, 205] on span "Nhập hàng kho nhận" at bounding box center [374, 205] width 48 height 8
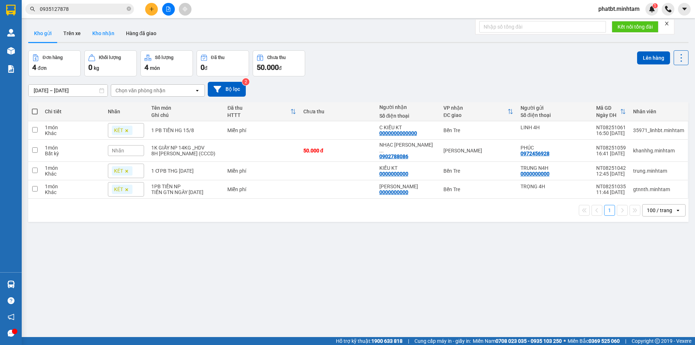
click at [93, 29] on button "Kho nhận" at bounding box center [103, 33] width 34 height 17
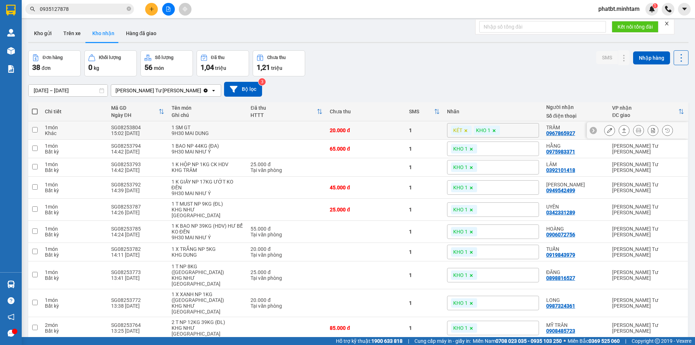
click at [607, 133] on icon at bounding box center [609, 130] width 5 height 5
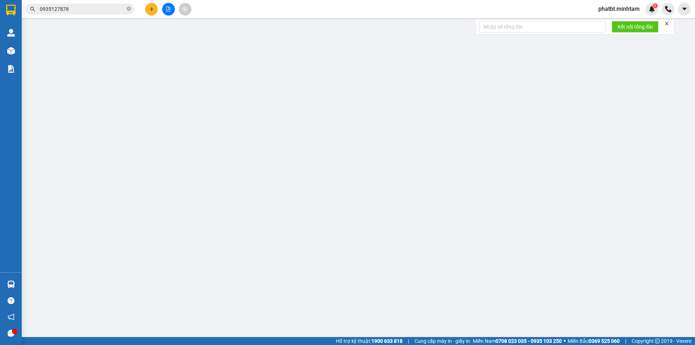
type input "0938974268"
type input "PHƯỚC 4H"
type input "0967865927"
type input "TRẦM"
type input "20.000"
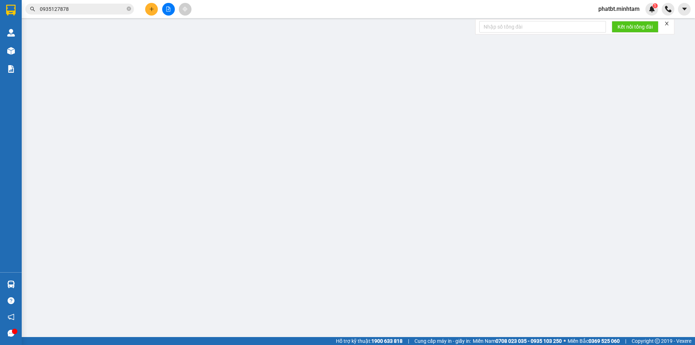
type input "20.000"
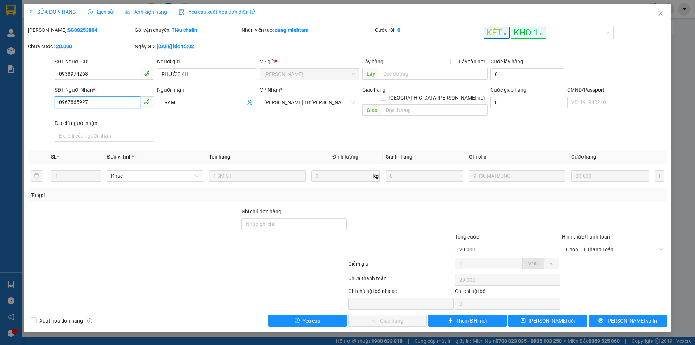
click at [109, 103] on input "0967865927" at bounding box center [97, 102] width 85 height 12
click at [265, 218] on input "Ghi chú đơn hàng" at bounding box center [293, 224] width 105 height 12
type input "KNM"
click at [522, 315] on button "Lưu thay đổi" at bounding box center [547, 321] width 79 height 12
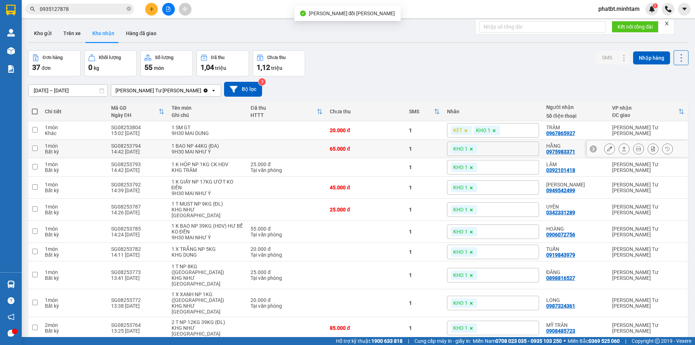
click at [604, 149] on button at bounding box center [609, 149] width 10 height 13
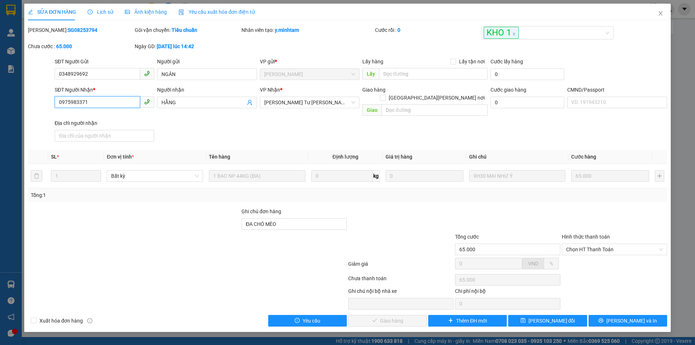
click at [107, 103] on input "0975983371" at bounding box center [97, 102] width 85 height 12
click at [288, 218] on input "ĐA CHÓ MÈO" at bounding box center [293, 224] width 105 height 12
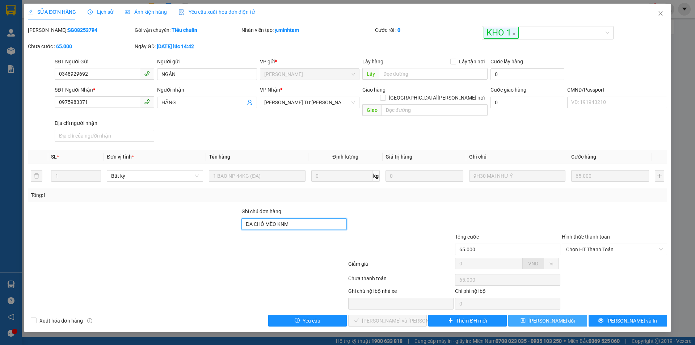
type input "ĐA CHÓ MÈO KNM"
click at [571, 315] on button "Lưu thay đổi" at bounding box center [547, 321] width 79 height 12
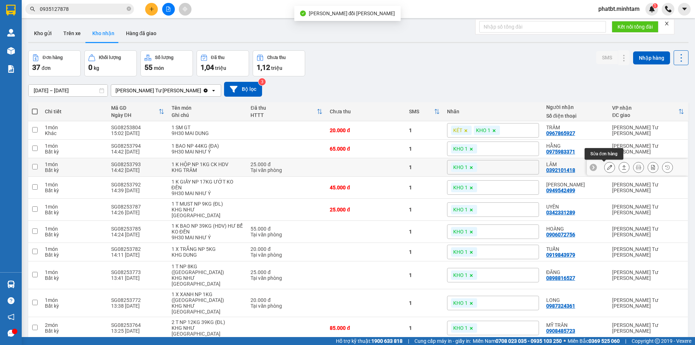
click at [607, 169] on icon at bounding box center [609, 167] width 5 height 5
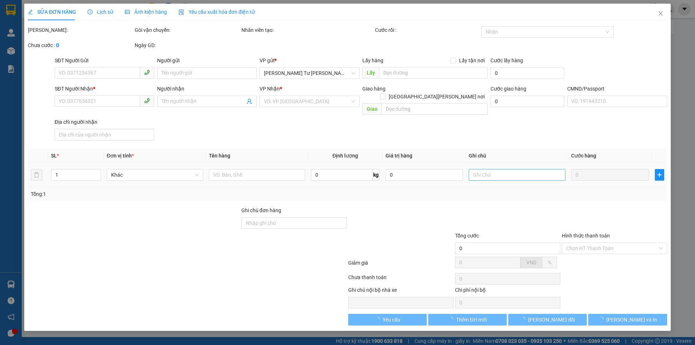
type input "0939844964"
type input "QUÂN"
type input "0392101418"
type input "LÂM"
type input "ĐỔ BỂ K ĐỀN"
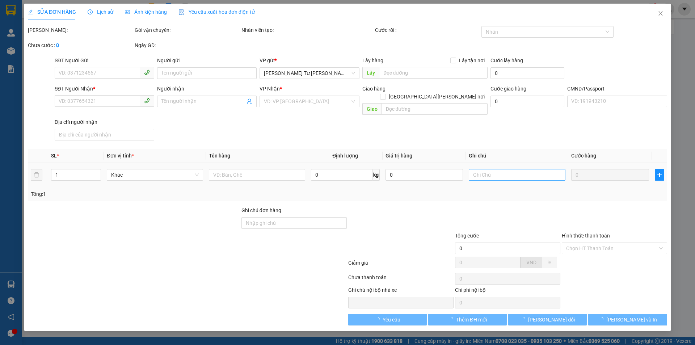
type input "25.000"
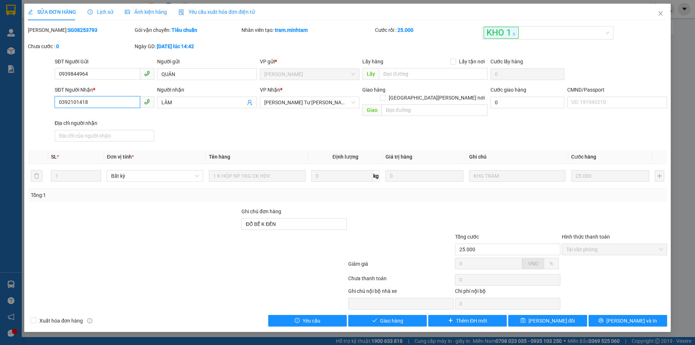
click at [98, 98] on input "0392101418" at bounding box center [97, 102] width 85 height 12
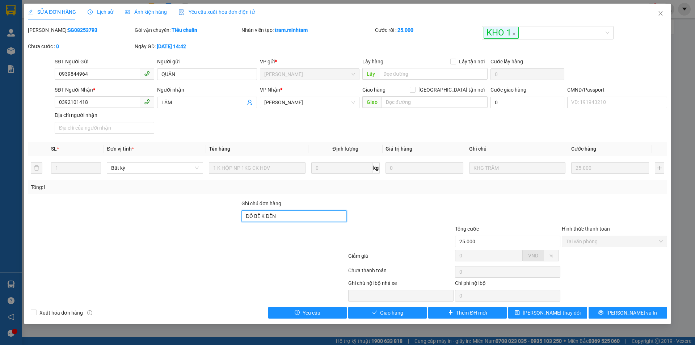
click at [292, 217] on input "ĐỔ BỂ K ĐỀN" at bounding box center [293, 216] width 105 height 12
type input "ĐỔ BỂ K ĐỀN ĐH"
click at [535, 312] on button "[PERSON_NAME] thay đổi" at bounding box center [547, 313] width 79 height 12
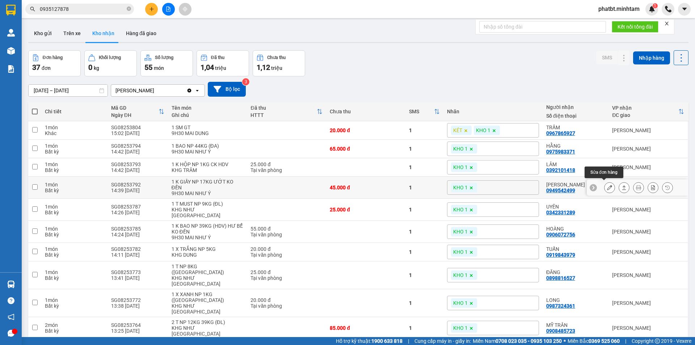
click at [607, 188] on icon at bounding box center [609, 187] width 5 height 5
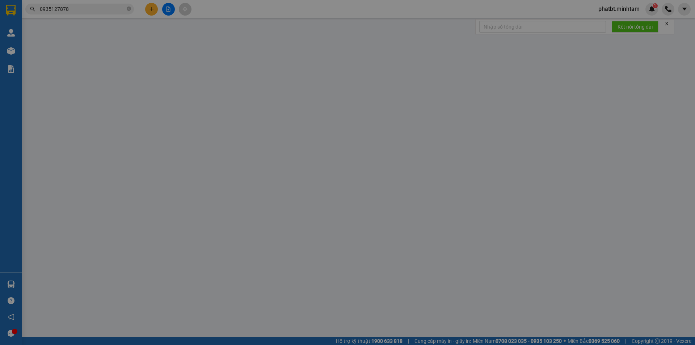
type input "0987014520"
type input "VY"
type input "0949542499"
type input "[PERSON_NAME]"
type input "083085014950"
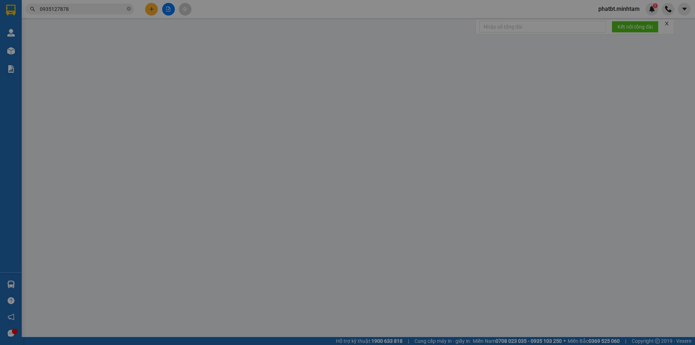
type input "HCK"
type input "45.000"
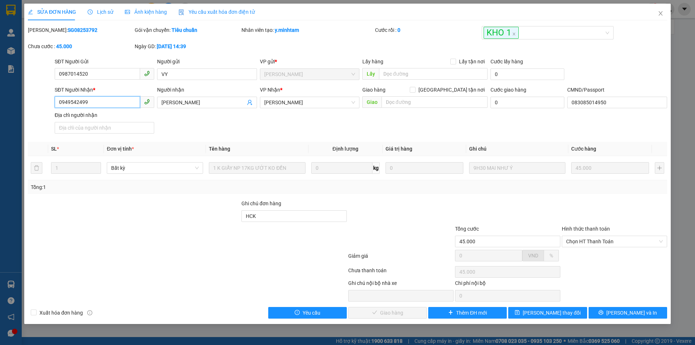
click at [115, 103] on input "0949542499" at bounding box center [97, 102] width 85 height 12
click at [272, 215] on input "HCK" at bounding box center [293, 216] width 105 height 12
type input "HCK ĐG"
click at [562, 314] on span "[PERSON_NAME] thay đổi" at bounding box center [552, 313] width 58 height 8
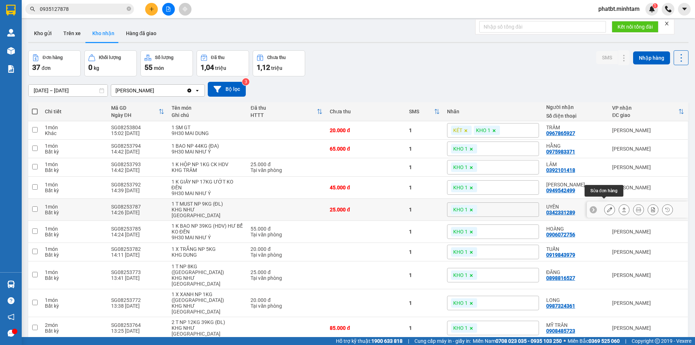
click at [604, 207] on button at bounding box center [609, 209] width 10 height 13
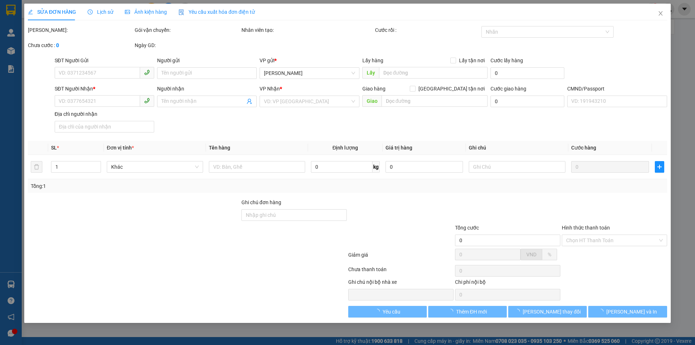
type input "0901484420"
type input "ĐẠT"
type input "0342331289"
type input "UYÊN"
type input "ĐG"
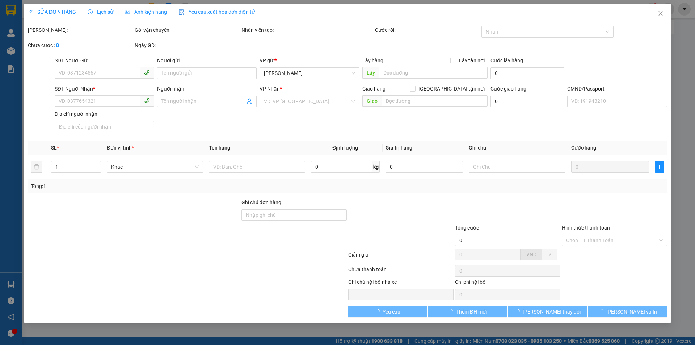
type input "25.000"
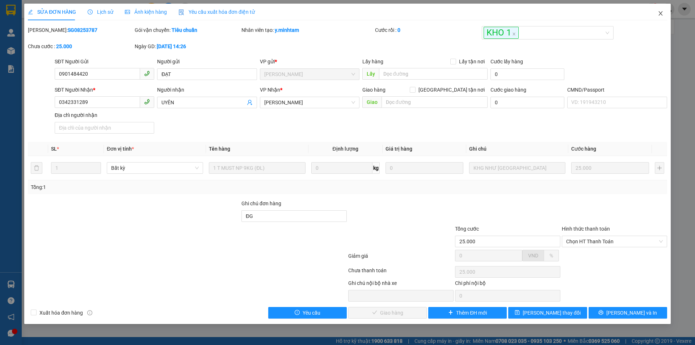
click at [659, 19] on span "Close" at bounding box center [660, 14] width 20 height 20
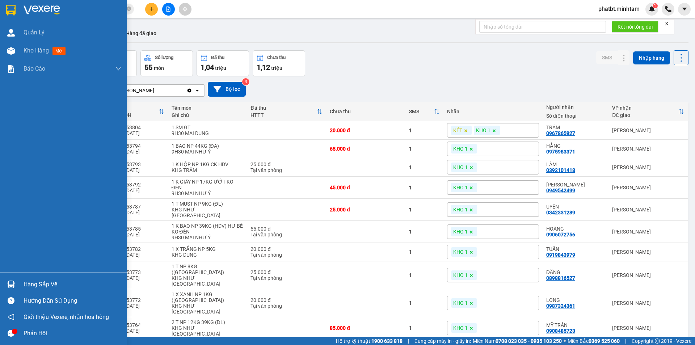
click at [36, 288] on div "Hàng sắp về" at bounding box center [73, 284] width 98 height 11
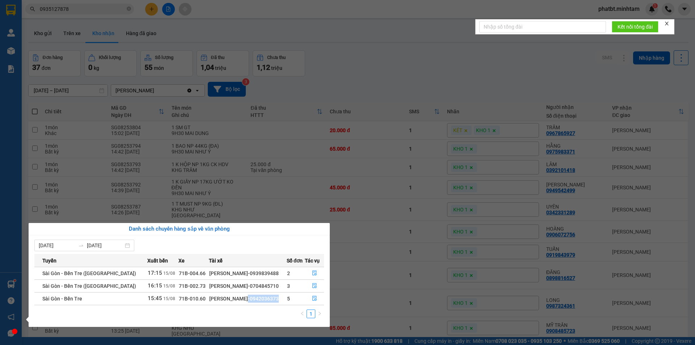
drag, startPoint x: 218, startPoint y: 299, endPoint x: 250, endPoint y: 302, distance: 32.4
click at [250, 302] on div "[PERSON_NAME]-0942036373" at bounding box center [247, 299] width 77 height 8
click at [250, 300] on div "[PERSON_NAME]-0942036373" at bounding box center [247, 299] width 77 height 8
click at [225, 299] on div "[PERSON_NAME]-0942036373" at bounding box center [247, 299] width 77 height 8
drag, startPoint x: 220, startPoint y: 299, endPoint x: 248, endPoint y: 302, distance: 28.1
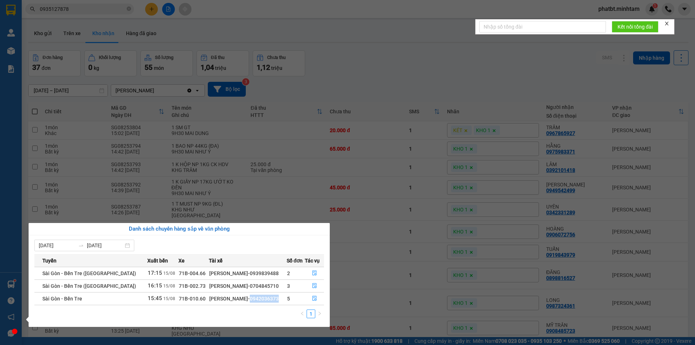
click at [248, 302] on div "[PERSON_NAME]-0942036373" at bounding box center [247, 299] width 77 height 8
copy div "0942036373"
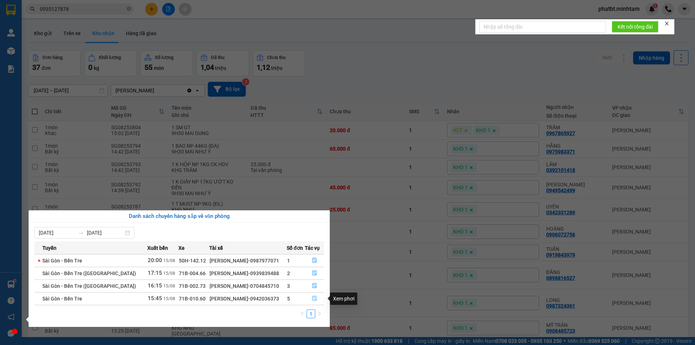
click at [312, 301] on span "file-done" at bounding box center [314, 299] width 5 height 6
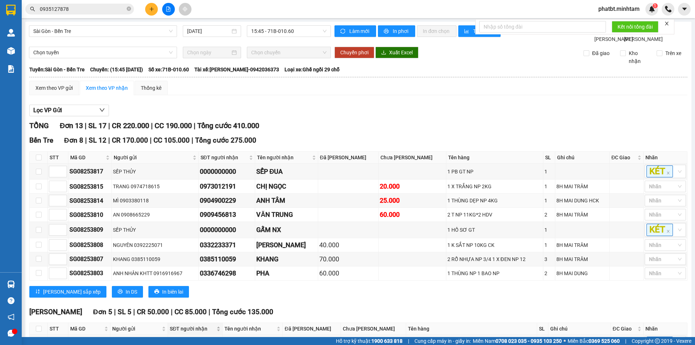
scroll to position [118, 0]
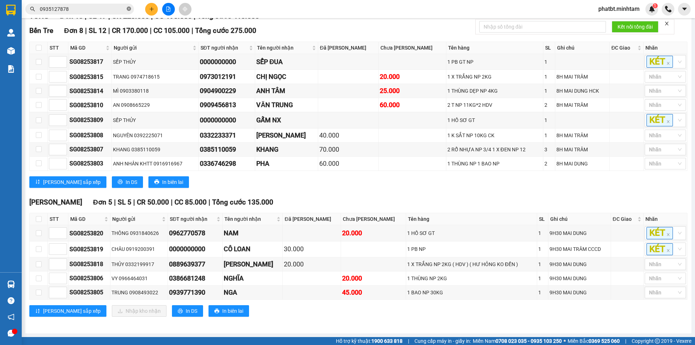
click at [128, 8] on icon "close-circle" at bounding box center [129, 9] width 4 height 4
click at [110, 7] on input "text" at bounding box center [82, 9] width 85 height 8
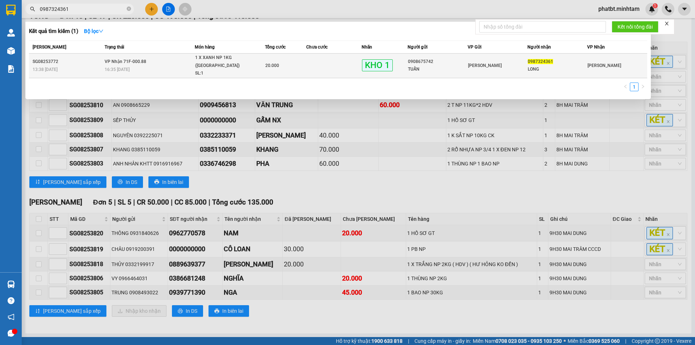
type input "0987324361"
click at [285, 62] on div "20.000" at bounding box center [285, 66] width 41 height 8
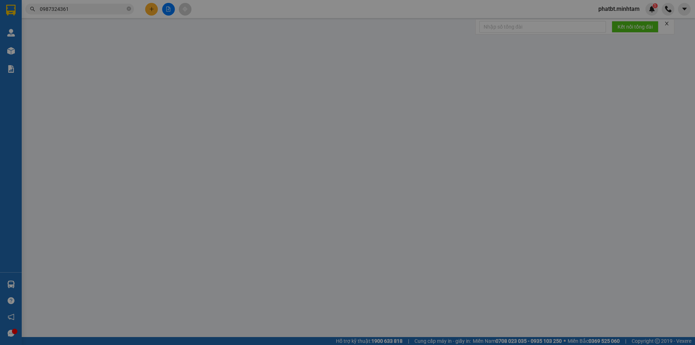
type input "0908675742"
type input "TUẤN"
type input "0987324361"
type input "LONG"
type input "ĐG"
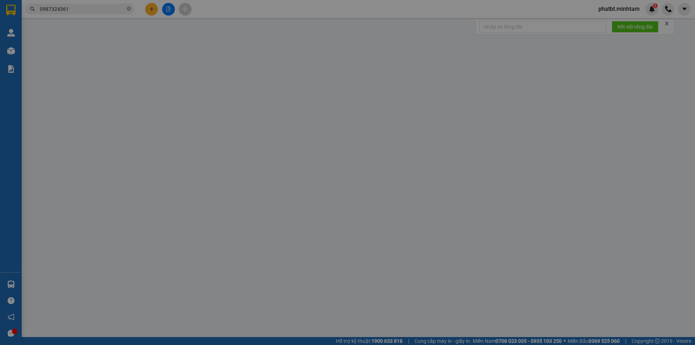
type input "20.000"
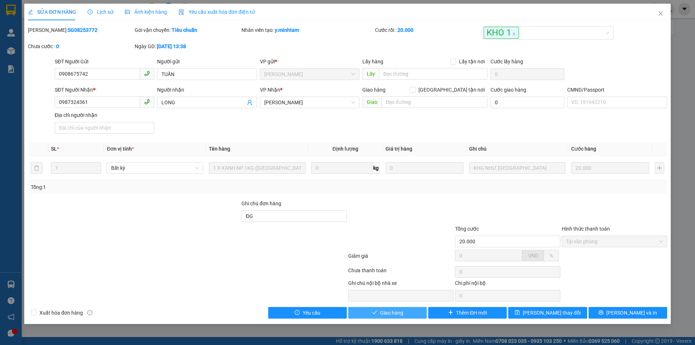
click at [397, 313] on span "Giao hàng" at bounding box center [391, 313] width 23 height 8
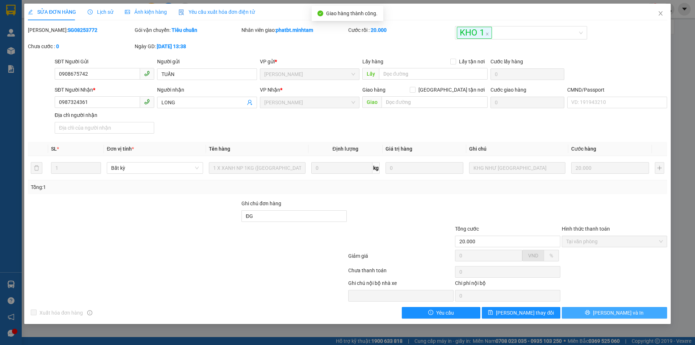
click at [620, 309] on span "[PERSON_NAME] và In" at bounding box center [618, 313] width 51 height 8
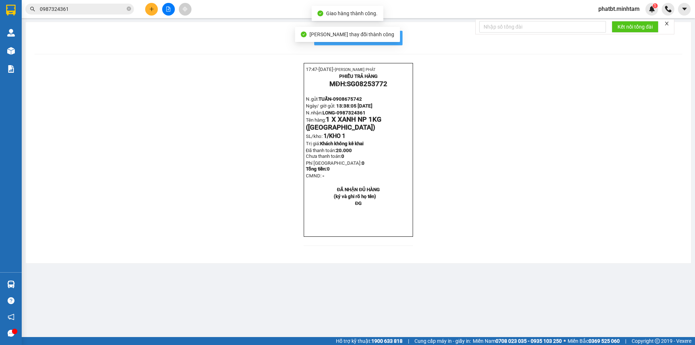
click at [390, 40] on span "In mẫu biên lai tự cấu hình" at bounding box center [363, 37] width 68 height 9
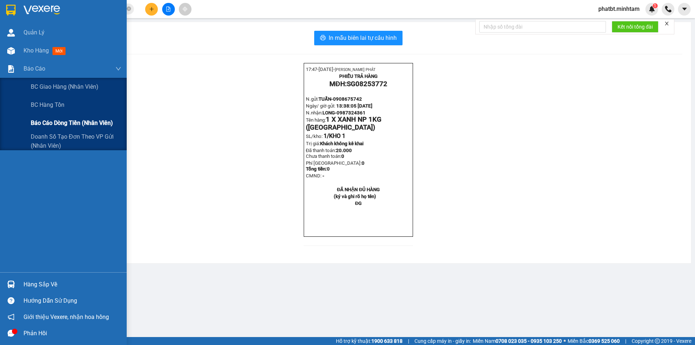
click at [47, 118] on div "Báo cáo dòng tiền (nhân viên)" at bounding box center [76, 123] width 90 height 18
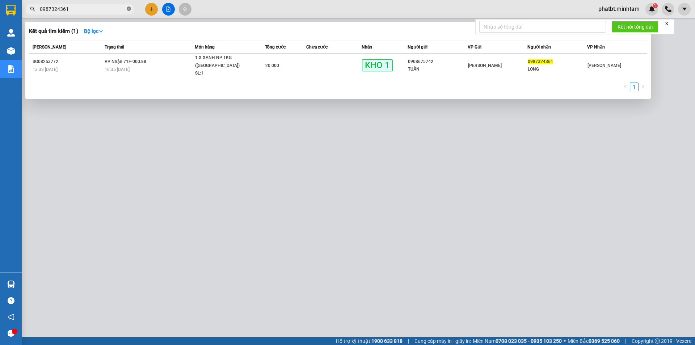
click at [128, 9] on icon "close-circle" at bounding box center [129, 9] width 4 height 4
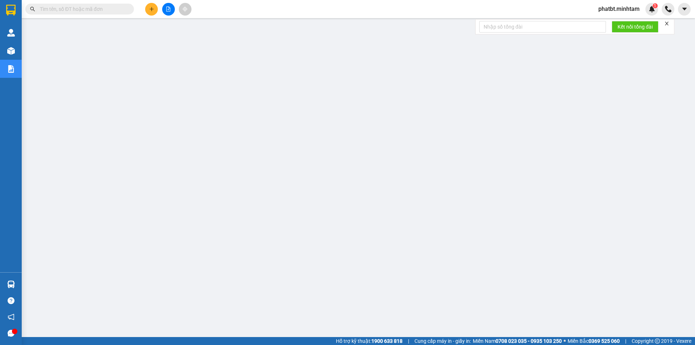
paste input "0832511191"
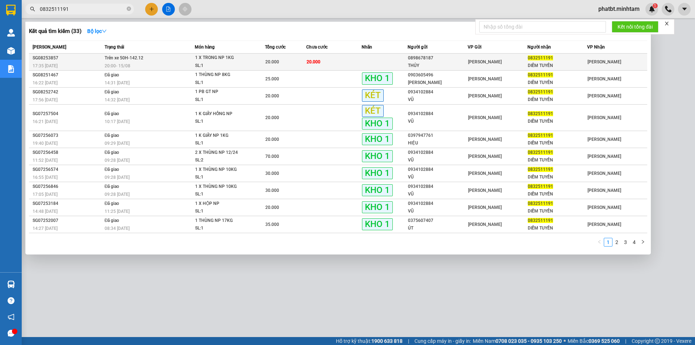
type input "0832511191"
click at [181, 62] on div "20:00 [DATE]" at bounding box center [150, 66] width 90 height 8
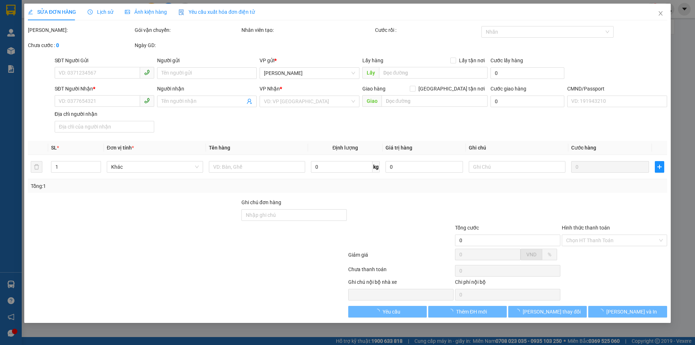
type input "0898678187"
type input "THỦY"
type input "0832511191"
type input "DIỄM TUYỀN"
type input "20.000"
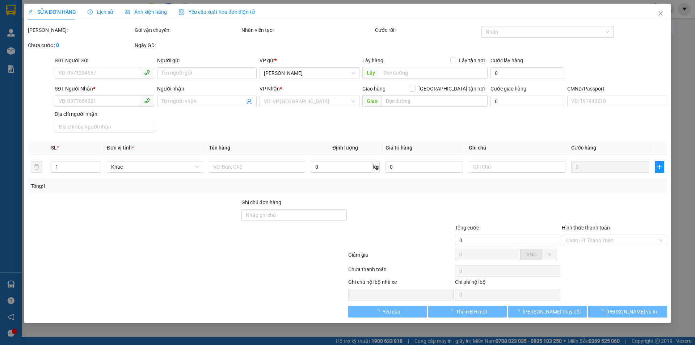
type input "20.000"
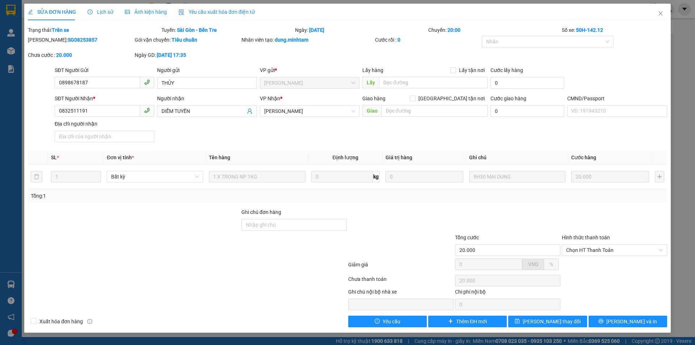
click at [99, 14] on span "Lịch sử" at bounding box center [101, 12] width 26 height 6
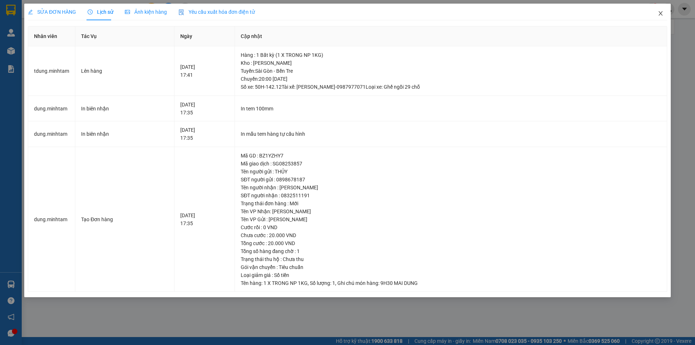
click at [658, 16] on icon "close" at bounding box center [661, 13] width 6 height 6
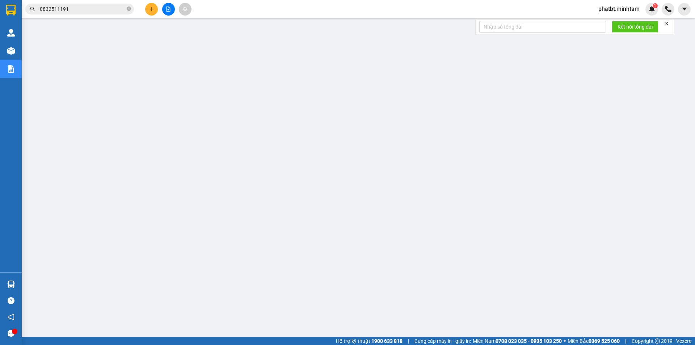
click at [111, 9] on input "0832511191" at bounding box center [82, 9] width 85 height 8
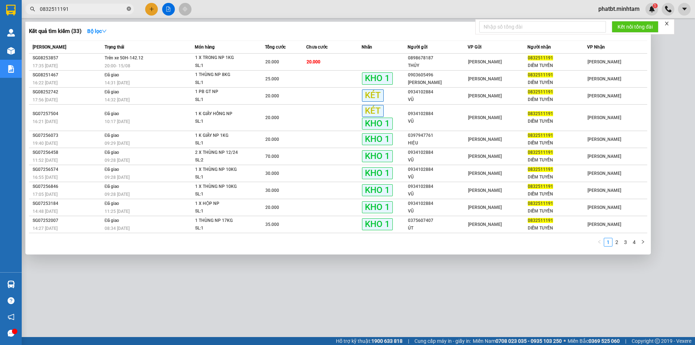
click at [128, 8] on icon "close-circle" at bounding box center [129, 9] width 4 height 4
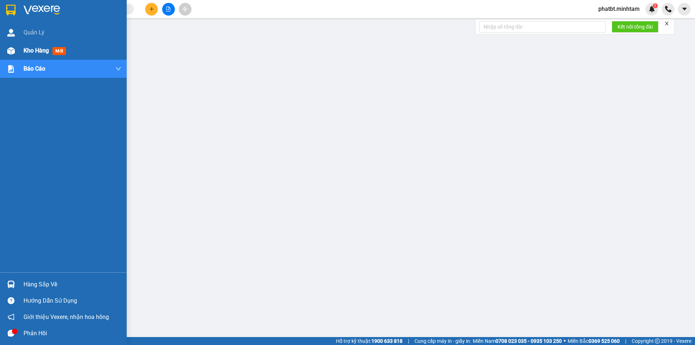
click at [16, 48] on div at bounding box center [11, 51] width 13 height 13
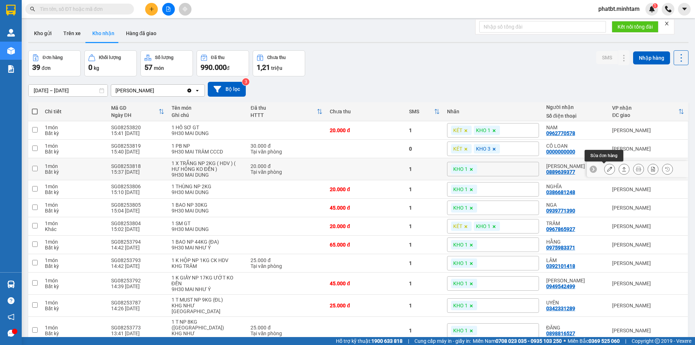
click at [607, 168] on icon at bounding box center [609, 168] width 5 height 5
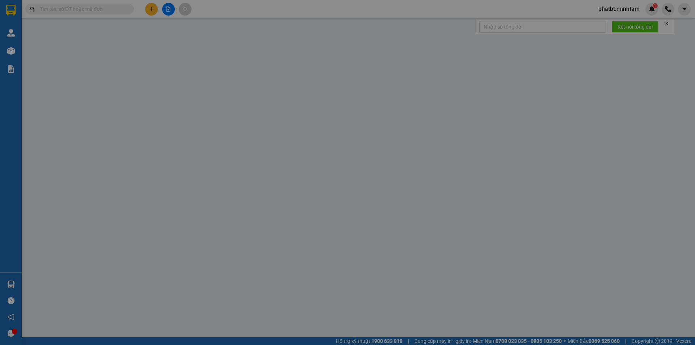
type input "0332199917"
type input "THỦY"
type input "0889639377"
type input "[PERSON_NAME]"
type input "20.000"
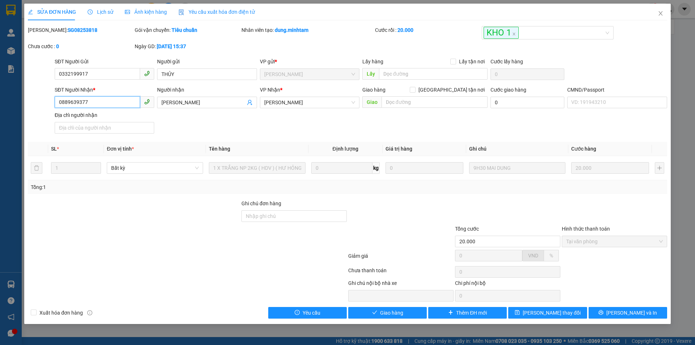
click at [113, 102] on input "0889639377" at bounding box center [97, 102] width 85 height 12
click at [267, 214] on input "Ghi chú đơn hàng" at bounding box center [293, 216] width 105 height 12
type input "ĐG"
click at [571, 314] on button "[PERSON_NAME] thay đổi" at bounding box center [547, 313] width 79 height 12
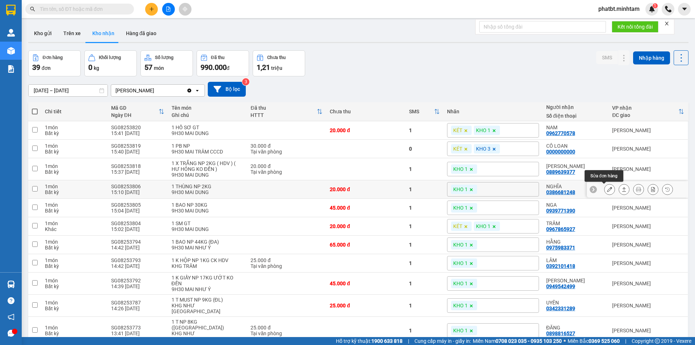
click at [604, 190] on button at bounding box center [609, 189] width 10 height 13
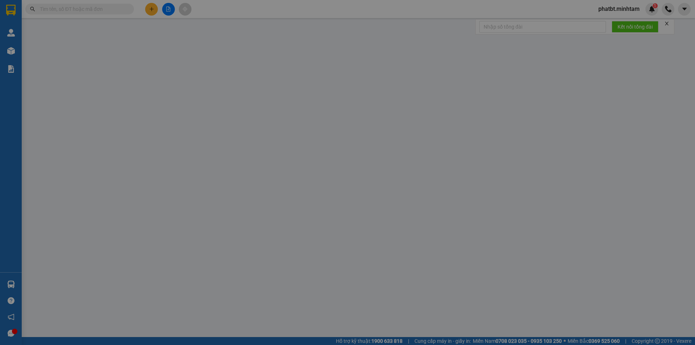
type input "0966464031"
type input "VY"
type input "0386681248"
type input "NGHĨA"
type input "20.000"
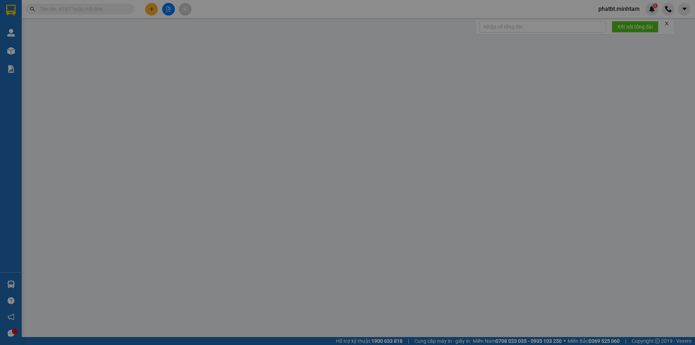
type input "20.000"
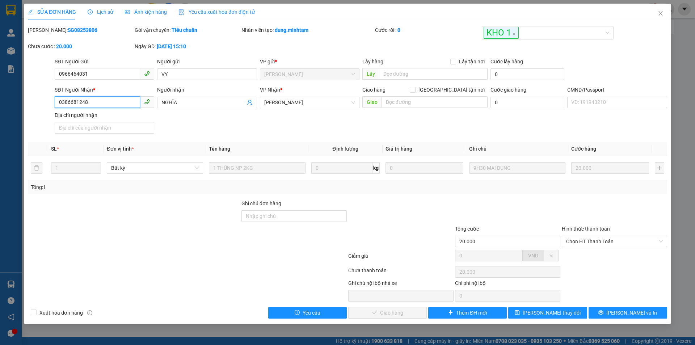
click at [99, 102] on input "0386681248" at bounding box center [97, 102] width 85 height 12
click at [282, 218] on input "Ghi chú đơn hàng" at bounding box center [293, 216] width 105 height 12
type input "ĐG"
click at [557, 316] on span "[PERSON_NAME] thay đổi" at bounding box center [552, 313] width 58 height 8
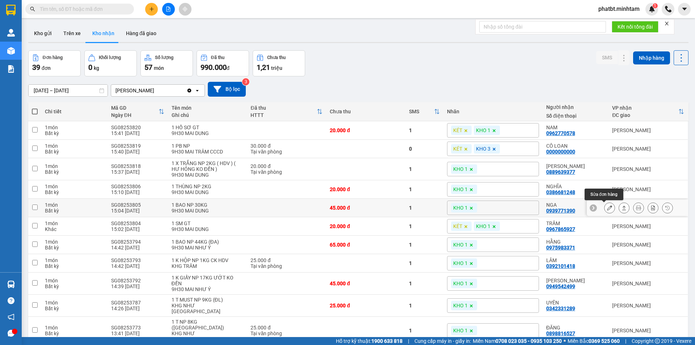
click at [604, 210] on button at bounding box center [609, 208] width 10 height 13
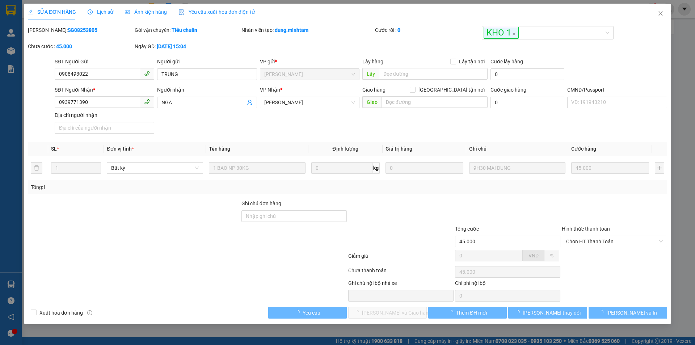
type input "0908493022"
type input "TRUNG"
type input "0939771390"
type input "NGA"
type input "45.000"
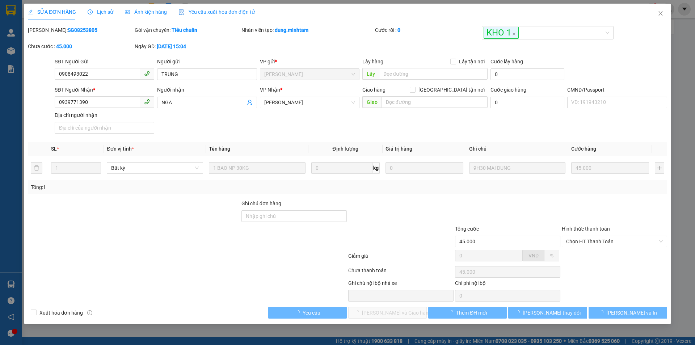
type input "45.000"
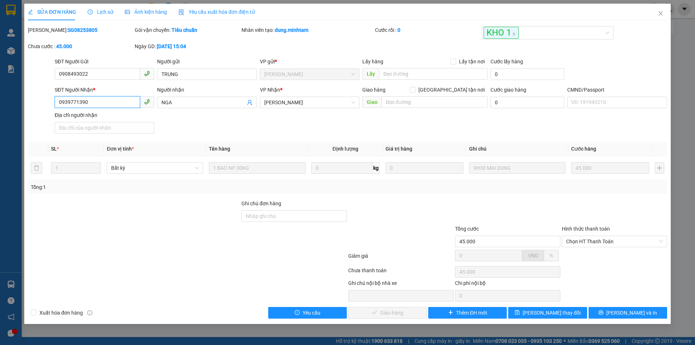
click at [121, 100] on input "0939771390" at bounding box center [97, 102] width 85 height 12
click at [284, 221] on input "Ghi chú đơn hàng" at bounding box center [293, 216] width 105 height 12
type input "ĐG"
click at [523, 311] on button "[PERSON_NAME] thay đổi" at bounding box center [547, 313] width 79 height 12
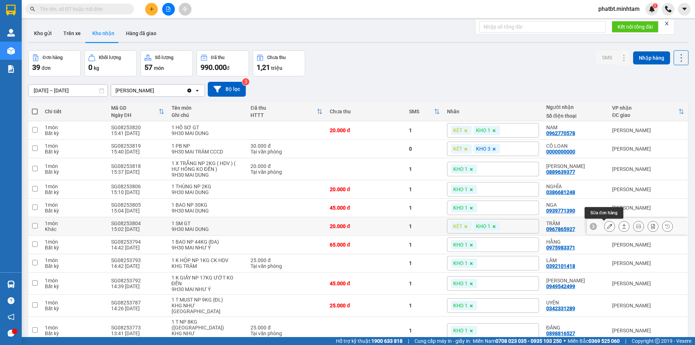
click at [607, 227] on icon at bounding box center [609, 226] width 5 height 5
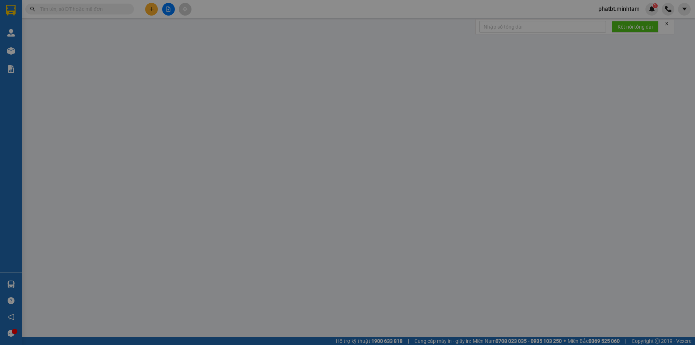
type input "0938974268"
type input "PHƯỚC 4H"
type input "0967865927"
type input "TRẦM"
type input "KNM"
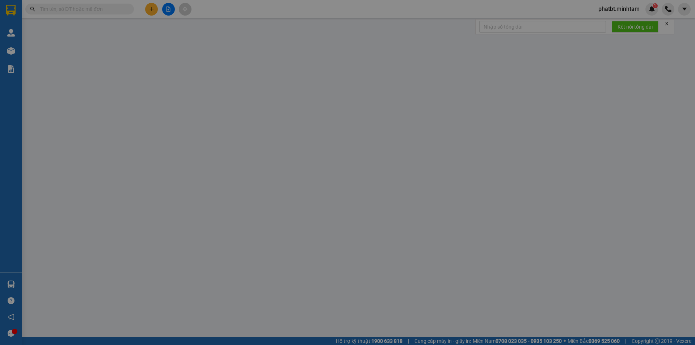
type input "20.000"
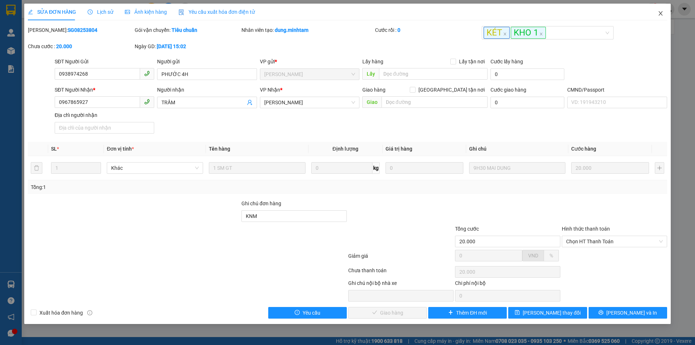
click at [659, 13] on icon "close" at bounding box center [661, 13] width 6 height 6
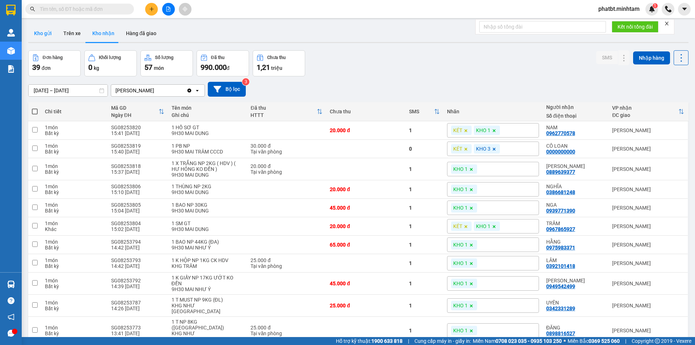
click at [50, 38] on button "Kho gửi" at bounding box center [42, 33] width 29 height 17
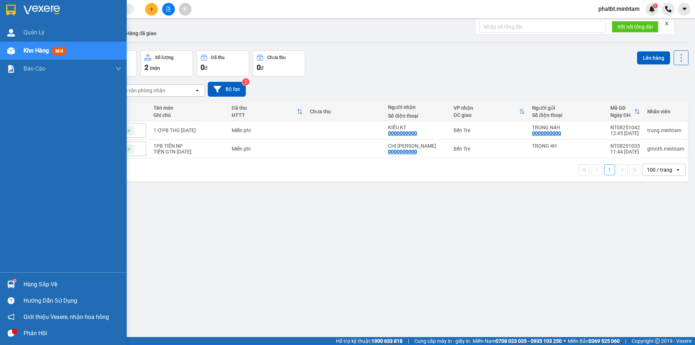
click at [43, 286] on div "Hàng sắp về" at bounding box center [73, 284] width 98 height 11
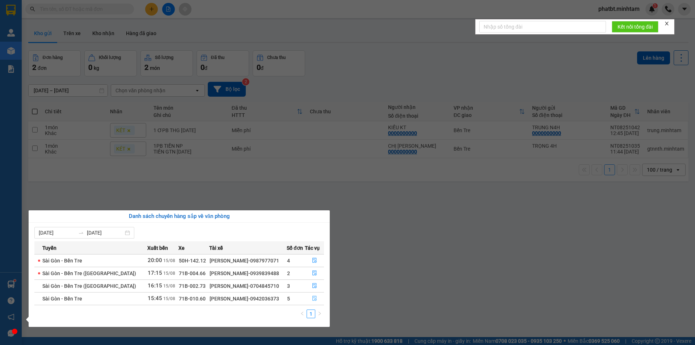
click at [312, 299] on icon "file-done" at bounding box center [314, 298] width 5 height 5
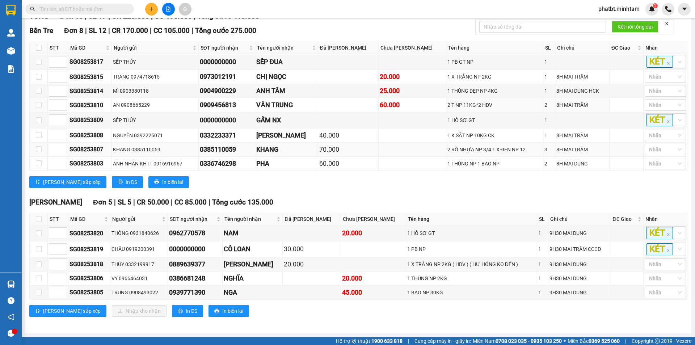
scroll to position [118, 0]
click at [36, 219] on input "checkbox" at bounding box center [39, 219] width 6 height 6
checkbox input "true"
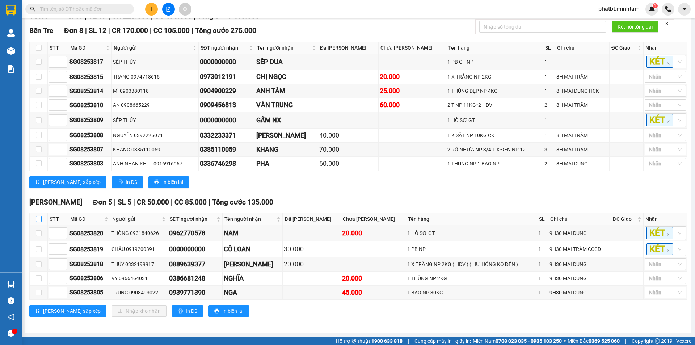
checkbox input "true"
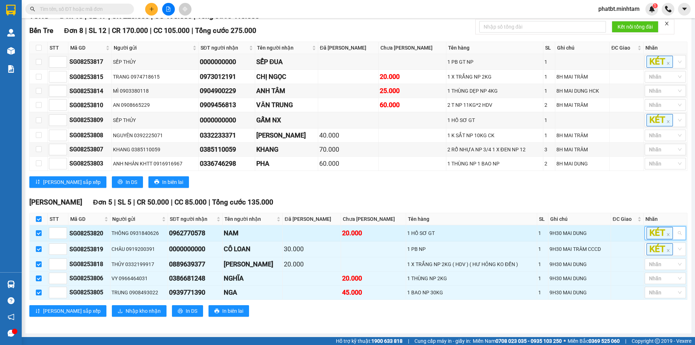
click at [674, 234] on input "search" at bounding box center [674, 233] width 1 height 9
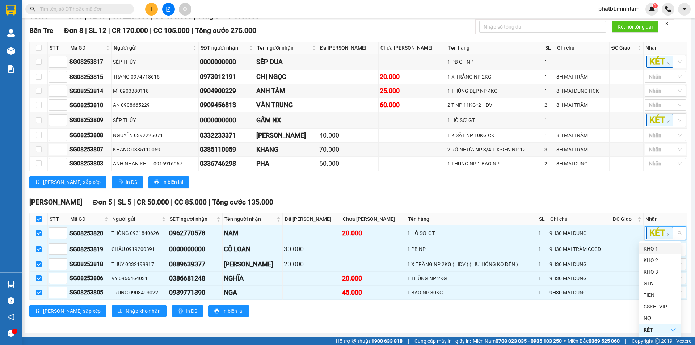
click at [663, 251] on div "KHO 1" at bounding box center [659, 249] width 33 height 8
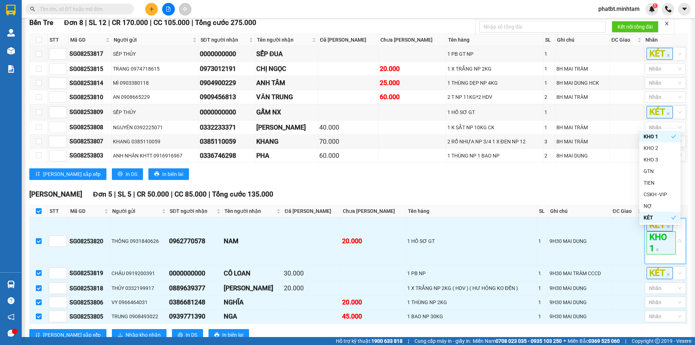
click at [608, 185] on div "Bến Tre Đơn 8 | SL 12 | CR 170.000 | CC 105.000 | Tổng cước 275.000 STT Mã GD …" at bounding box center [358, 101] width 658 height 168
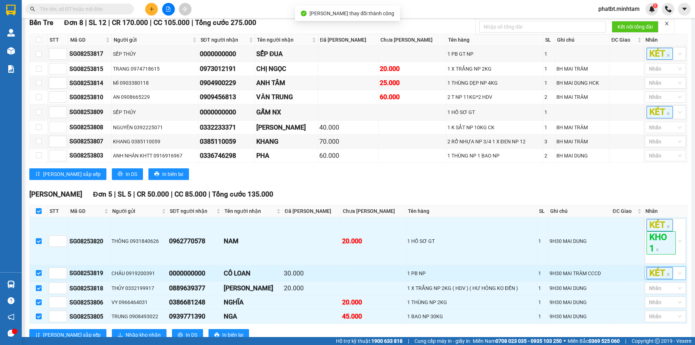
click at [671, 280] on div "KÉT" at bounding box center [665, 272] width 41 height 13
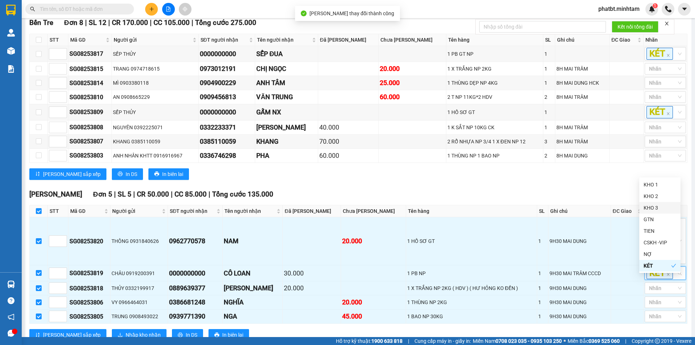
click at [658, 207] on div "KHO 3" at bounding box center [659, 208] width 33 height 8
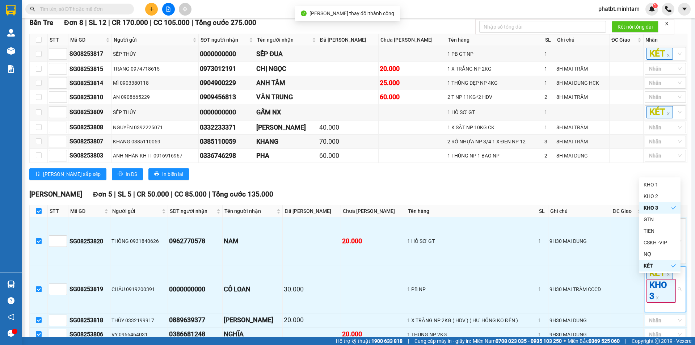
click at [599, 200] on div "Ngã Tư Huyện Đơn 5 | SL 5 | CR 50.000 | CC 85.000 | Tổng cước 135.000" at bounding box center [358, 194] width 658 height 11
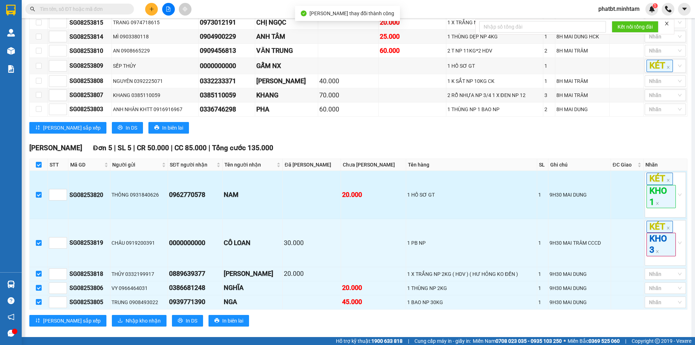
scroll to position [182, 0]
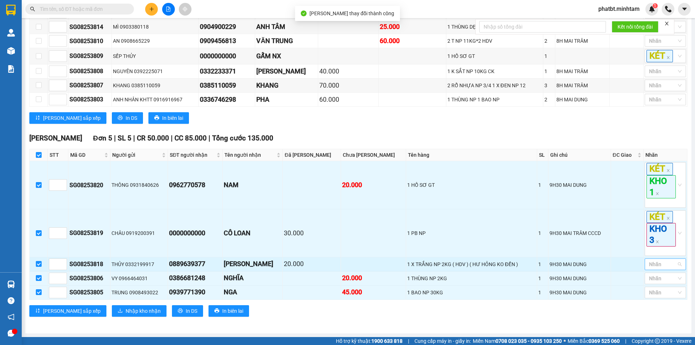
click at [660, 264] on div at bounding box center [661, 264] width 30 height 9
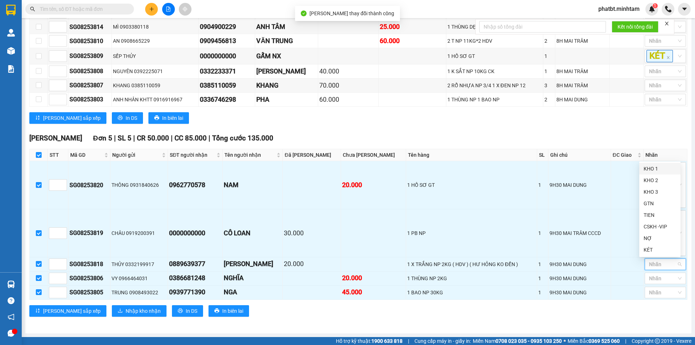
click at [649, 169] on div "KHO 1" at bounding box center [659, 169] width 33 height 8
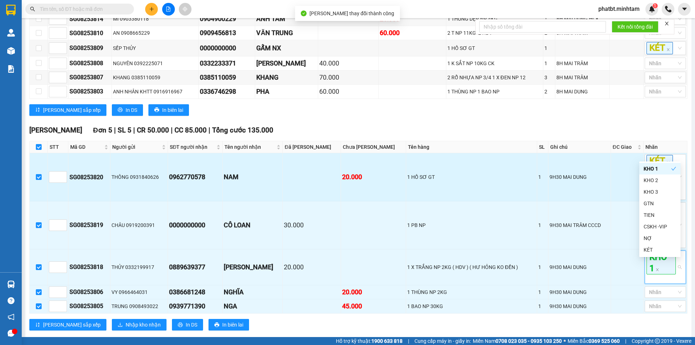
click at [594, 201] on td "9H30 MAI DUNG" at bounding box center [579, 177] width 62 height 48
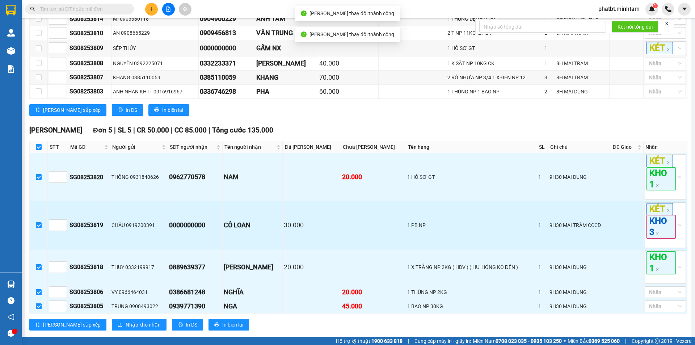
scroll to position [203, 0]
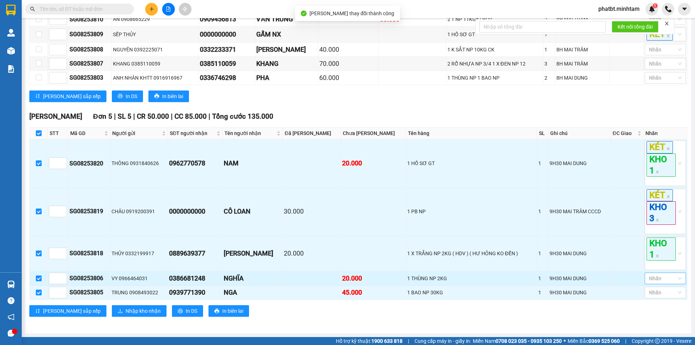
click at [653, 278] on div at bounding box center [661, 278] width 30 height 9
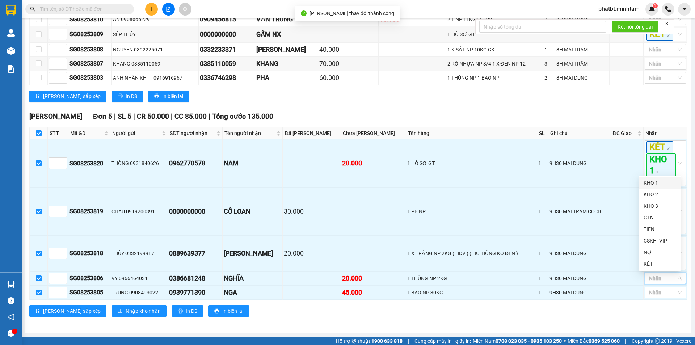
click at [650, 183] on div "KHO 1" at bounding box center [659, 183] width 33 height 8
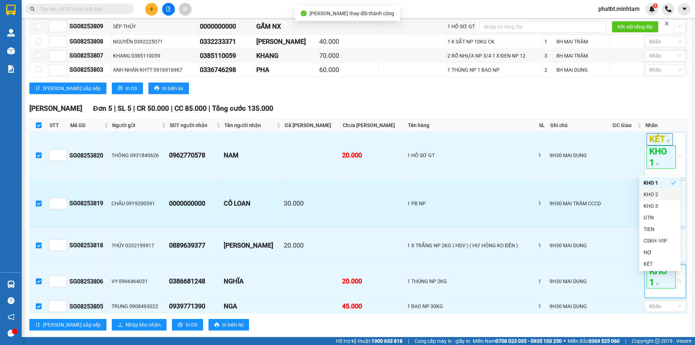
drag, startPoint x: 584, startPoint y: 225, endPoint x: 585, endPoint y: 229, distance: 4.8
click at [584, 226] on td "9H30 MAI TRÂM CCCD" at bounding box center [579, 204] width 62 height 48
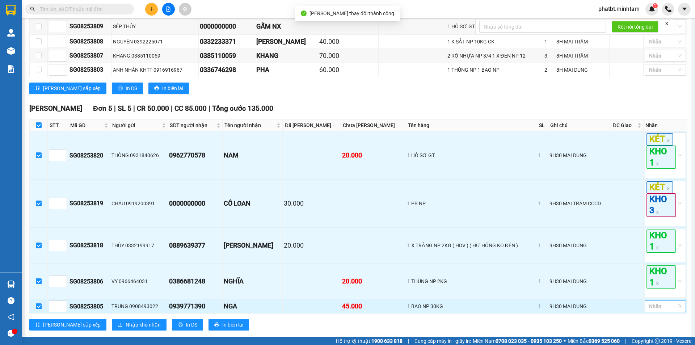
click at [661, 311] on div at bounding box center [661, 306] width 30 height 9
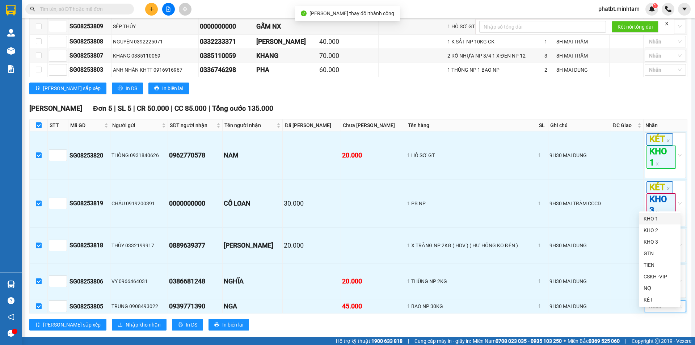
click at [647, 222] on div "KHO 1" at bounding box center [659, 219] width 33 height 8
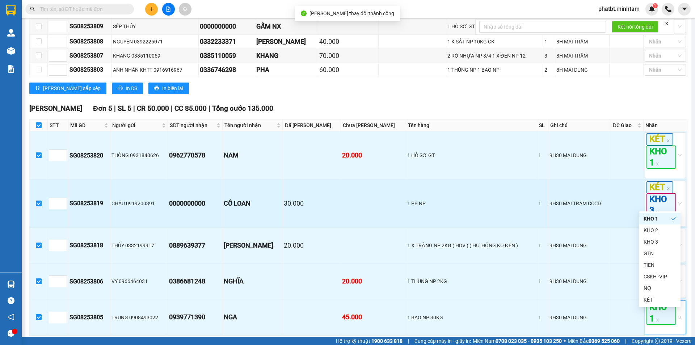
click at [223, 221] on td "0000000000" at bounding box center [195, 204] width 55 height 48
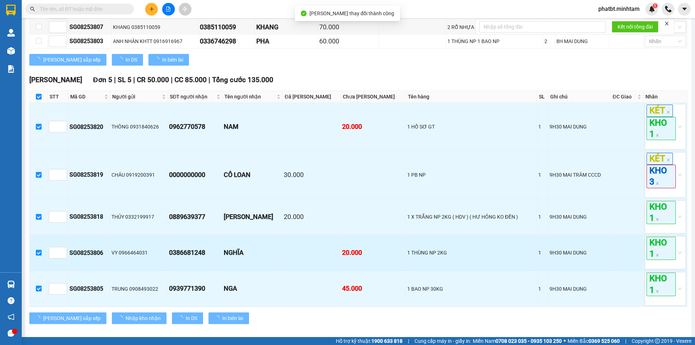
scroll to position [247, 0]
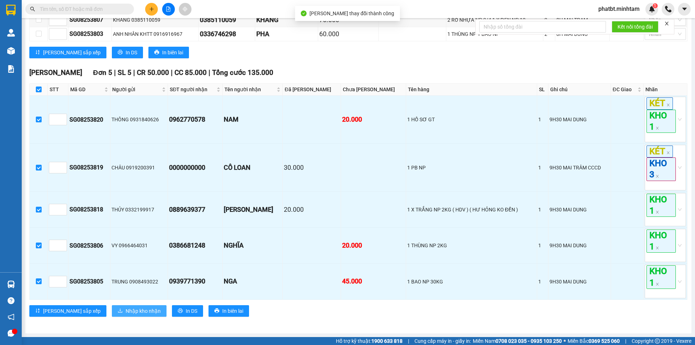
click at [128, 310] on span "Nhập kho nhận" at bounding box center [143, 311] width 35 height 8
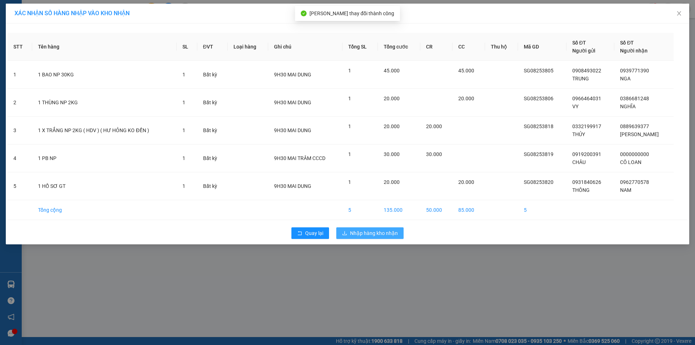
click at [359, 231] on span "Nhập hàng kho nhận" at bounding box center [374, 233] width 48 height 8
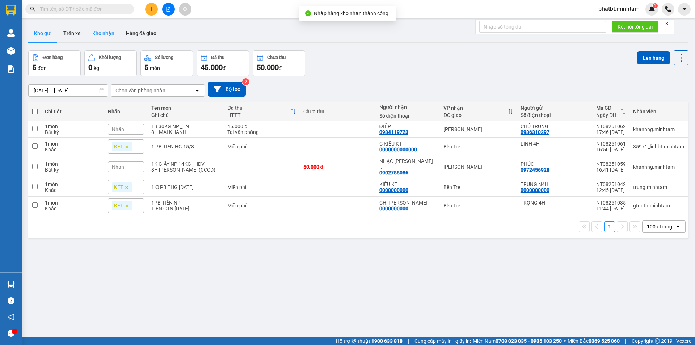
click at [95, 29] on button "Kho nhận" at bounding box center [103, 33] width 34 height 17
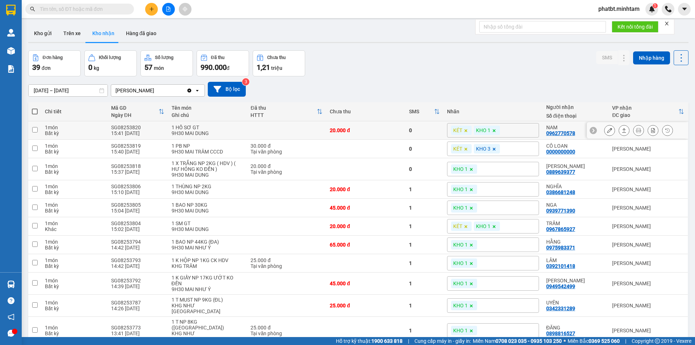
click at [604, 130] on button at bounding box center [609, 130] width 10 height 13
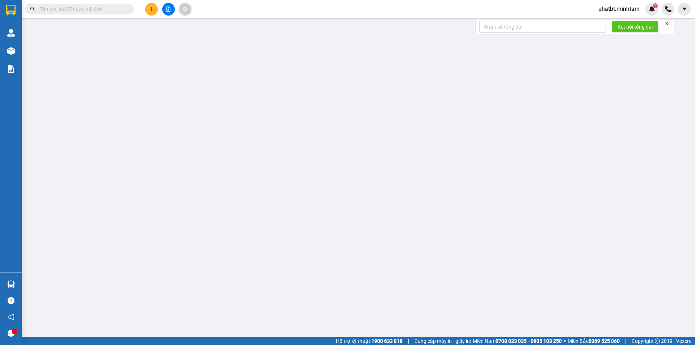
type input "0931840626"
type input "THÔNG"
type input "0962770578"
type input "NAM"
type input "20.000"
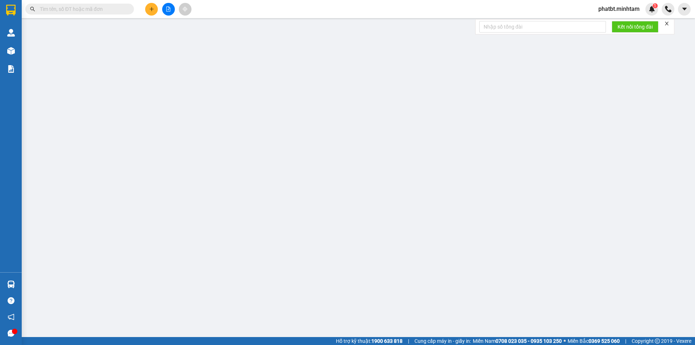
type input "20.000"
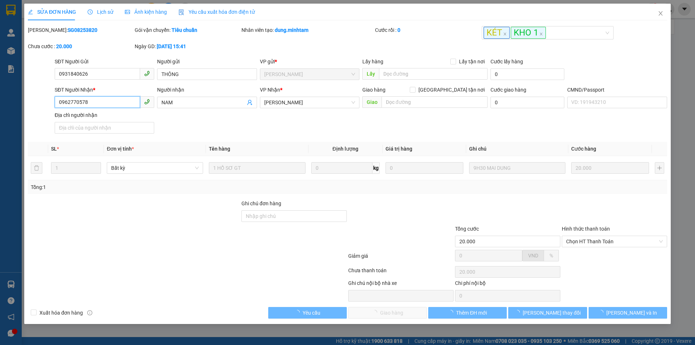
click at [97, 98] on input "0962770578" at bounding box center [97, 102] width 85 height 12
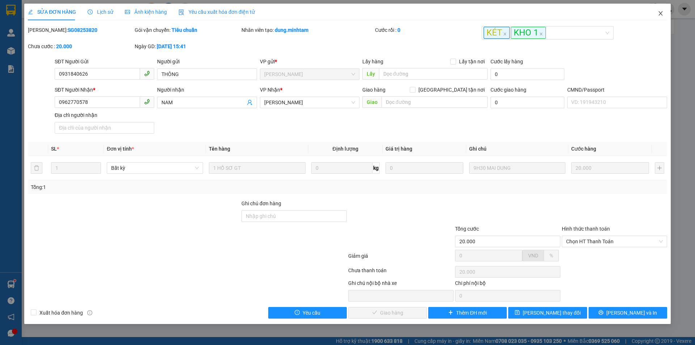
click at [660, 15] on icon "close" at bounding box center [661, 13] width 6 height 6
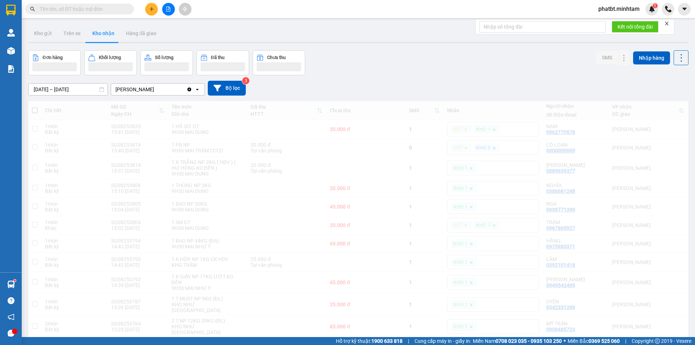
click at [112, 9] on input "text" at bounding box center [82, 9] width 85 height 8
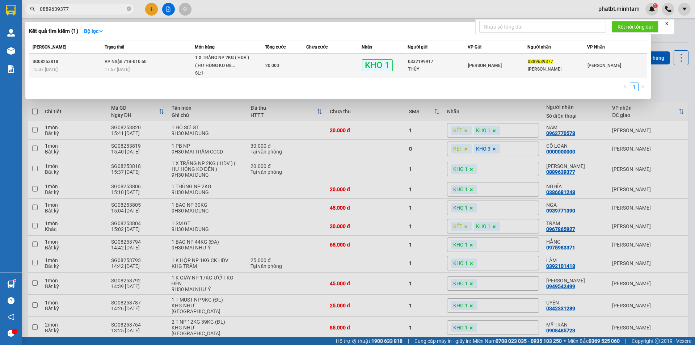
type input "0889639377"
click at [159, 66] on div "17:57 - 15/08" at bounding box center [150, 70] width 90 height 8
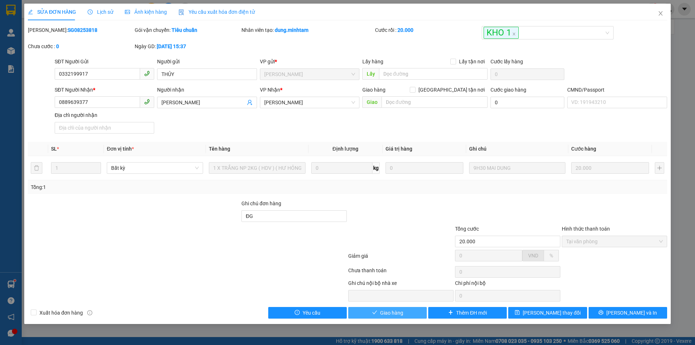
click at [406, 314] on button "Giao hàng" at bounding box center [387, 313] width 79 height 12
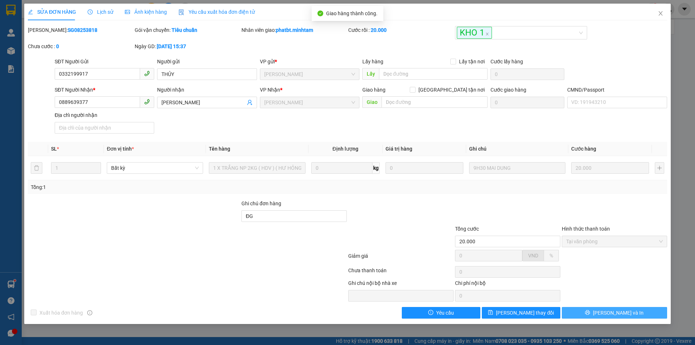
click at [610, 312] on span "Lưu và In" at bounding box center [618, 313] width 51 height 8
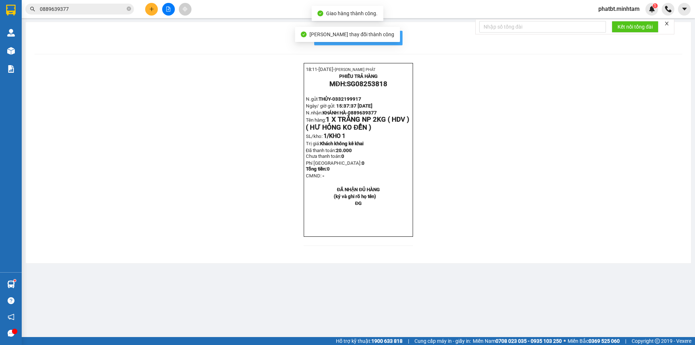
click at [393, 40] on span "In mẫu biên lai tự cấu hình" at bounding box center [363, 37] width 68 height 9
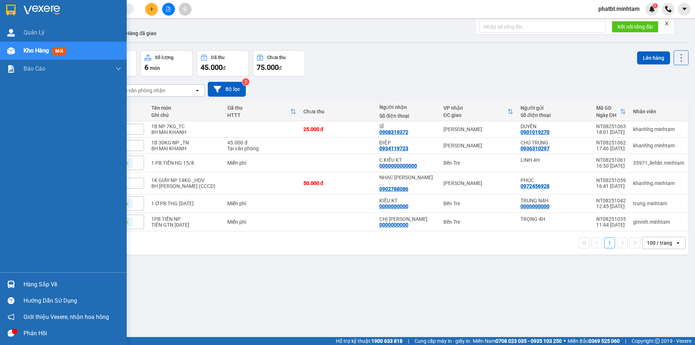
click at [50, 285] on div "Hàng sắp về" at bounding box center [73, 284] width 98 height 11
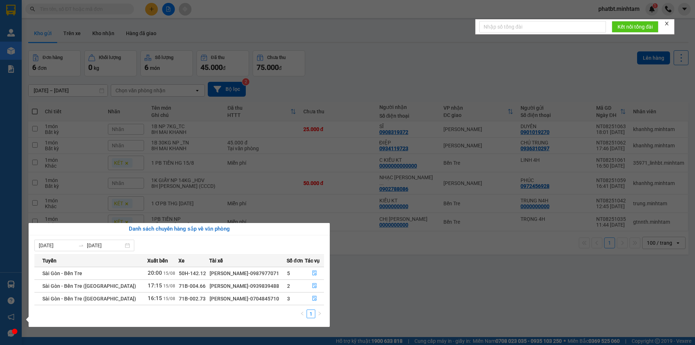
drag, startPoint x: 229, startPoint y: 299, endPoint x: 257, endPoint y: 298, distance: 28.6
click at [257, 298] on div "[PERSON_NAME]-0704845710" at bounding box center [248, 299] width 77 height 8
copy div "0704845710"
click at [141, 15] on section "Kết quả tìm kiếm ( 0 ) Bộ lọc No Data phatbt.minhtam 1 Quản [PERSON_NAME] hàng …" at bounding box center [347, 172] width 695 height 345
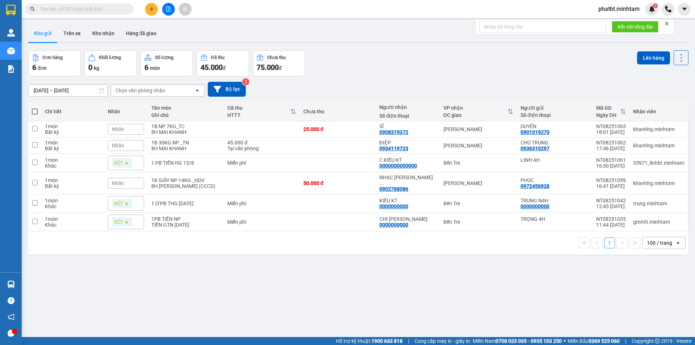
click at [122, 9] on input "text" at bounding box center [82, 9] width 85 height 8
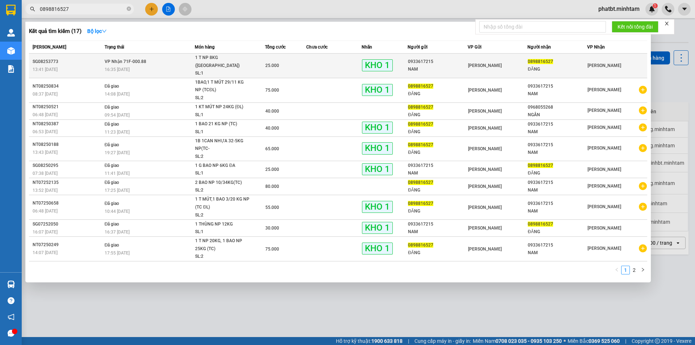
type input "0898816527"
click at [149, 67] on div "16:35 [DATE]" at bounding box center [150, 70] width 90 height 8
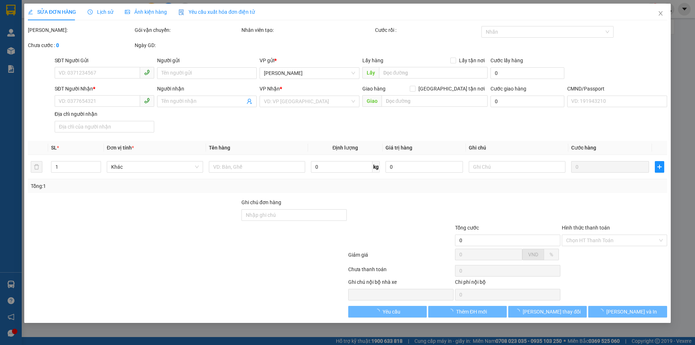
type input "0933617215"
type input "NAM"
type input "0898816527"
type input "ĐĂNG"
type input "ĐG"
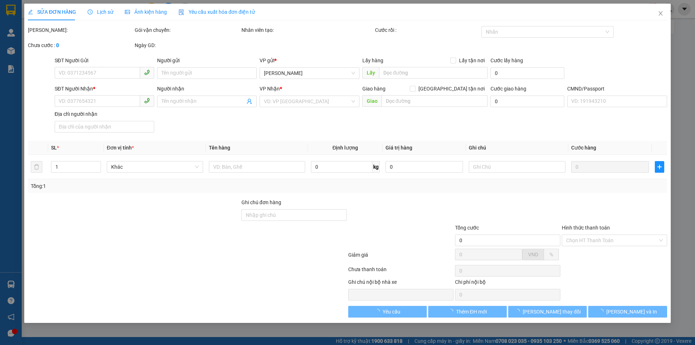
type input "25.000"
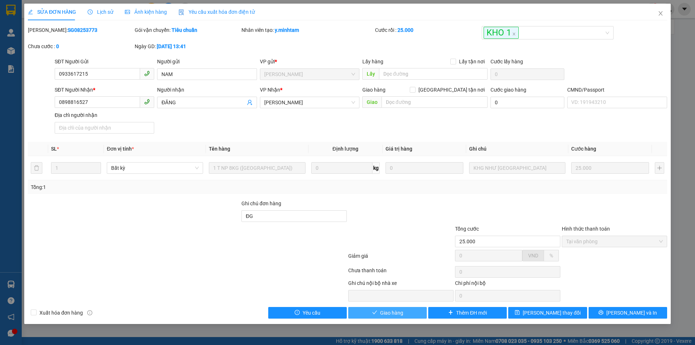
click at [373, 310] on icon "check" at bounding box center [374, 312] width 5 height 5
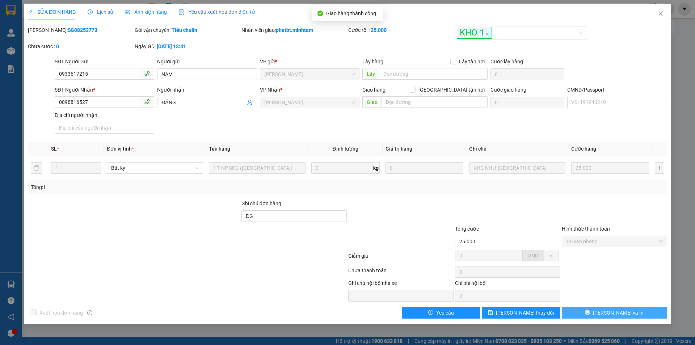
click at [618, 312] on span "[PERSON_NAME] và In" at bounding box center [618, 313] width 51 height 8
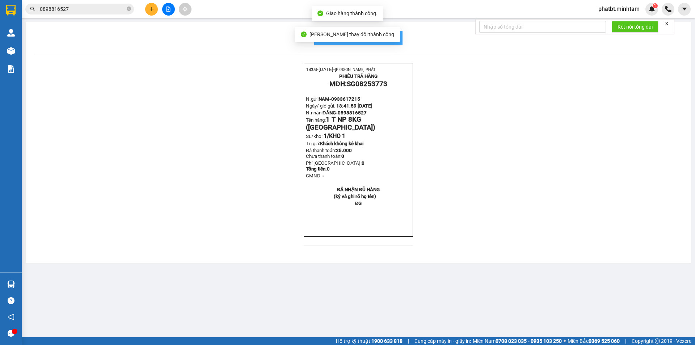
click at [396, 39] on span "In mẫu biên lai tự cấu hình" at bounding box center [363, 37] width 68 height 9
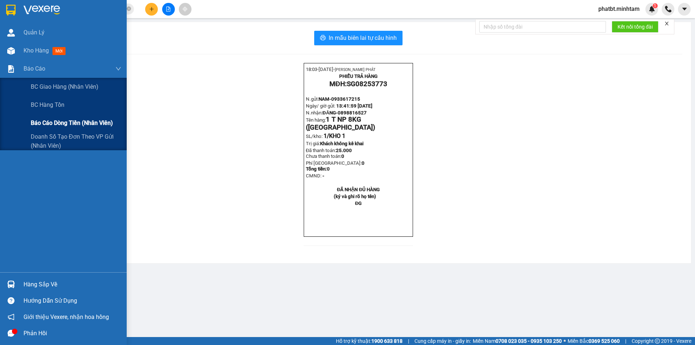
click at [55, 122] on span "Báo cáo dòng tiền (nhân viên)" at bounding box center [72, 122] width 82 height 9
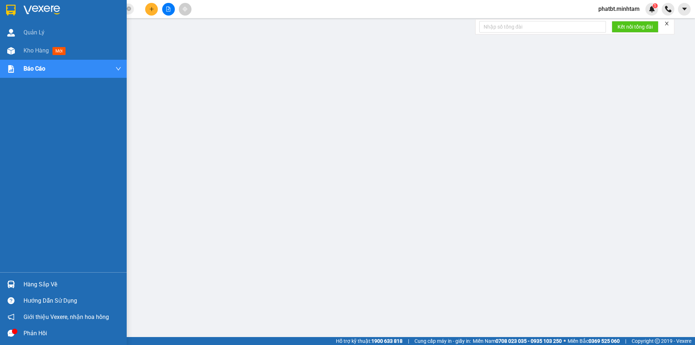
click at [44, 285] on div "Hàng sắp về" at bounding box center [73, 284] width 98 height 11
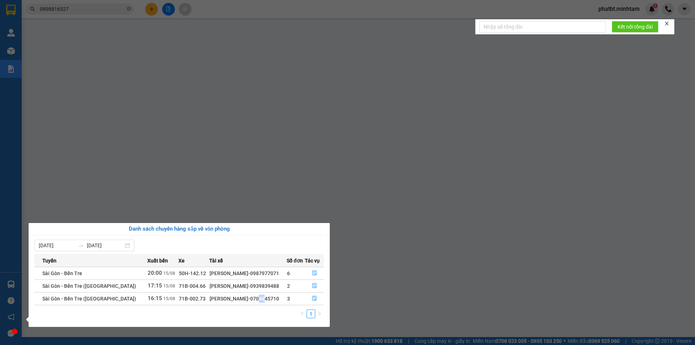
click at [230, 300] on div "[PERSON_NAME]-0704845710" at bounding box center [248, 299] width 77 height 8
click at [229, 299] on div "[PERSON_NAME]-0704845710" at bounding box center [248, 299] width 77 height 8
drag, startPoint x: 228, startPoint y: 298, endPoint x: 256, endPoint y: 300, distance: 27.2
click at [256, 300] on div "[PERSON_NAME]-0704845710" at bounding box center [248, 299] width 77 height 8
copy div "0704845710"
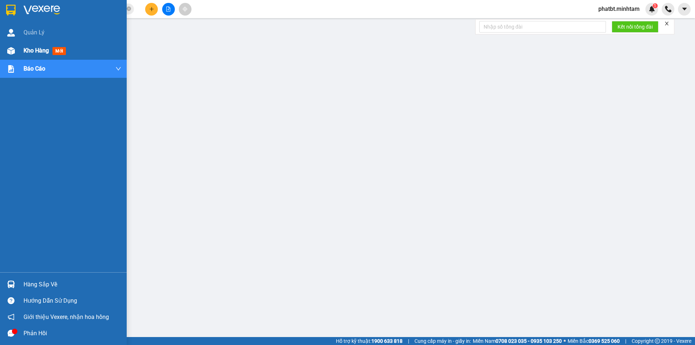
click at [19, 48] on div "Kho hàng mới" at bounding box center [63, 51] width 127 height 18
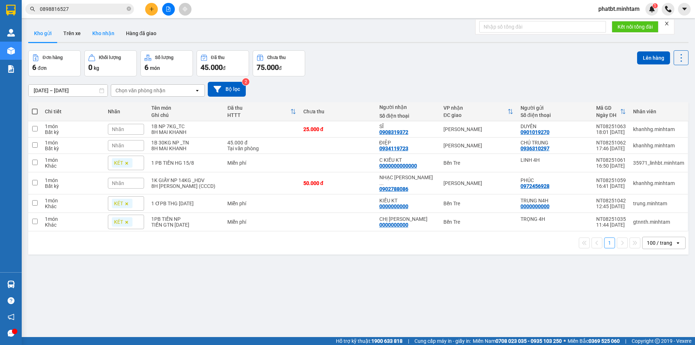
click at [110, 29] on button "Kho nhận" at bounding box center [103, 33] width 34 height 17
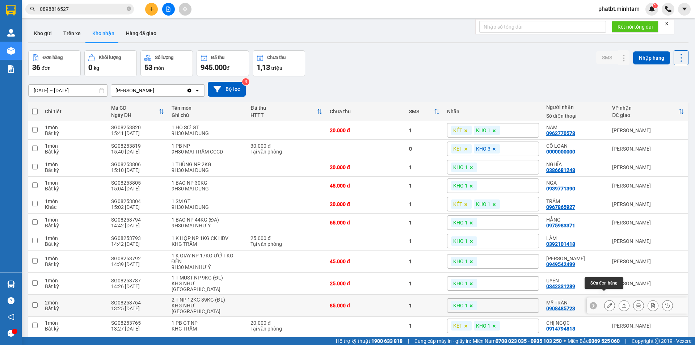
click at [607, 303] on icon at bounding box center [609, 305] width 5 height 5
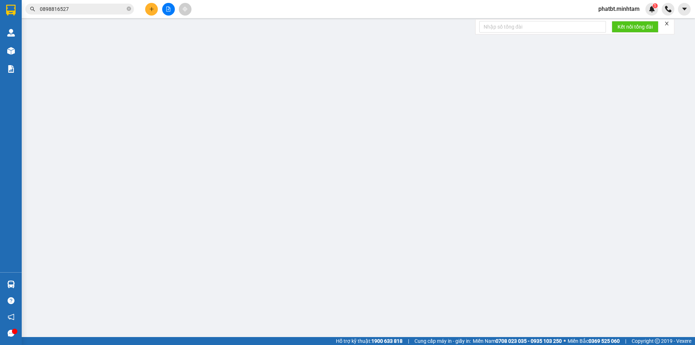
type input "0901607669"
type input "[PERSON_NAME]"
type input "0908485723"
type input "MỸ TRÂN"
type input "85.000"
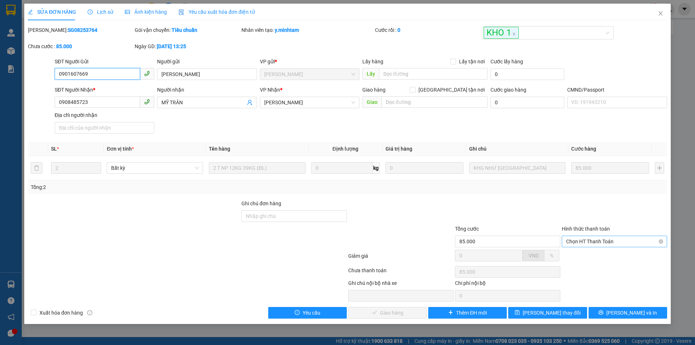
click at [583, 242] on span "Chọn HT Thanh Toán" at bounding box center [614, 241] width 97 height 11
click at [580, 254] on div "Tại văn phòng" at bounding box center [614, 256] width 97 height 8
type input "0"
click at [378, 315] on span "[PERSON_NAME] và Giao hàng" at bounding box center [396, 313] width 69 height 8
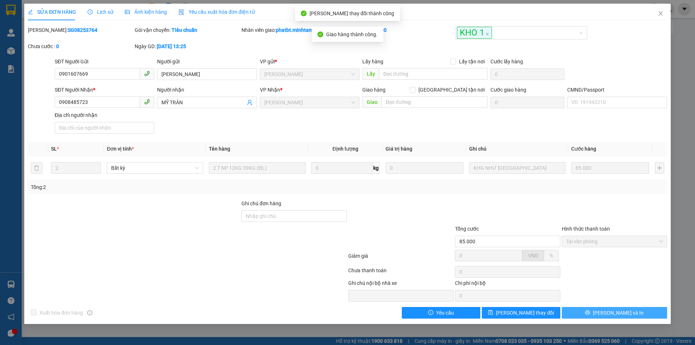
click at [610, 311] on span "[PERSON_NAME] và In" at bounding box center [618, 313] width 51 height 8
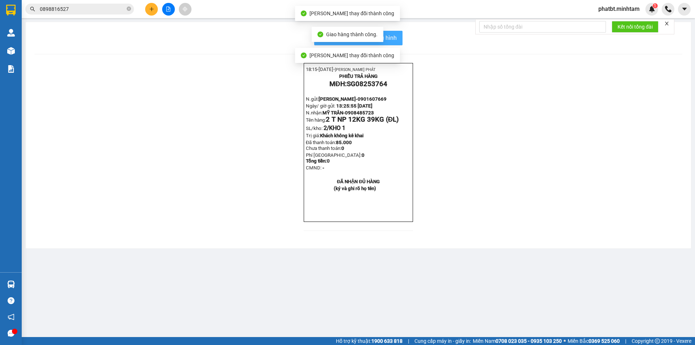
click at [385, 39] on span "In mẫu biên lai tự cấu hình" at bounding box center [363, 37] width 68 height 9
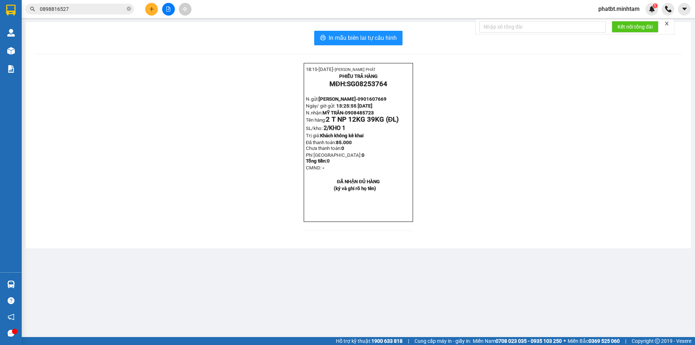
click at [148, 11] on button at bounding box center [151, 9] width 13 height 13
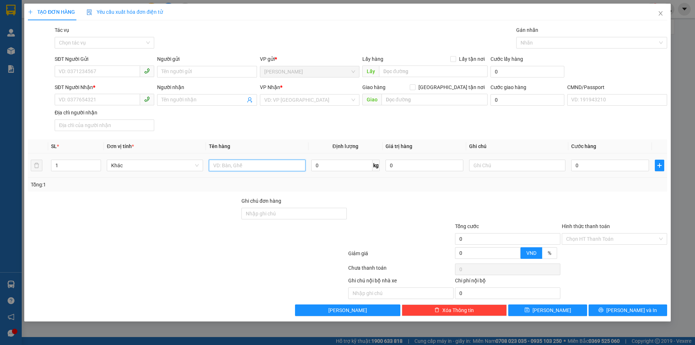
click at [245, 169] on input "text" at bounding box center [257, 166] width 96 height 12
type input "1 KT MÚT NP 39KG (HDV)"
click at [93, 75] on input "SĐT Người Gửi" at bounding box center [97, 72] width 85 height 12
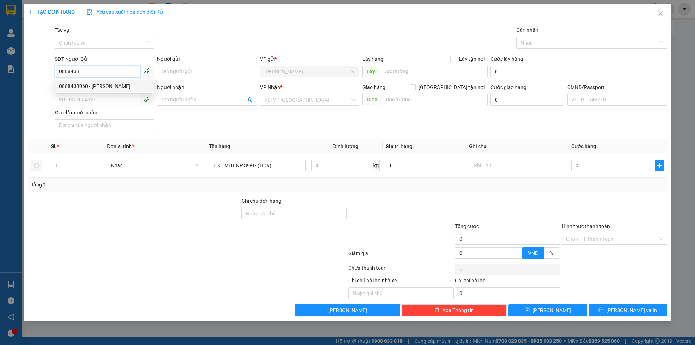
click at [96, 86] on div "0888438060 - [PERSON_NAME]" at bounding box center [104, 86] width 91 height 8
type input "0888438060"
type input "DUY"
type input "0935615632"
type input "HẰNG"
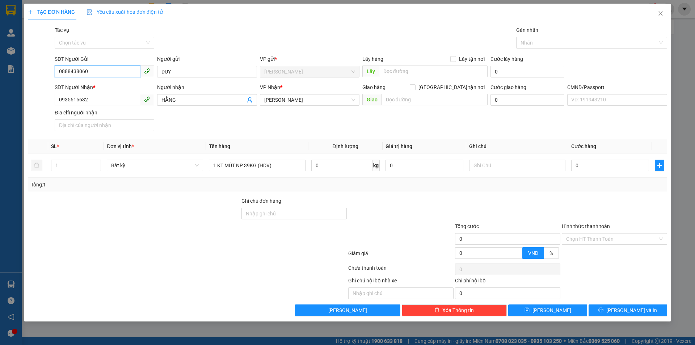
type input "0888438060"
click at [510, 163] on input "text" at bounding box center [517, 166] width 96 height 12
type input "8H MAI PHÁT"
click at [581, 165] on input "0" at bounding box center [610, 166] width 78 height 12
type input "5"
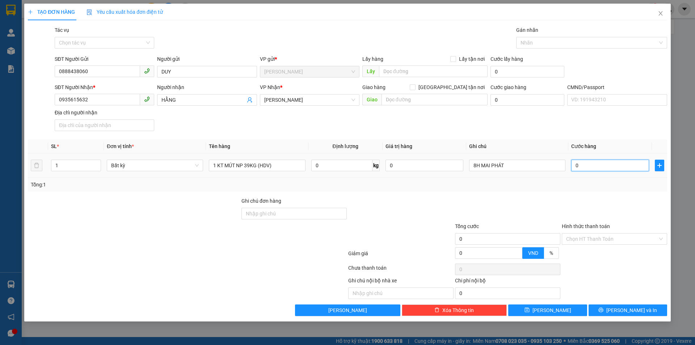
type input "5"
type input "55"
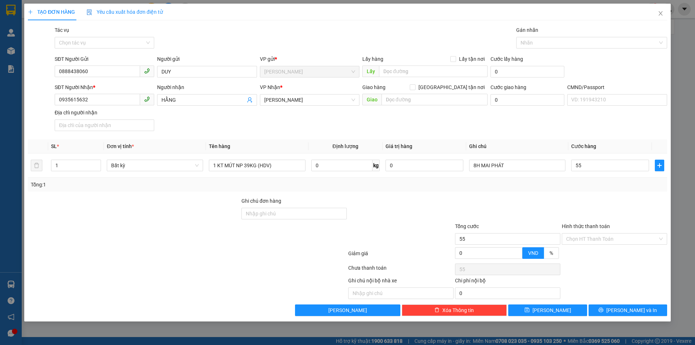
type input "55.000"
click at [559, 124] on div "SĐT Người Nhận * 0935615632 Người nhận HẰNG VP Nhận * [PERSON_NAME] hàng [GEOGR…" at bounding box center [360, 108] width 615 height 51
click at [587, 238] on input "Hình thức thanh toán" at bounding box center [612, 238] width 92 height 11
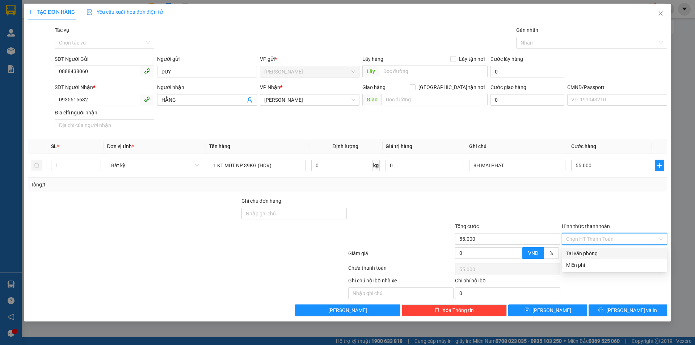
click at [579, 247] on div "Transit Pickup Surcharge Ids Transit Deliver Surcharge Ids Transit Deliver Surc…" at bounding box center [347, 171] width 639 height 290
drag, startPoint x: 575, startPoint y: 237, endPoint x: 575, endPoint y: 244, distance: 6.2
click at [575, 238] on input "Hình thức thanh toán" at bounding box center [612, 238] width 92 height 11
click at [578, 252] on div "Tại văn phòng" at bounding box center [614, 253] width 97 height 8
type input "0"
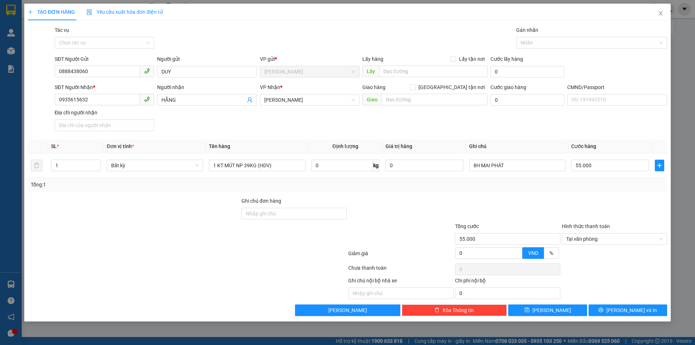
click at [558, 198] on div at bounding box center [507, 209] width 107 height 25
click at [603, 311] on icon "printer" at bounding box center [601, 310] width 5 height 5
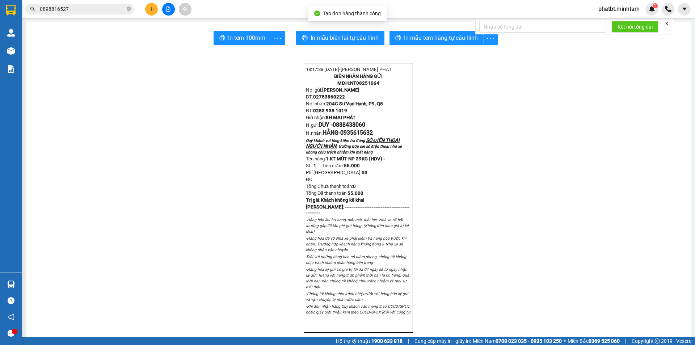
click at [250, 37] on span "In tem 100mm" at bounding box center [246, 37] width 37 height 9
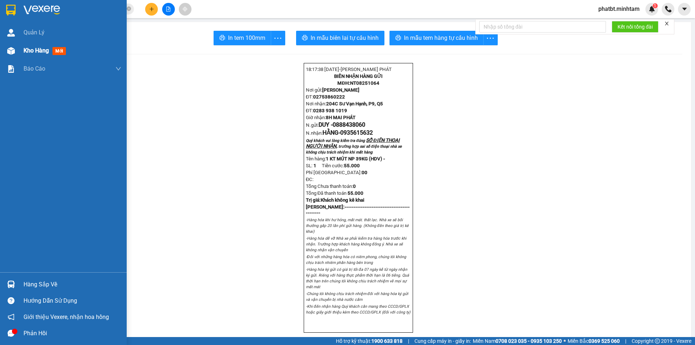
click at [24, 50] on span "Kho hàng" at bounding box center [36, 50] width 25 height 7
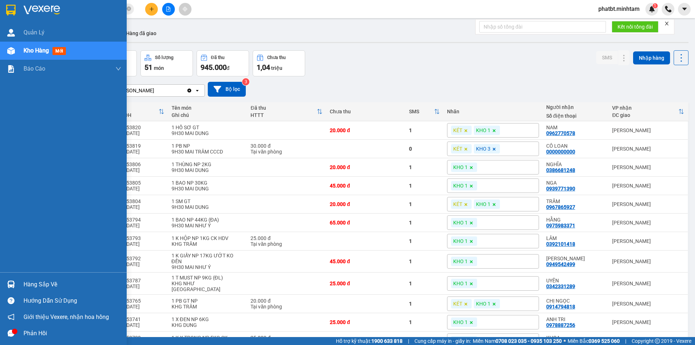
click at [29, 282] on div "Hàng sắp về" at bounding box center [73, 284] width 98 height 11
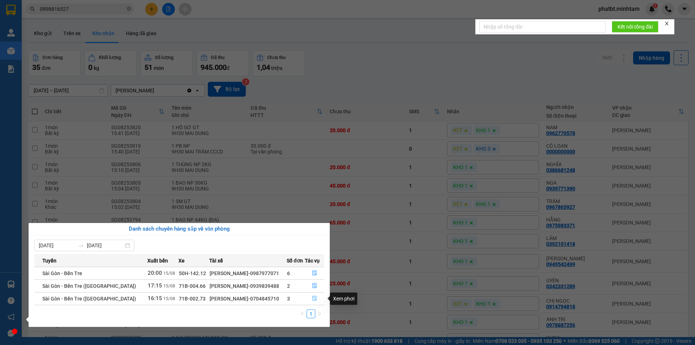
click at [312, 296] on icon "file-done" at bounding box center [314, 298] width 4 height 5
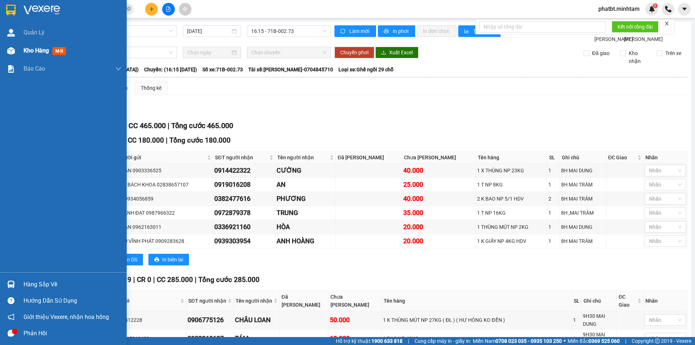
click at [28, 52] on span "Kho hàng" at bounding box center [36, 50] width 25 height 7
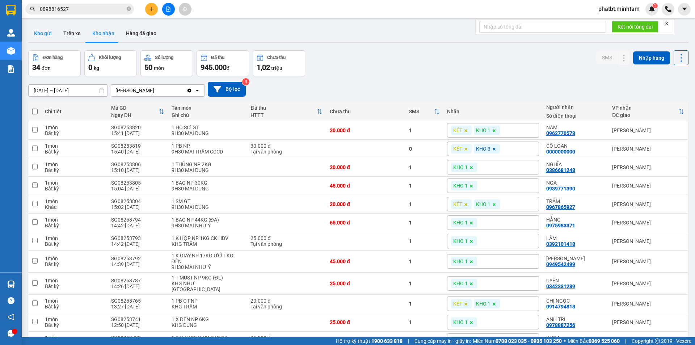
click at [51, 33] on button "Kho gửi" at bounding box center [42, 33] width 29 height 17
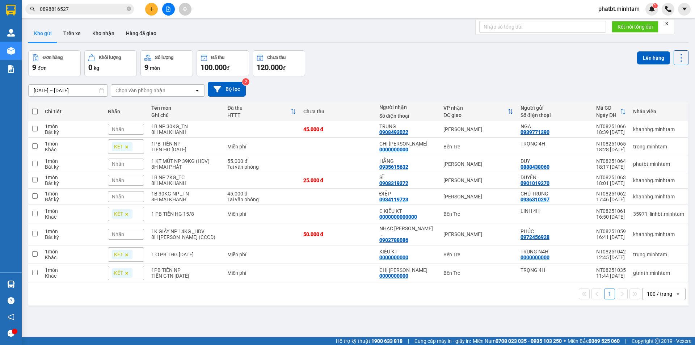
click at [155, 12] on button at bounding box center [151, 9] width 13 height 13
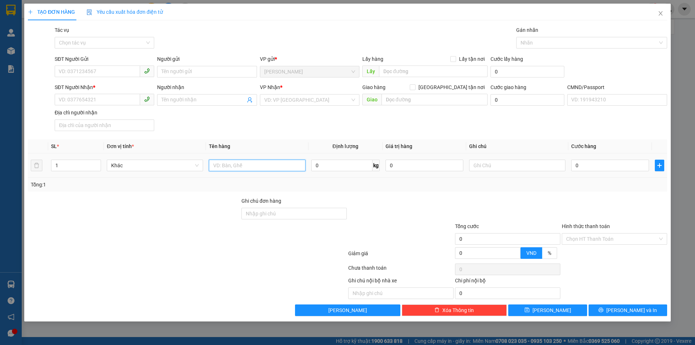
click at [248, 162] on input "text" at bounding box center [257, 166] width 96 height 12
click at [208, 75] on input "Người gửi" at bounding box center [207, 72] width 100 height 12
type input "PHÁT 4H"
drag, startPoint x: 71, startPoint y: 96, endPoint x: 73, endPoint y: 101, distance: 6.0
click at [72, 100] on input "SĐT Người Nhận *" at bounding box center [97, 100] width 85 height 12
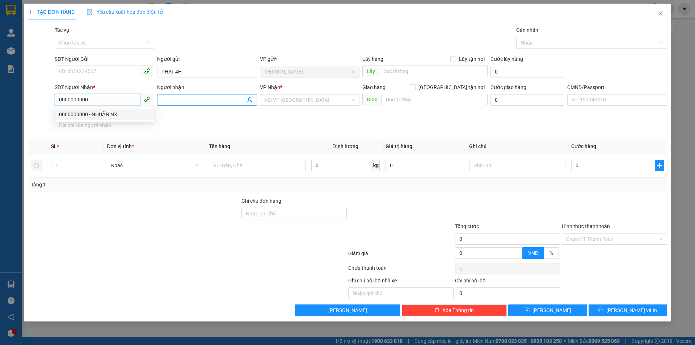
type input "0000000000"
click at [189, 104] on input "Người nhận" at bounding box center [203, 100] width 84 height 8
type input "C KIỀU NX"
click at [294, 103] on input "search" at bounding box center [307, 99] width 86 height 11
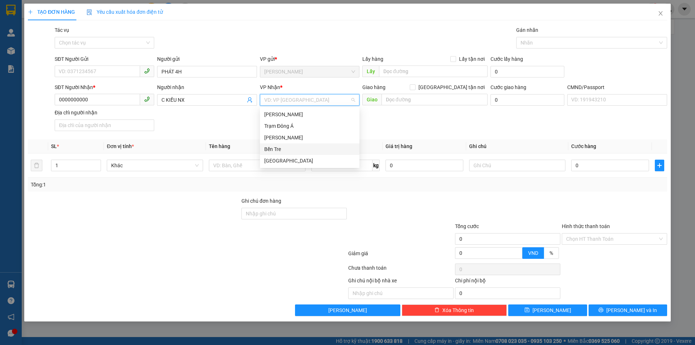
click at [281, 148] on div "Bến Tre" at bounding box center [309, 149] width 91 height 8
click at [229, 121] on div "SĐT Người Nhận * 0000000000 Người nhận C KIỀU NX VP Nhận * Bến Tre Bến Tre Gi…" at bounding box center [360, 108] width 615 height 51
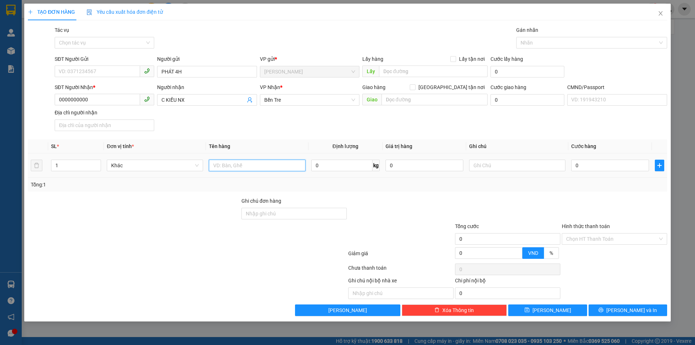
click at [243, 169] on input "text" at bounding box center [257, 166] width 96 height 12
type input "1 PB THG [DATE]"
click at [599, 236] on input "Hình thức thanh toán" at bounding box center [612, 238] width 92 height 11
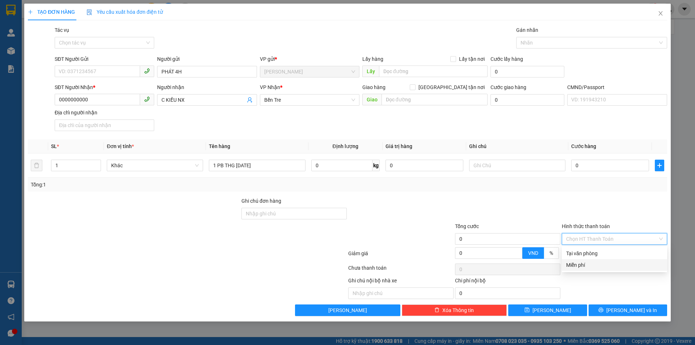
click at [579, 262] on div "Miễn phí" at bounding box center [614, 265] width 97 height 8
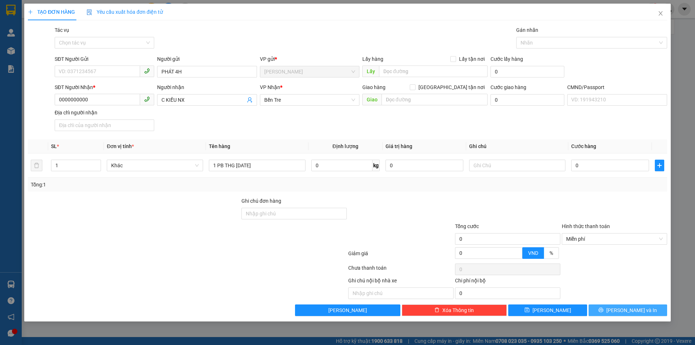
drag, startPoint x: 624, startPoint y: 311, endPoint x: 621, endPoint y: 305, distance: 6.2
click at [623, 311] on span "[PERSON_NAME] và In" at bounding box center [631, 310] width 51 height 8
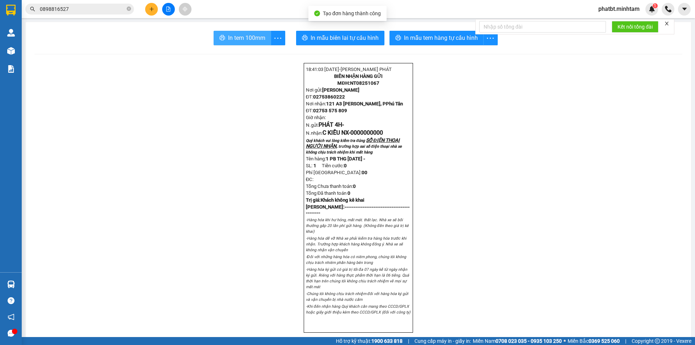
click at [245, 37] on span "In tem 100mm" at bounding box center [246, 37] width 37 height 9
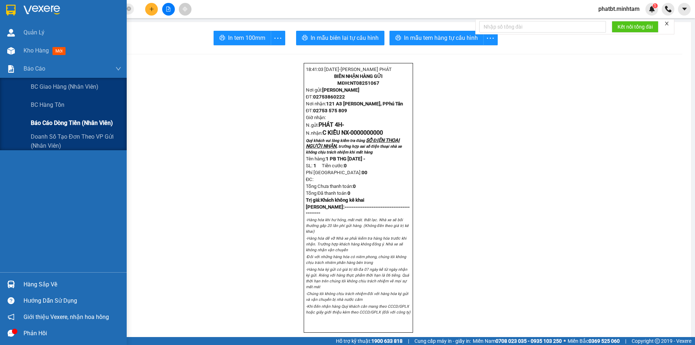
click at [57, 123] on span "Báo cáo dòng tiền (nhân viên)" at bounding box center [72, 122] width 82 height 9
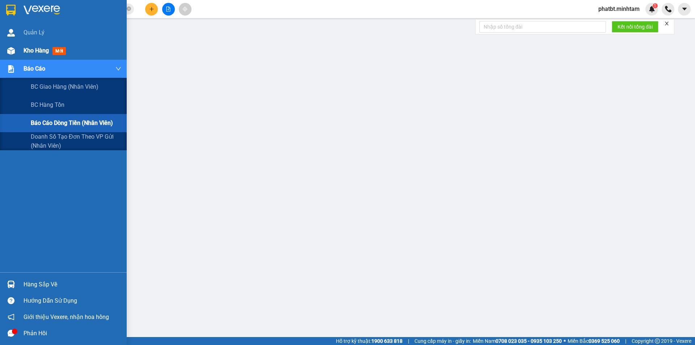
click at [20, 56] on div "Kho hàng mới" at bounding box center [63, 51] width 127 height 18
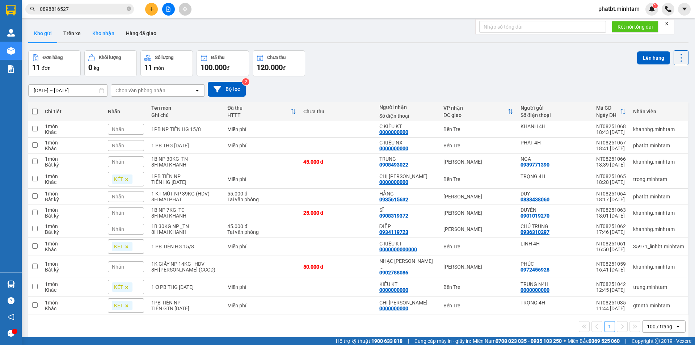
click at [100, 32] on button "Kho nhận" at bounding box center [103, 33] width 34 height 17
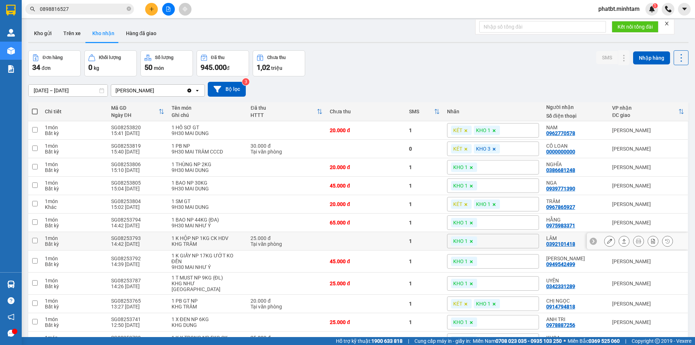
scroll to position [121, 0]
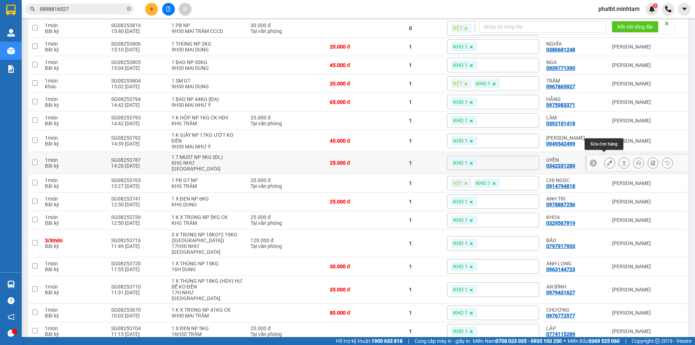
click at [607, 160] on icon at bounding box center [609, 162] width 5 height 5
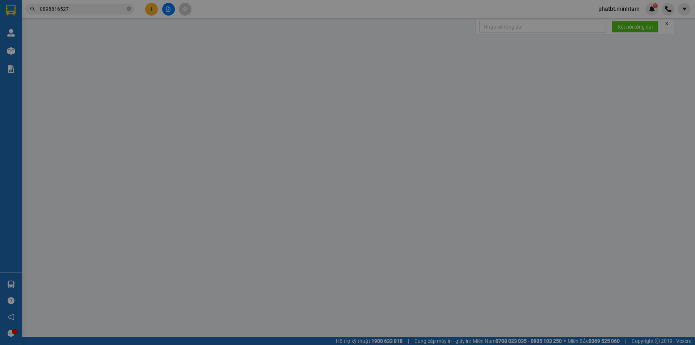
type input "0901484420"
type input "ĐẠT"
type input "0342331289"
type input "UYÊN"
type input "ĐG"
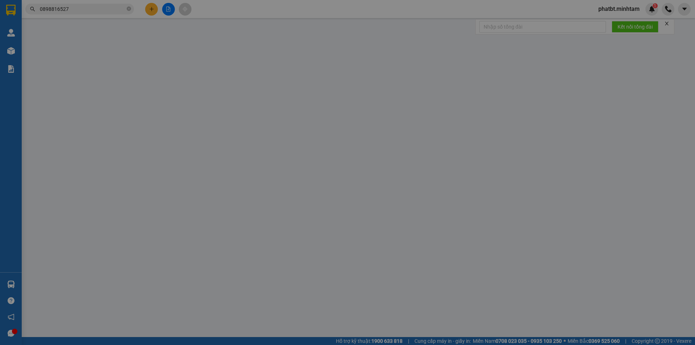
type input "25.000"
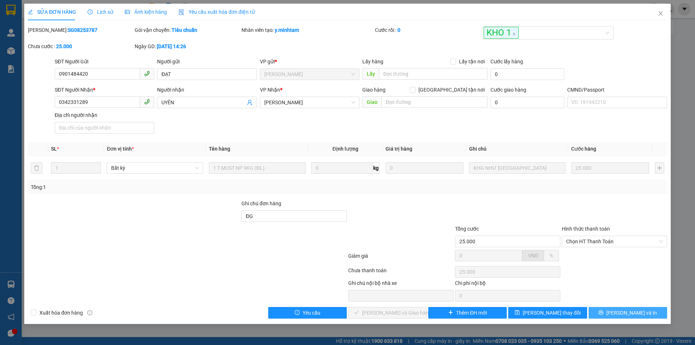
click at [626, 315] on span "[PERSON_NAME] và In" at bounding box center [631, 313] width 51 height 8
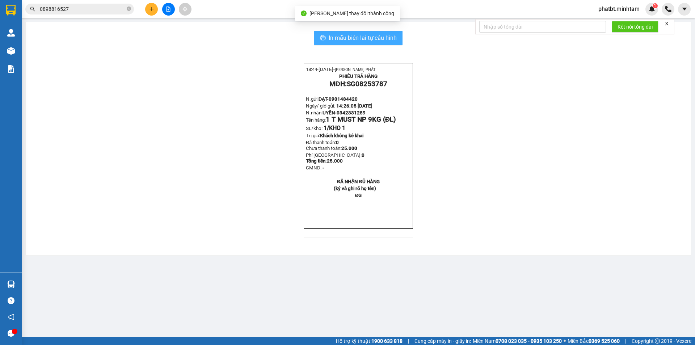
click at [327, 42] on button "In mẫu biên lai tự cấu hình" at bounding box center [358, 38] width 88 height 14
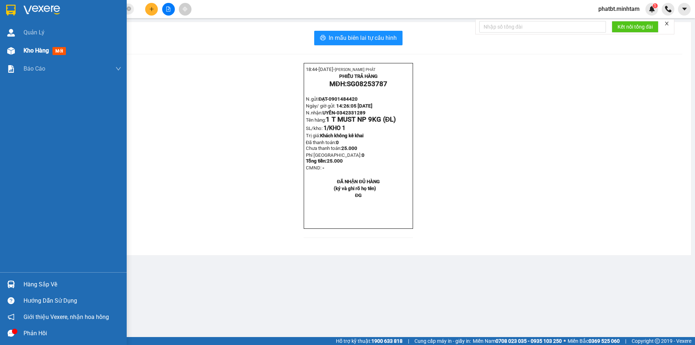
click at [18, 48] on div "Kho hàng mới" at bounding box center [63, 51] width 127 height 18
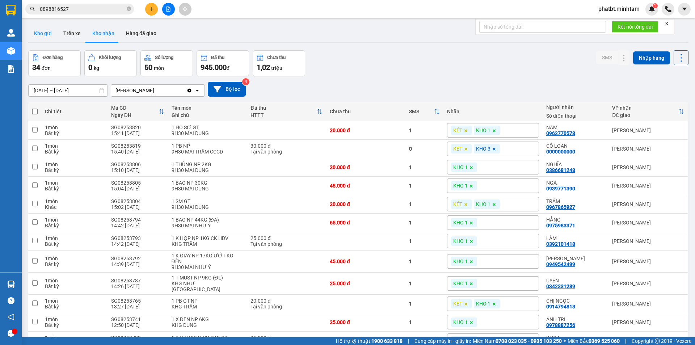
click at [54, 36] on button "Kho gửi" at bounding box center [42, 33] width 29 height 17
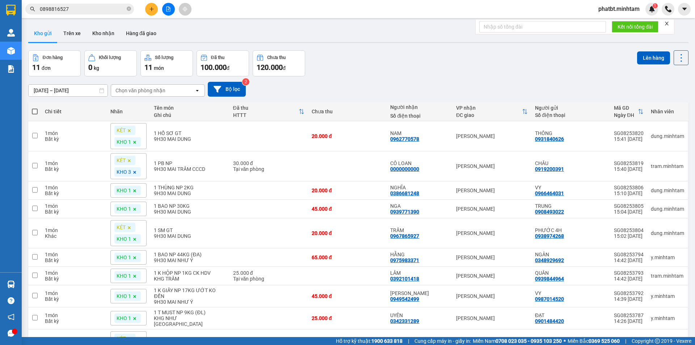
click at [48, 35] on button "Kho gửi" at bounding box center [42, 33] width 29 height 17
click at [48, 37] on button "Kho gửi" at bounding box center [42, 33] width 29 height 17
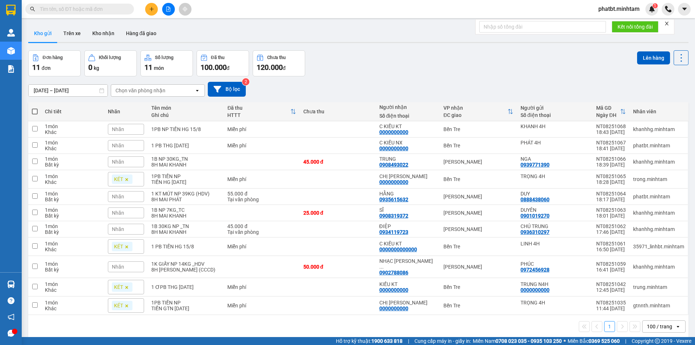
click at [121, 131] on span "Nhãn" at bounding box center [118, 129] width 12 height 6
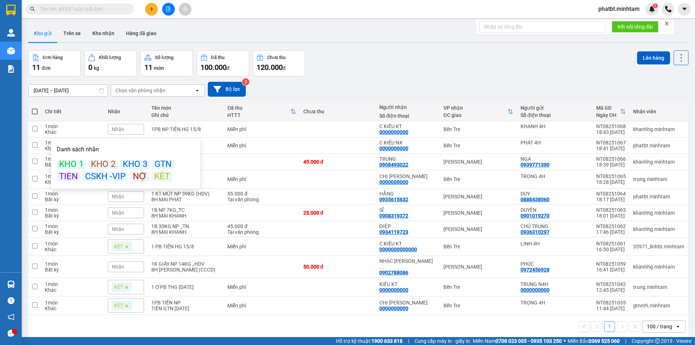
click at [159, 177] on div "KÉT" at bounding box center [162, 176] width 20 height 9
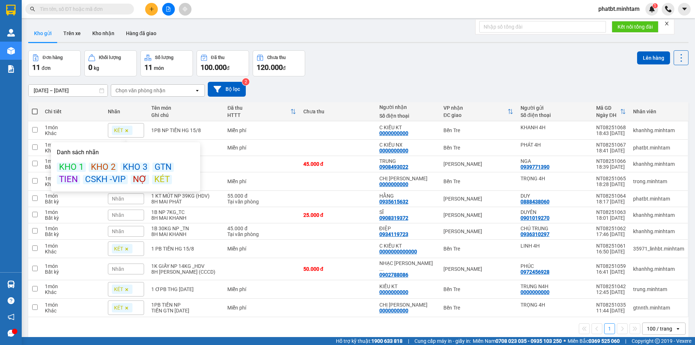
click at [364, 69] on div "Đơn hàng 11 đơn Khối lượng 0 kg Số lượng 11 món Đã thu 100.000 đ Chưa thu 120.0…" at bounding box center [358, 63] width 660 height 26
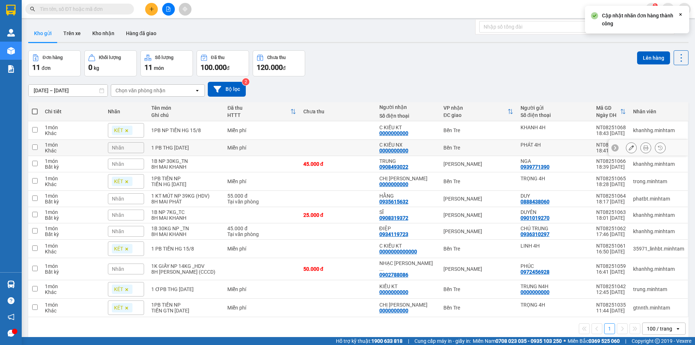
click at [136, 149] on div "Nhãn" at bounding box center [126, 147] width 36 height 11
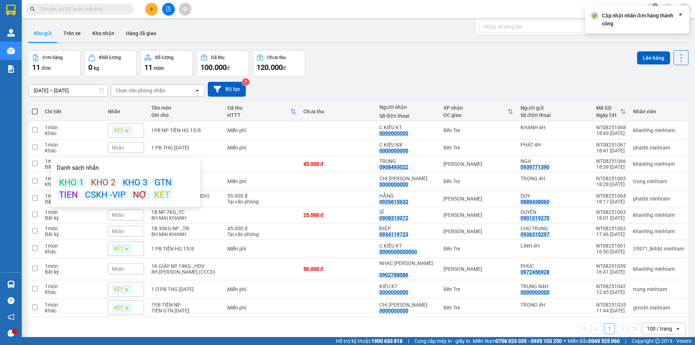
click at [157, 194] on div "KÉT" at bounding box center [162, 194] width 20 height 9
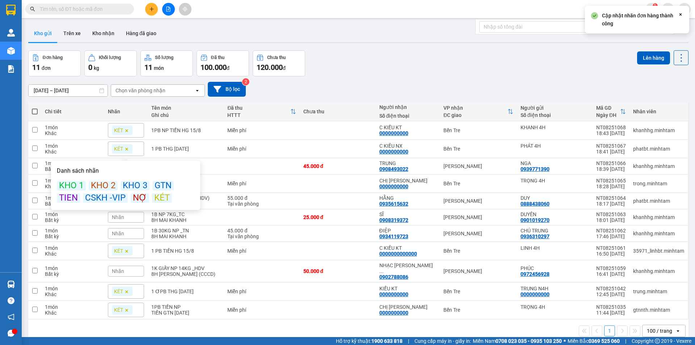
click at [356, 77] on div "[DATE] – [DATE] Press the down arrow key to interact with the calendar and sele…" at bounding box center [358, 89] width 660 height 26
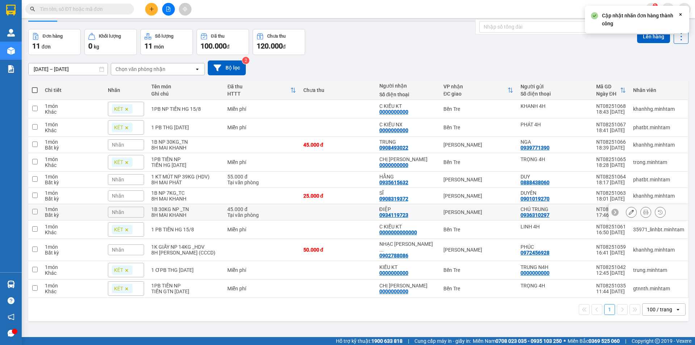
scroll to position [33, 0]
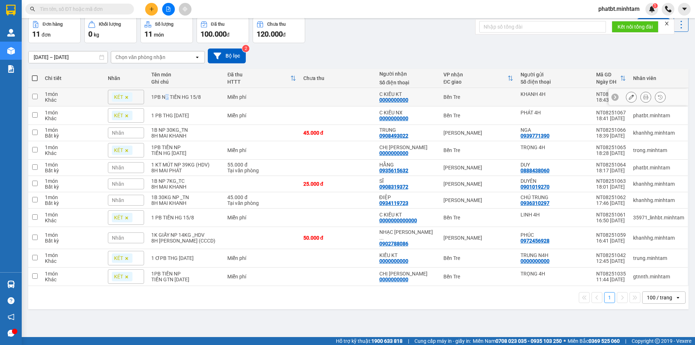
click at [166, 97] on div "1PB NP TIỀN HG 15/8" at bounding box center [185, 97] width 69 height 6
checkbox input "true"
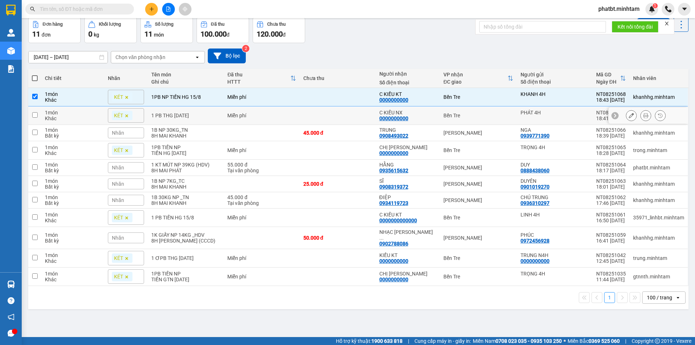
click at [176, 117] on div "1 PB THG [DATE]" at bounding box center [185, 116] width 69 height 6
checkbox input "true"
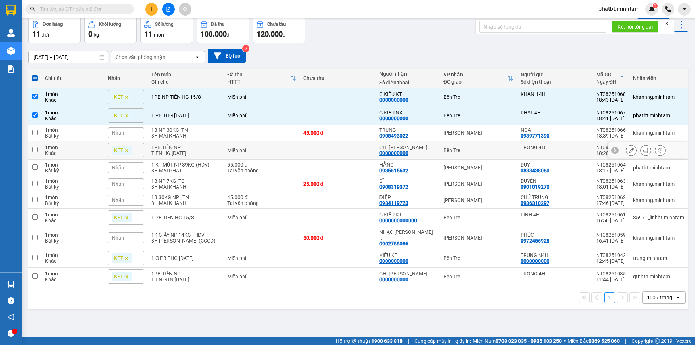
click at [183, 150] on div "TIỀN HG [DATE]" at bounding box center [185, 153] width 69 height 6
checkbox input "true"
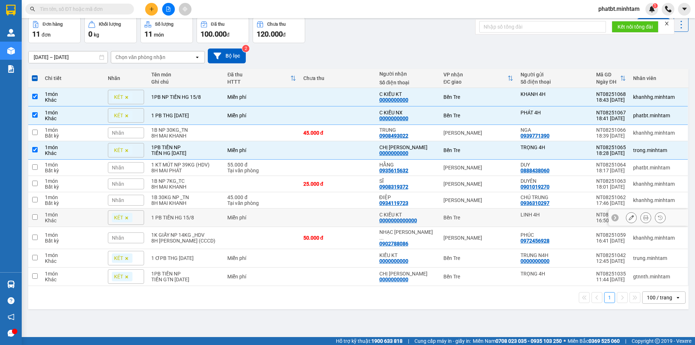
click at [188, 220] on div "1 PB TIỀN HG 15/8" at bounding box center [185, 218] width 69 height 6
checkbox input "true"
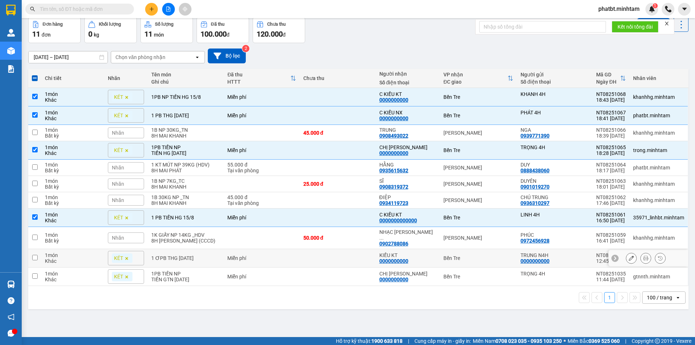
click at [193, 258] on td "1 ƠPB THG [DATE]" at bounding box center [186, 258] width 76 height 18
checkbox input "true"
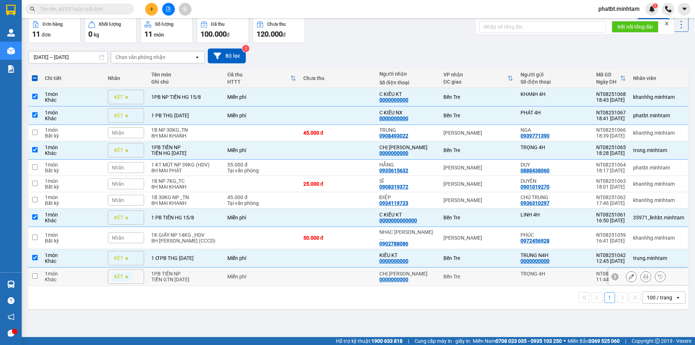
click at [196, 271] on div "1PB TIỀN NP" at bounding box center [185, 274] width 69 height 6
checkbox input "true"
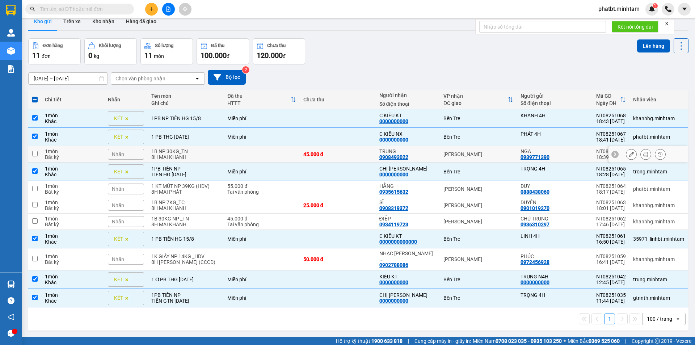
scroll to position [0, 0]
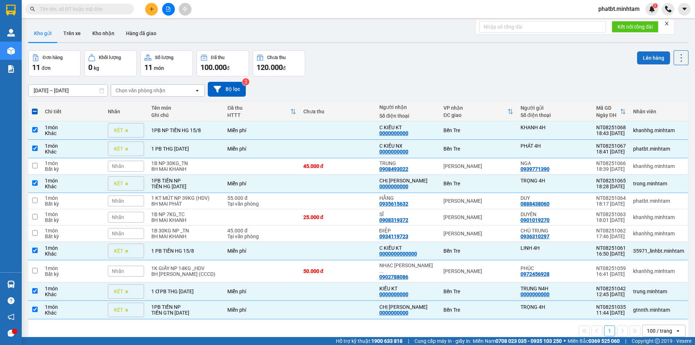
drag, startPoint x: 654, startPoint y: 58, endPoint x: 649, endPoint y: 59, distance: 5.5
click at [653, 58] on button "Lên hàng" at bounding box center [653, 57] width 33 height 13
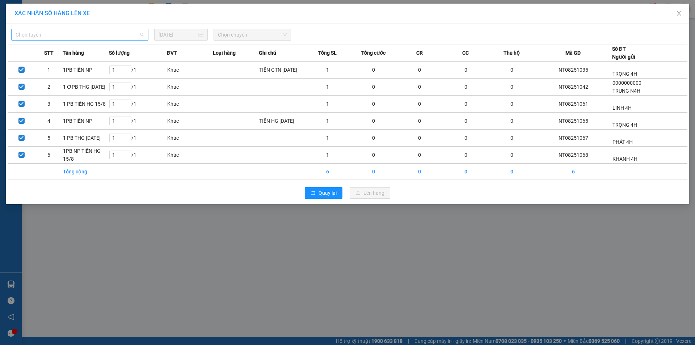
click at [115, 33] on span "Chọn tuyến" at bounding box center [80, 34] width 128 height 11
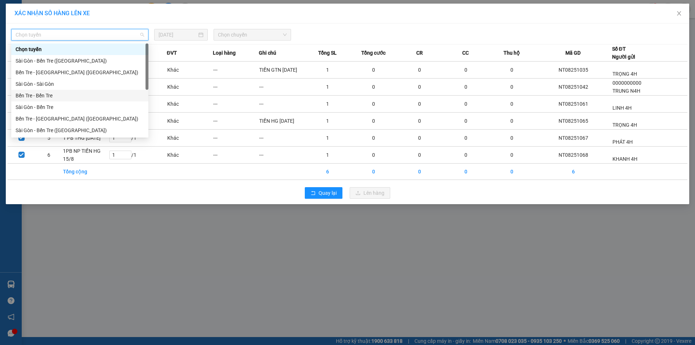
scroll to position [12, 0]
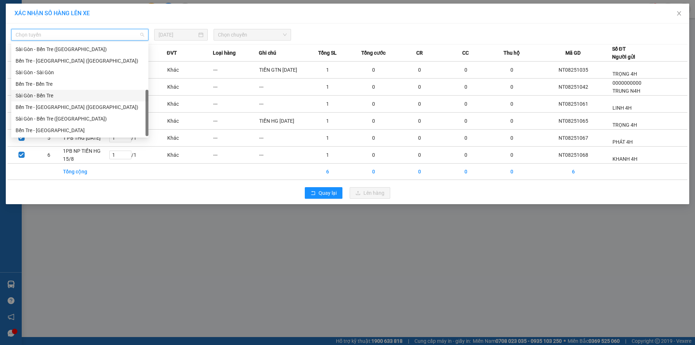
click at [69, 93] on div "Sài Gòn - Bến Tre" at bounding box center [80, 96] width 128 height 8
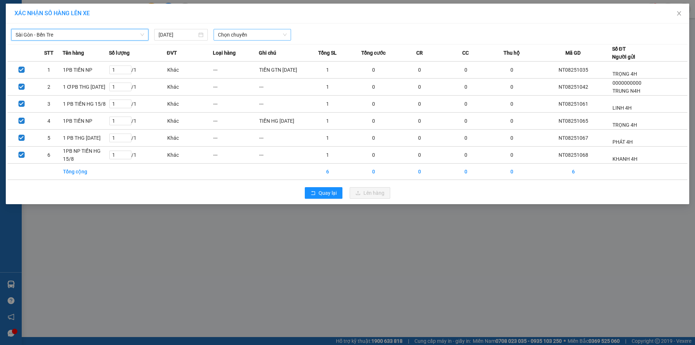
drag, startPoint x: 223, startPoint y: 34, endPoint x: 223, endPoint y: 38, distance: 3.7
click at [224, 34] on span "Chọn chuyến" at bounding box center [252, 34] width 69 height 11
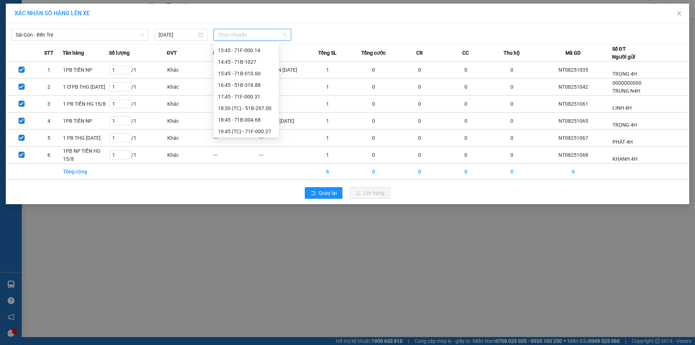
scroll to position [128, 0]
click at [254, 83] on div "16:45 - 51B-318.88" at bounding box center [246, 83] width 56 height 8
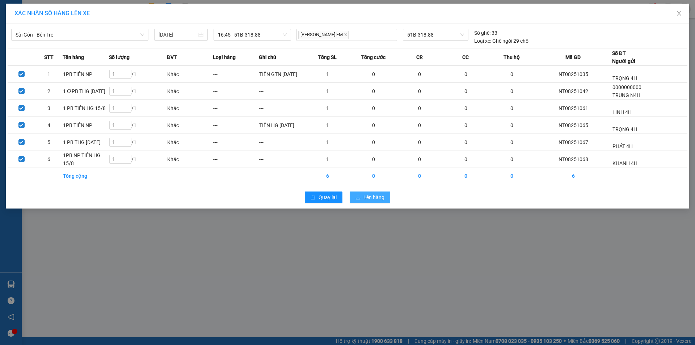
drag, startPoint x: 363, startPoint y: 195, endPoint x: 358, endPoint y: 191, distance: 6.3
click at [364, 194] on span "Lên hàng" at bounding box center [373, 197] width 21 height 8
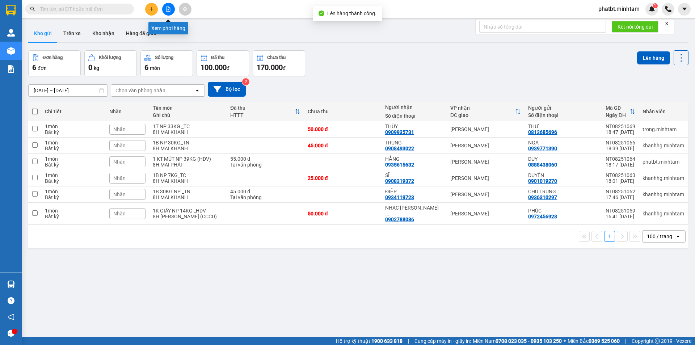
click at [166, 11] on icon "file-add" at bounding box center [168, 9] width 5 height 5
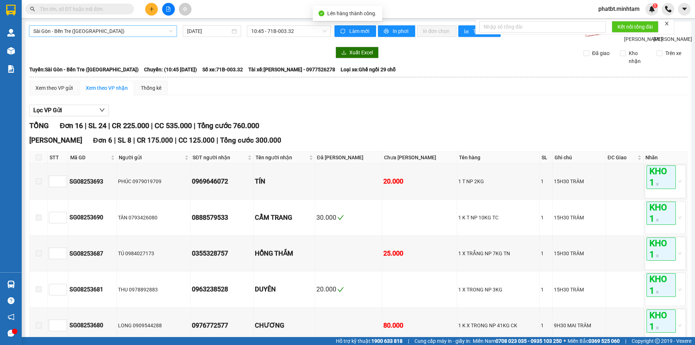
click at [106, 28] on span "Sài Gòn - Bến Tre ([GEOGRAPHIC_DATA])" at bounding box center [102, 31] width 139 height 11
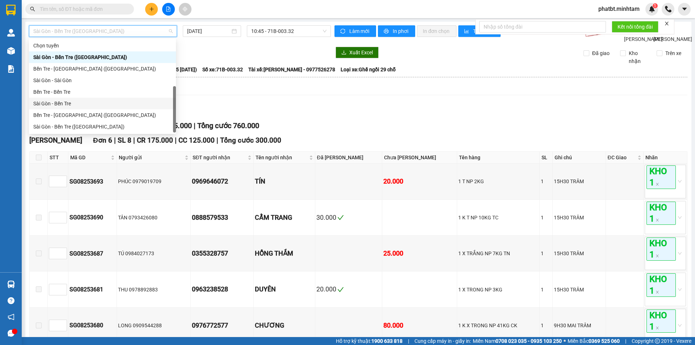
scroll to position [12, 0]
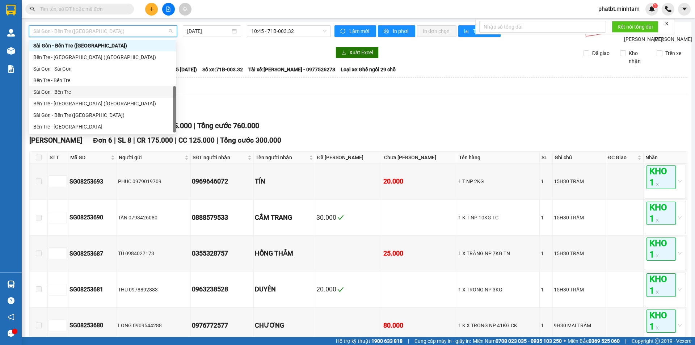
click at [75, 90] on div "Sài Gòn - Bến Tre" at bounding box center [102, 92] width 138 height 8
type input "[DATE]"
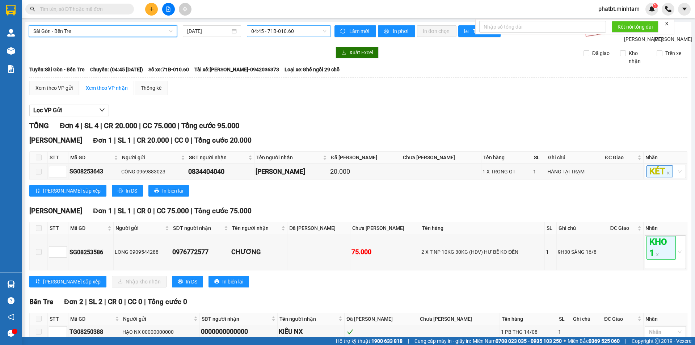
click at [274, 28] on span "04:45 - 71B-010.60" at bounding box center [288, 31] width 75 height 11
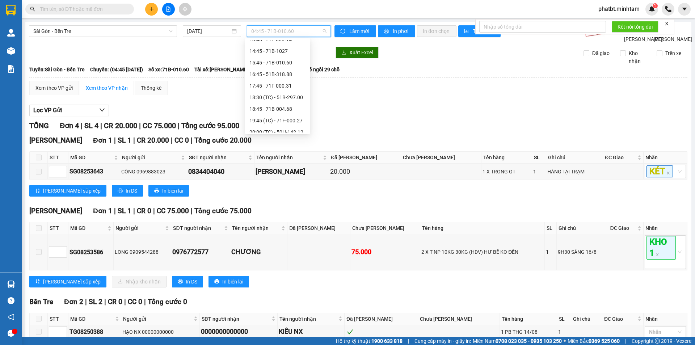
scroll to position [123, 0]
click at [287, 85] on div "16:45 - 51B-318.88" at bounding box center [277, 85] width 56 height 8
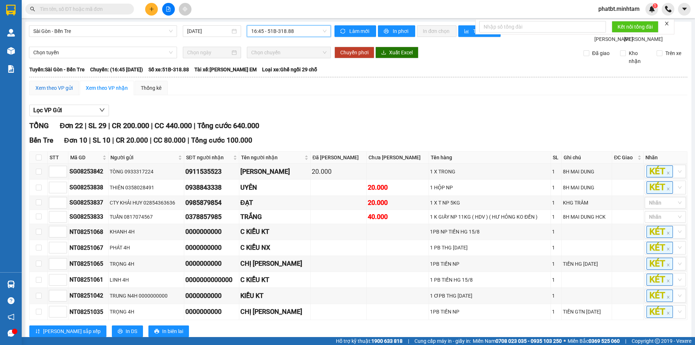
click at [69, 92] on div "Xem theo VP gửi" at bounding box center [53, 88] width 37 height 8
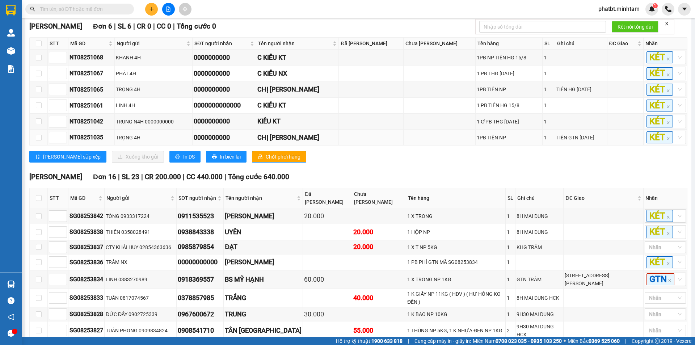
scroll to position [121, 0]
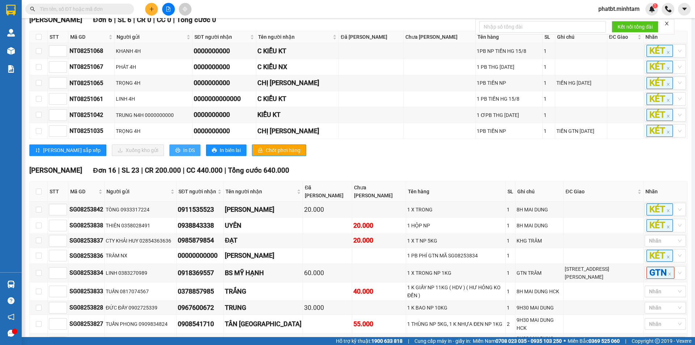
click at [183, 154] on span "In DS" at bounding box center [189, 150] width 12 height 8
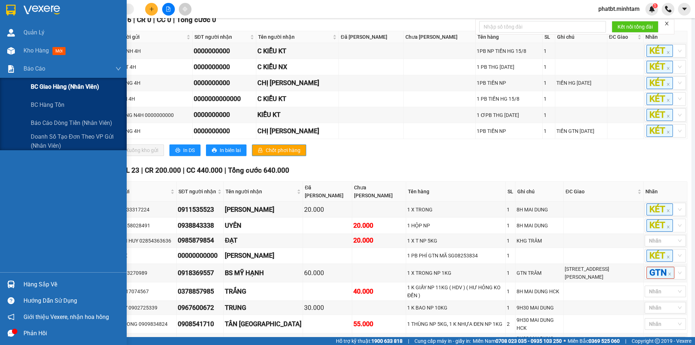
click at [33, 89] on span "BC giao hàng (nhân viên)" at bounding box center [65, 86] width 68 height 9
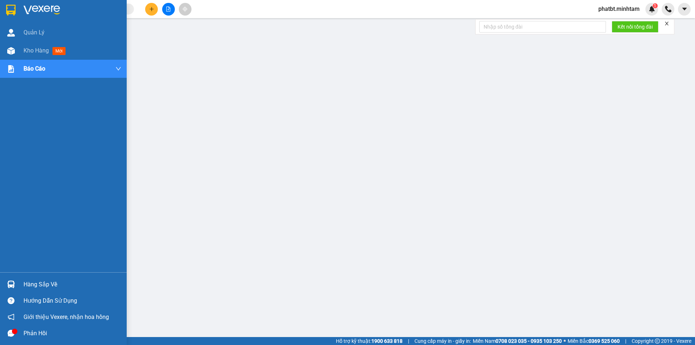
click at [35, 282] on div "Hàng sắp về" at bounding box center [73, 284] width 98 height 11
click at [40, 285] on div "Hàng sắp về" at bounding box center [73, 284] width 98 height 11
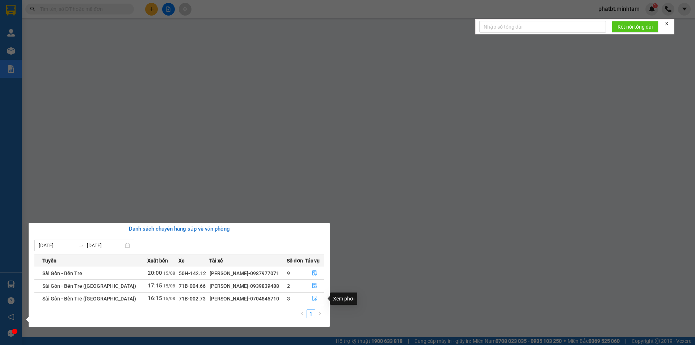
click at [312, 300] on icon "file-done" at bounding box center [314, 298] width 5 height 5
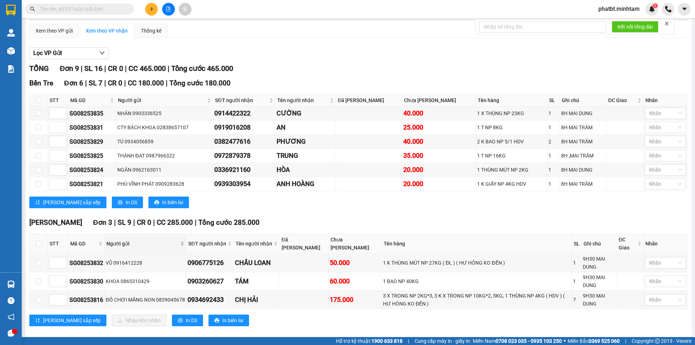
scroll to position [75, 0]
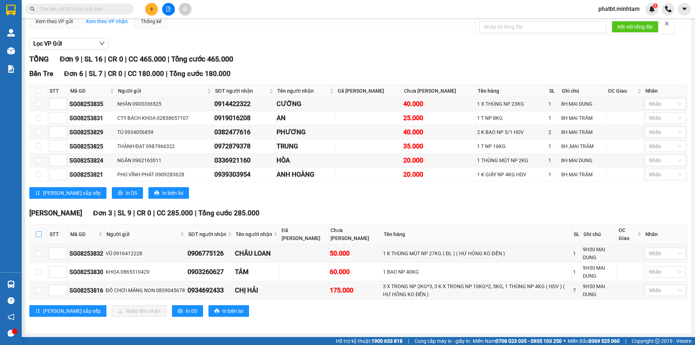
click at [39, 233] on input "checkbox" at bounding box center [39, 234] width 6 height 6
checkbox input "true"
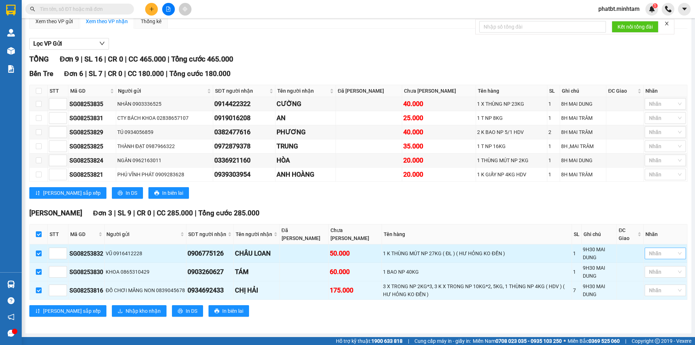
click at [651, 253] on div at bounding box center [661, 253] width 30 height 9
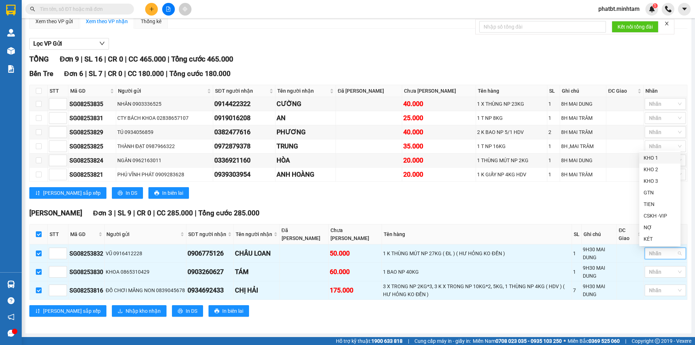
drag, startPoint x: 644, startPoint y: 159, endPoint x: 609, endPoint y: 214, distance: 65.1
click at [644, 160] on div "KHO 1" at bounding box center [659, 158] width 33 height 8
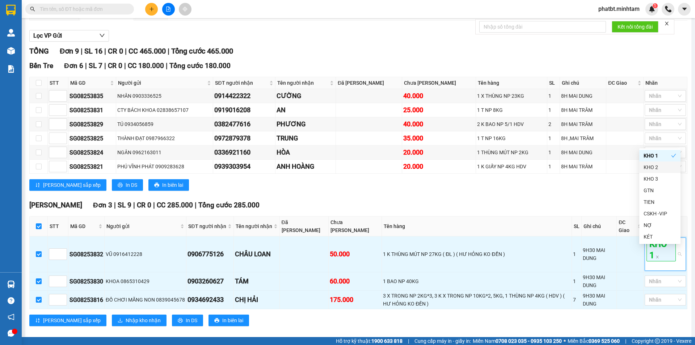
click at [605, 219] on div "Ngã Tư Huyện Đơn 3 | SL 9 | CR 0 | CC 285.000 | Tổng cước 285.000 STT Mã GD N…" at bounding box center [358, 266] width 658 height 132
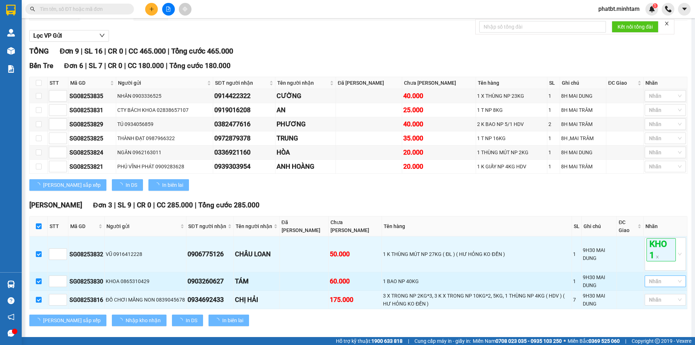
click at [651, 286] on div at bounding box center [661, 281] width 30 height 9
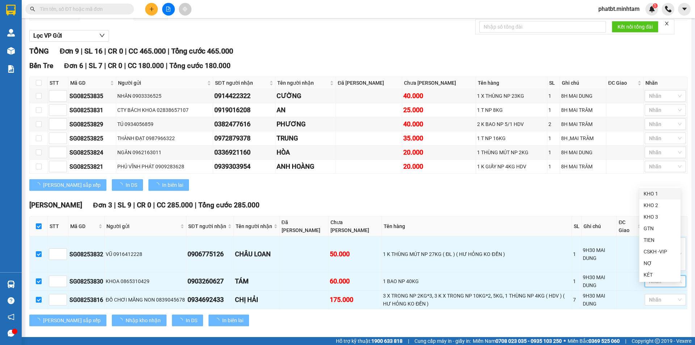
click at [651, 193] on div "KHO 1" at bounding box center [659, 194] width 33 height 8
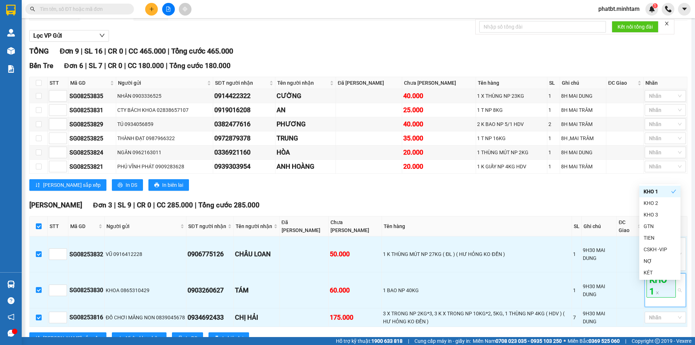
click at [590, 196] on div "Bến Tre Đơn 6 | SL 7 | CR 0 | CC 180.000 | Tổng cước 180.000 STT Mã GD Người g…" at bounding box center [358, 128] width 658 height 136
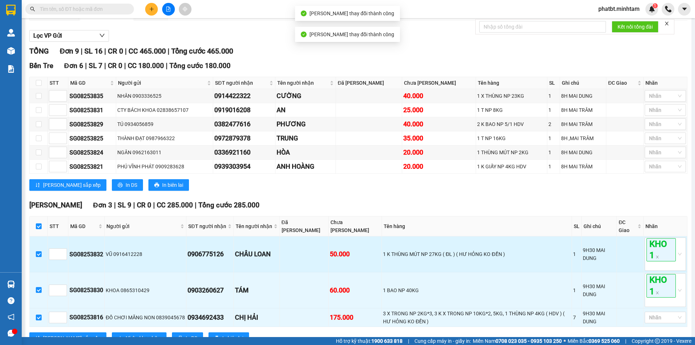
scroll to position [110, 0]
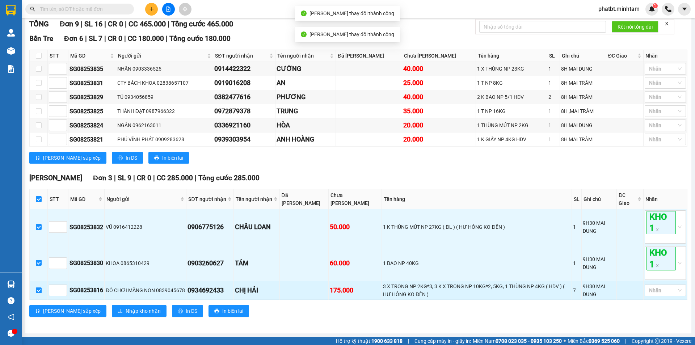
click at [661, 296] on td "Nhãn" at bounding box center [665, 290] width 44 height 18
click at [649, 283] on td "Nhãn" at bounding box center [665, 290] width 44 height 18
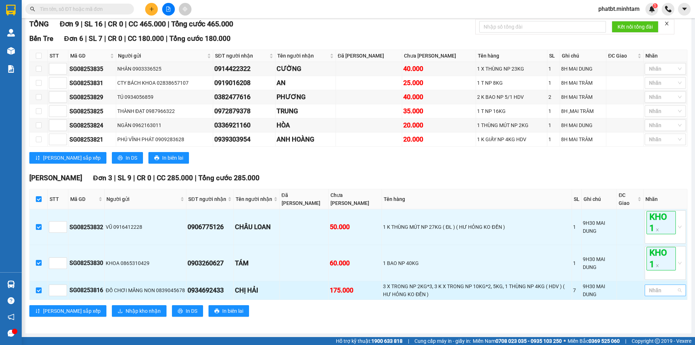
click at [654, 292] on div at bounding box center [661, 290] width 30 height 9
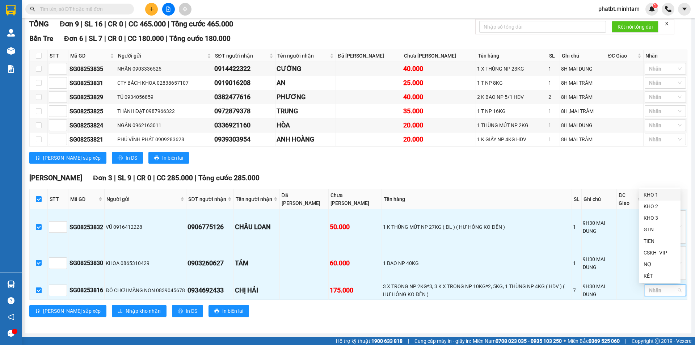
click at [651, 193] on div "KHO 1" at bounding box center [659, 195] width 33 height 8
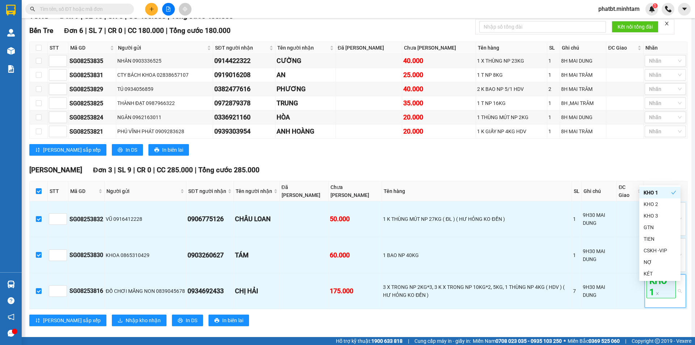
click at [460, 161] on div "Bến Tre Đơn 6 | SL 7 | CR 0 | CC 180.000 | Tổng cước 180.000 STT Mã GD Người g…" at bounding box center [358, 93] width 658 height 136
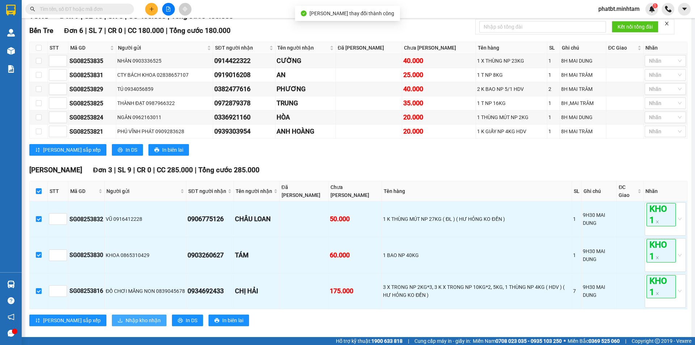
click at [126, 324] on span "Nhập kho nhận" at bounding box center [143, 320] width 35 height 8
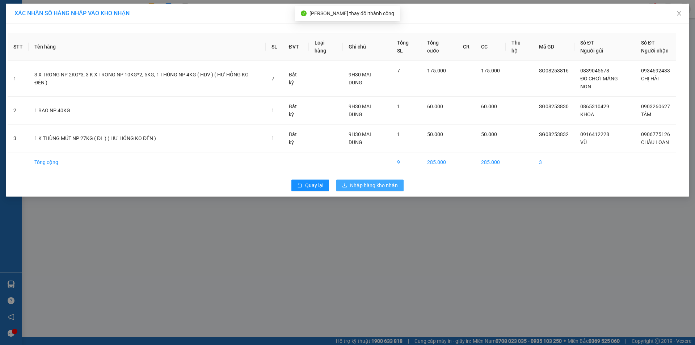
click at [352, 181] on span "Nhập hàng kho nhận" at bounding box center [374, 185] width 48 height 8
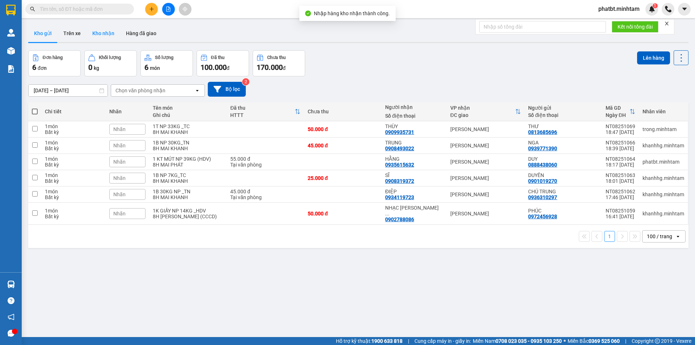
drag, startPoint x: 94, startPoint y: 17, endPoint x: 97, endPoint y: 26, distance: 9.4
click at [94, 19] on section "Kết quả tìm kiếm ( 0 ) Bộ lọc No Data phatbt.minhtam 1 Quản Lý Kho hàng mới Báo…" at bounding box center [347, 172] width 695 height 345
click at [97, 26] on button "Kho nhận" at bounding box center [103, 33] width 34 height 17
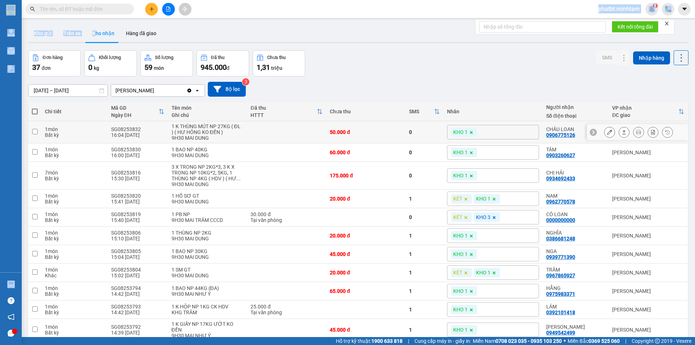
click at [607, 134] on icon at bounding box center [609, 132] width 5 height 5
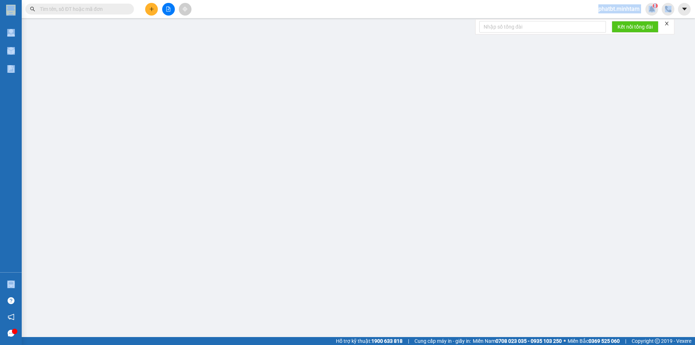
type input "0916412228"
type input "VŨ"
type input "0906775126"
type input "CHÂU LOAN"
type input "HCK"
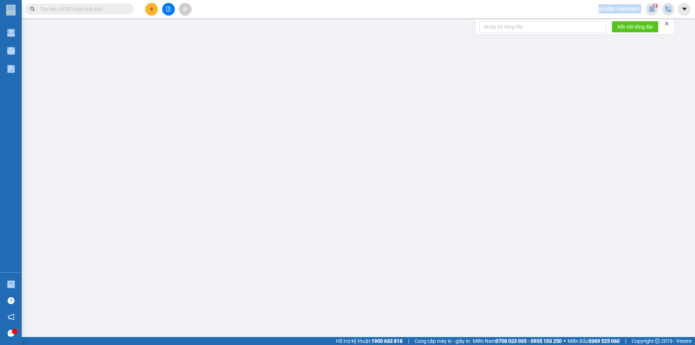
type input "50.000"
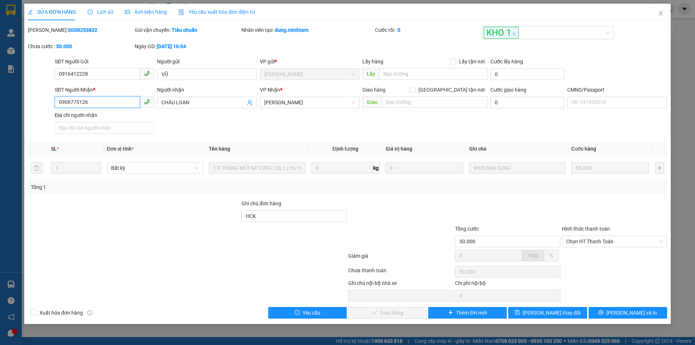
click at [114, 104] on input "0906775126" at bounding box center [97, 102] width 85 height 12
click at [114, 103] on input "0906775126" at bounding box center [97, 102] width 85 height 12
click at [656, 16] on span "Close" at bounding box center [660, 14] width 20 height 20
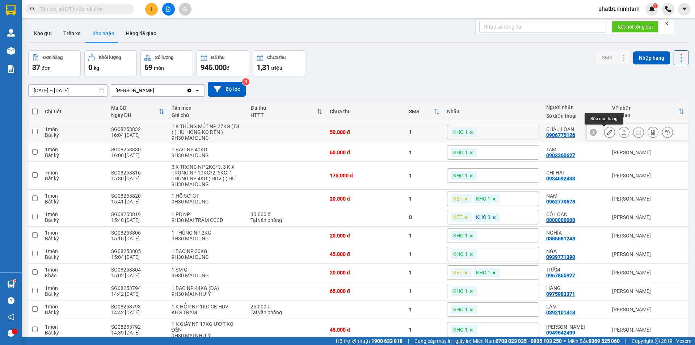
click at [607, 132] on icon at bounding box center [609, 132] width 5 height 5
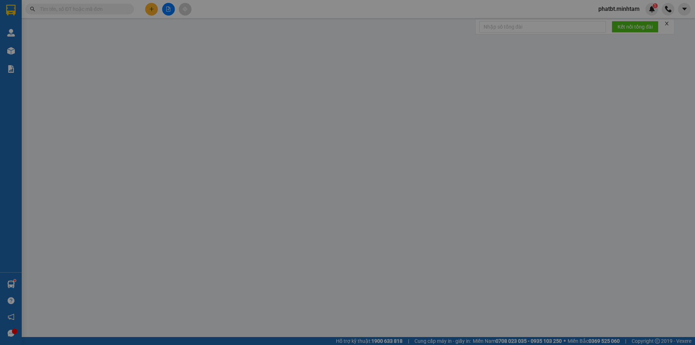
type input "0916412228"
type input "VŨ"
type input "0906775126"
type input "CHÂU LOAN"
type input "HCK"
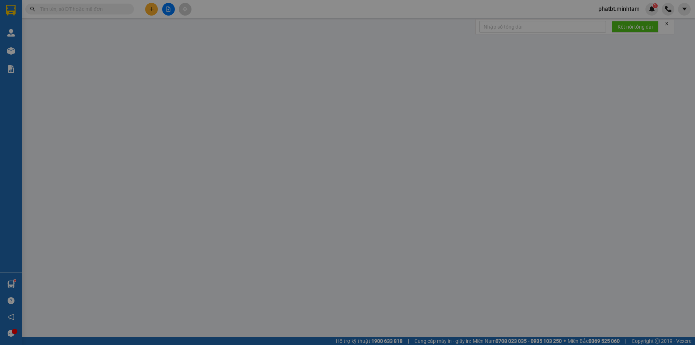
type input "50.000"
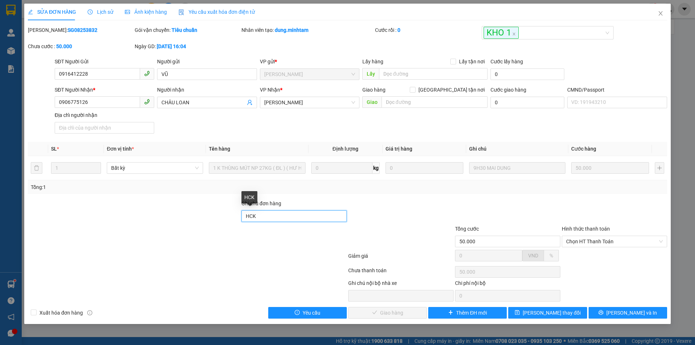
click at [277, 215] on input "HCK" at bounding box center [293, 216] width 105 height 12
type input "HCK ĐG"
click at [554, 316] on span "Lưu thay đổi" at bounding box center [552, 313] width 58 height 8
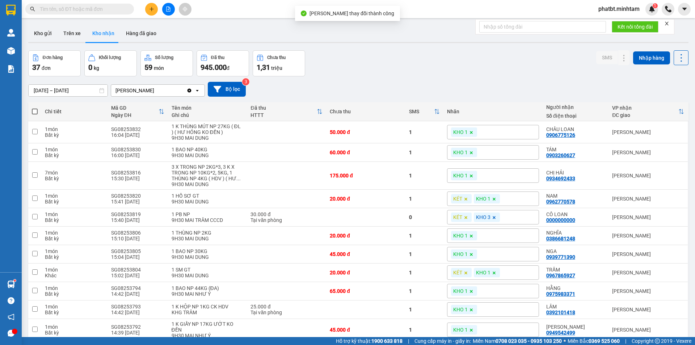
click at [611, 15] on div "phatbt.minhtam 1" at bounding box center [625, 9] width 66 height 13
click at [611, 12] on span "phatbt.minhtam" at bounding box center [618, 8] width 53 height 9
click at [613, 21] on span "Đăng xuất" at bounding box center [622, 22] width 38 height 8
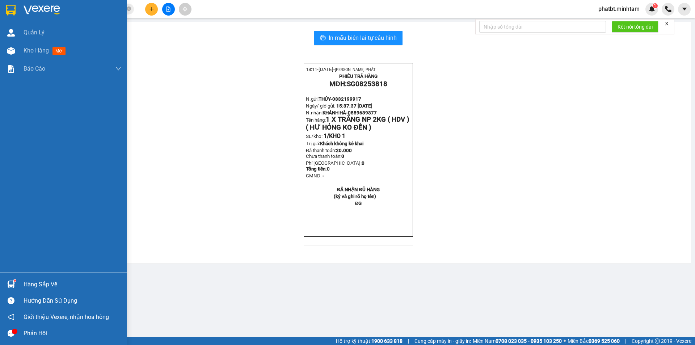
drag, startPoint x: 38, startPoint y: 281, endPoint x: 30, endPoint y: 279, distance: 9.0
click at [39, 281] on div "Hàng sắp về" at bounding box center [73, 284] width 98 height 11
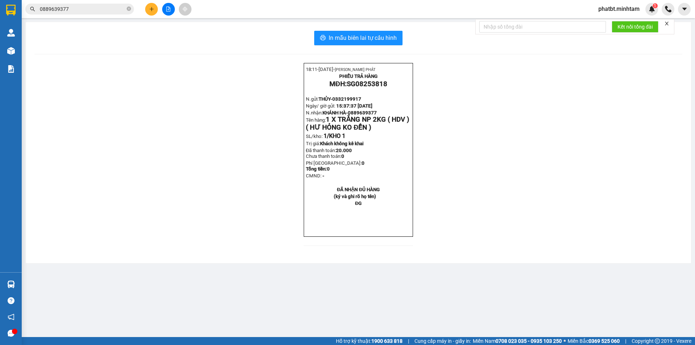
click at [518, 85] on section "Kết quả tìm kiếm ( 1 ) Bộ lọc Mã ĐH Trạng thái Món hàng Tổng cước Chưa cước Nhã…" at bounding box center [347, 172] width 695 height 345
click at [621, 5] on span "phatbt.minhtam" at bounding box center [618, 8] width 53 height 9
click at [613, 18] on li "Đăng xuất" at bounding box center [618, 23] width 54 height 12
